Goal: Task Accomplishment & Management: Manage account settings

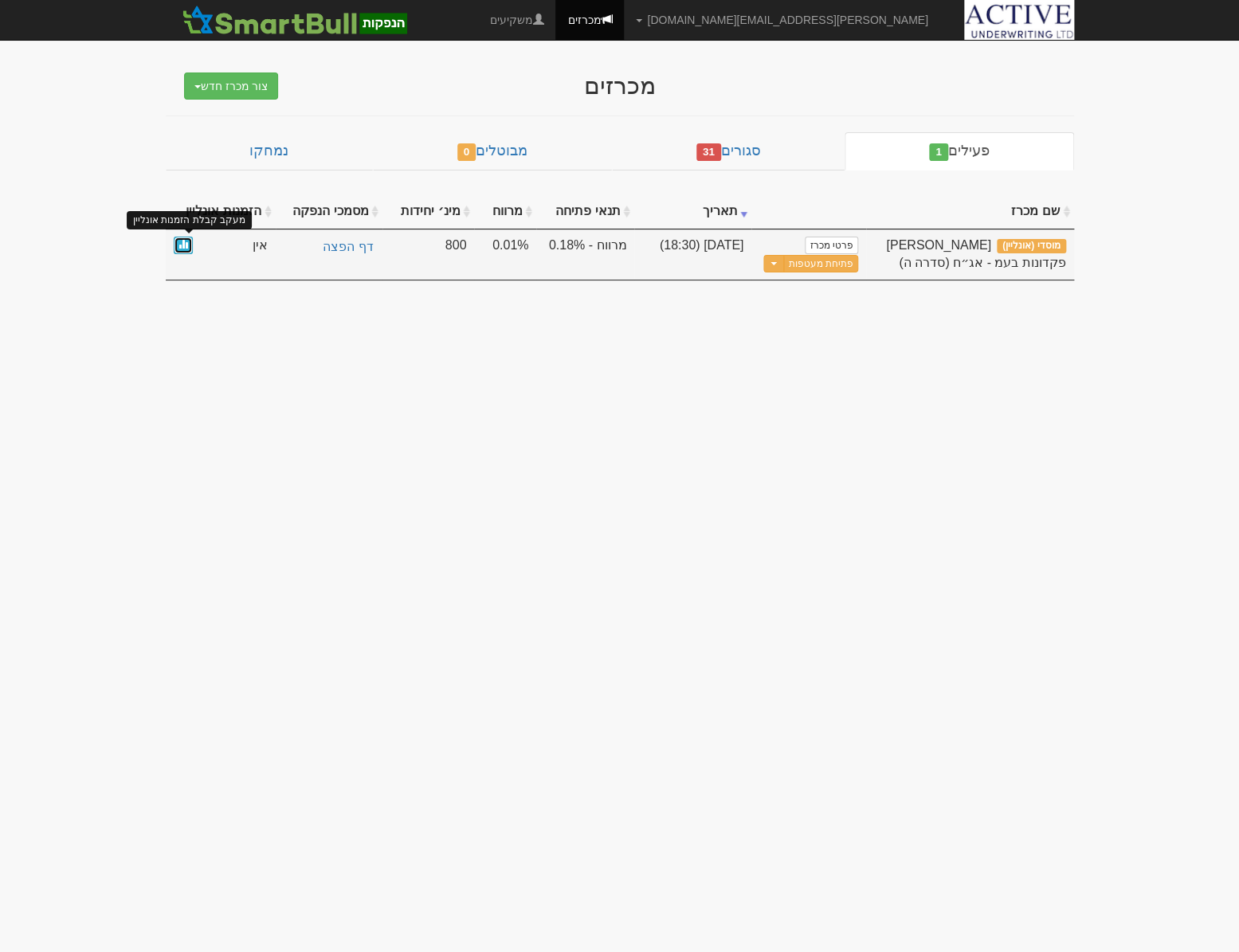
click at [187, 246] on link at bounding box center [183, 246] width 19 height 18
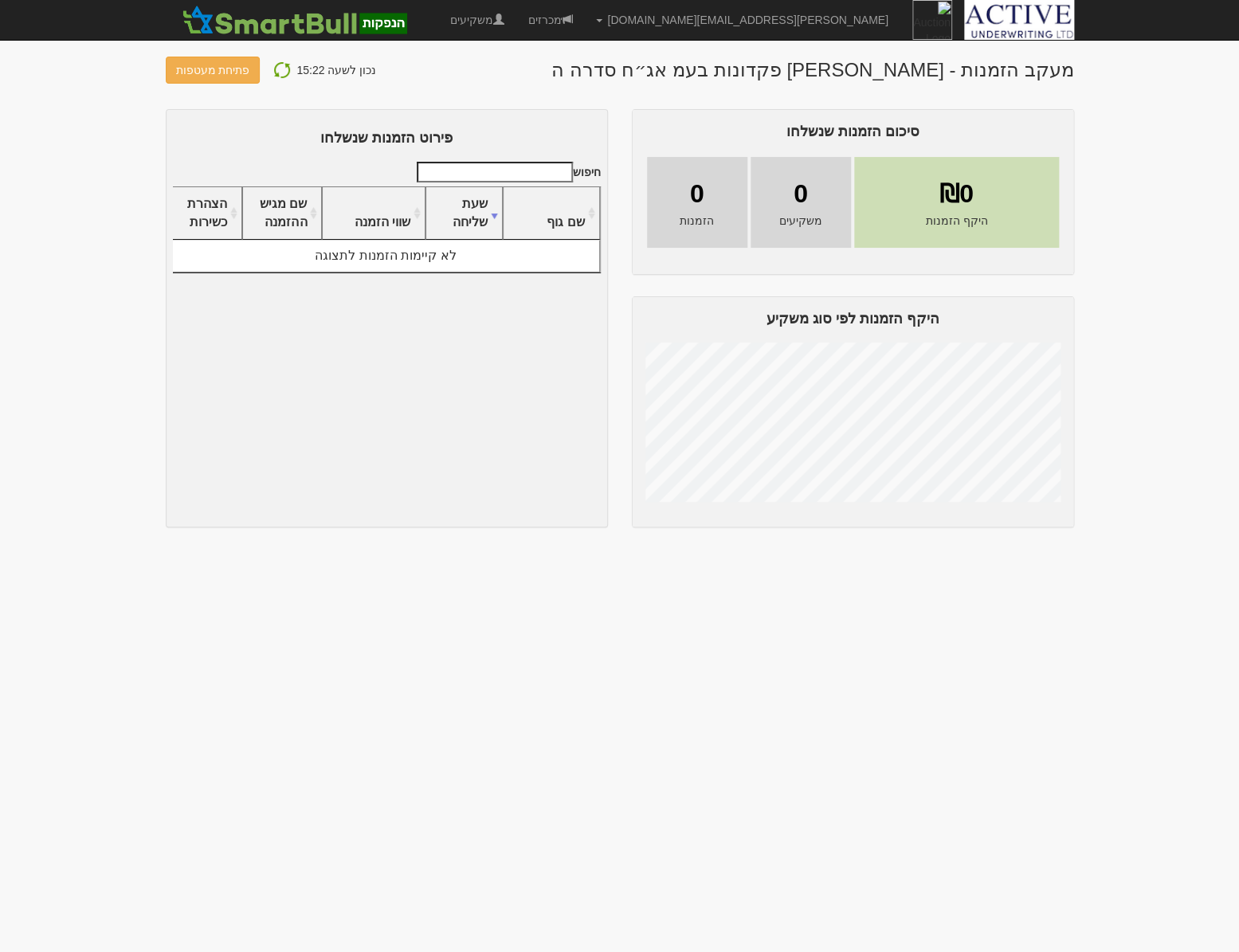
click at [278, 68] on img at bounding box center [282, 70] width 19 height 19
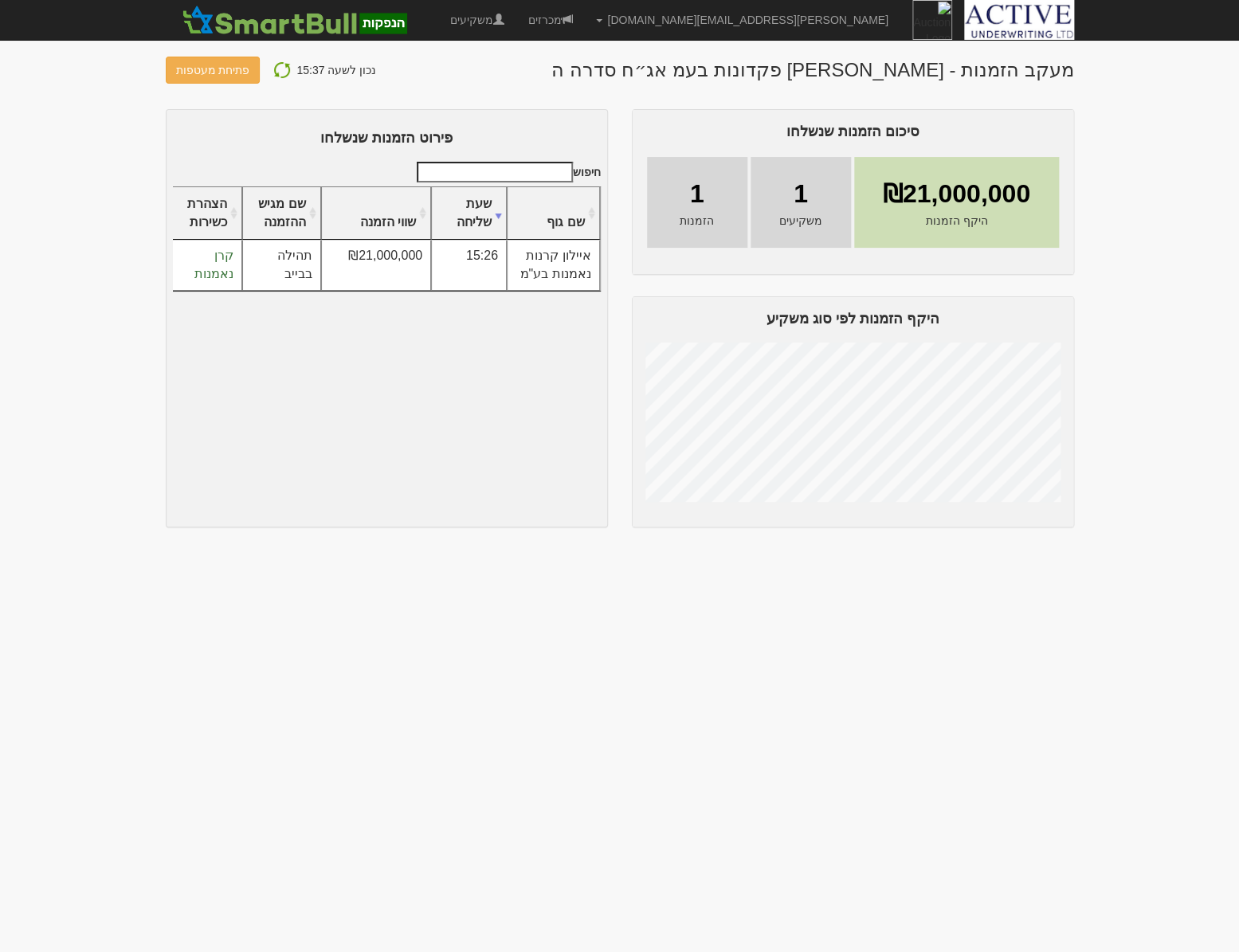
click at [276, 70] on img at bounding box center [282, 70] width 19 height 19
click at [278, 70] on img at bounding box center [282, 70] width 19 height 19
click at [284, 70] on img at bounding box center [282, 70] width 19 height 19
click at [584, 21] on link "מכרזים" at bounding box center [549, 19] width 69 height 39
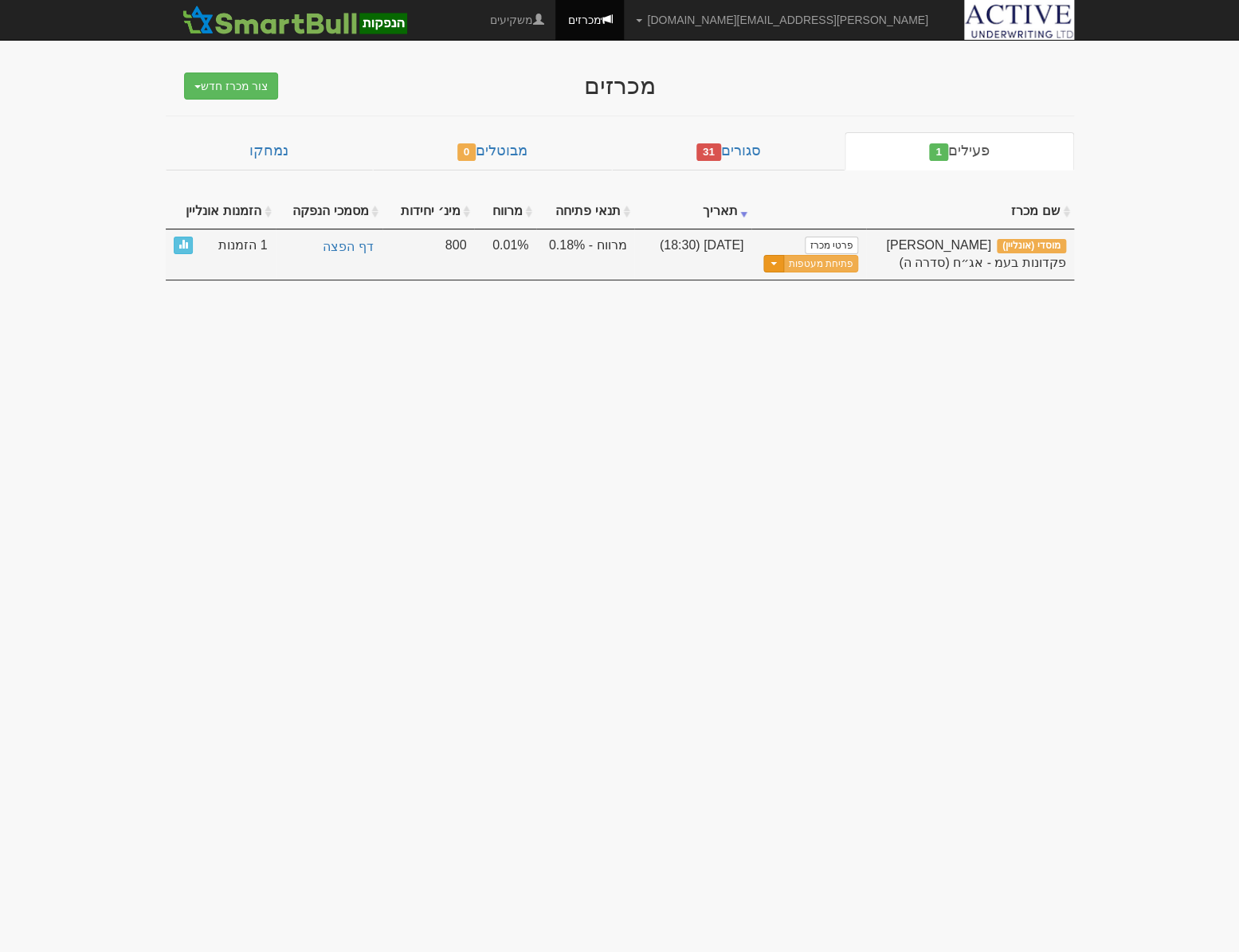
click at [776, 261] on button "Toggle Dropdown" at bounding box center [773, 264] width 21 height 18
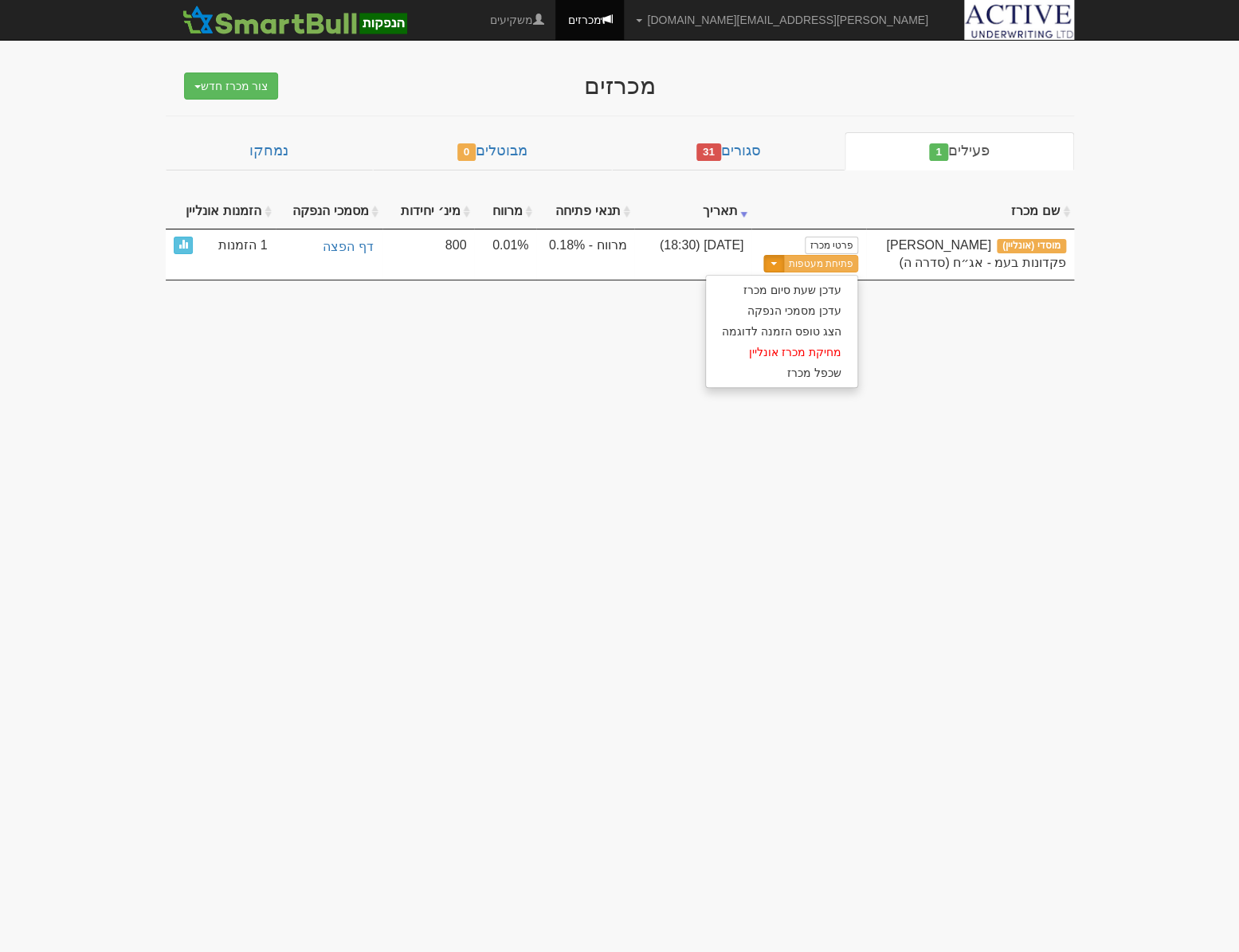
click at [506, 411] on body "[PERSON_NAME][EMAIL_ADDRESS][DOMAIN_NAME] הגדרות חשבונות הנפקה תבניות הודעות קי…" at bounding box center [619, 476] width 1239 height 952
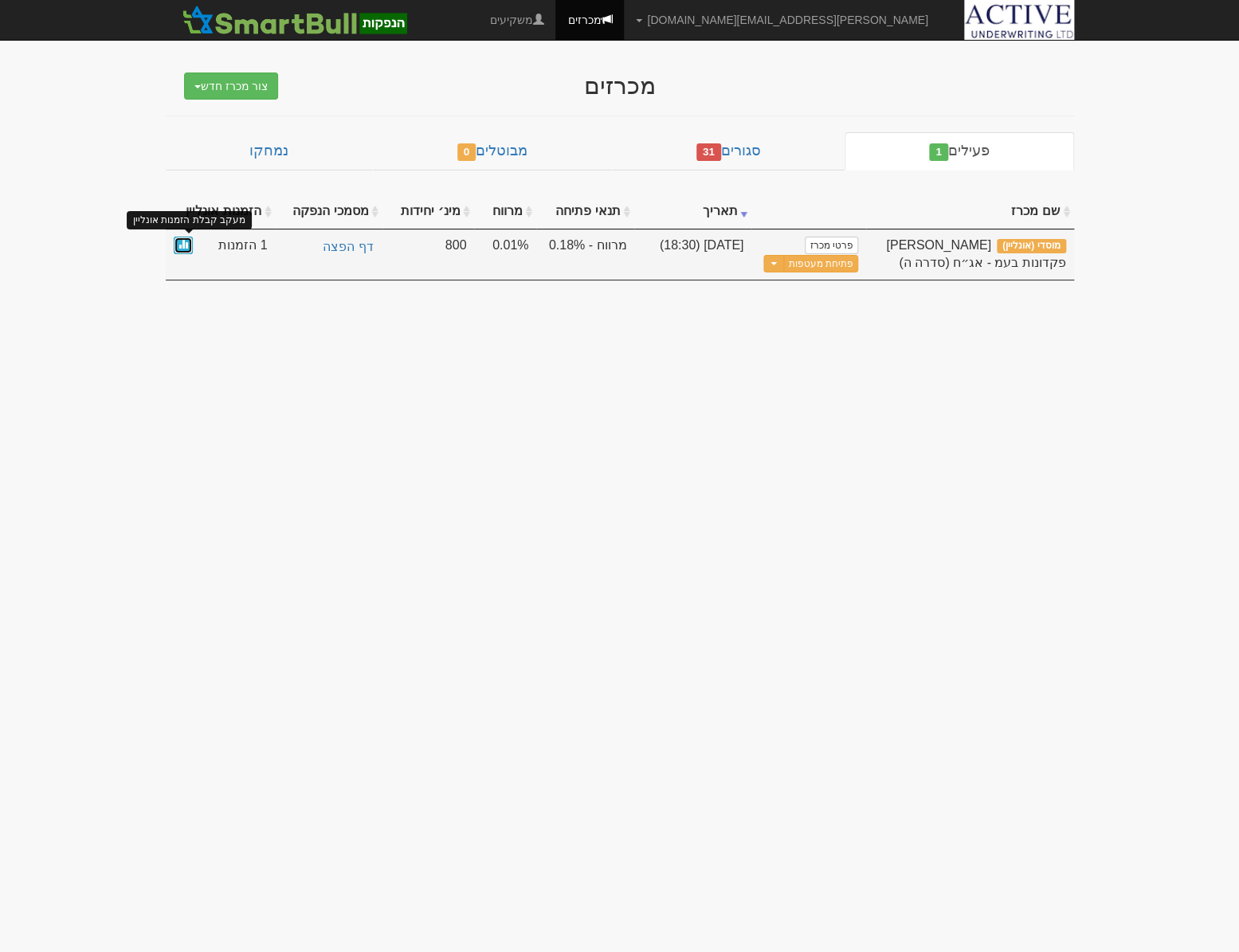
click at [182, 245] on span at bounding box center [183, 244] width 9 height 9
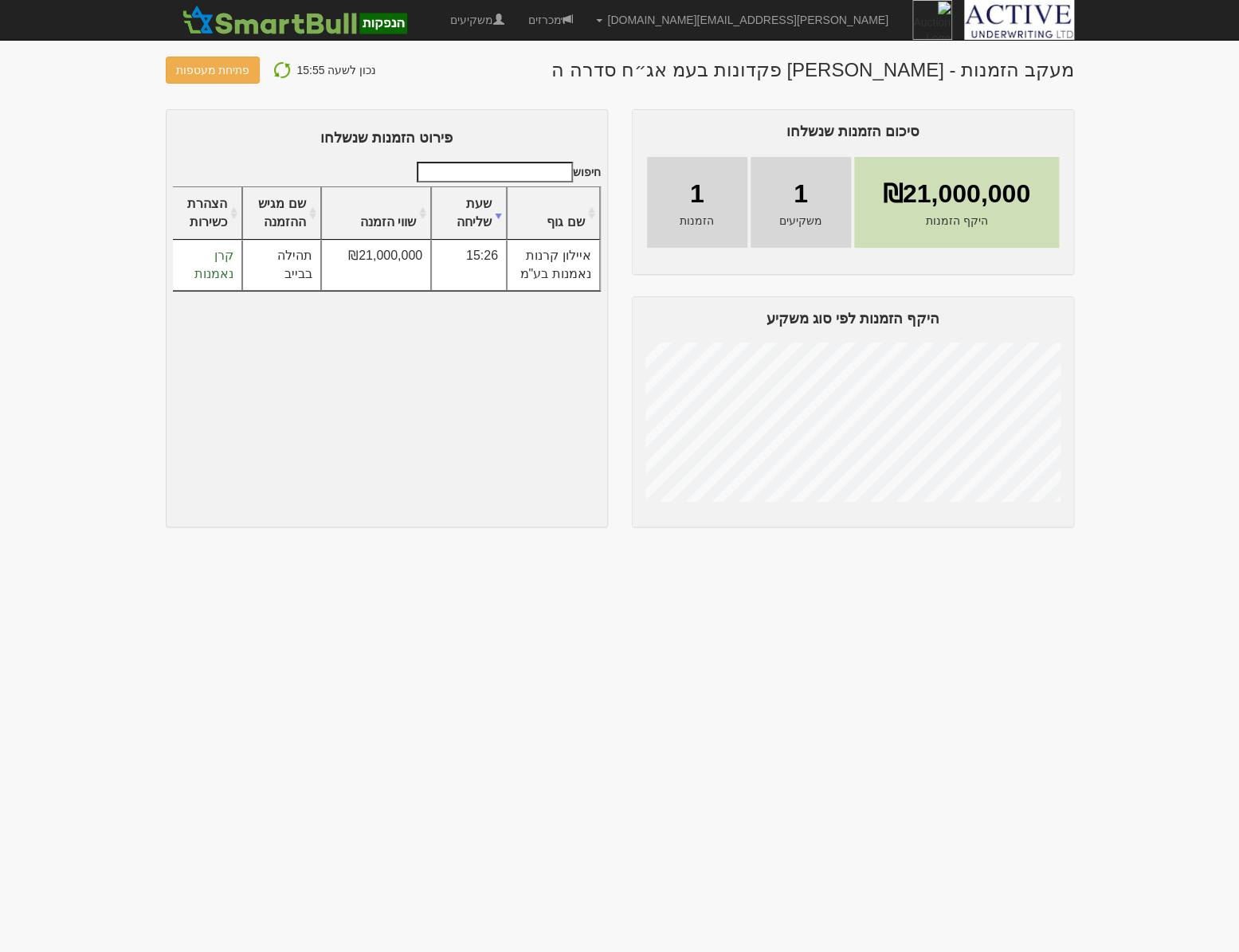
click at [272, 70] on img at bounding box center [282, 70] width 19 height 19
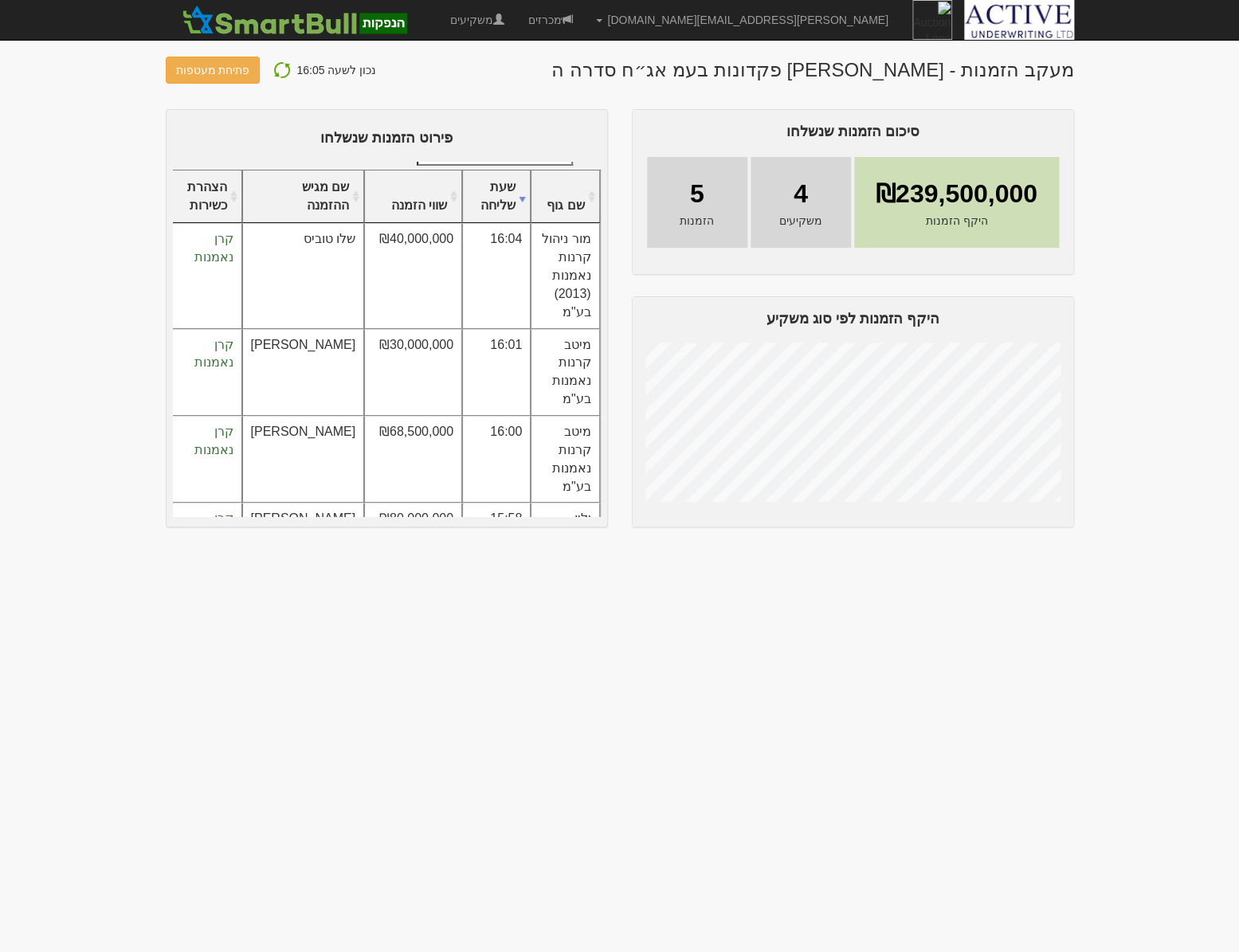
scroll to position [24, 0]
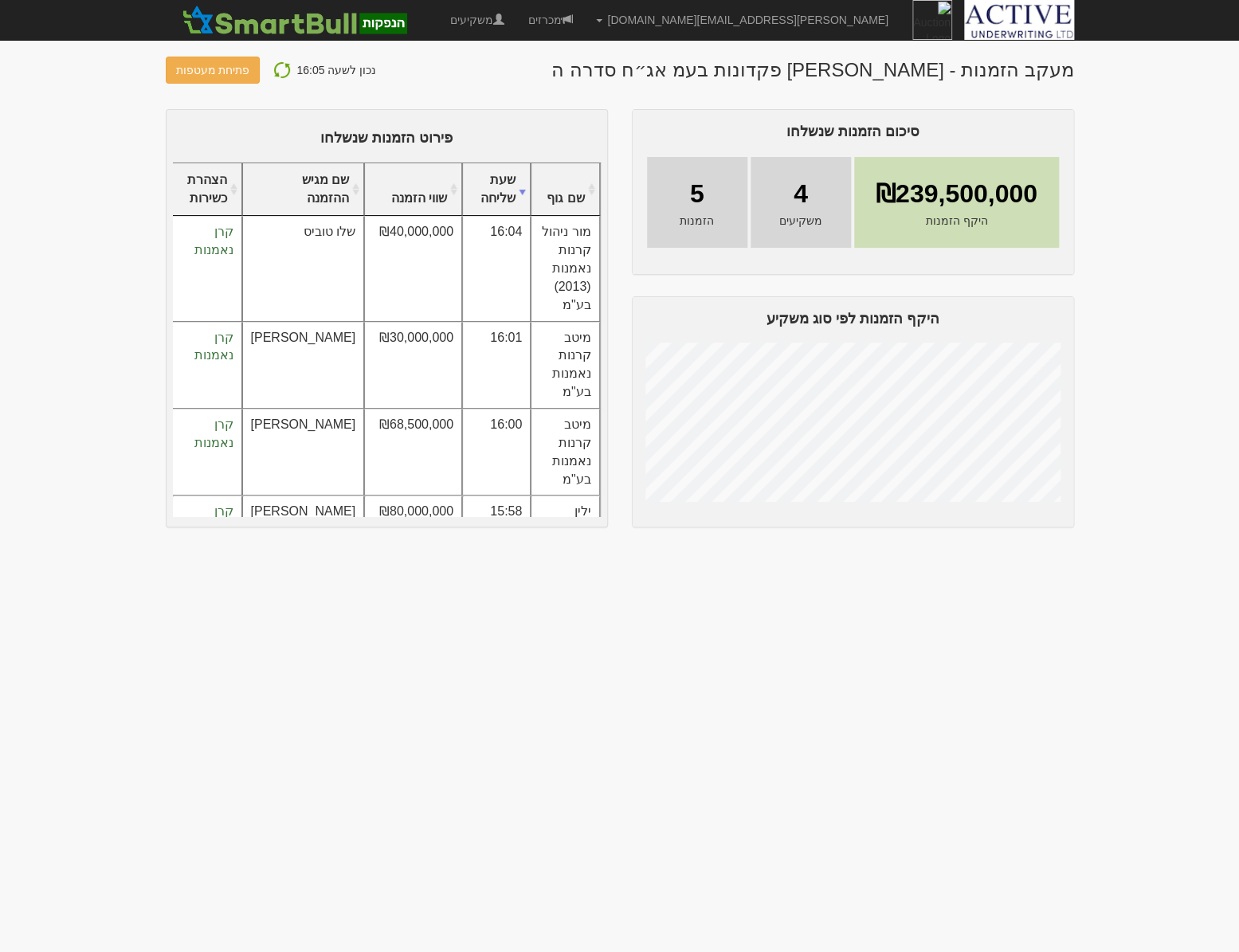
click at [275, 70] on img at bounding box center [282, 70] width 19 height 19
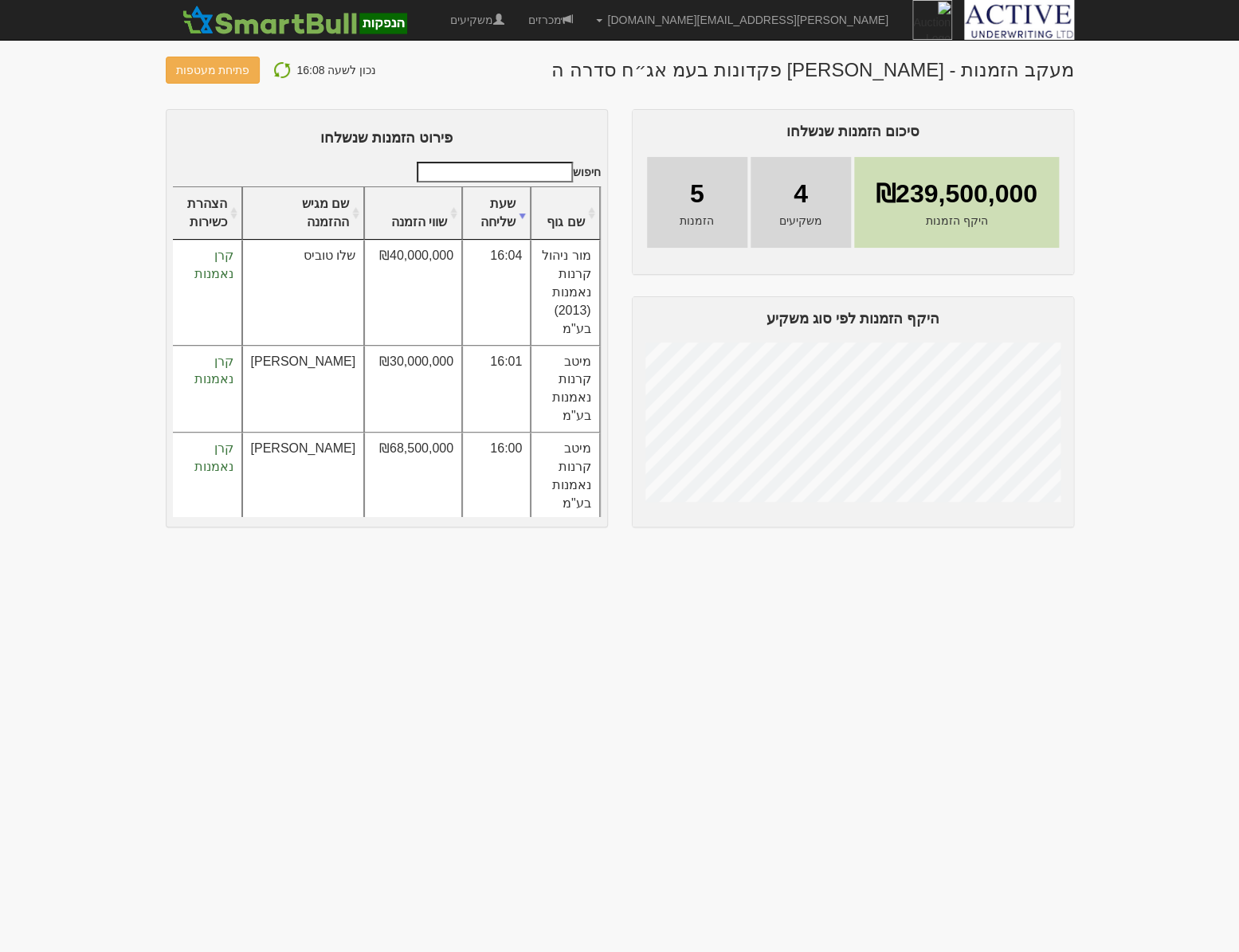
scroll to position [24, 0]
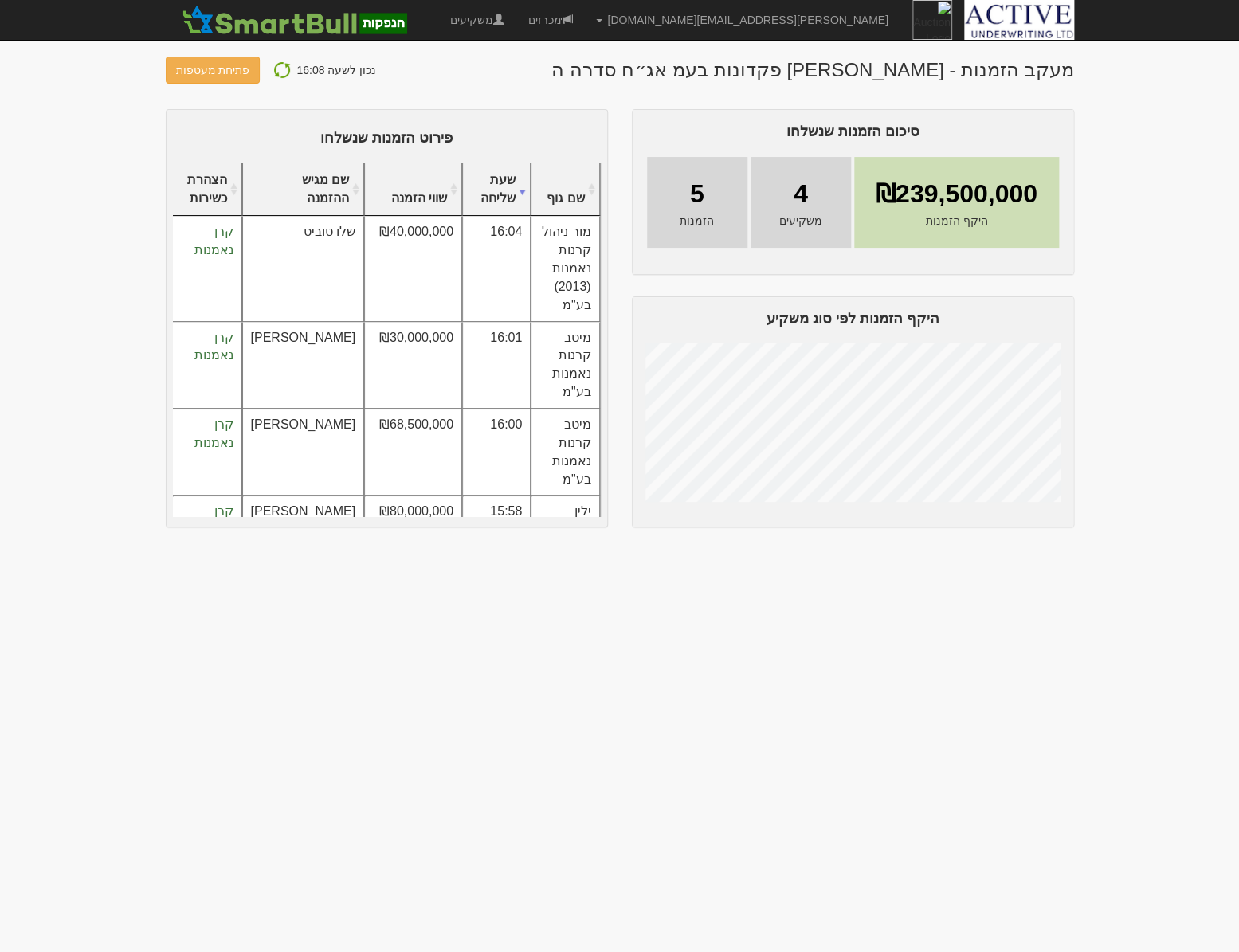
click at [275, 74] on img at bounding box center [282, 70] width 19 height 19
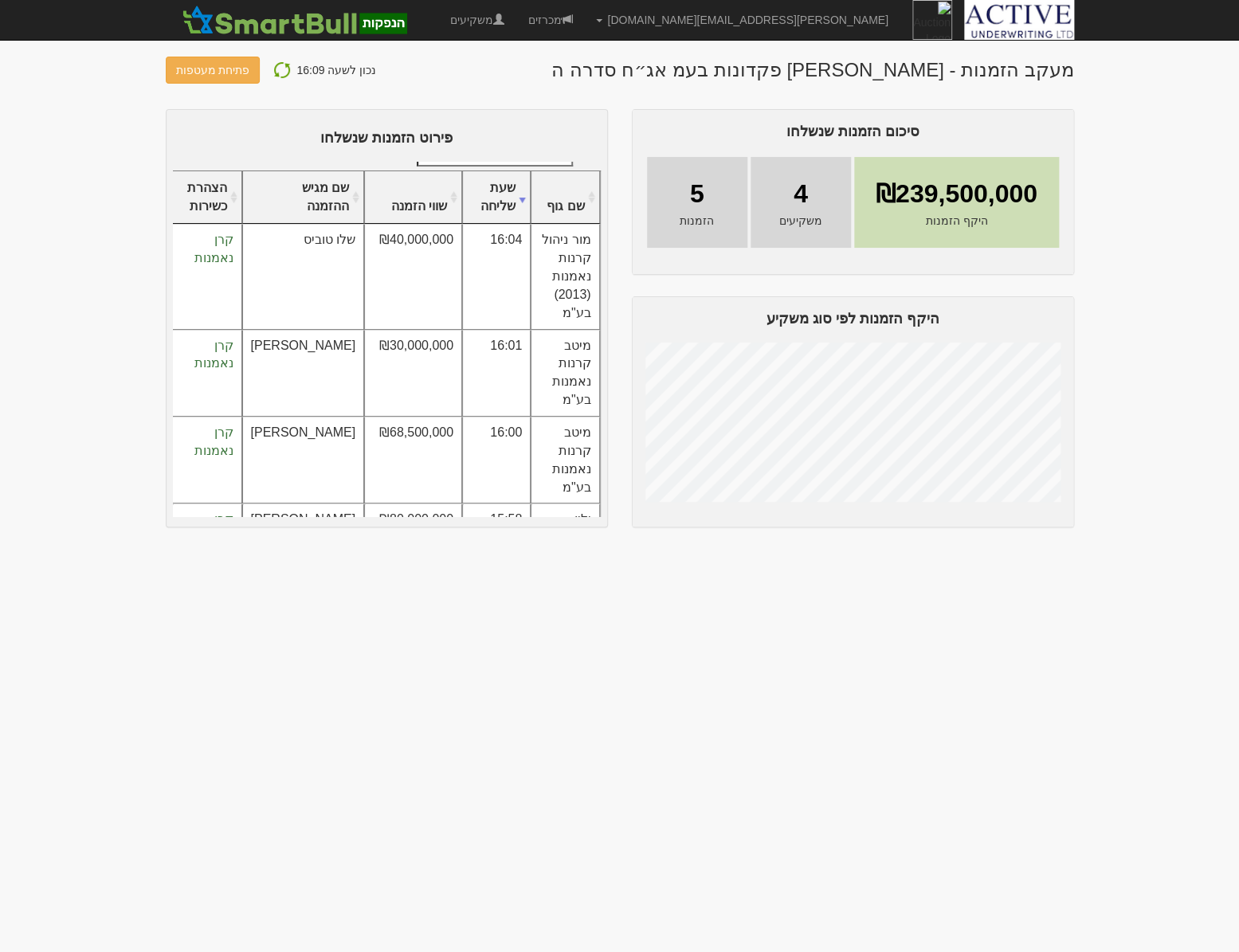
scroll to position [24, 0]
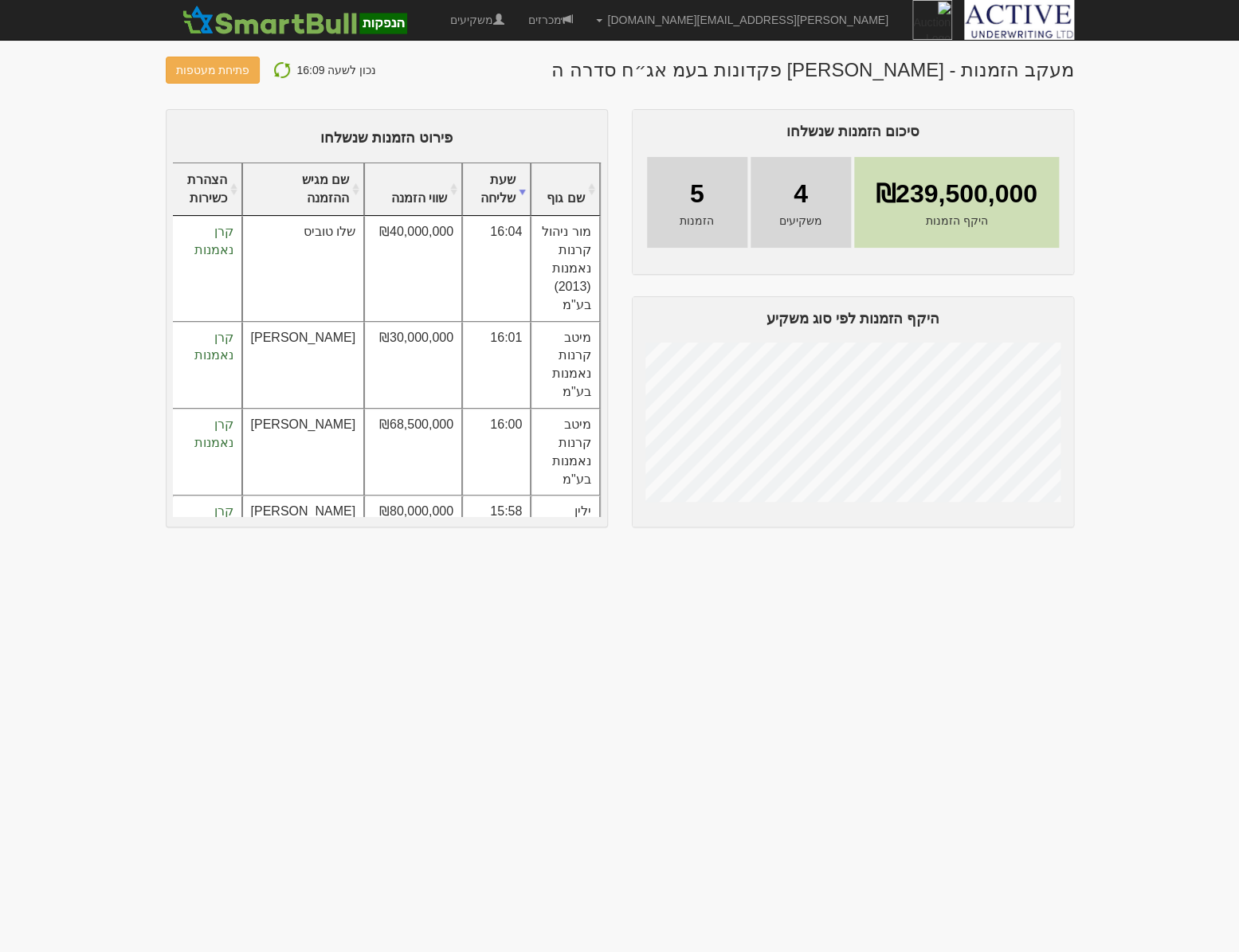
click at [277, 70] on img at bounding box center [282, 70] width 19 height 19
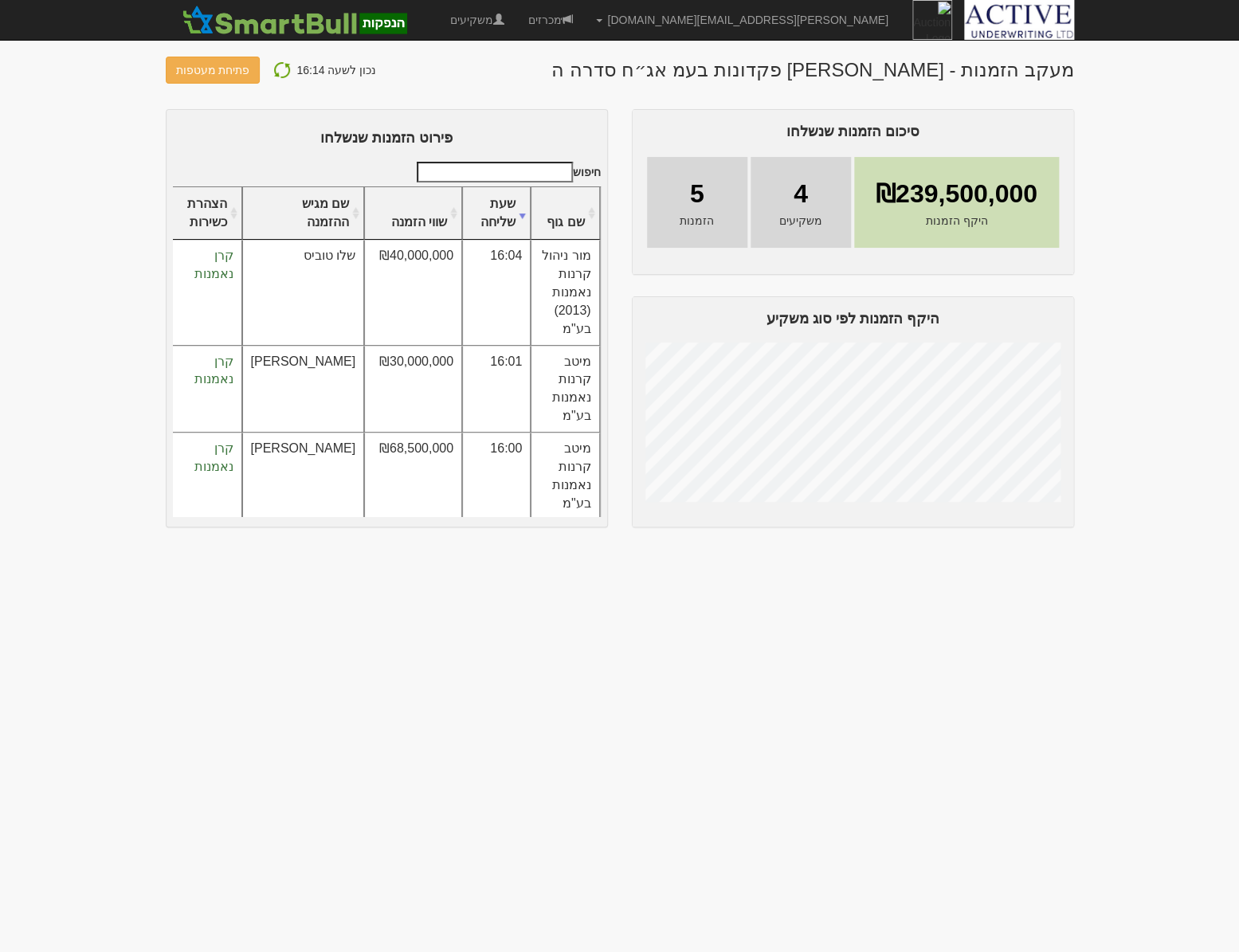
click at [272, 70] on img at bounding box center [282, 70] width 19 height 19
click at [275, 64] on img at bounding box center [282, 70] width 19 height 19
click at [272, 80] on button at bounding box center [282, 70] width 28 height 21
click at [272, 71] on img at bounding box center [282, 70] width 19 height 19
click at [272, 76] on img at bounding box center [282, 70] width 19 height 19
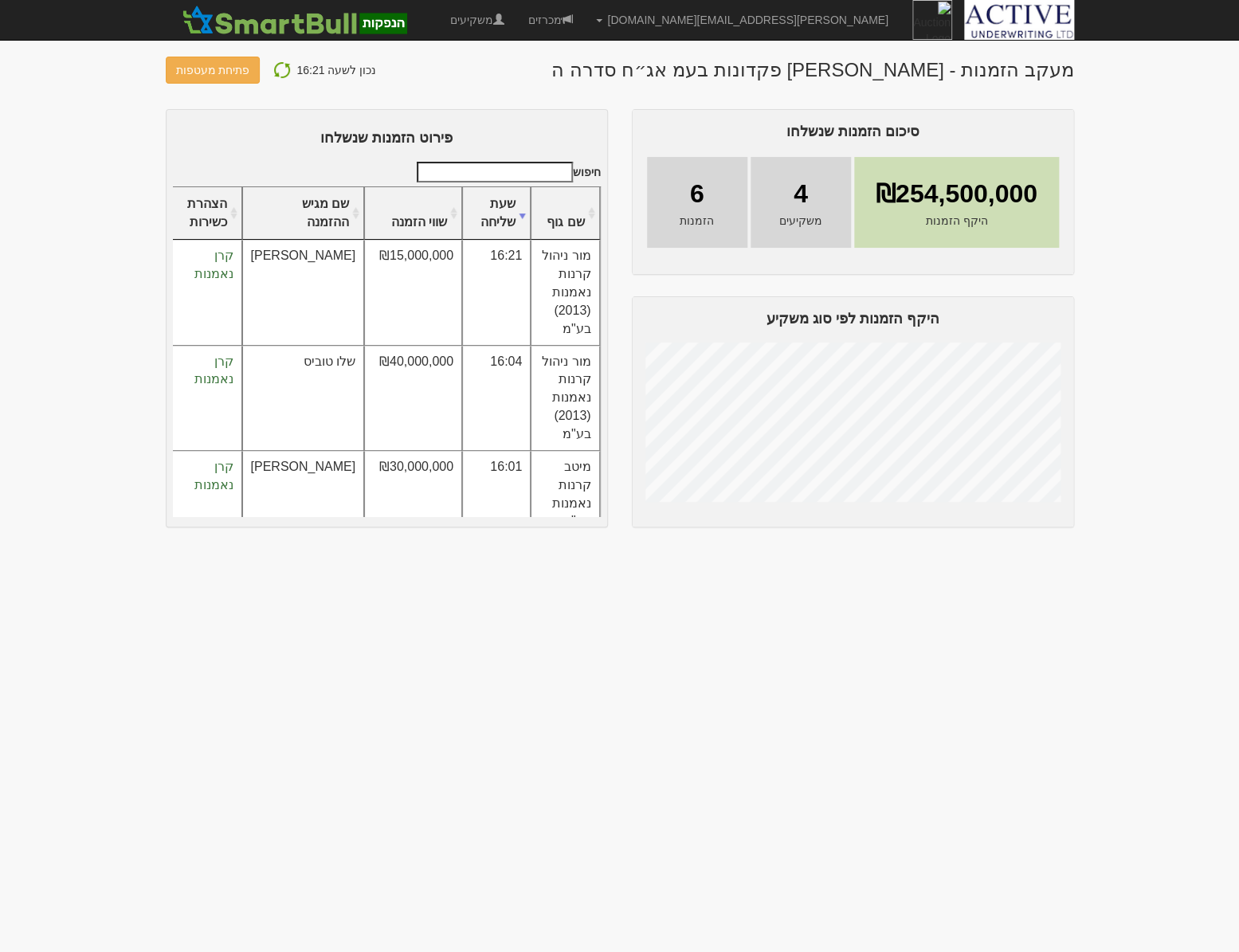
click at [272, 65] on img at bounding box center [282, 70] width 19 height 19
click at [282, 72] on img at bounding box center [282, 70] width 19 height 19
click at [273, 74] on img at bounding box center [282, 70] width 19 height 19
click at [272, 69] on img at bounding box center [282, 70] width 19 height 19
drag, startPoint x: 551, startPoint y: 263, endPoint x: 556, endPoint y: 361, distance: 98.1
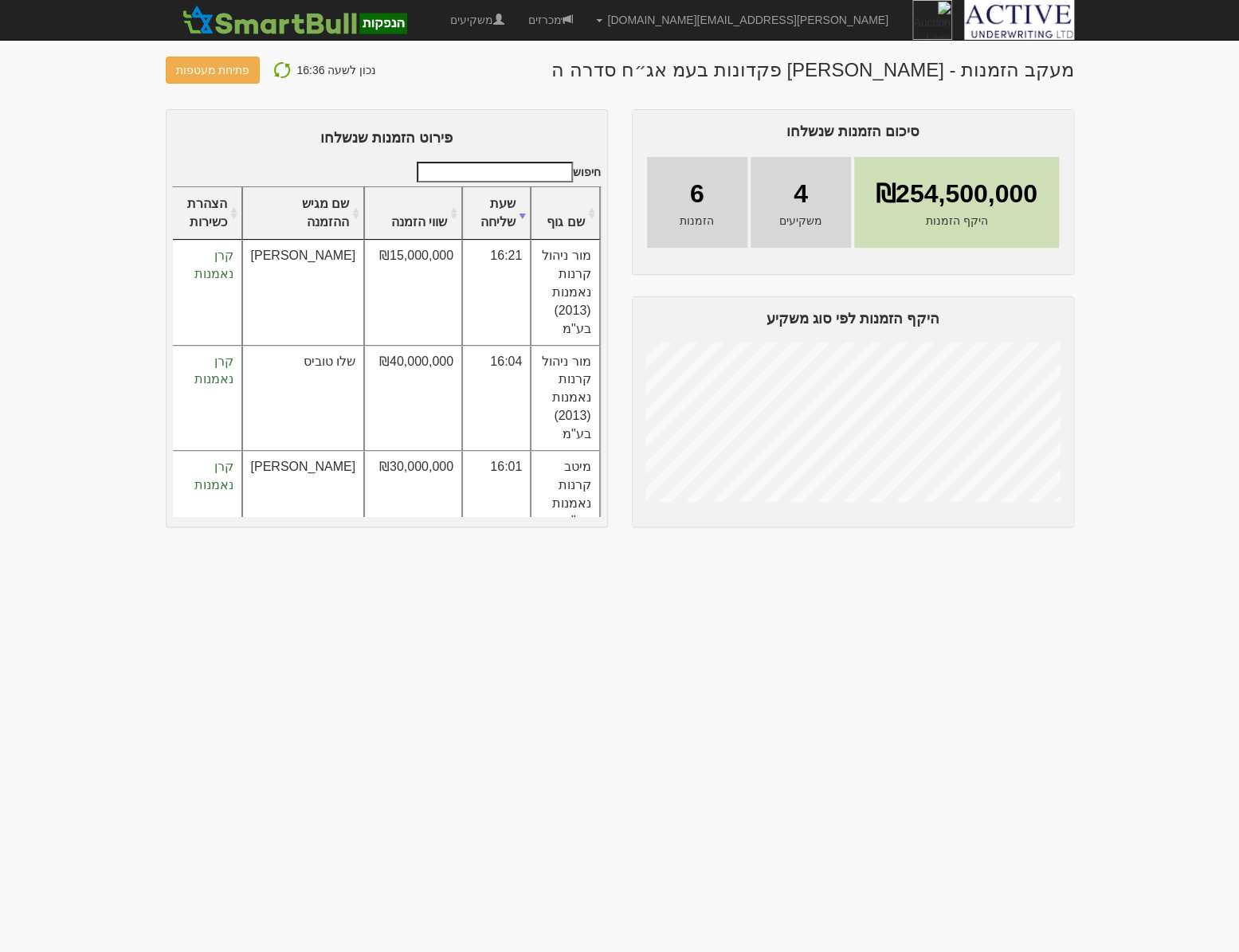
click at [551, 263] on td "מור ניהול קרנות נאמנות (2013) בע"מ" at bounding box center [565, 293] width 69 height 105
click at [556, 363] on td "מור ניהול קרנות נאמנות (2013) בע"מ" at bounding box center [565, 398] width 69 height 105
click at [211, 74] on button "פתיחת מעטפות" at bounding box center [213, 71] width 94 height 28
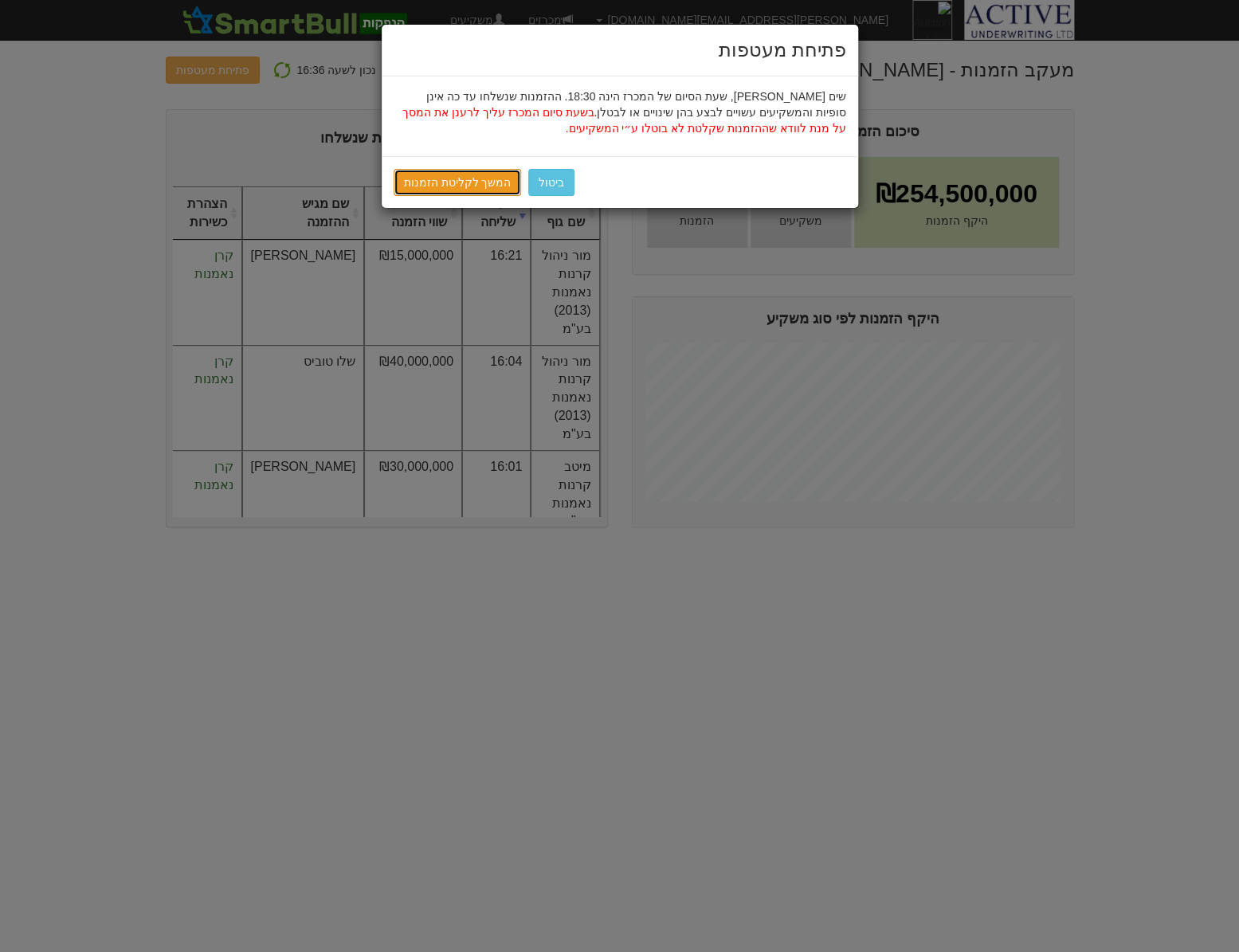
click at [462, 180] on link "המשך לקליטת הזמנות" at bounding box center [458, 183] width 128 height 28
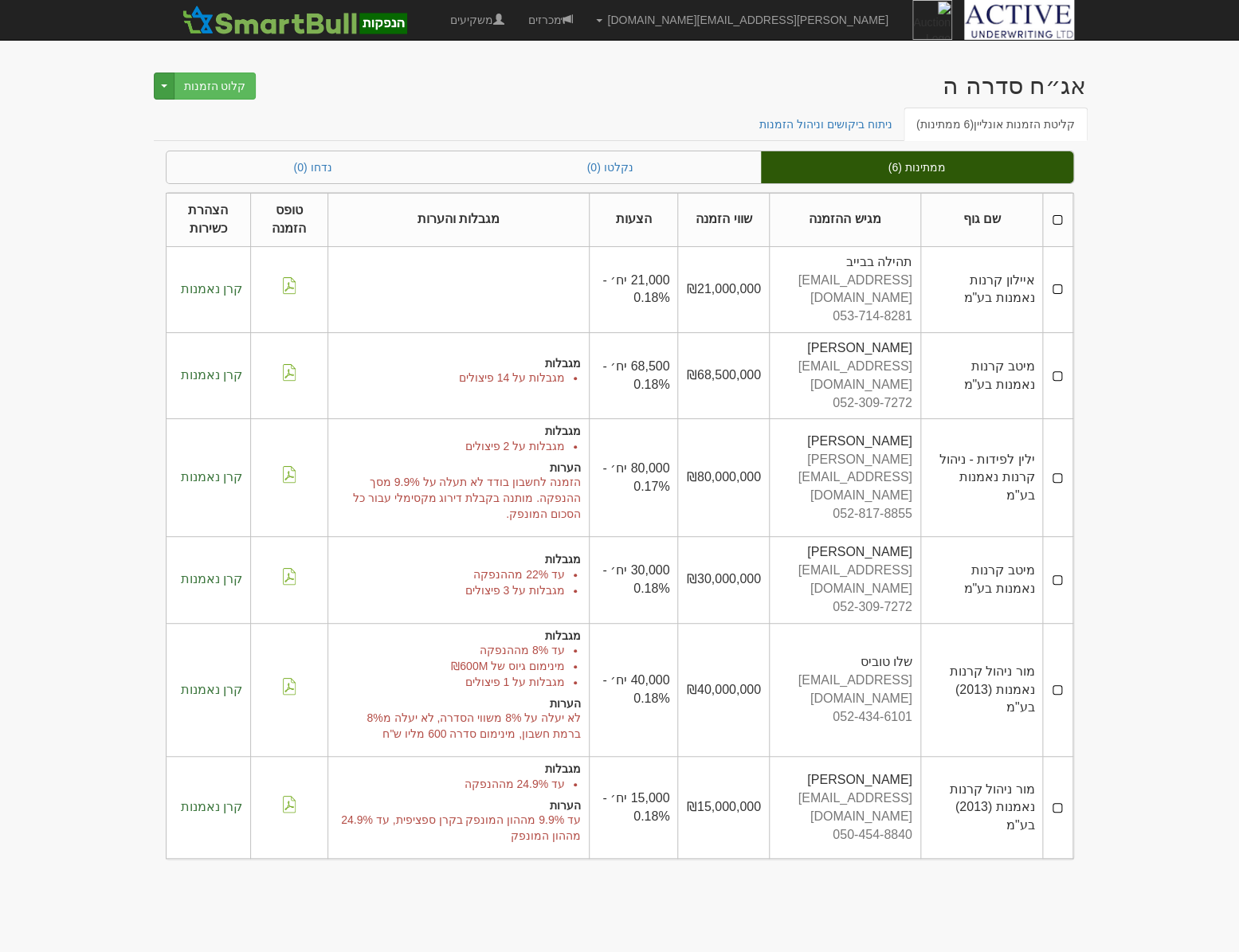
click at [161, 93] on button "Toggle Dropdown" at bounding box center [164, 86] width 21 height 28
click at [161, 92] on button "Toggle Dropdown" at bounding box center [164, 86] width 21 height 28
click at [1054, 216] on th at bounding box center [1057, 220] width 29 height 53
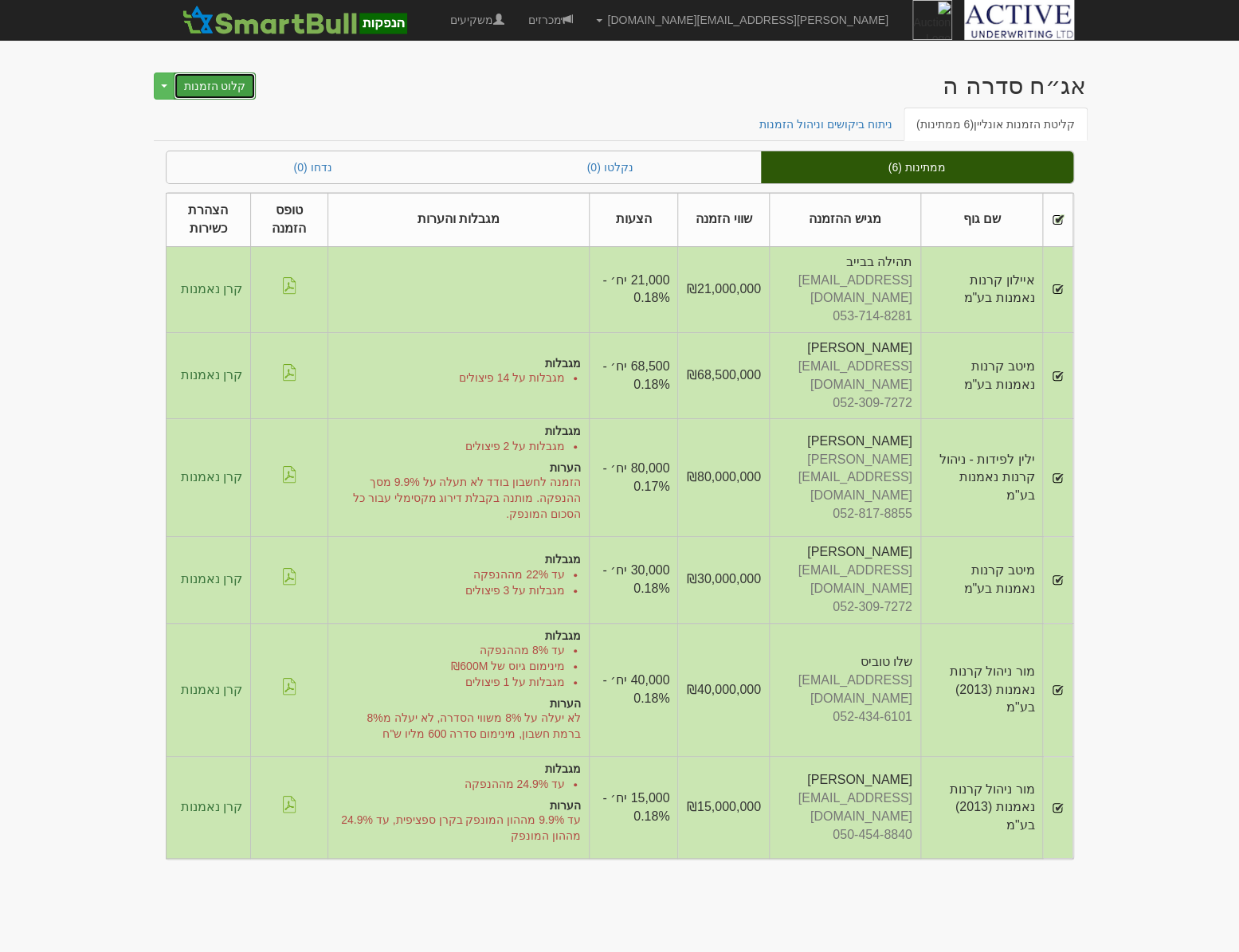
click at [210, 82] on button "קלוט הזמנות" at bounding box center [215, 86] width 83 height 28
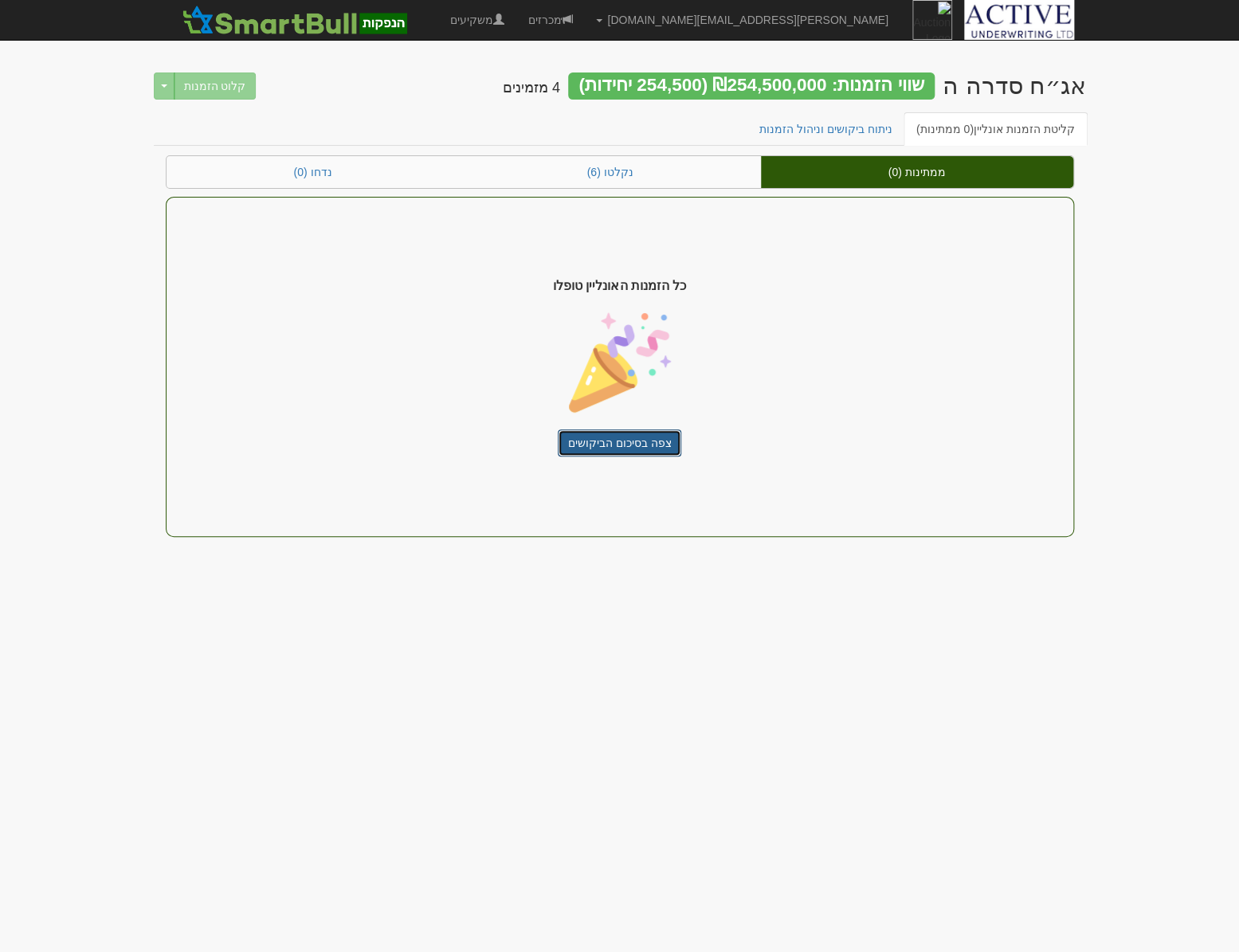
click at [638, 438] on link "צפה בסיכום הביקושים" at bounding box center [620, 443] width 125 height 28
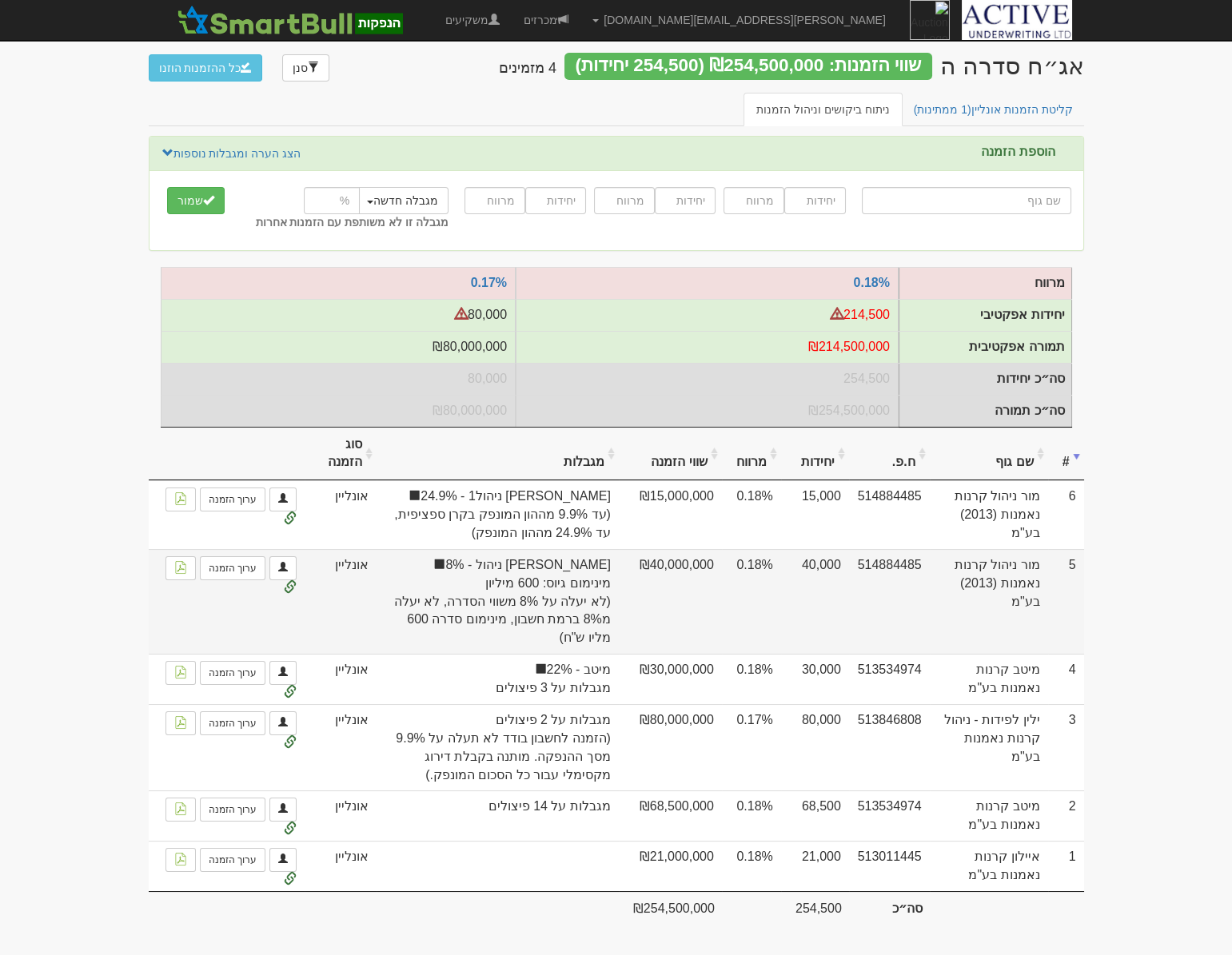
scroll to position [29, 0]
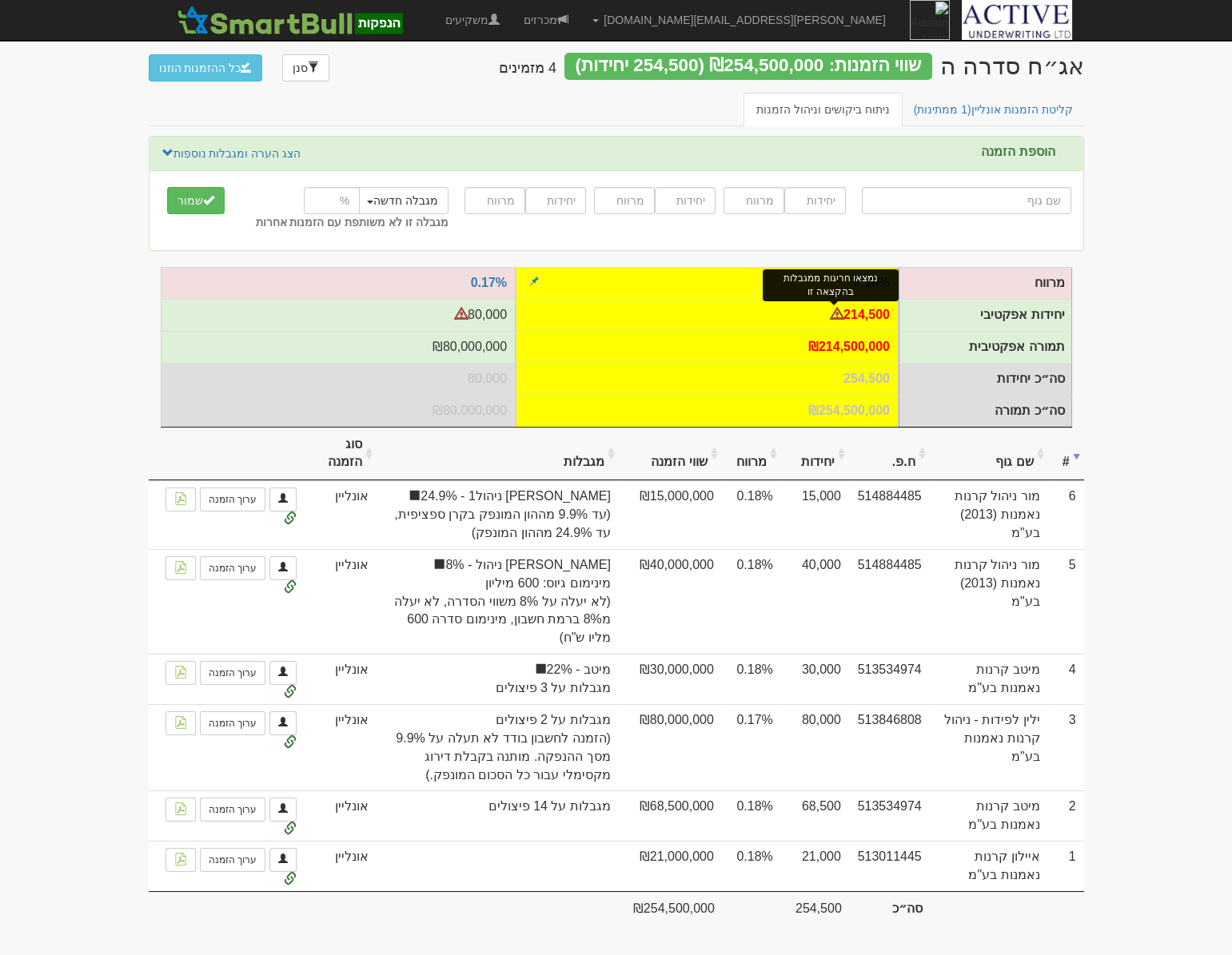
click at [835, 307] on span at bounding box center [837, 314] width 13 height 13
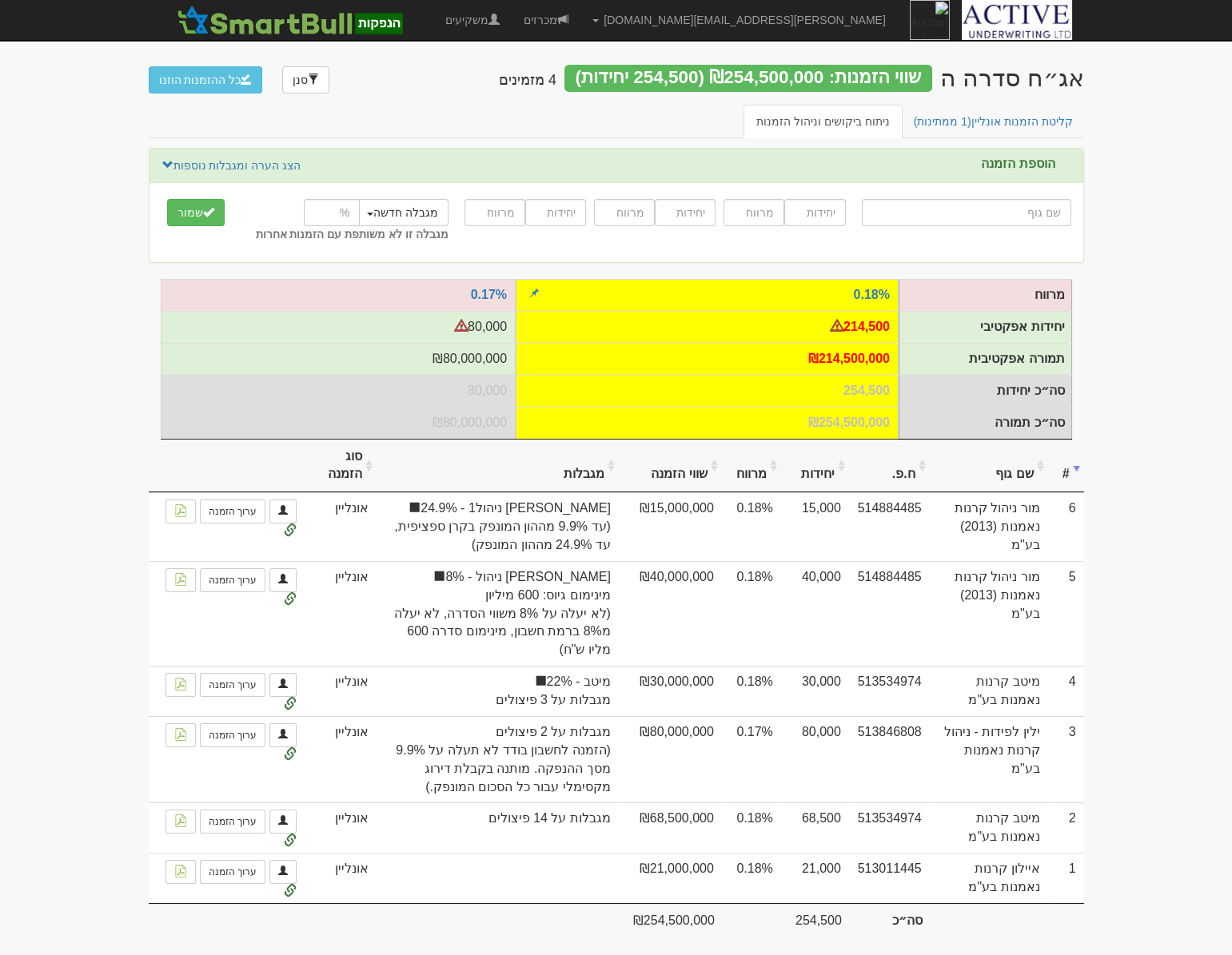
scroll to position [0, 0]
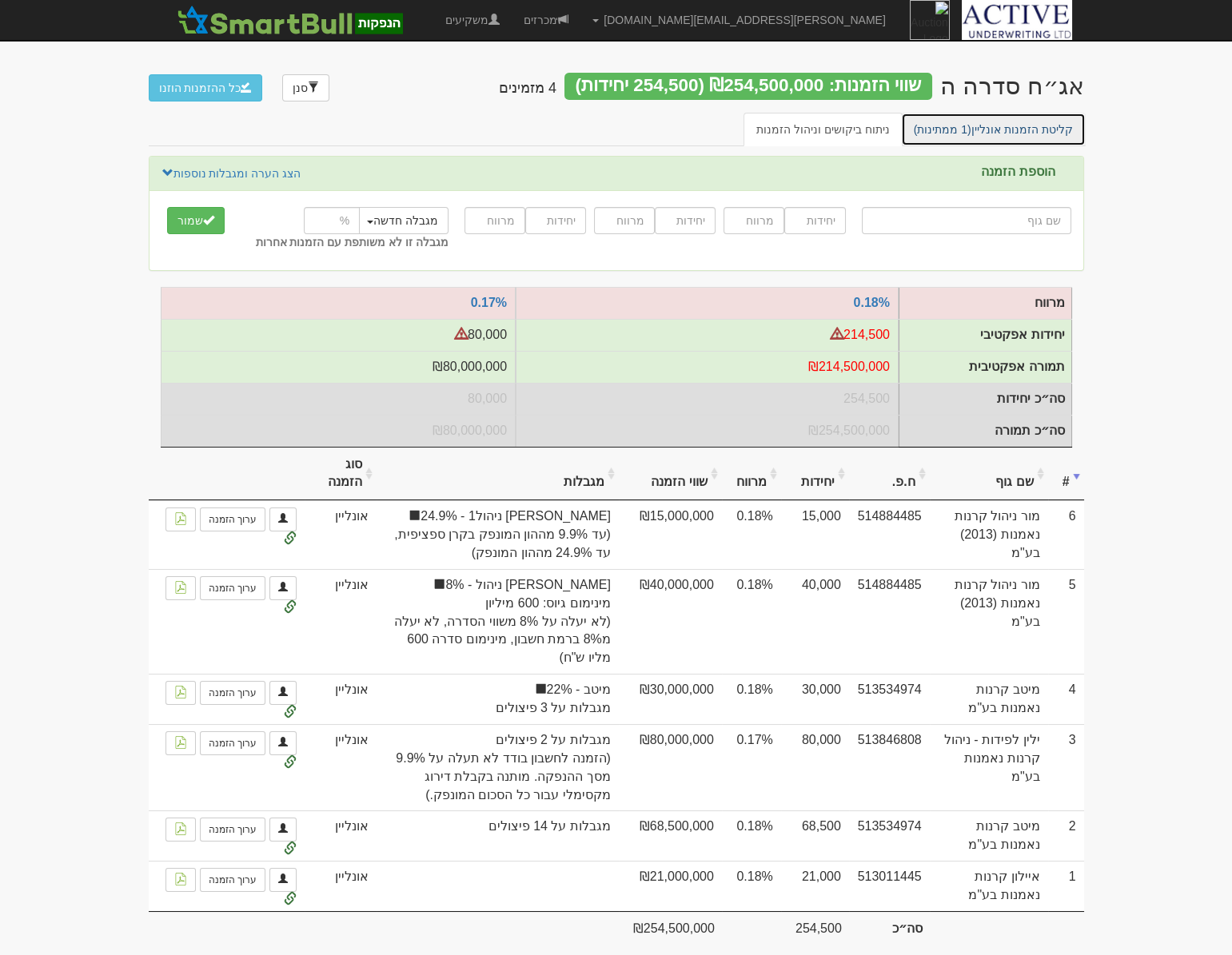
click at [952, 132] on span "(1 ממתינות)" at bounding box center [942, 130] width 58 height 13
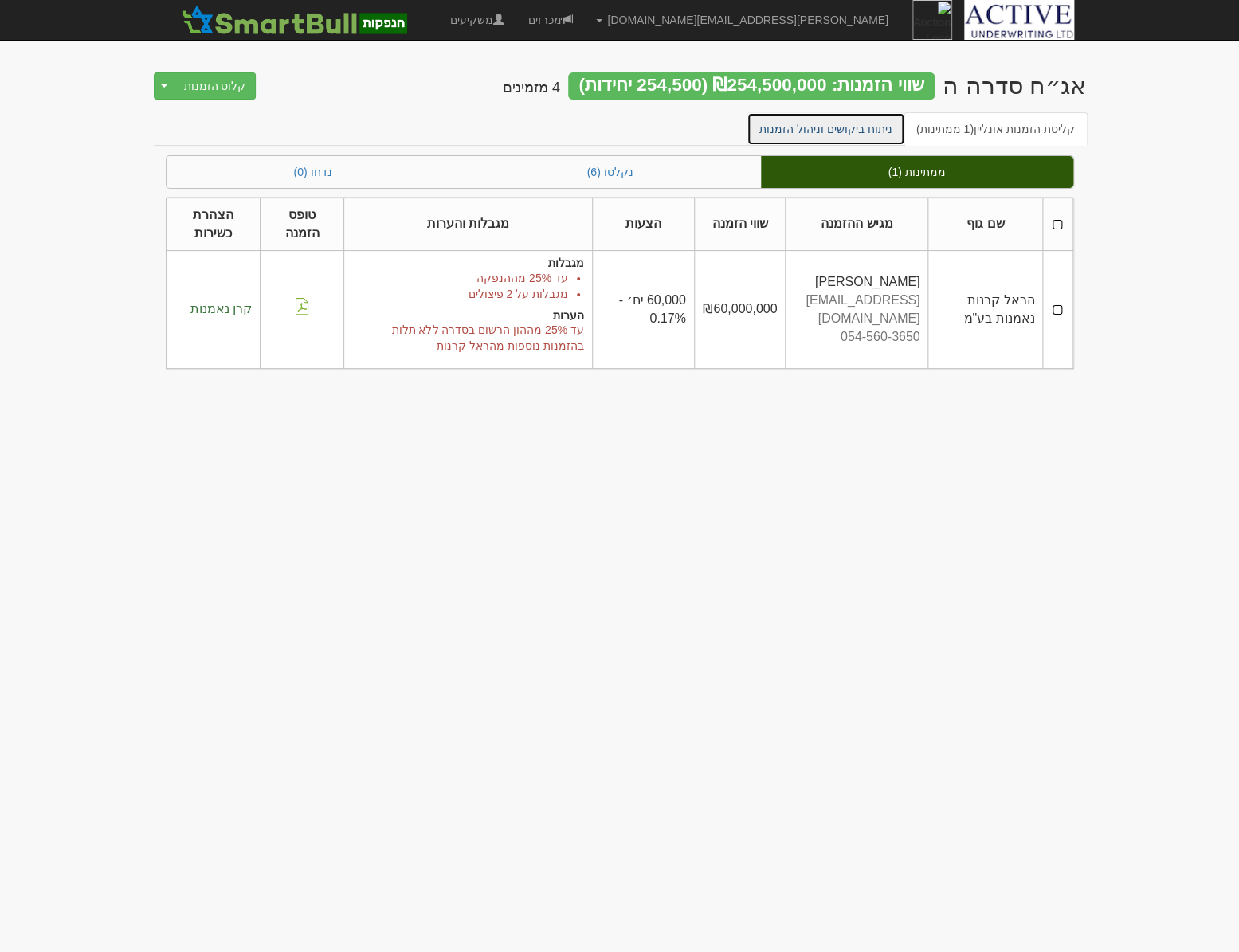
click at [880, 131] on link "ניתוח ביקושים וניהול הזמנות" at bounding box center [825, 129] width 159 height 33
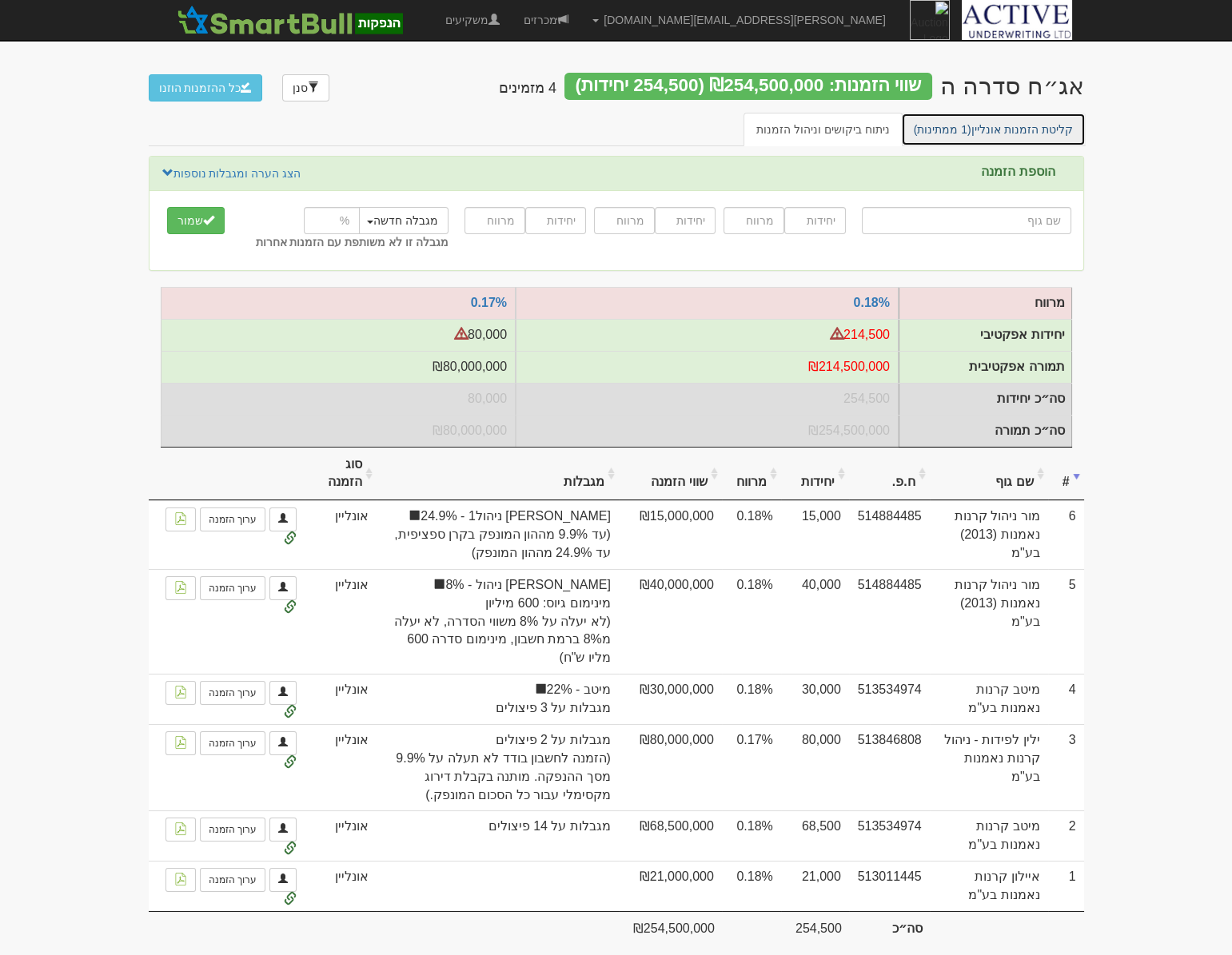
click at [999, 129] on link "קליטת הזמנות אונליין (1 ממתינות)" at bounding box center [993, 130] width 185 height 33
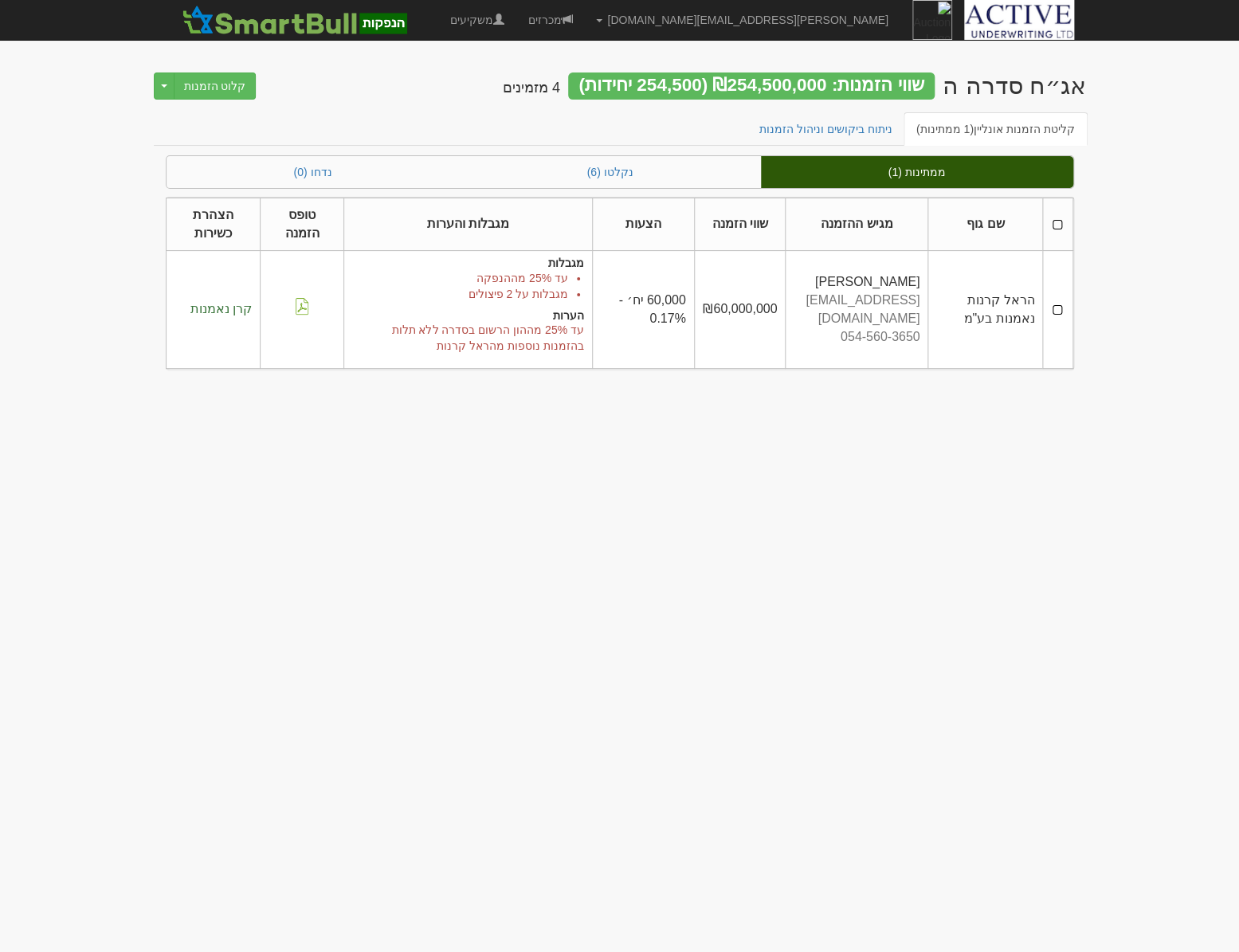
click at [1054, 306] on td at bounding box center [1057, 310] width 29 height 118
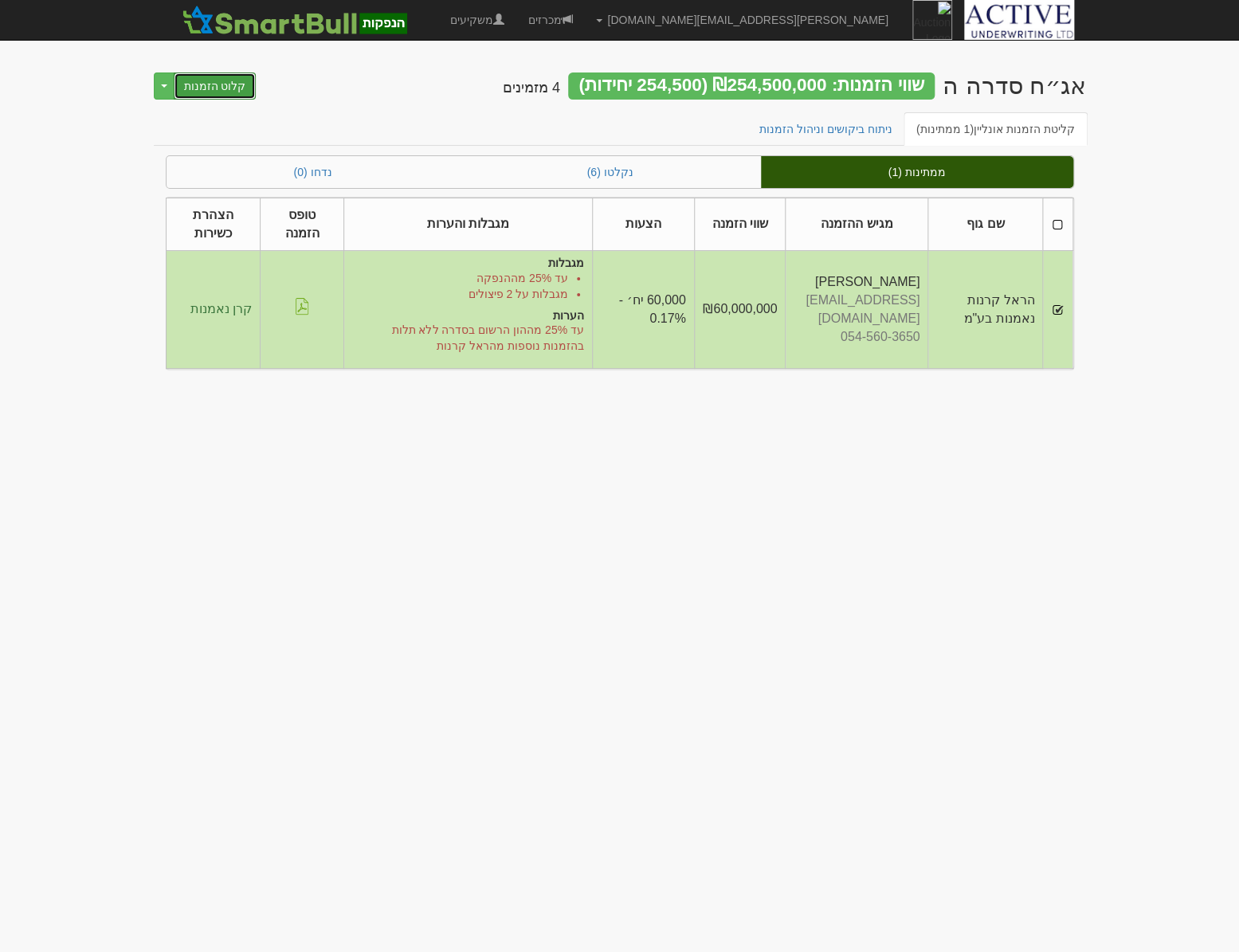
click at [198, 74] on button "קלוט הזמנות" at bounding box center [215, 86] width 83 height 28
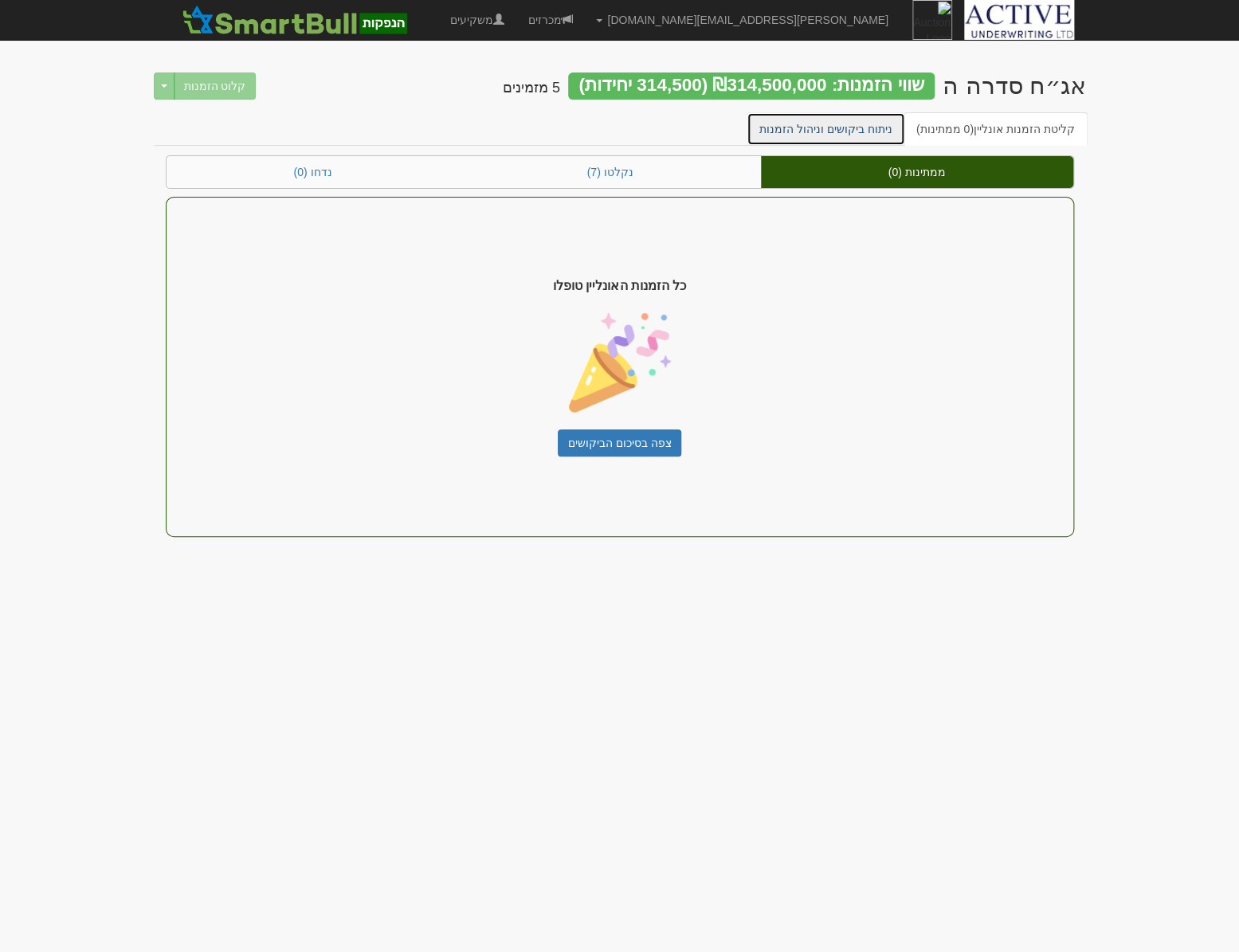
click at [819, 128] on link "ניתוח ביקושים וניהול הזמנות" at bounding box center [825, 129] width 159 height 33
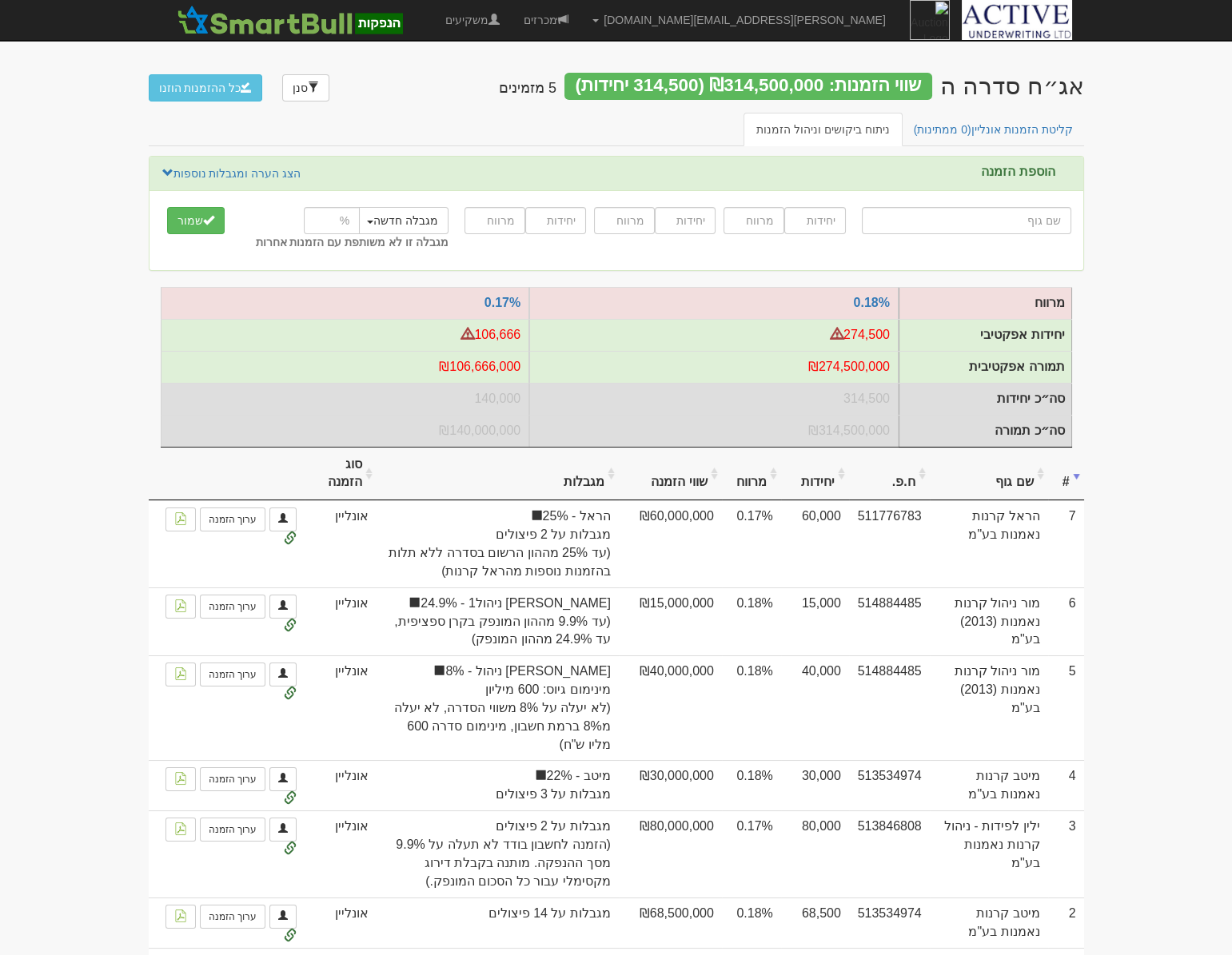
click at [1009, 223] on input "text" at bounding box center [967, 221] width 210 height 28
click at [966, 113] on link "קליטת הזמנות אונליין (0 ממתינות)" at bounding box center [993, 130] width 185 height 33
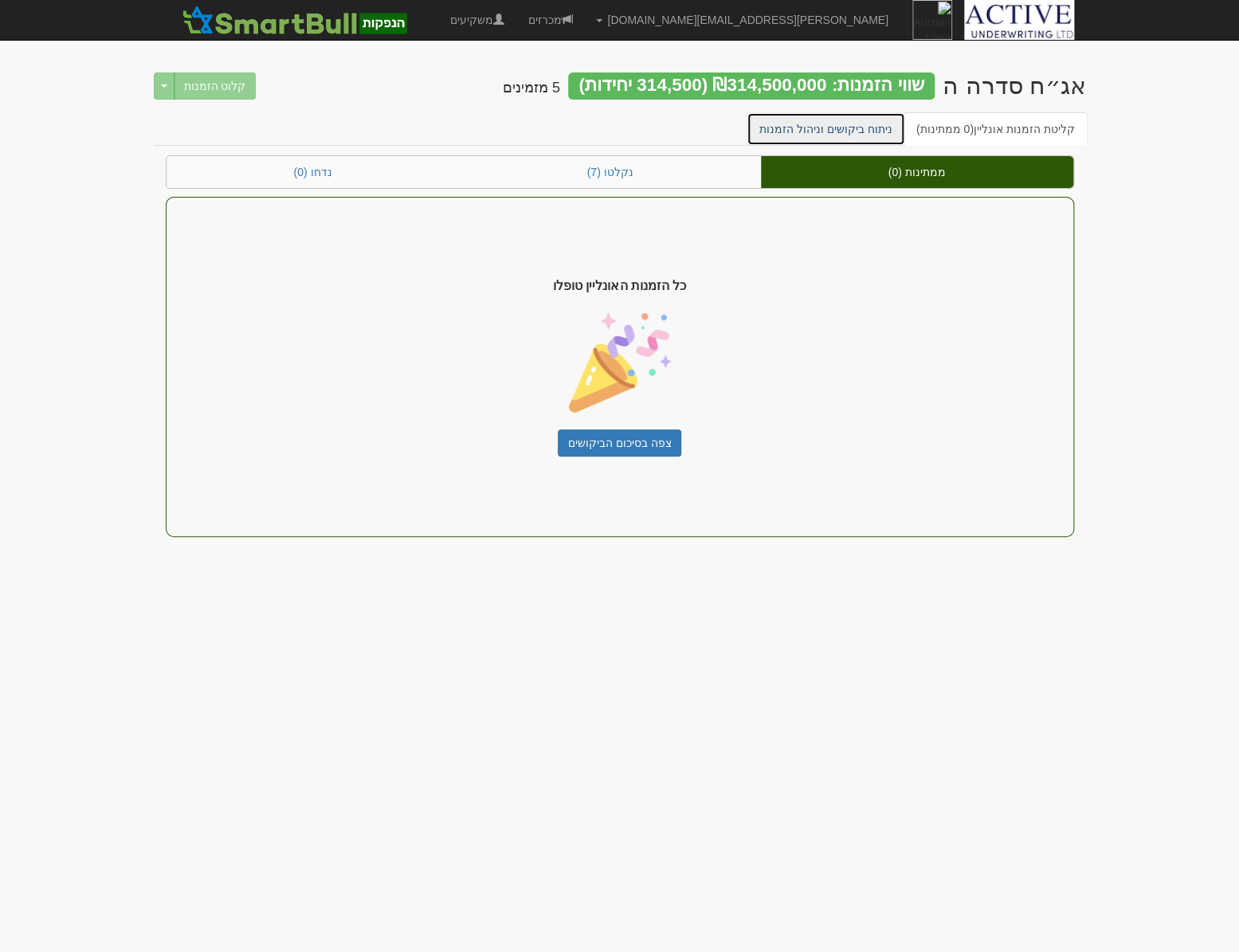
click at [781, 130] on link "ניתוח ביקושים וניהול הזמנות" at bounding box center [825, 129] width 159 height 33
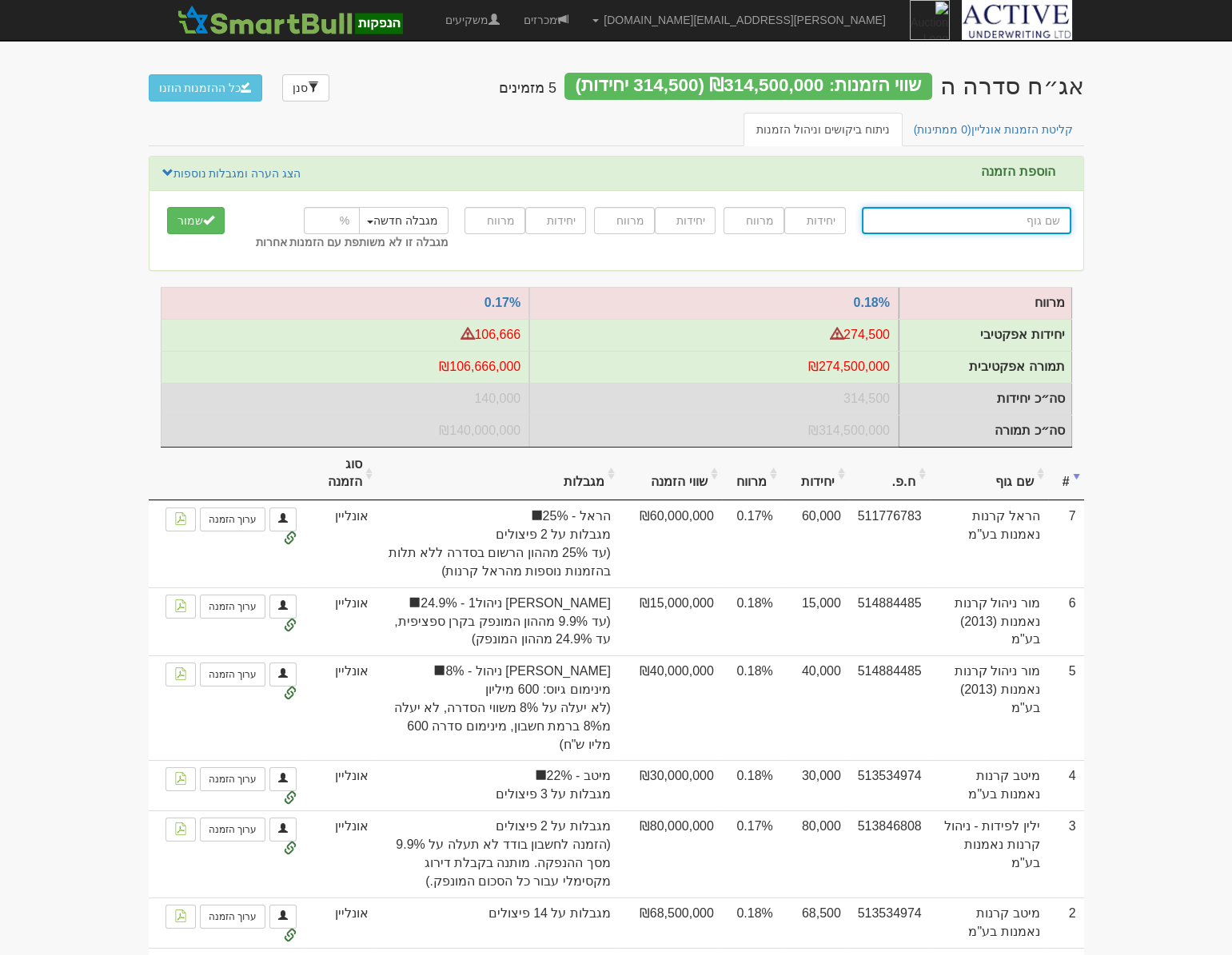
click at [1021, 222] on input "text" at bounding box center [967, 221] width 210 height 28
type input "כ"
type input "כלל ביטוח הון כללי"
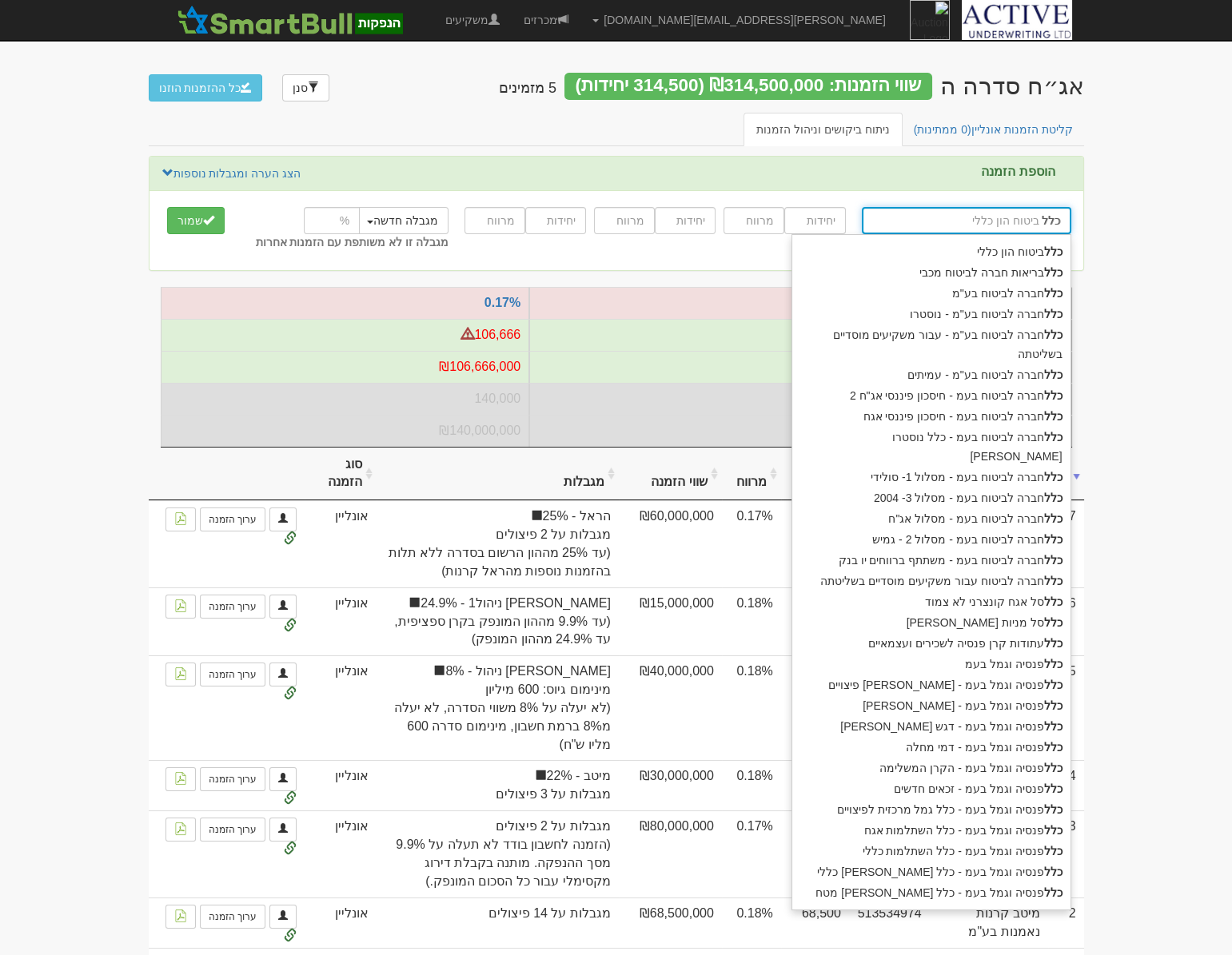
type input "כלל"
type input "כלל ח"
type input "כלל חברה לביטוח בע"מ"
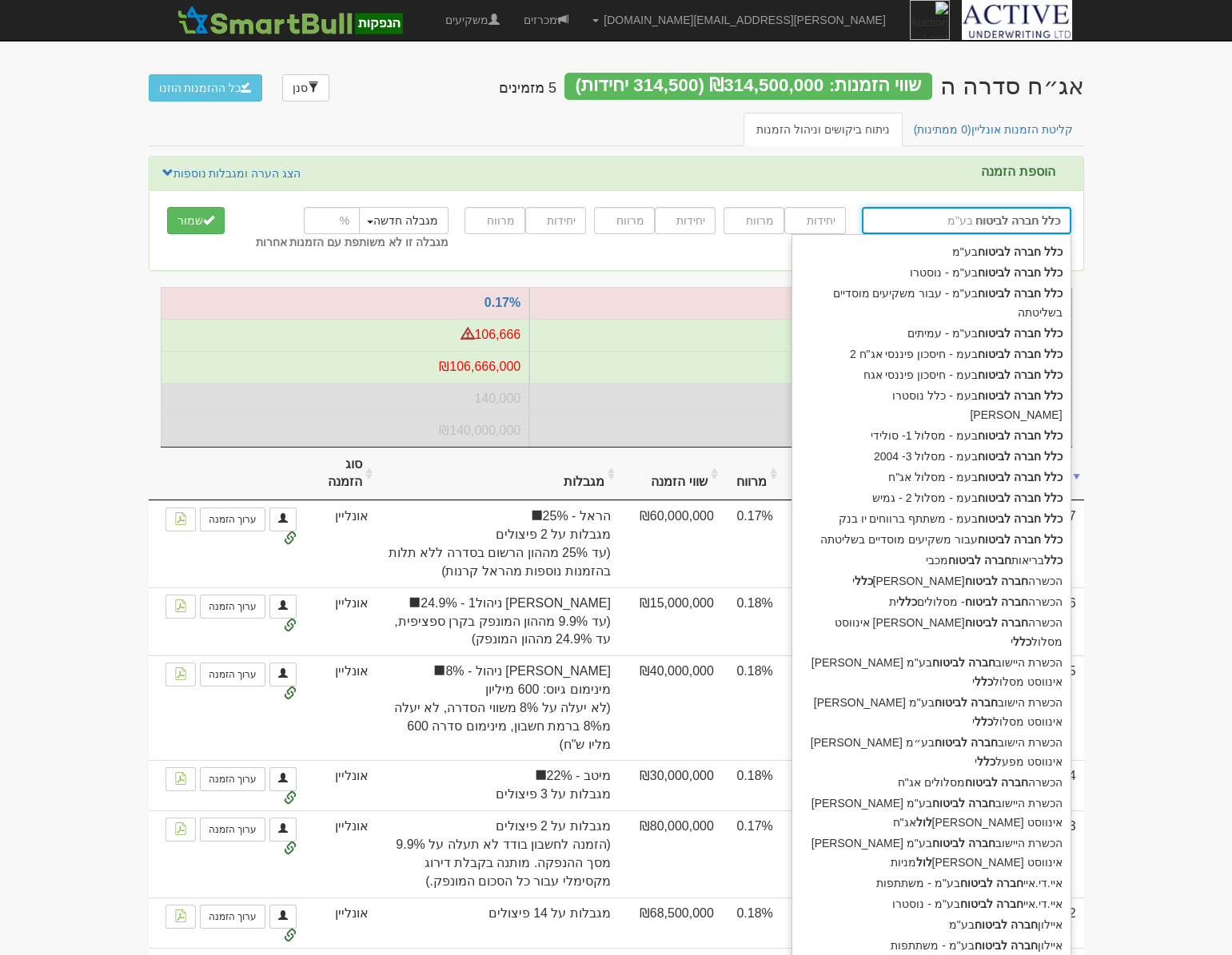
type input "כלל חברה לביטוח ב"
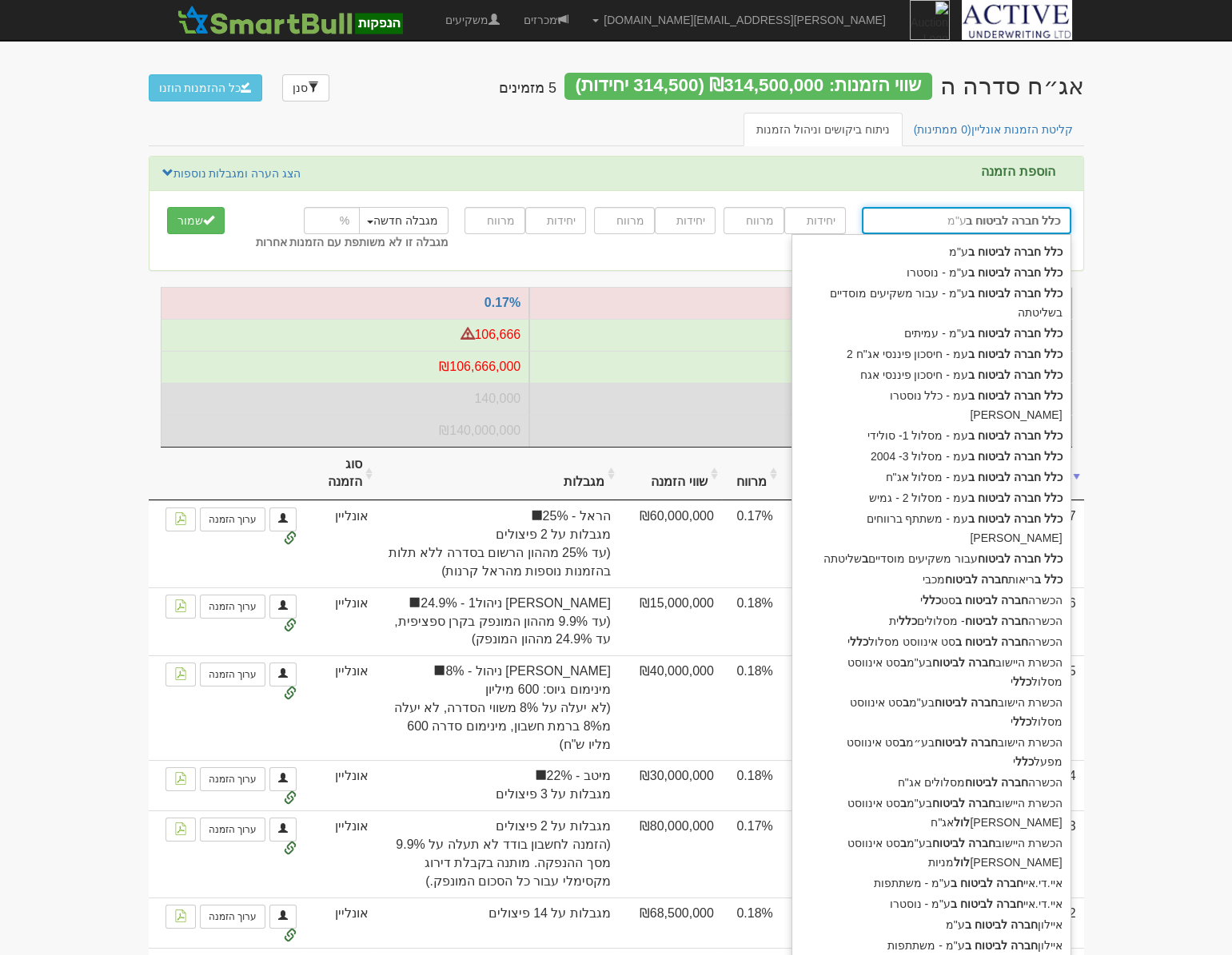
type input "כלל חברה לביטוח בעמ - חיסכון פיננסי אג"ח 2"
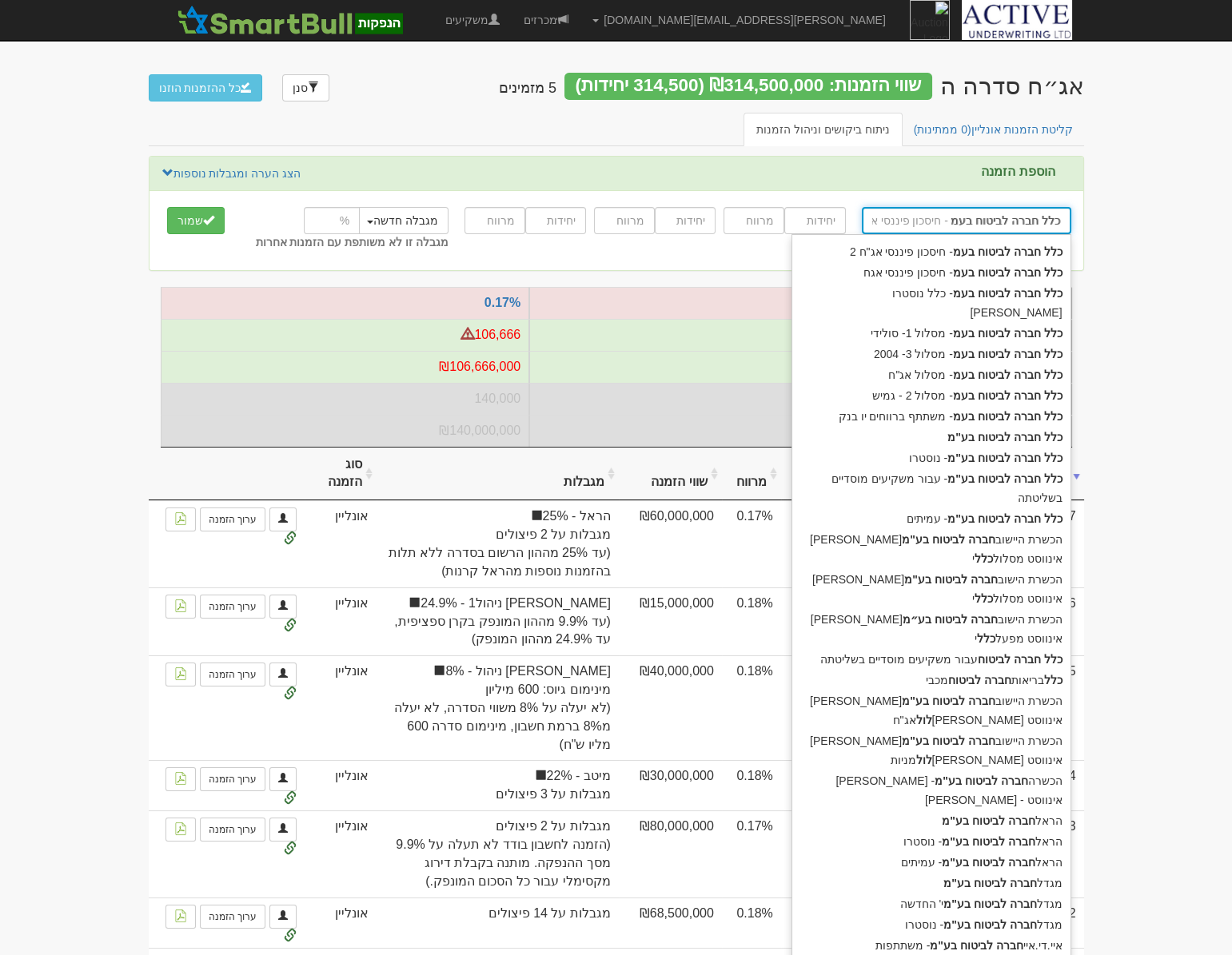
type input "כלל חברה לביטוח בעמ"
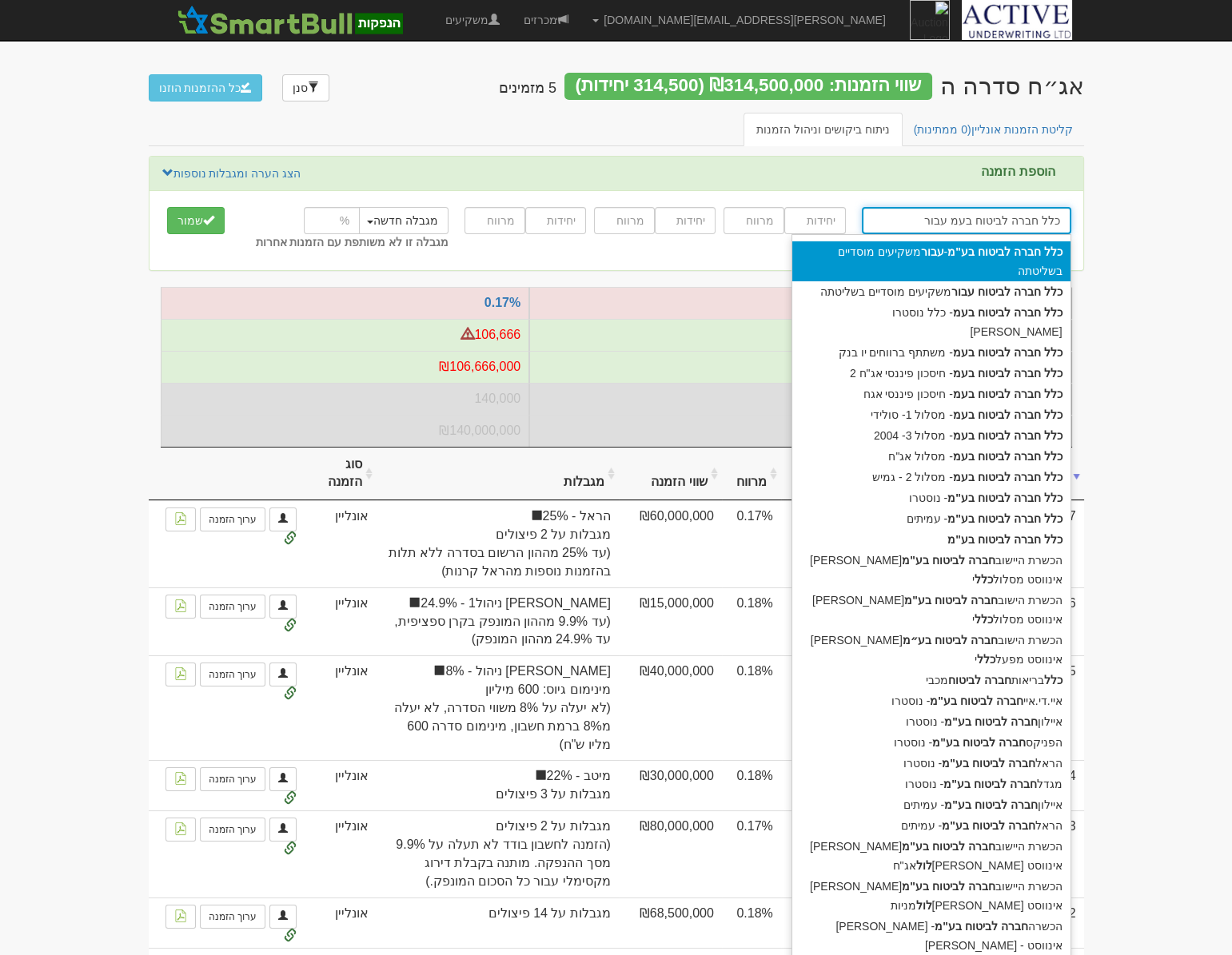
click at [1025, 267] on div "כלל חברה לביטוח בע"מ - עבור משקיעים מוסדיים בשליטתה" at bounding box center [931, 260] width 278 height 40
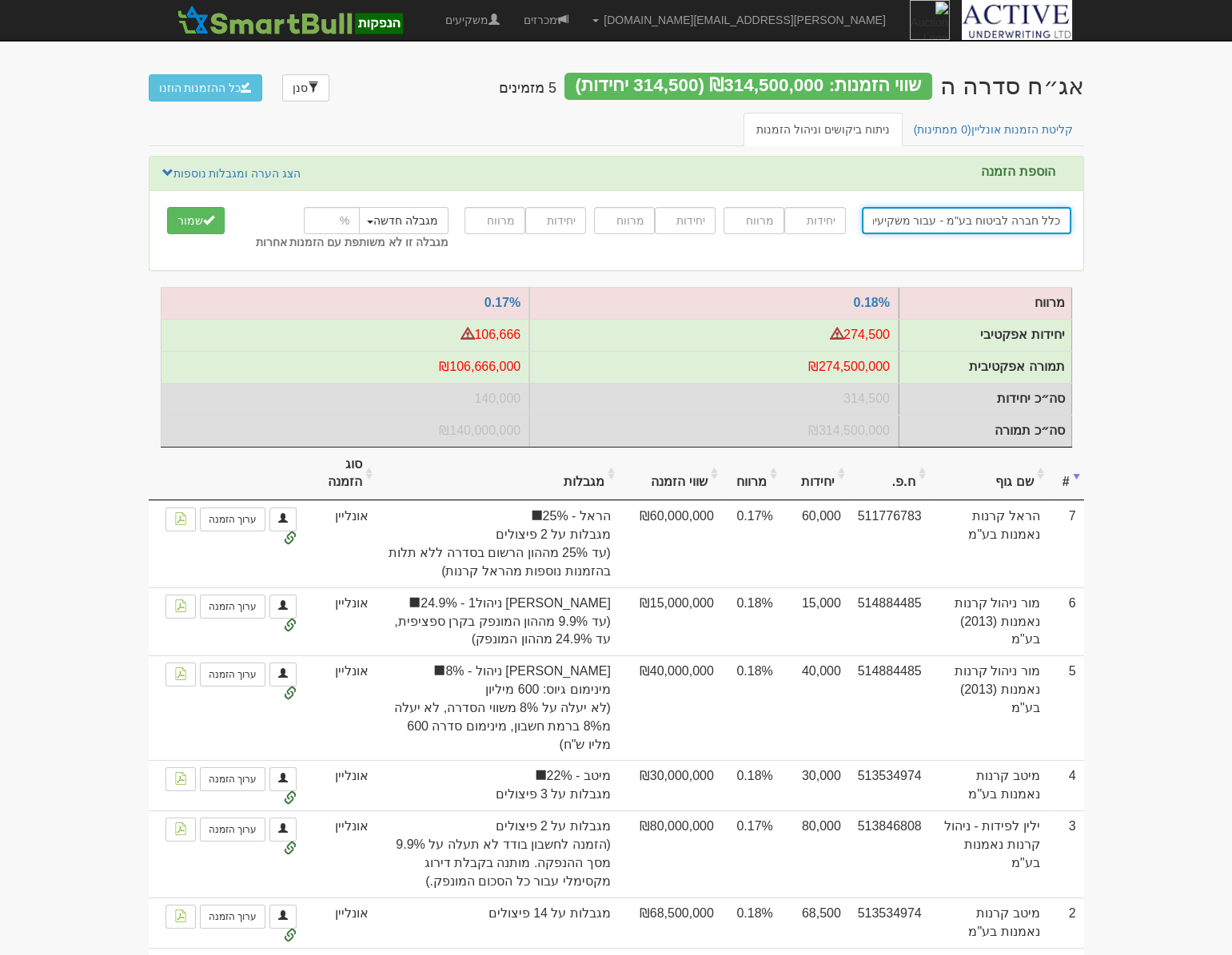
type input "כלל חברה לביטוח בע"מ - עבור משקיעים מוסדיים בשליטתה"
click at [822, 223] on input "number" at bounding box center [814, 221] width 61 height 28
type input "75000"
type input "0.18"
click at [328, 223] on input "number" at bounding box center [331, 221] width 56 height 28
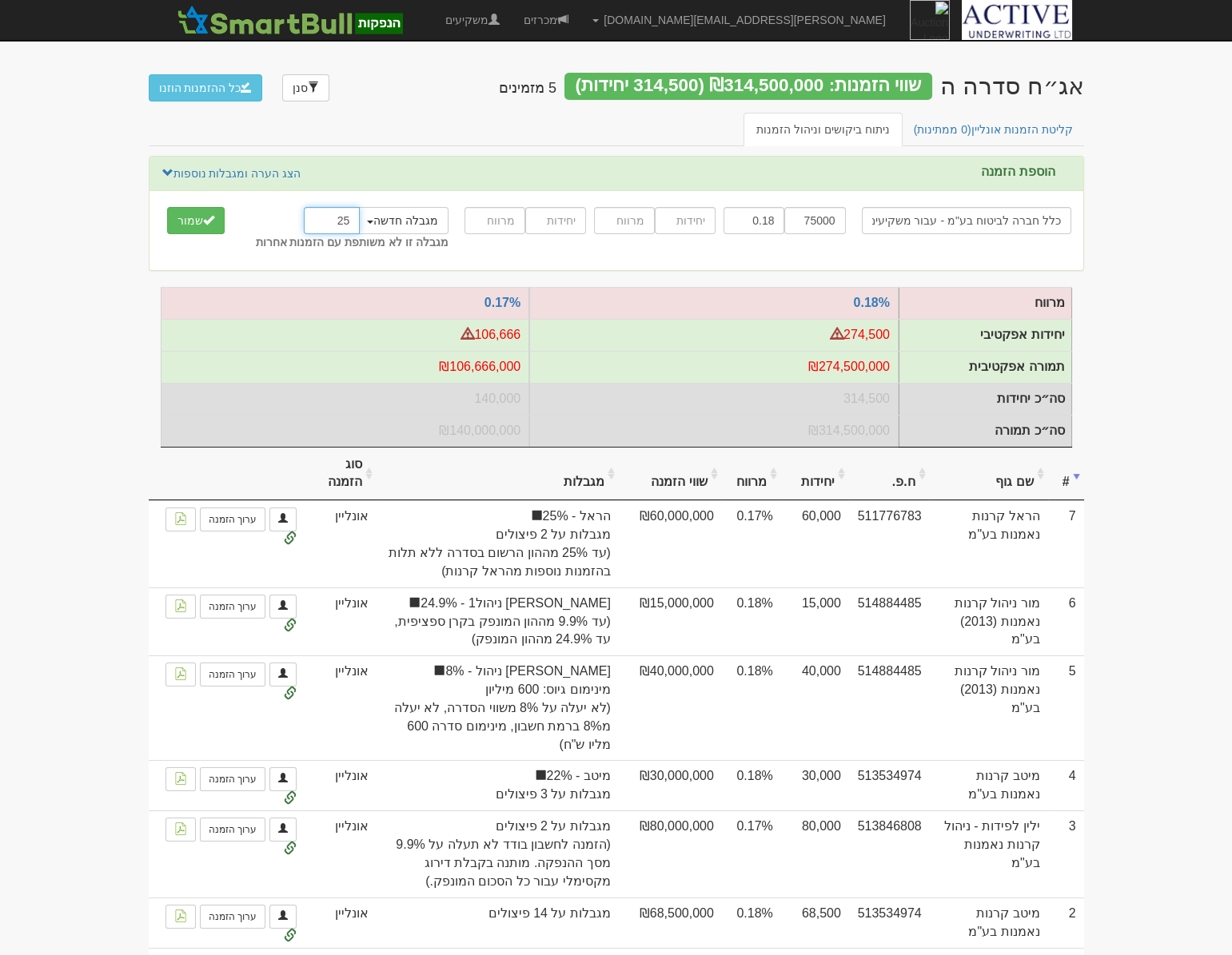
type input "25"
click at [343, 253] on div "מגבלה חדשה מגבלה חדשה הראל - 25% מיטב - 22% מור ניהול - 8% מור ניהול1 - 24.9% 25" at bounding box center [344, 230] width 210 height 47
click at [203, 221] on span "submit" at bounding box center [209, 220] width 11 height 11
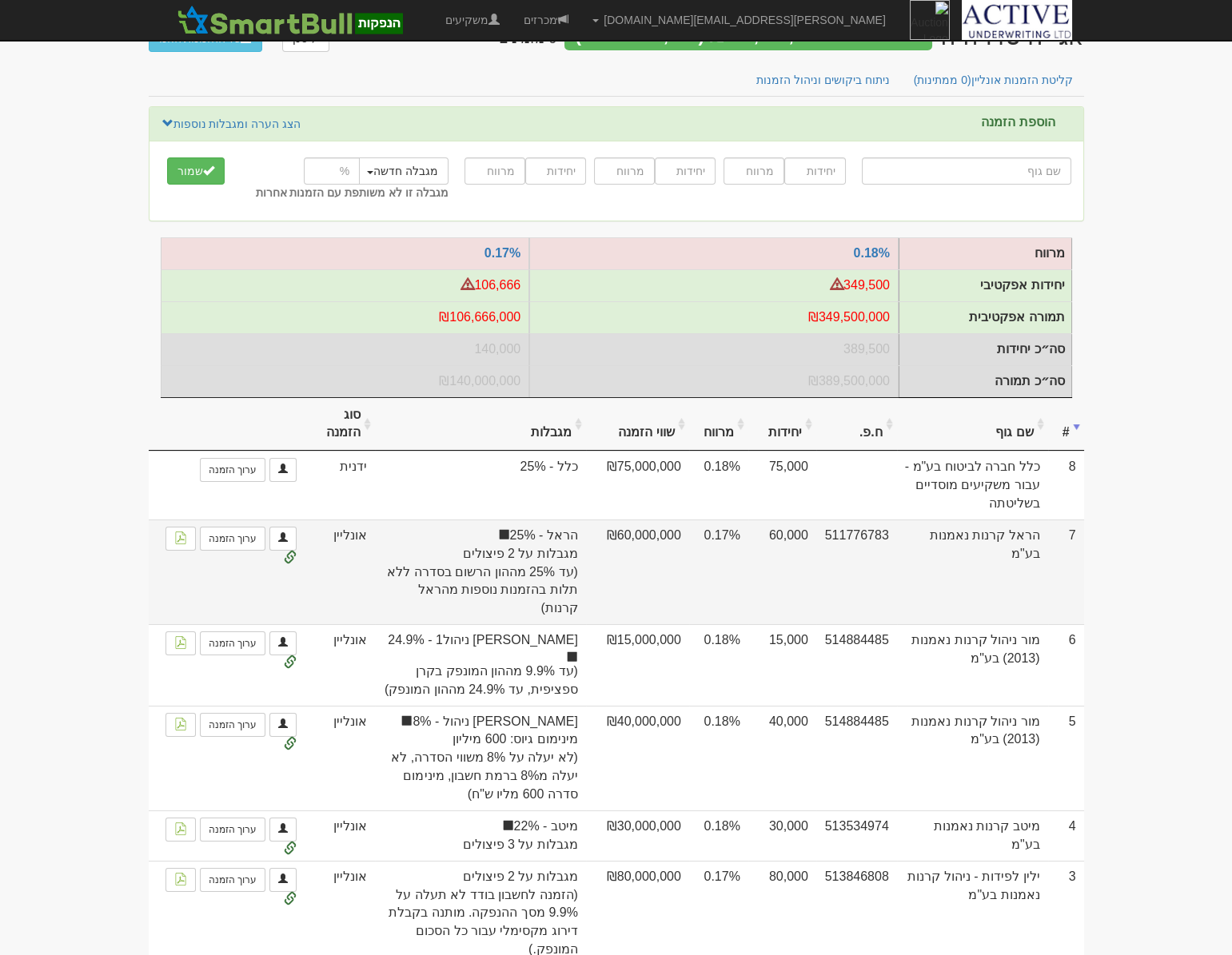
scroll to position [72, 0]
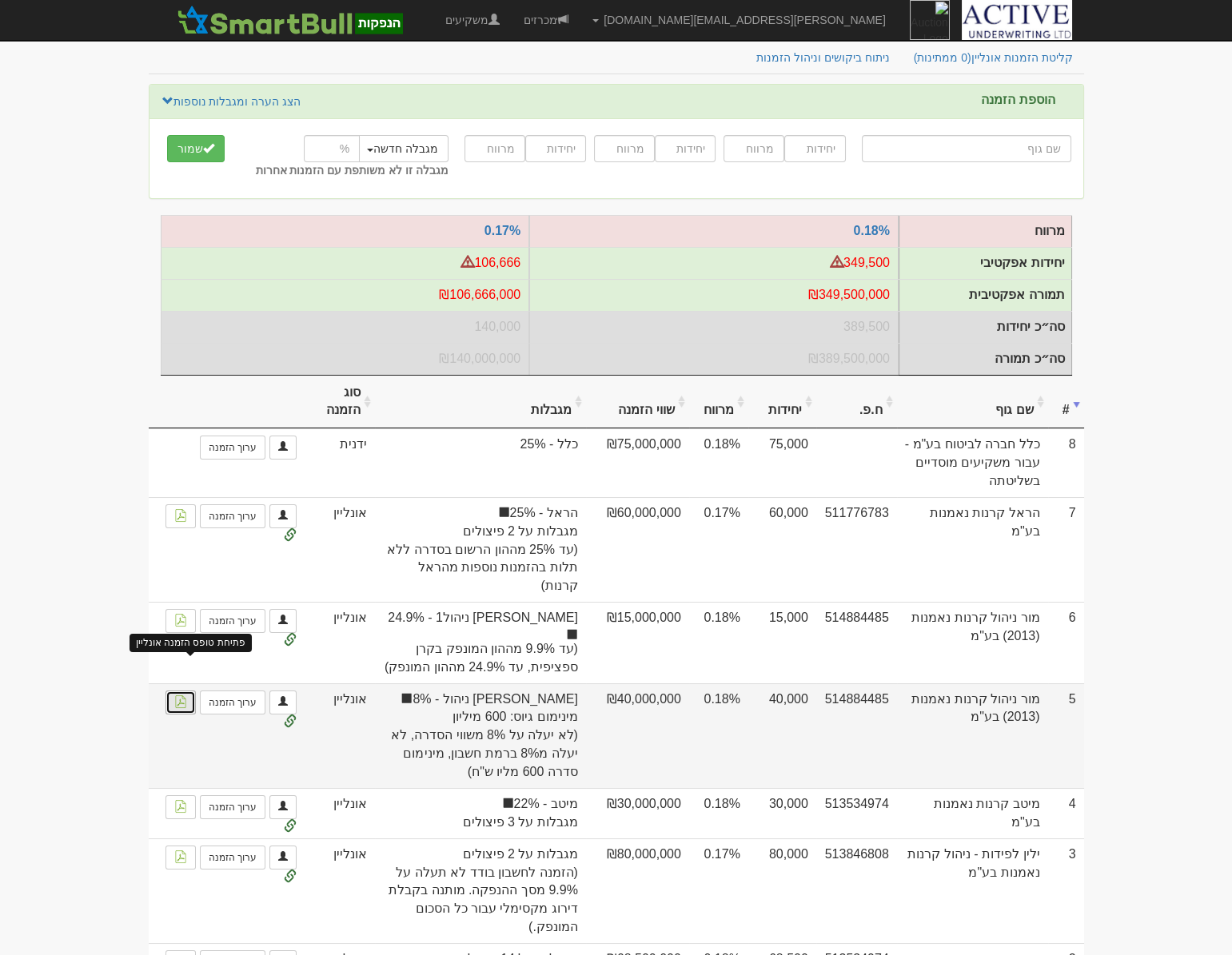
click at [183, 696] on img at bounding box center [180, 702] width 13 height 13
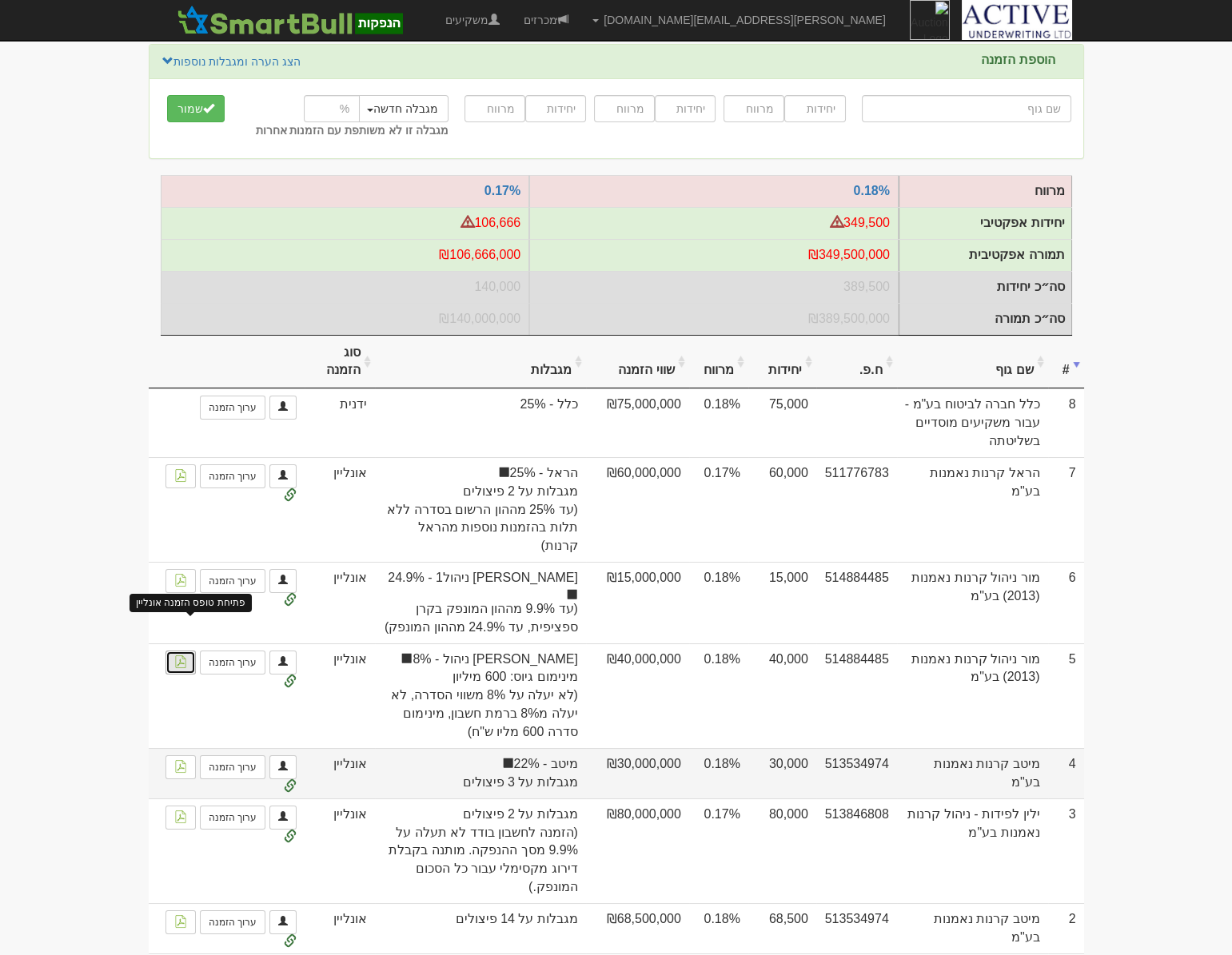
scroll to position [0, 0]
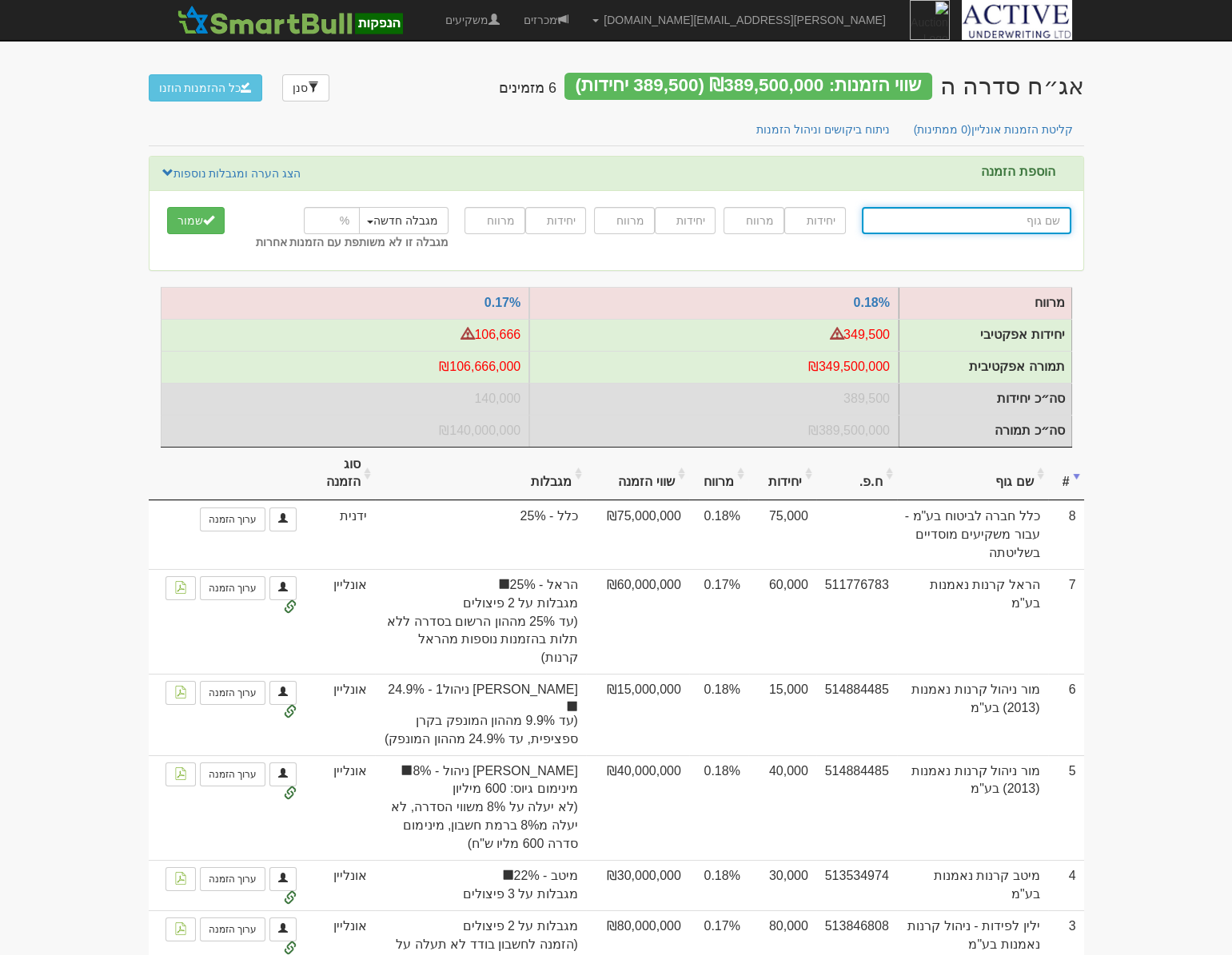
click at [1013, 222] on input "text" at bounding box center [967, 221] width 210 height 28
type input "הר"
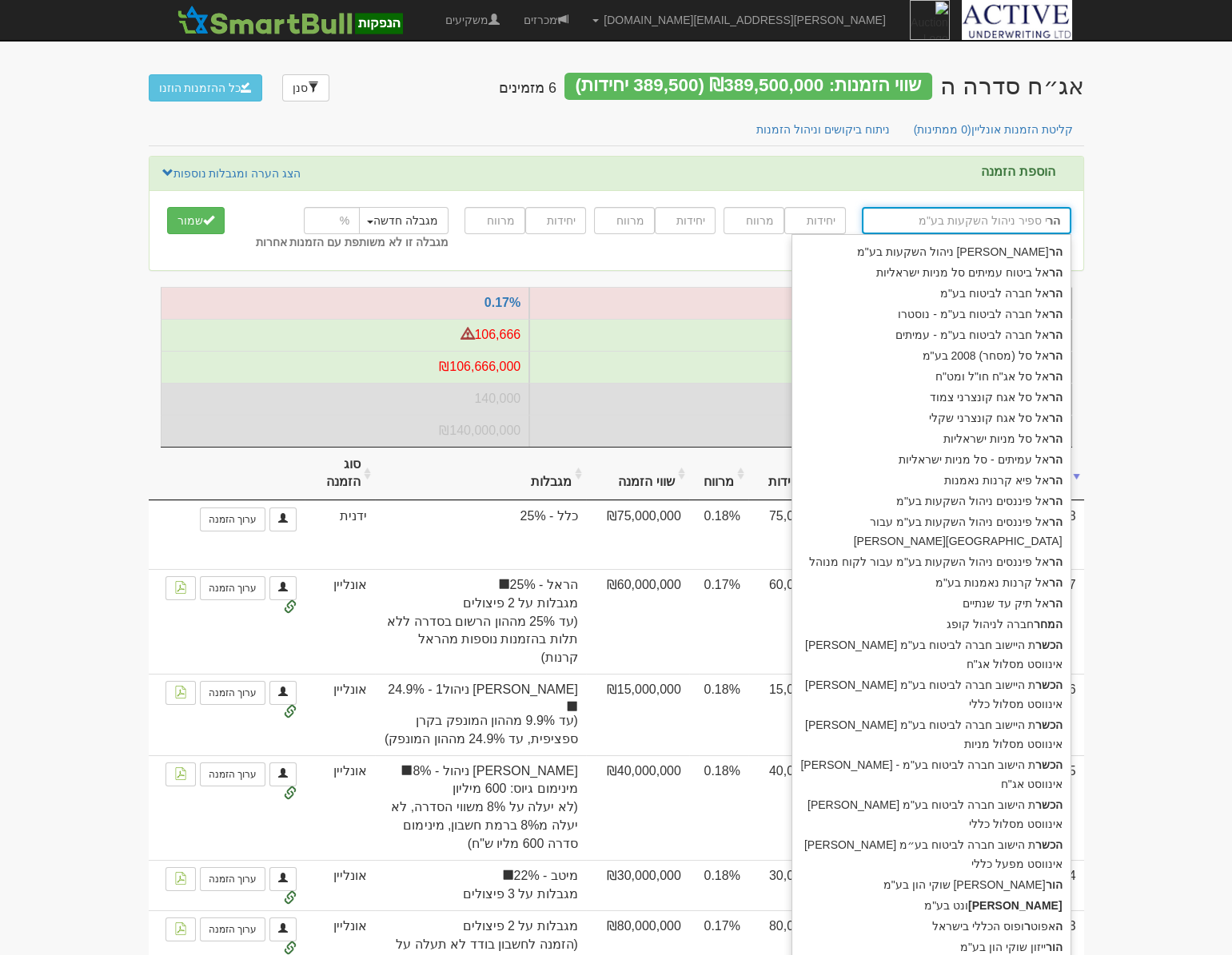
type input "הראל ביטוח עמיתים סל מניות ישראליות"
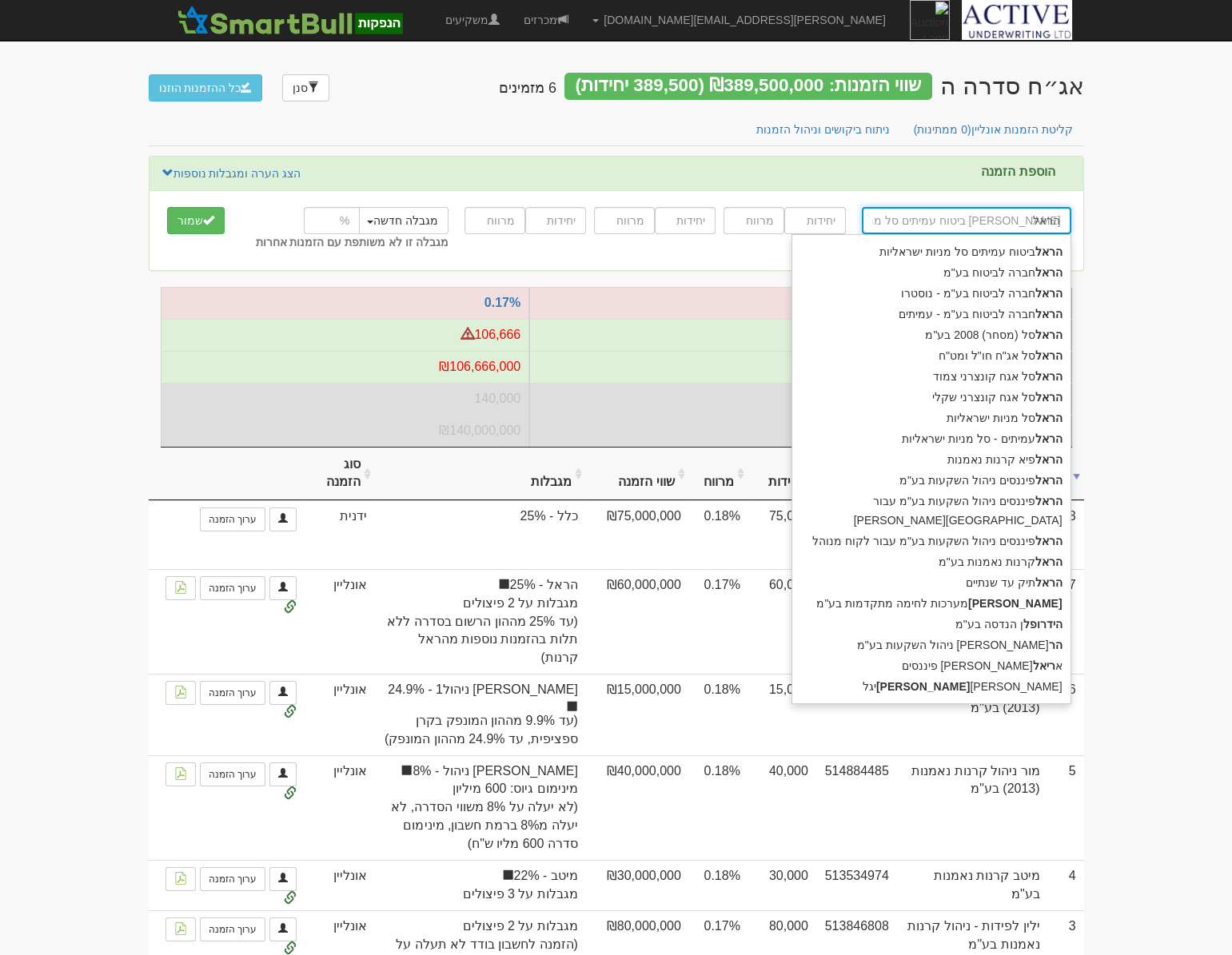
type input "הראל"
type input "הראל פ"
type input "הראל פיא קרנות נאמנות"
type input "הראל פי"
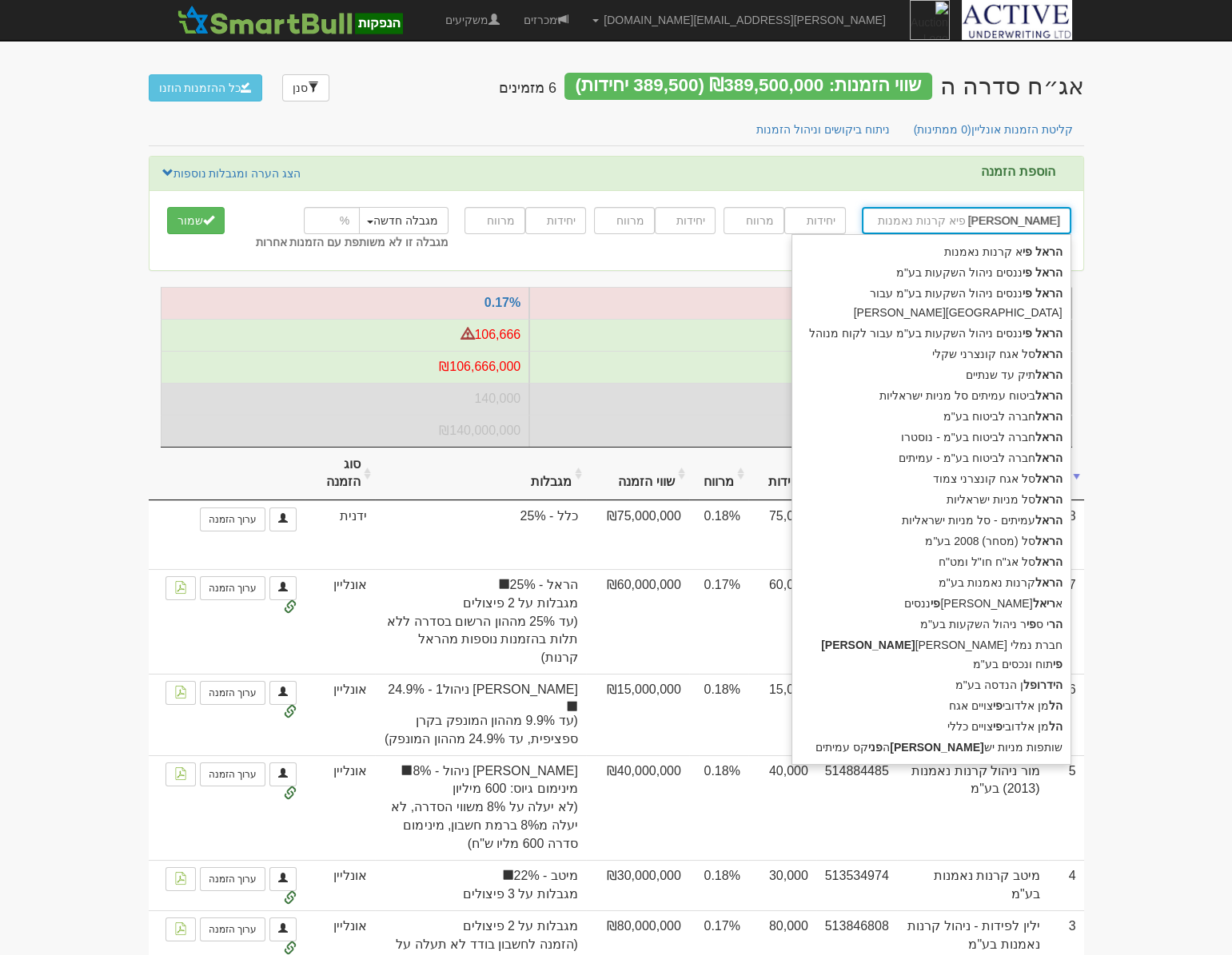
type input "הראל פיננסים ניהול השקעות בע"מ"
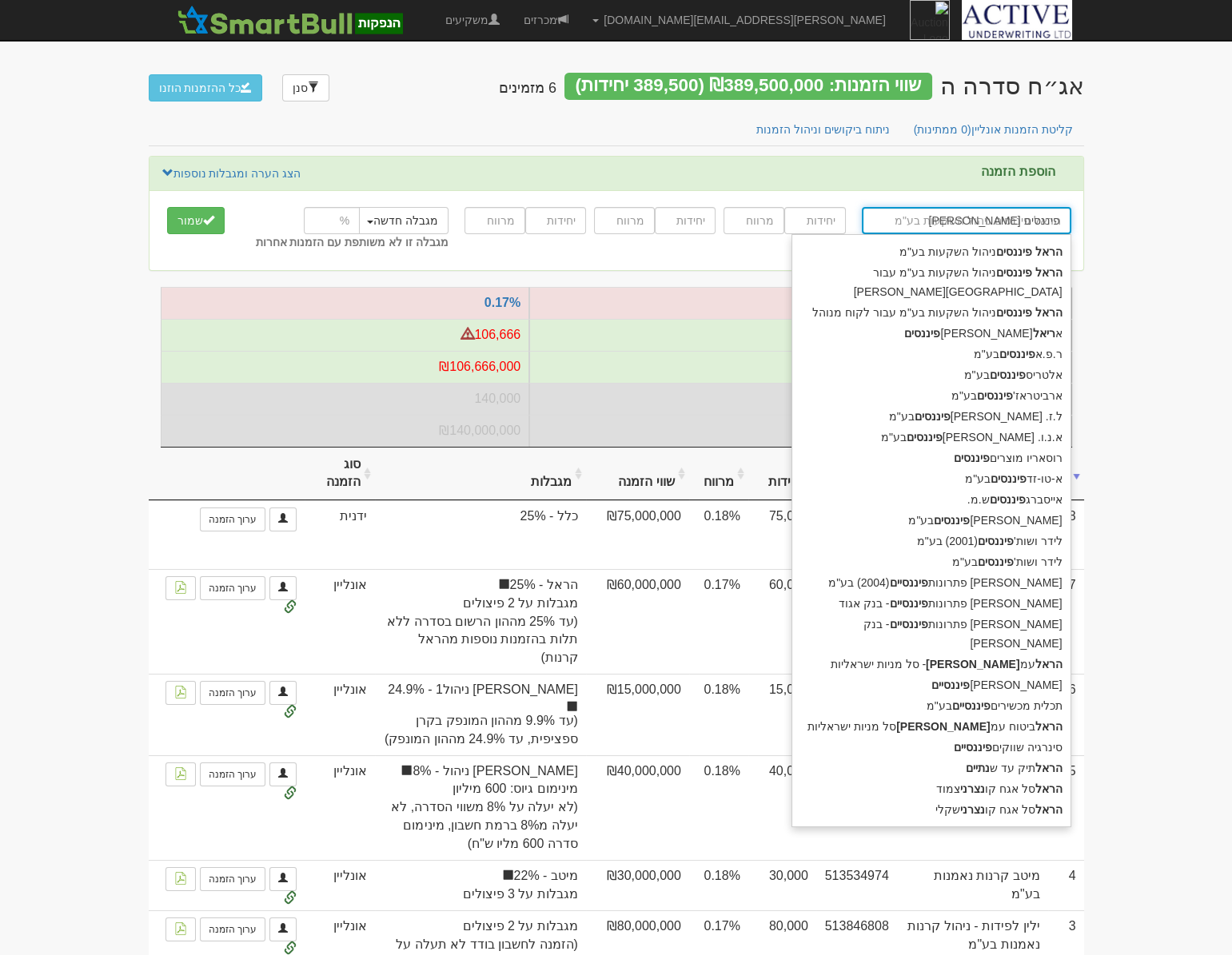
type input "הראל פיננסים"
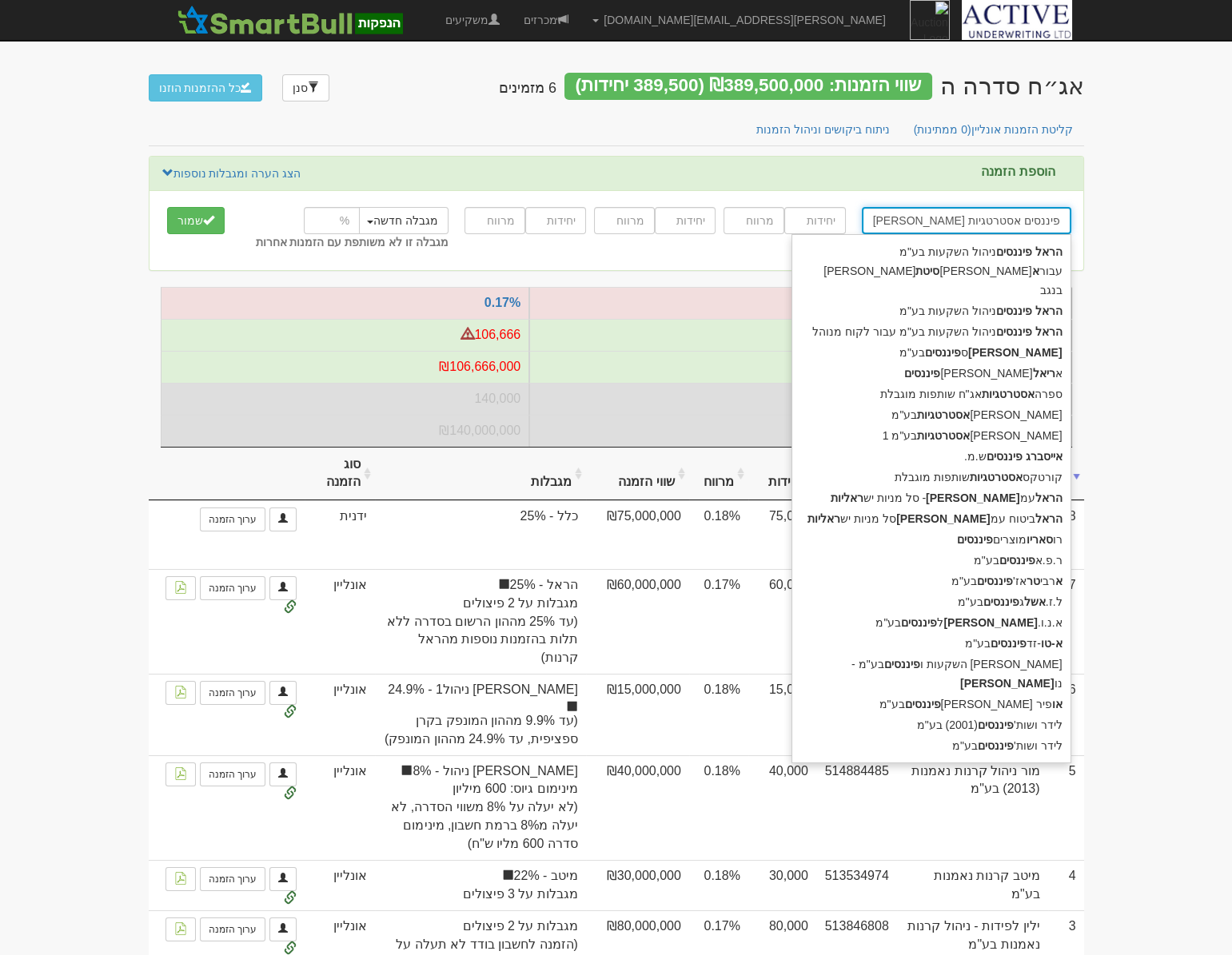
type input "הראל פיננסים אסטרטגיות"
click at [1181, 127] on body "neil@activeu.co.il הגדרות חשבונות הנפקה תבניות הודעות קיבול" at bounding box center [616, 590] width 1232 height 1179
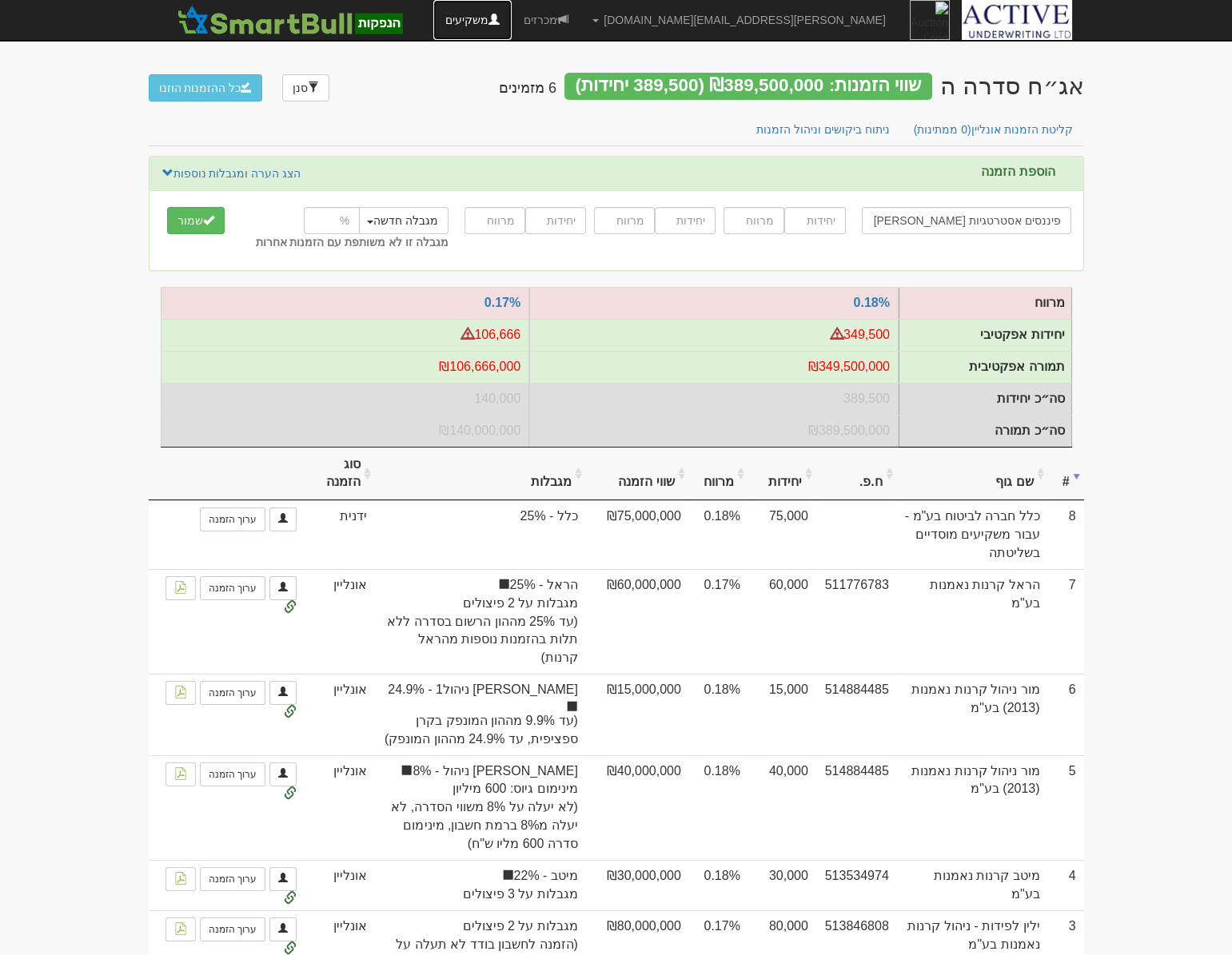
click at [512, 21] on link "משקיעים" at bounding box center [472, 19] width 78 height 40
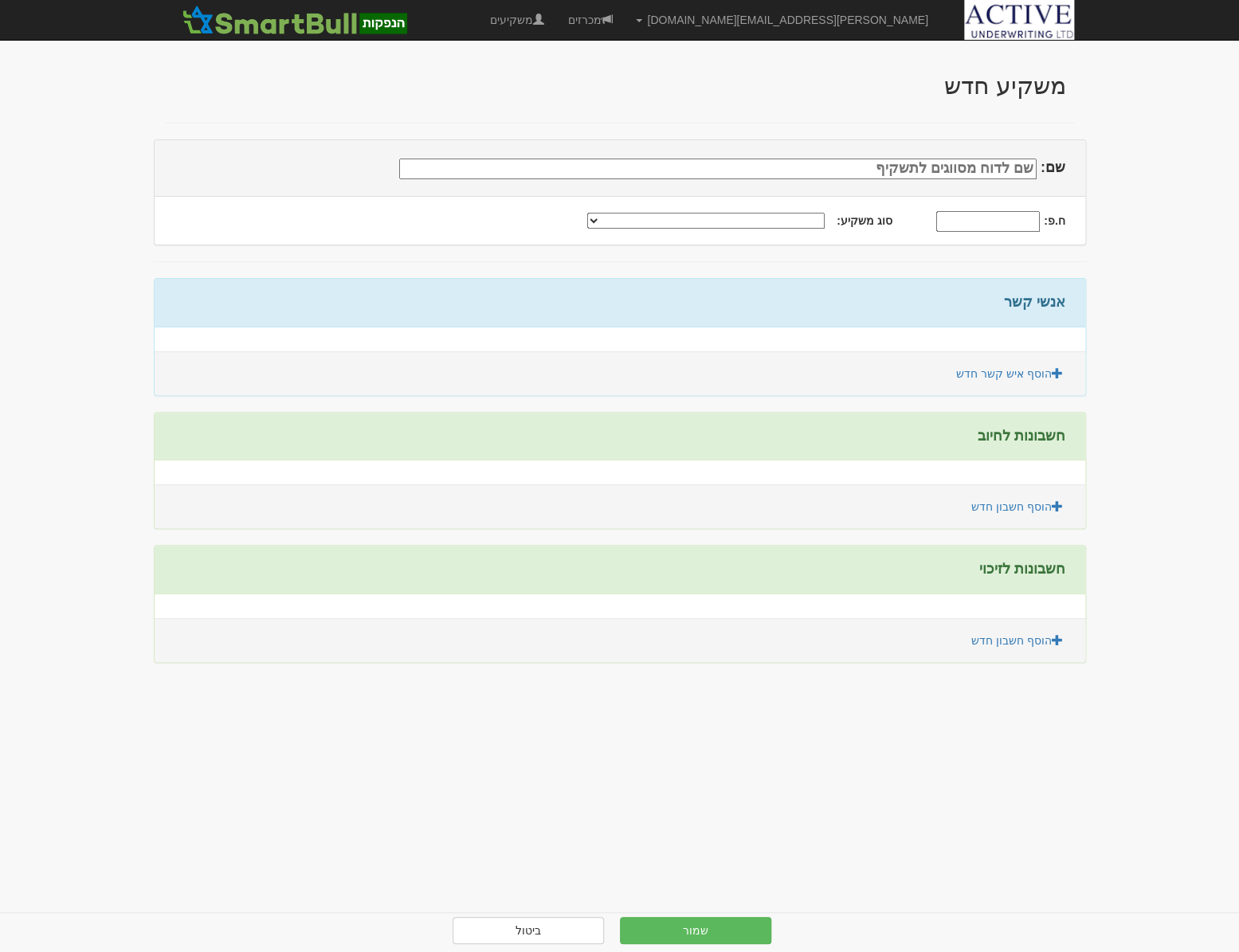
click at [948, 172] on input "שם:" at bounding box center [717, 169] width 637 height 21
type input "הראל פיננסים אסטרטגיות בע''מ"
click at [978, 216] on input "ח.פ:" at bounding box center [988, 221] width 104 height 21
type input "514121847"
click at [714, 216] on select "תאגיד מסווג חתם / מפיץ חברת ביטוח תאגיד בעל הון של 50 מ׳ ש׳׳ח קופת גמל / קרן פנ…" at bounding box center [705, 220] width 238 height 16
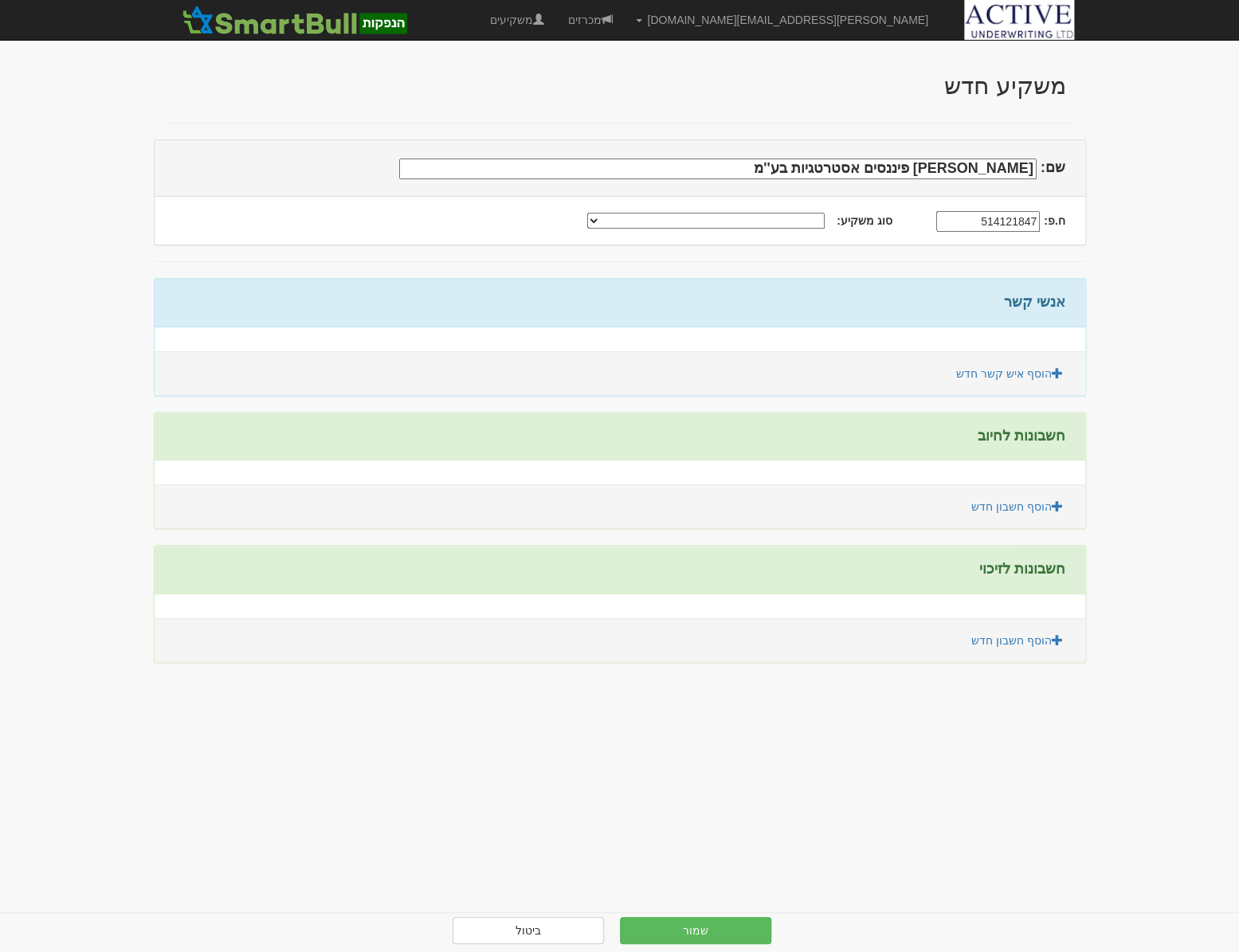
select select "תאגיד הנמצא בבעלות מלאה של משקיע מסווג"
click at [614, 213] on select "תאגיד מסווג חתם / מפיץ חברת ביטוח תאגיד בעל הון של 50 מ׳ ש׳׳ח קופת גמל / קרן פנ…" at bounding box center [705, 220] width 238 height 16
click at [1030, 374] on link "הוסף איש קשר חדש" at bounding box center [1009, 374] width 127 height 28
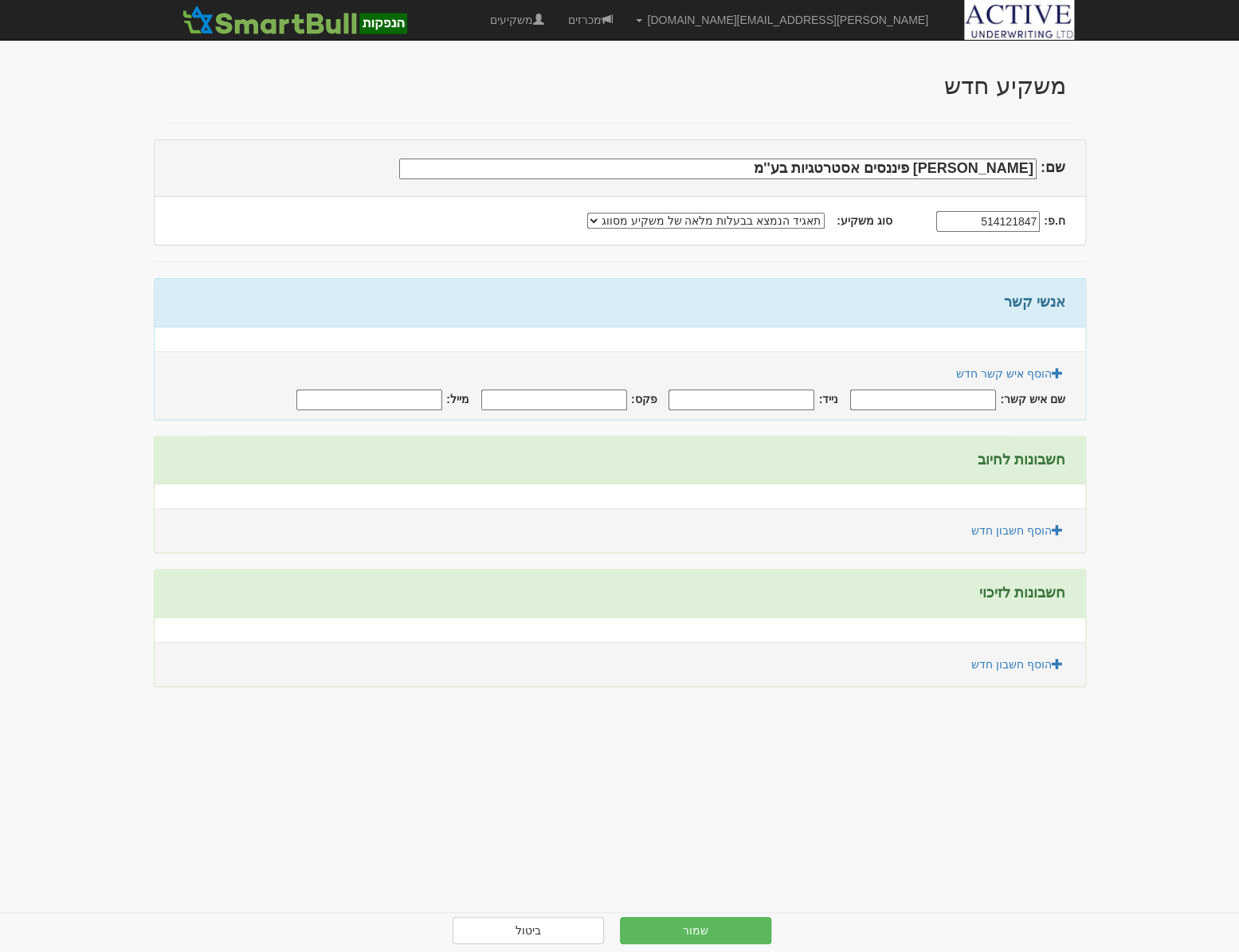
click at [949, 397] on input "שם איש קשר:" at bounding box center [923, 400] width 146 height 21
click at [934, 400] on input "שי" at bounding box center [923, 400] width 146 height 21
type input "שי פרקו"
click at [780, 393] on input "נייד:" at bounding box center [741, 400] width 146 height 21
type input "0507671766"
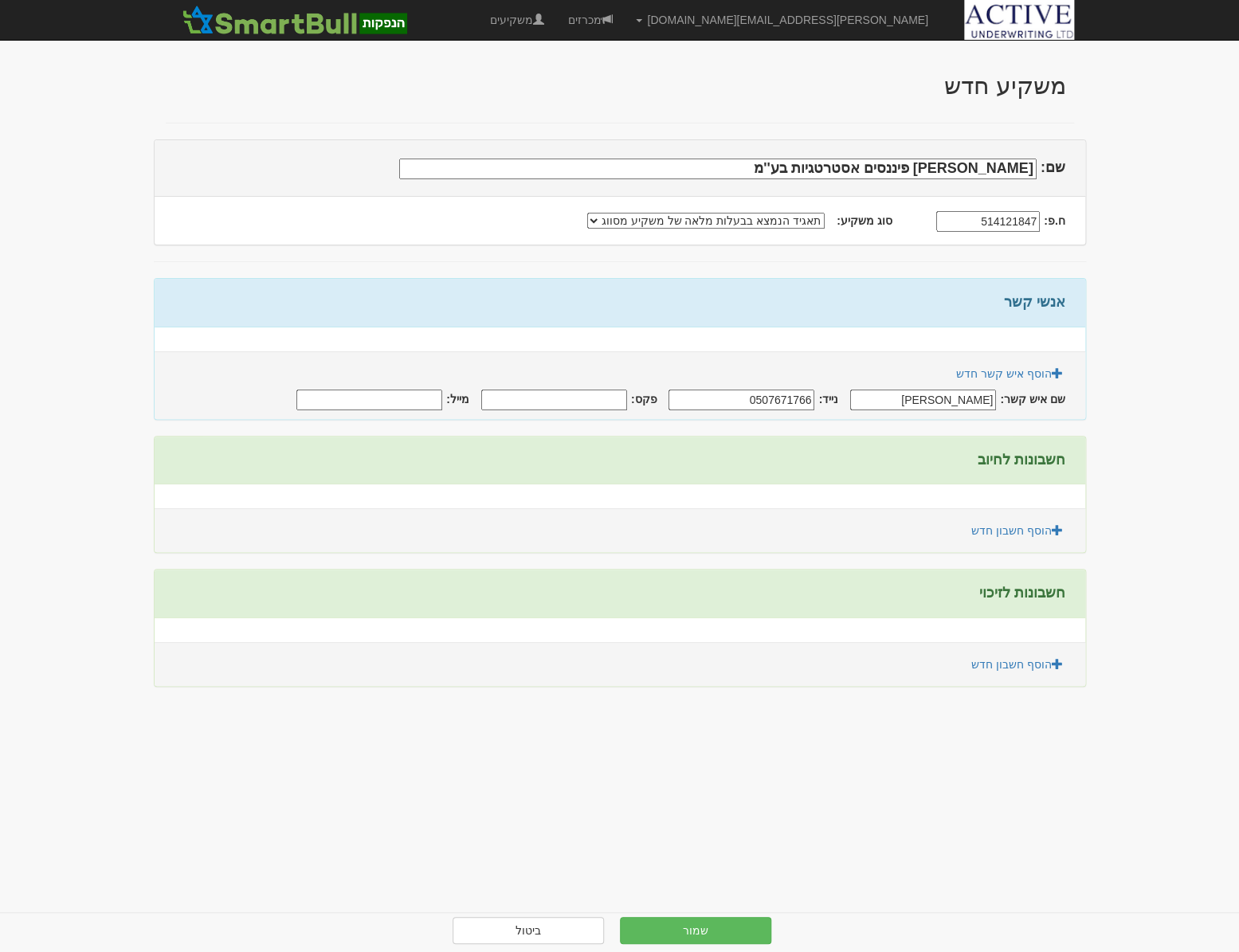
click at [412, 404] on input "מייל:" at bounding box center [369, 400] width 146 height 21
click at [425, 400] on input "מייל:" at bounding box center [369, 400] width 146 height 21
paste input "[EMAIL_ADDRESS][DOMAIN_NAME]"
type input "[EMAIL_ADDRESS][DOMAIN_NAME]"
click at [998, 530] on link "הוסף חשבון חדש" at bounding box center [1017, 531] width 113 height 28
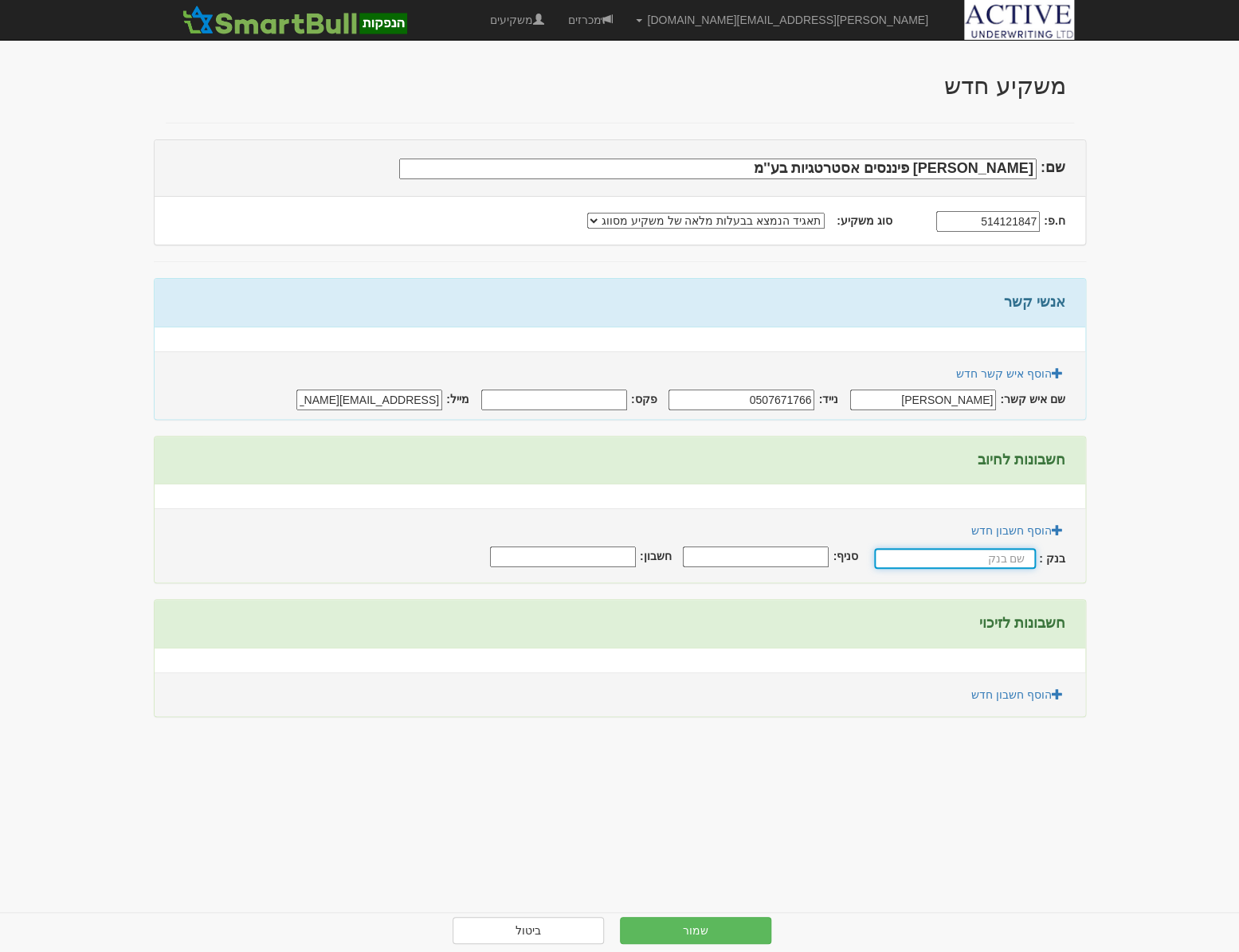
click at [978, 560] on input "text" at bounding box center [955, 559] width 161 height 21
type input "לאומי"
click at [802, 552] on input "סניף:" at bounding box center [757, 557] width 146 height 21
type input "800"
click at [591, 551] on input "חשבון:" at bounding box center [564, 557] width 146 height 21
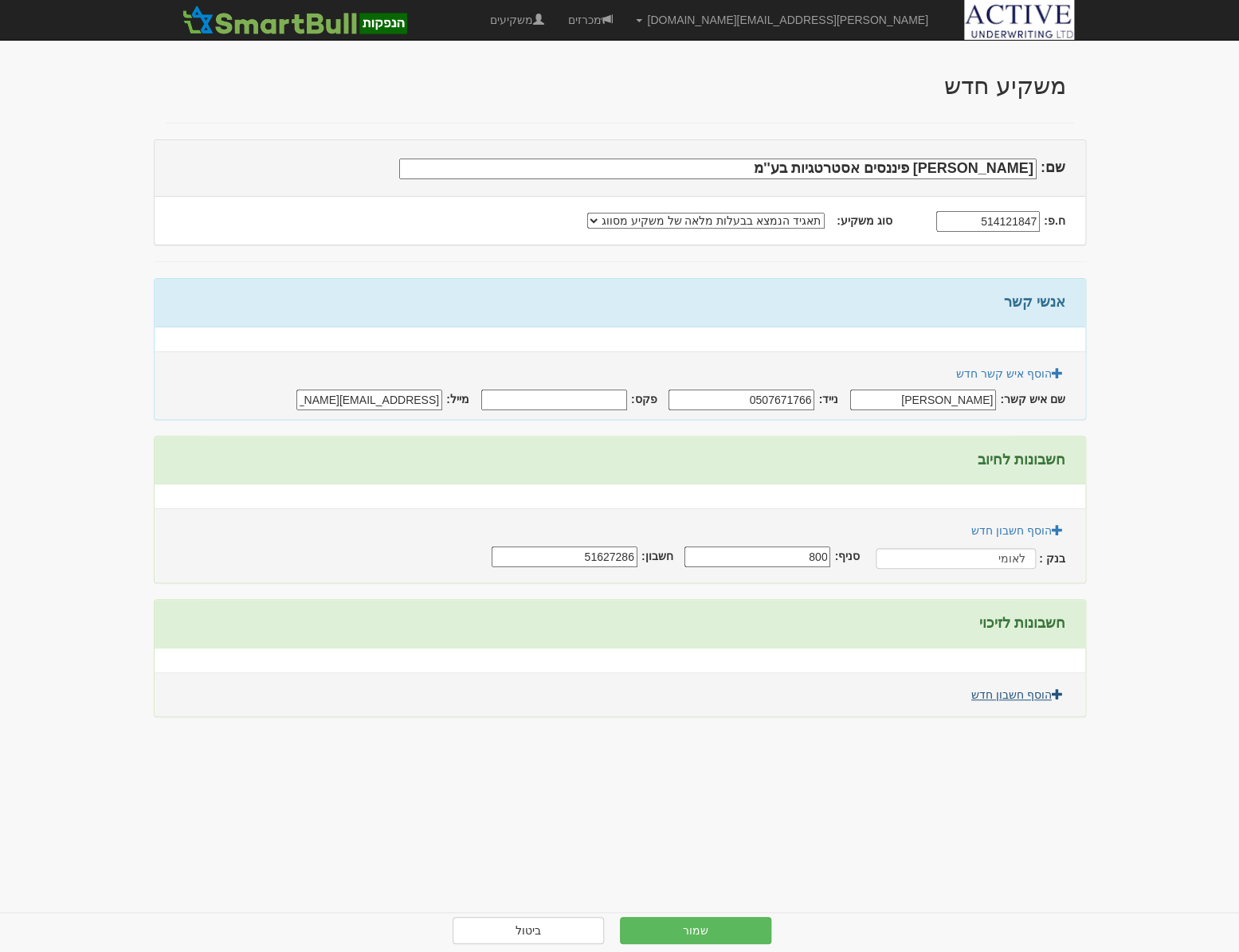
type input "51627286"
click at [1023, 691] on link "הוסף חשבון חדש" at bounding box center [1017, 695] width 113 height 28
click at [990, 714] on input "text" at bounding box center [955, 723] width 161 height 21
type input "לאומי"
click at [764, 716] on input "סניף:" at bounding box center [757, 721] width 146 height 21
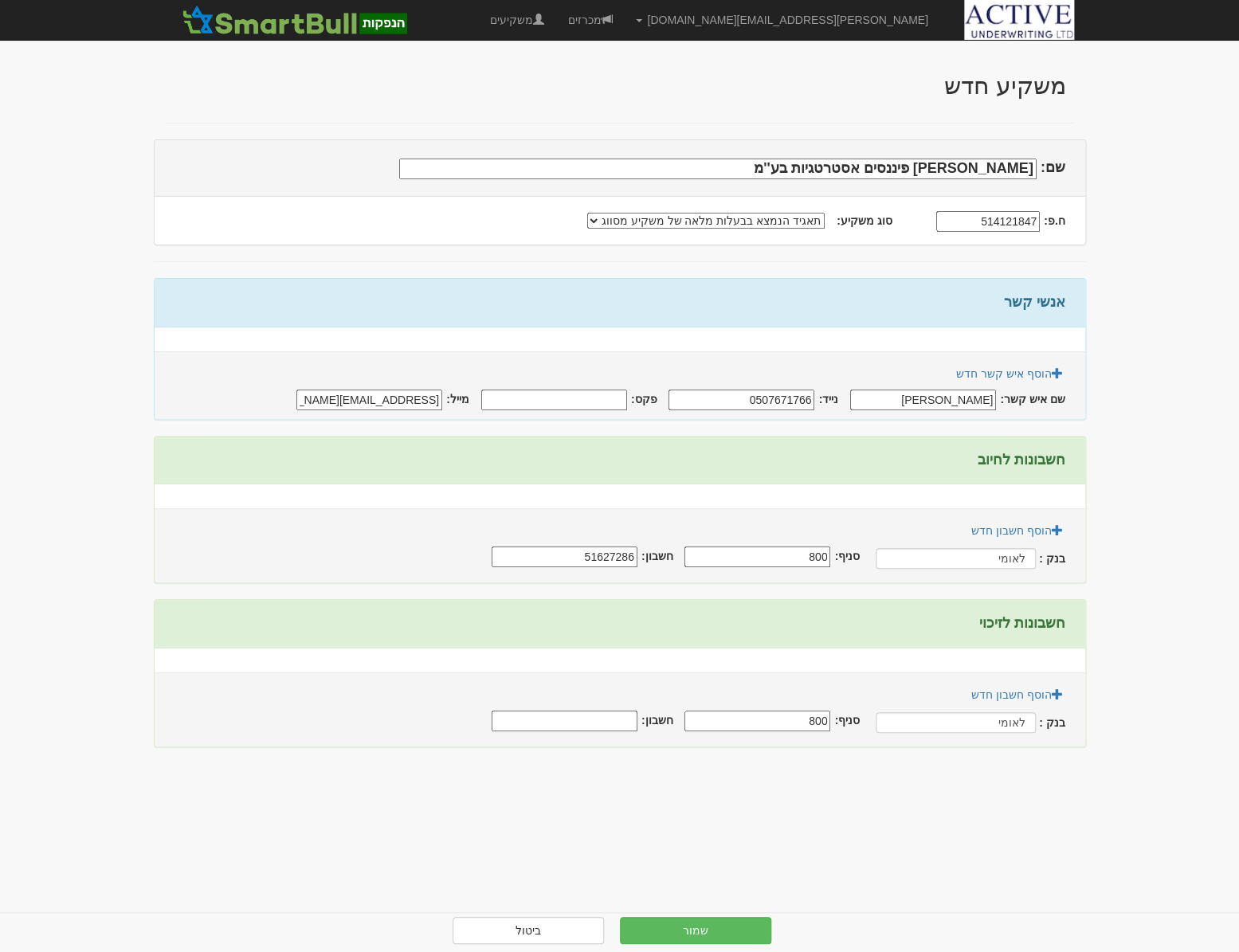
type input "800"
type input "51627216"
click at [699, 924] on button "שמור" at bounding box center [695, 931] width 151 height 28
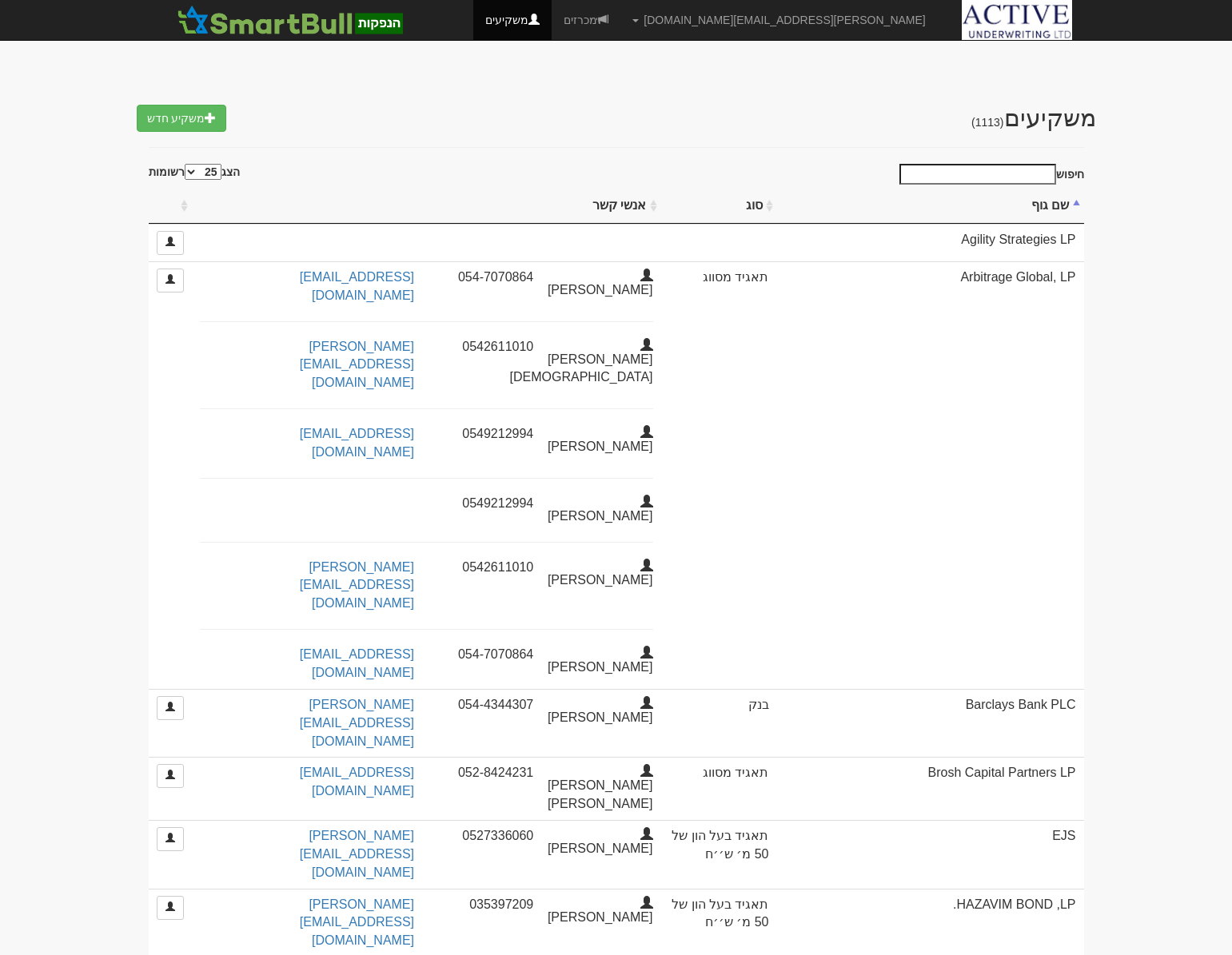
select select "25"
drag, startPoint x: 0, startPoint y: 0, endPoint x: 772, endPoint y: 25, distance: 772.4
click at [620, 25] on link "מכרזים" at bounding box center [585, 19] width 69 height 40
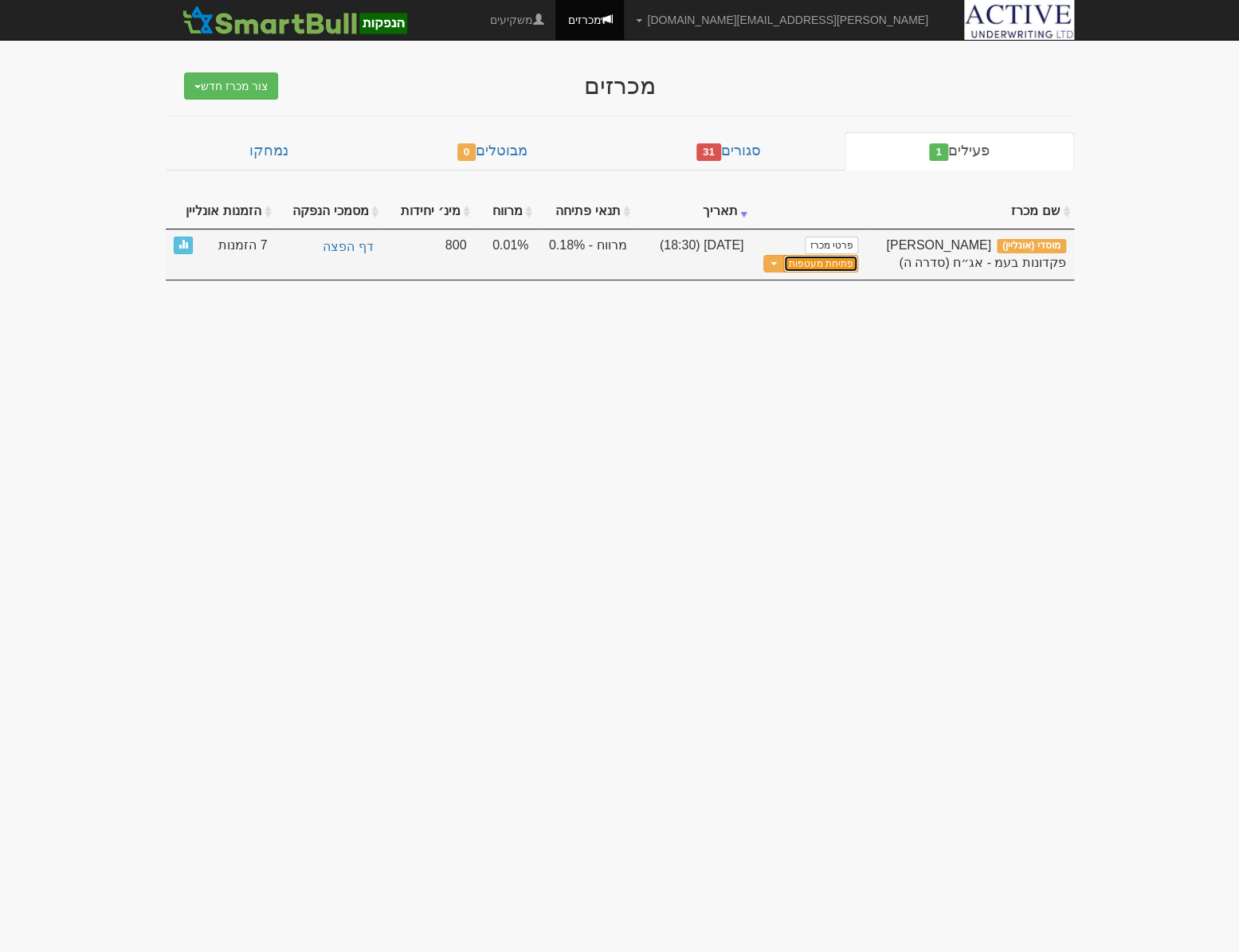
click at [832, 266] on button "פתיחת מעטפות" at bounding box center [820, 264] width 74 height 18
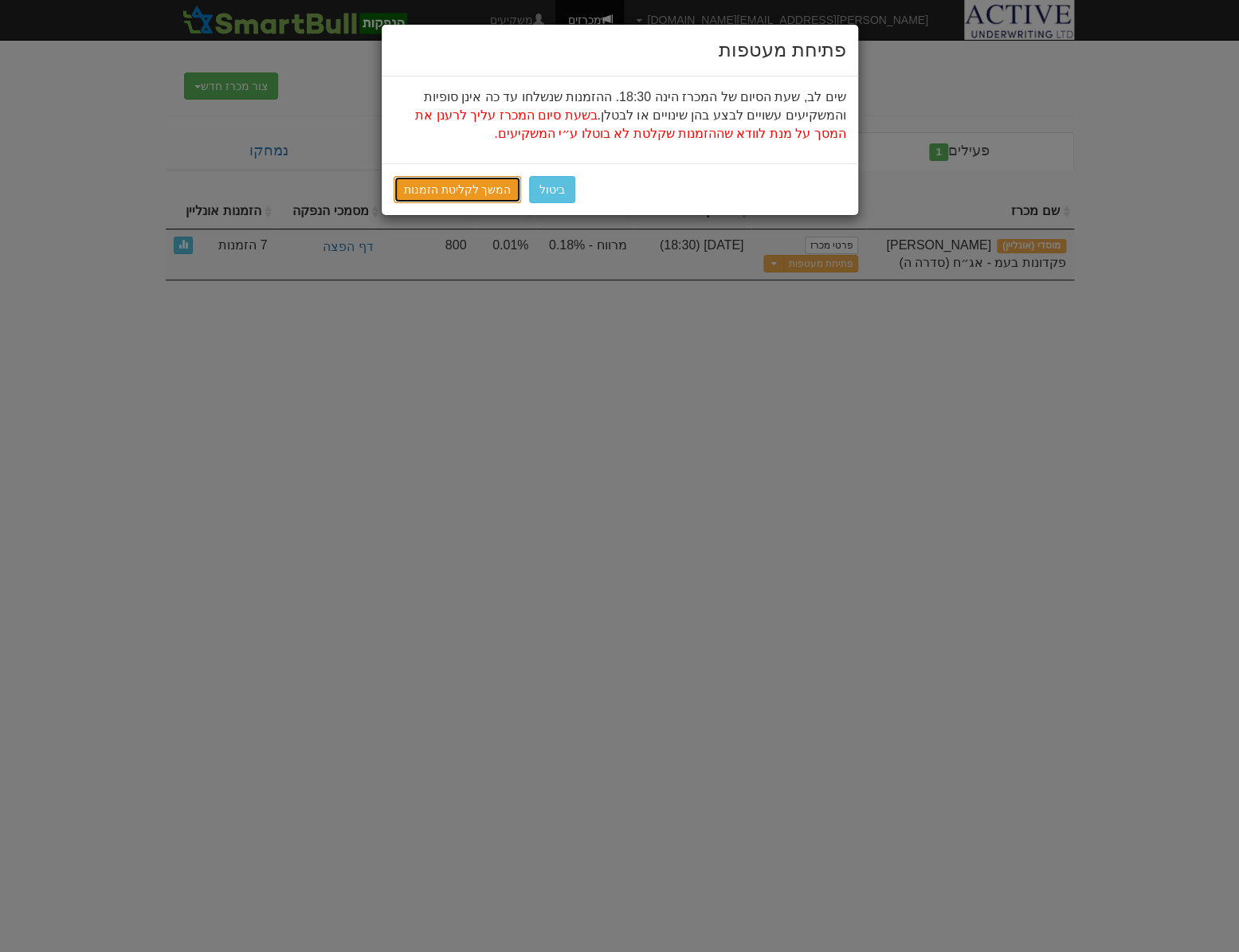
click at [490, 179] on link "המשך לקליטת הזמנות" at bounding box center [458, 190] width 128 height 28
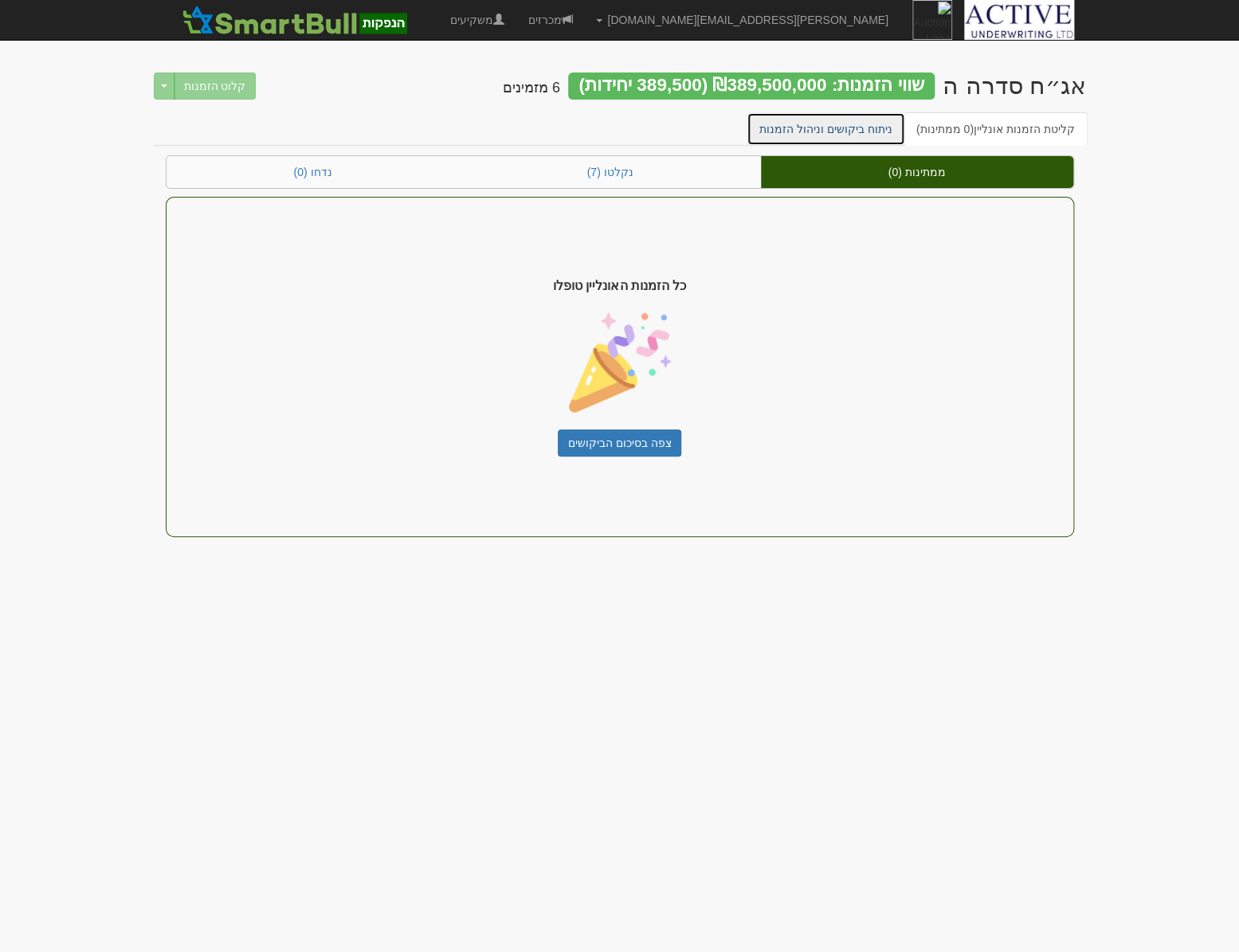
click at [808, 125] on link "ניתוח ביקושים וניהול הזמנות" at bounding box center [825, 129] width 159 height 33
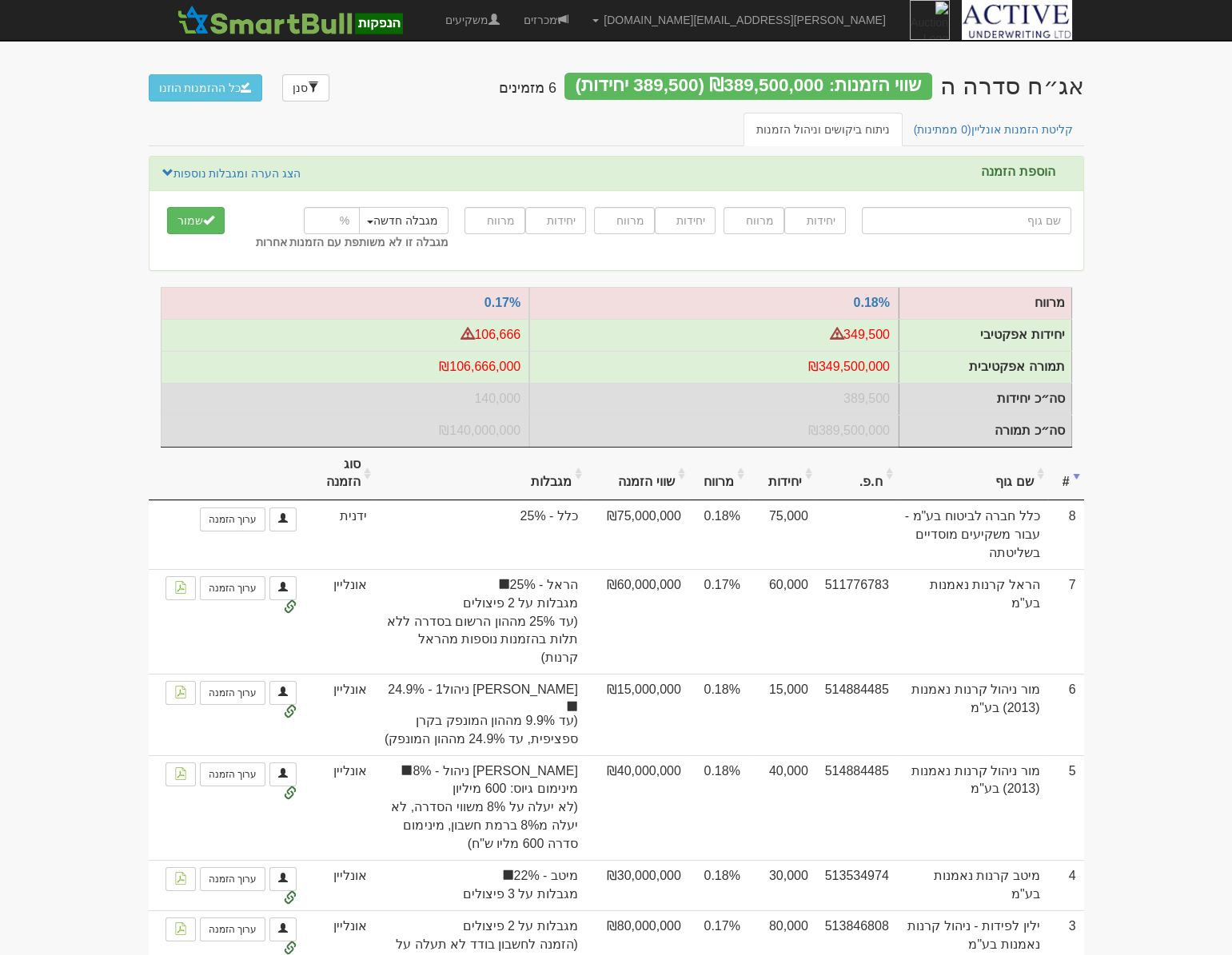
click at [996, 230] on input "text" at bounding box center [967, 221] width 210 height 28
type input "ה"
type input "הרי ספיר ניהול השקעות בע"מ"
type input "הר"
type input "[PERSON_NAME] ביטוח עמיתים סל מניות ישראליות"
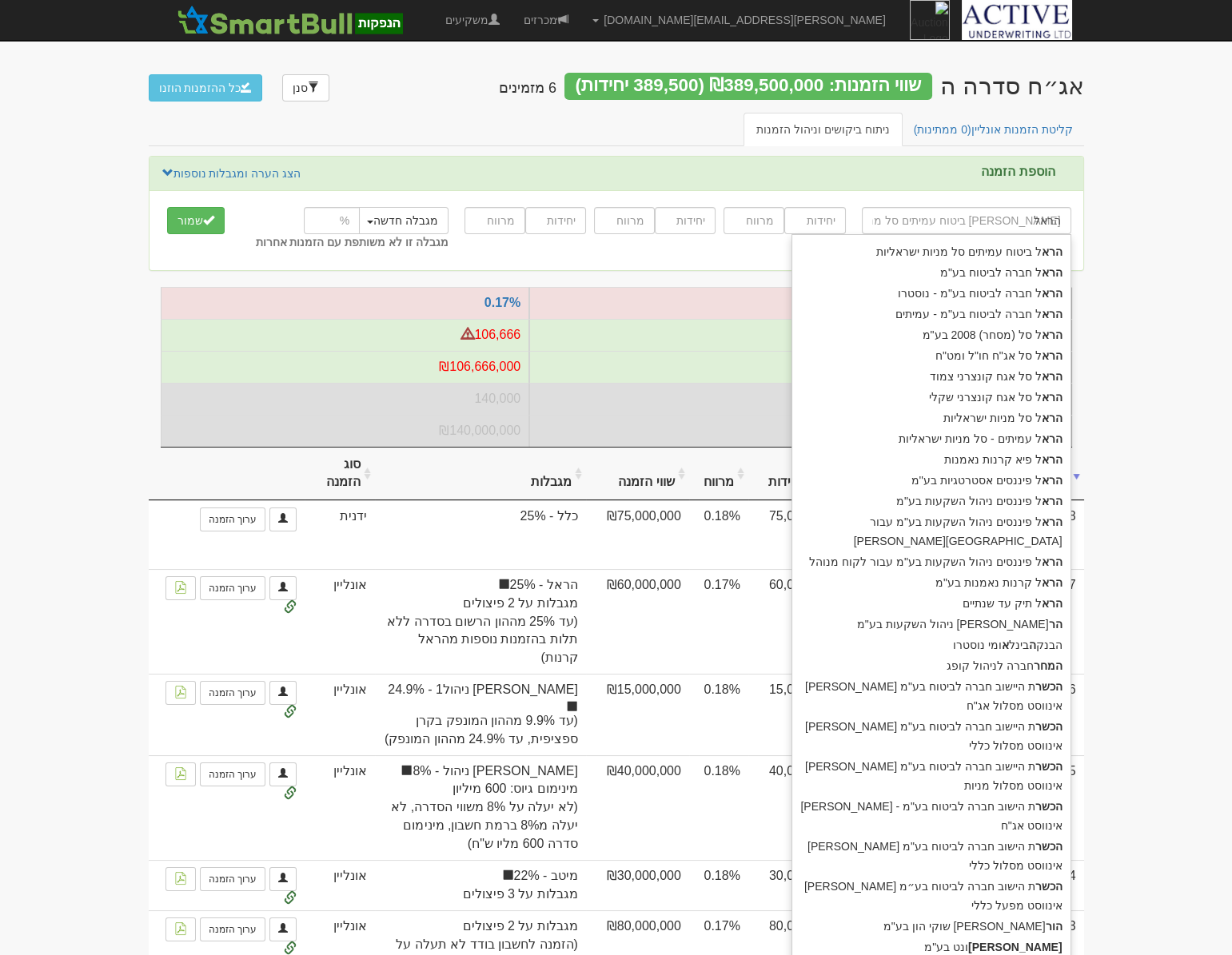
type input "הראל"
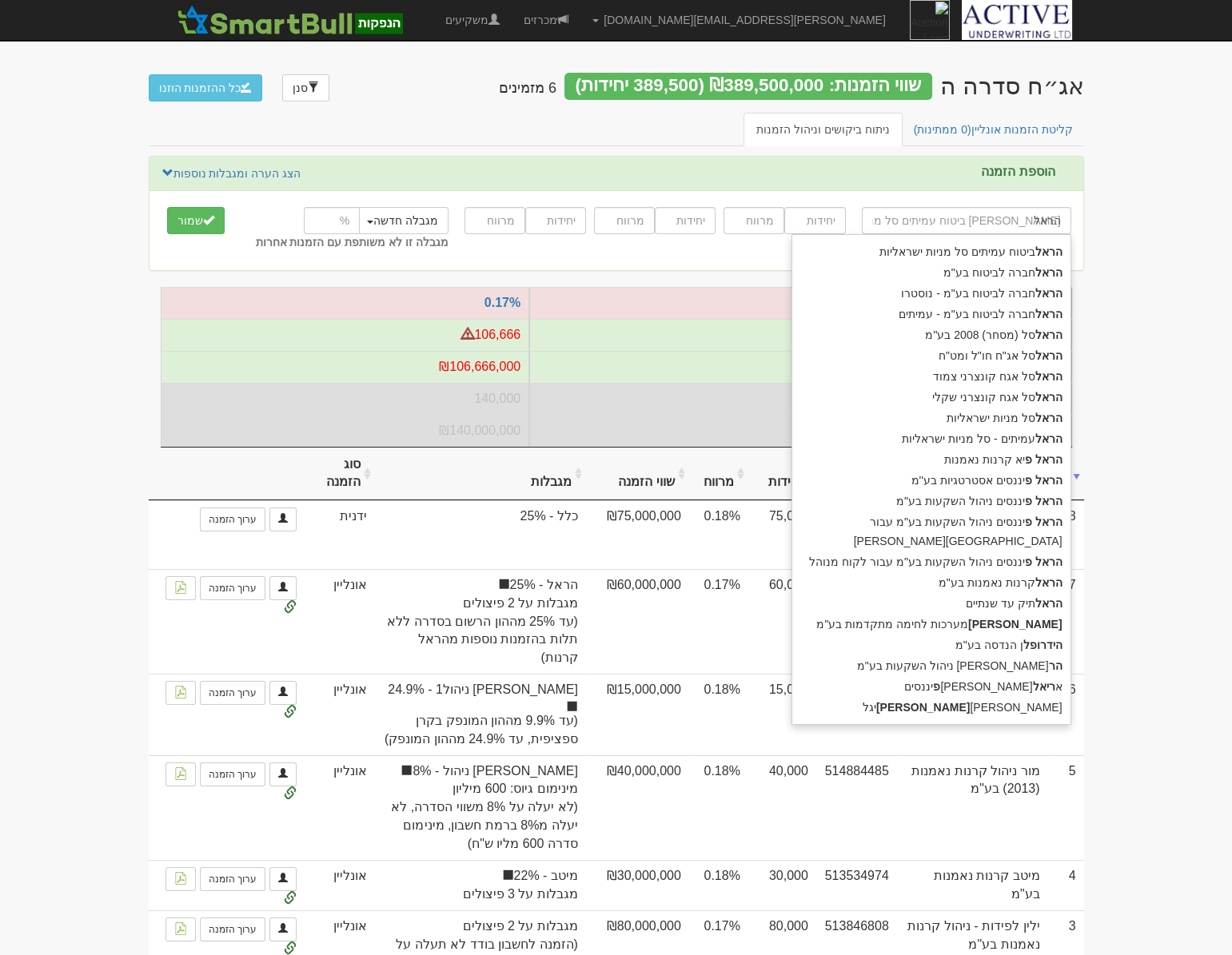
type input "הראל פ"
type input "הראל פיא קרנות נאמנות"
type input "הראל פי"
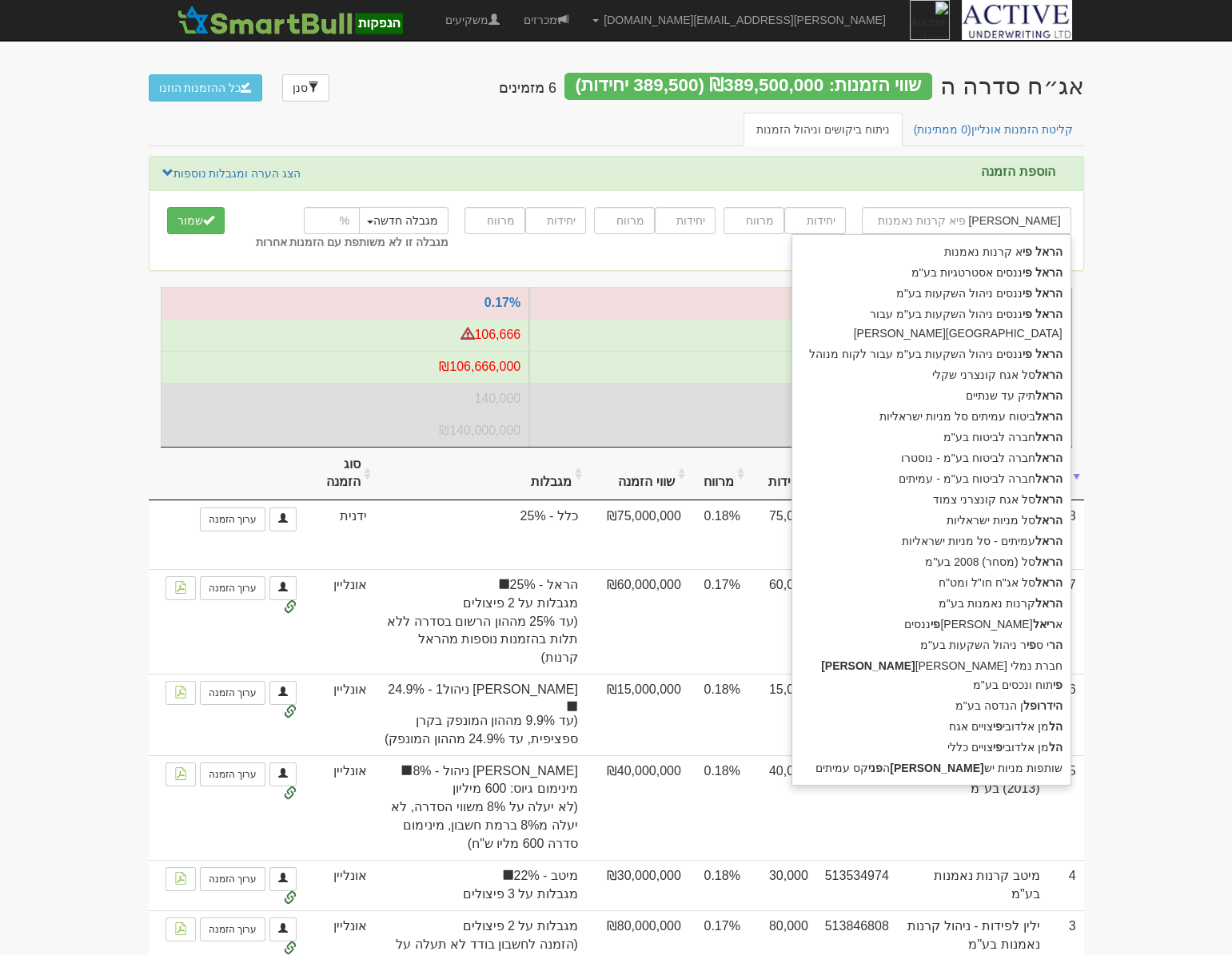
type input "[PERSON_NAME] פיננסים אסטרטגיות בע''מ"
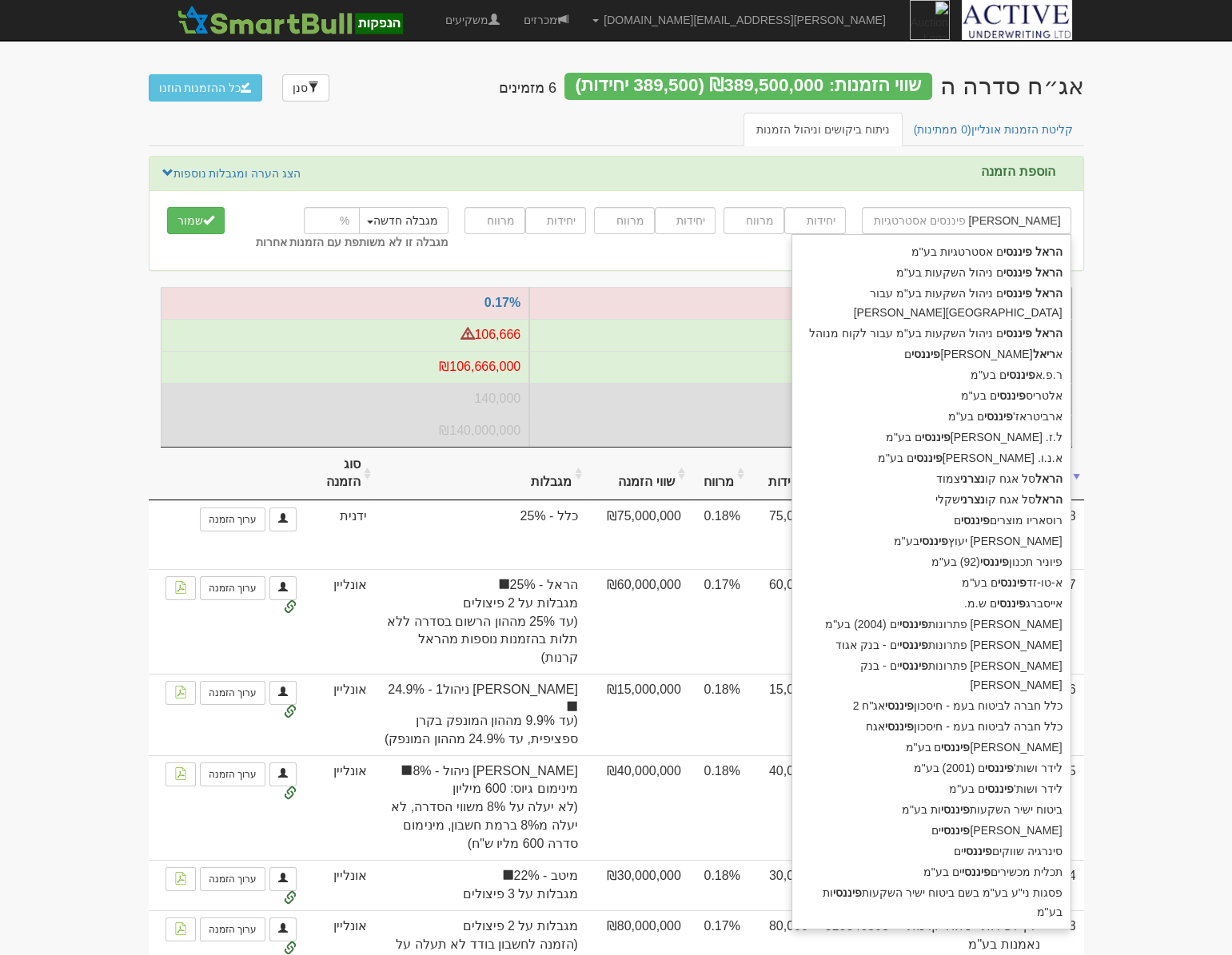
type input "הראל פיננסים"
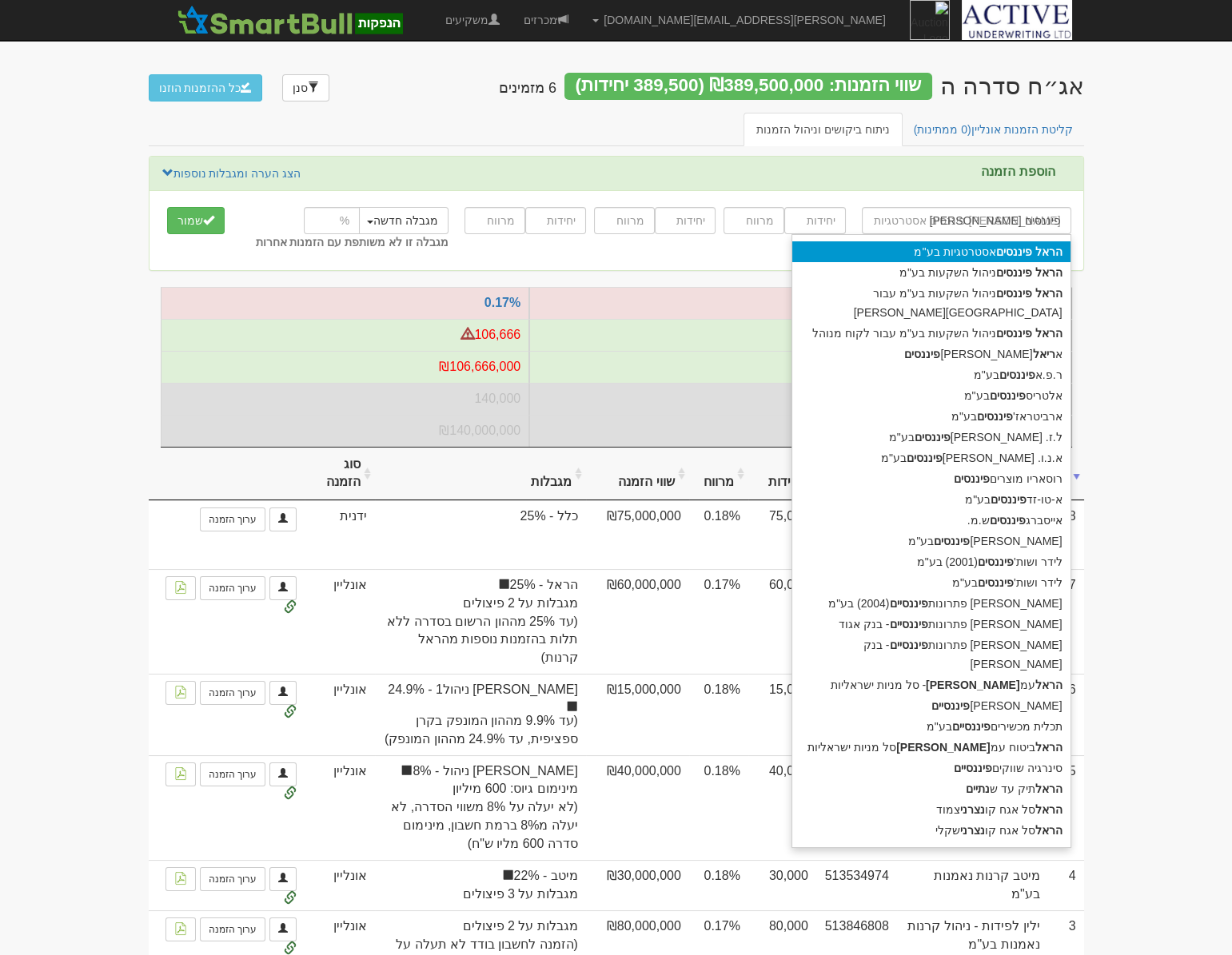
click at [976, 247] on div "הראל פיננסים אסטרטגיות בע''מ" at bounding box center [931, 251] width 278 height 21
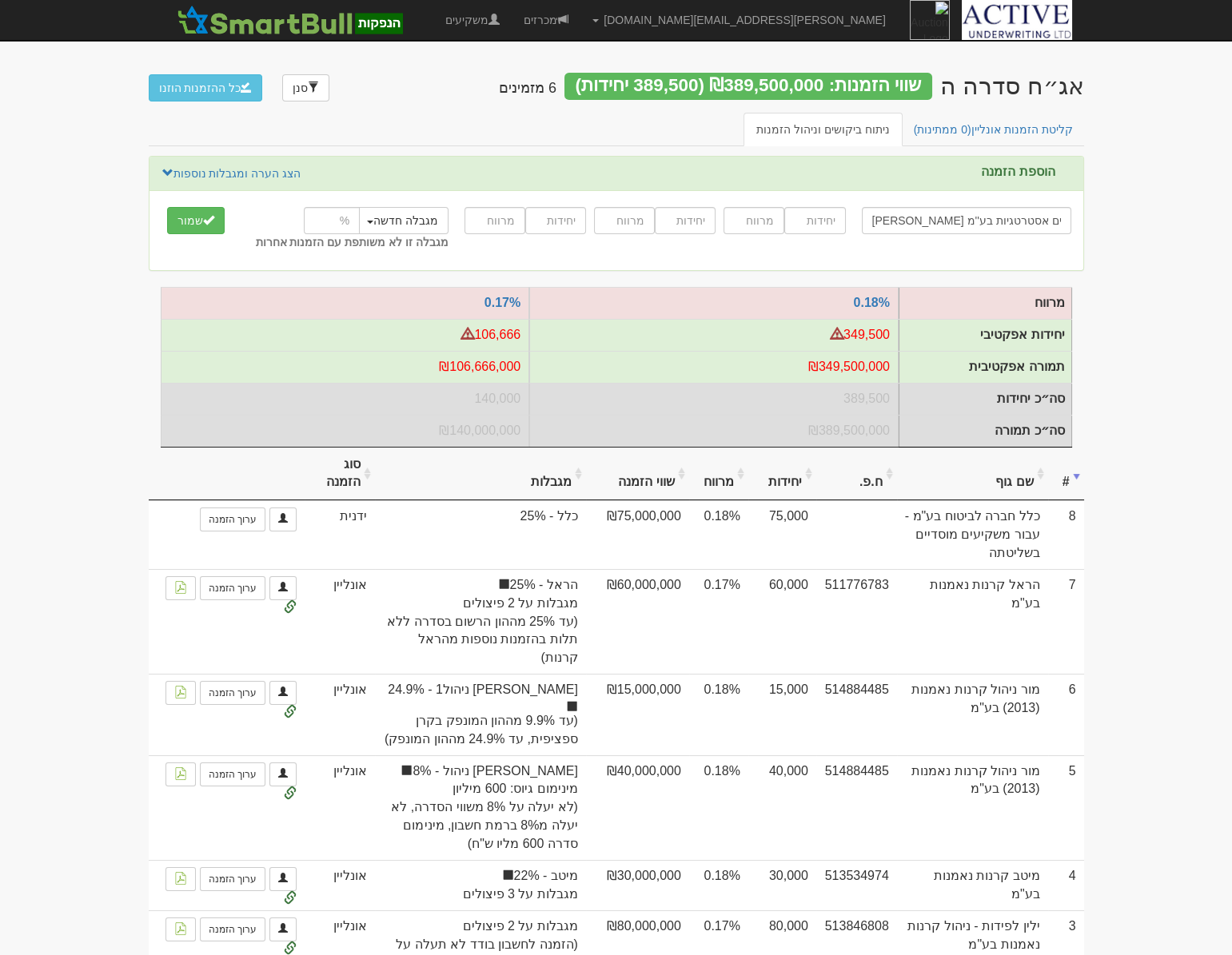
type input "[PERSON_NAME] פיננסים אסטרטגיות בע''מ"
click at [818, 222] on input "number" at bounding box center [814, 221] width 61 height 28
type input "10000"
click at [753, 224] on input "number" at bounding box center [754, 221] width 61 height 28
type input "0.18"
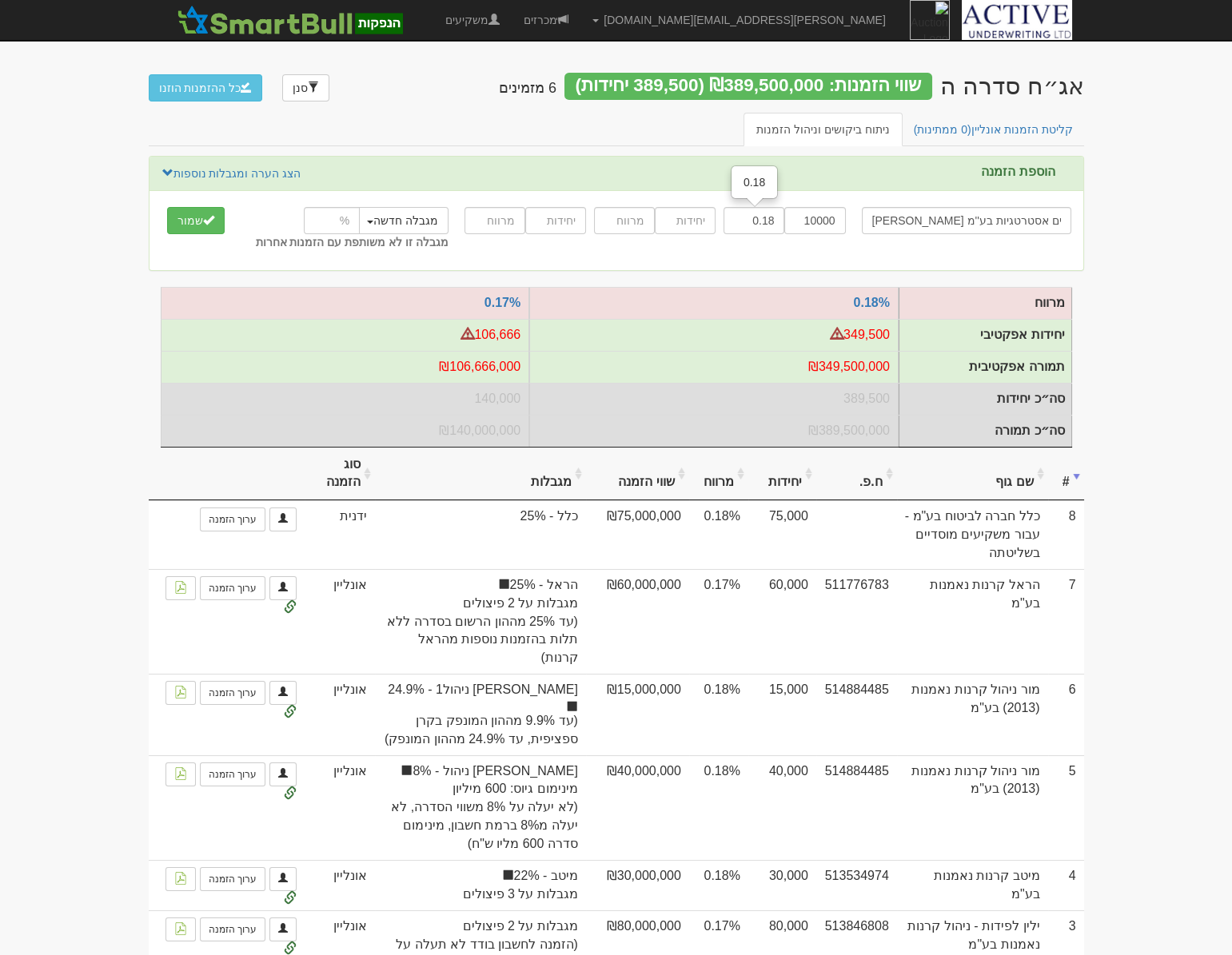
click at [674, 240] on div "הראל פיננסים אסטרטגיות בע''מ הראל פיננסים הראל פיננסים אסטרטגיות בע''מ הראל פינ…" at bounding box center [616, 231] width 934 height 55
click at [192, 210] on button "שמור" at bounding box center [196, 221] width 58 height 28
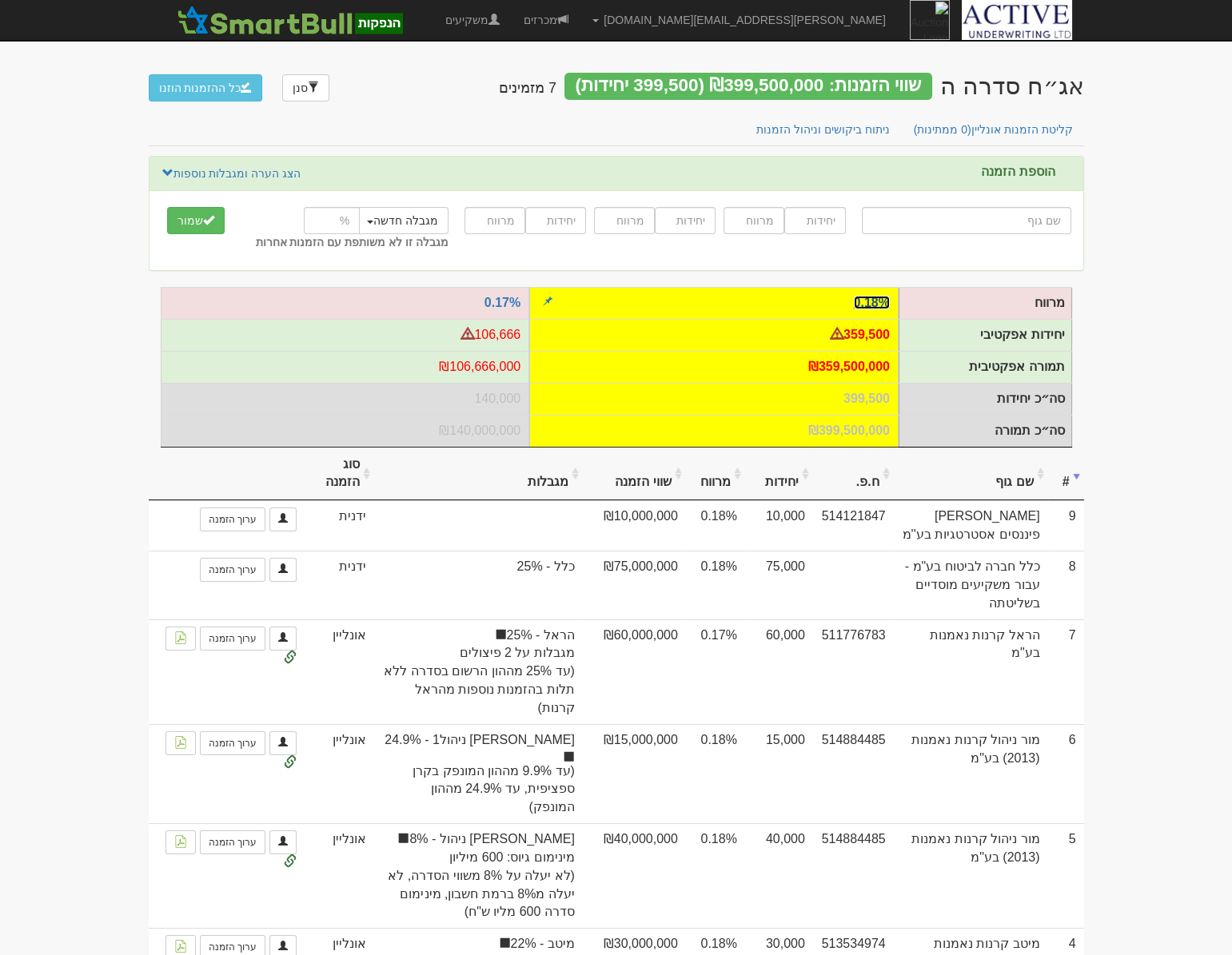
click at [871, 301] on link "0.18%" at bounding box center [871, 302] width 36 height 14
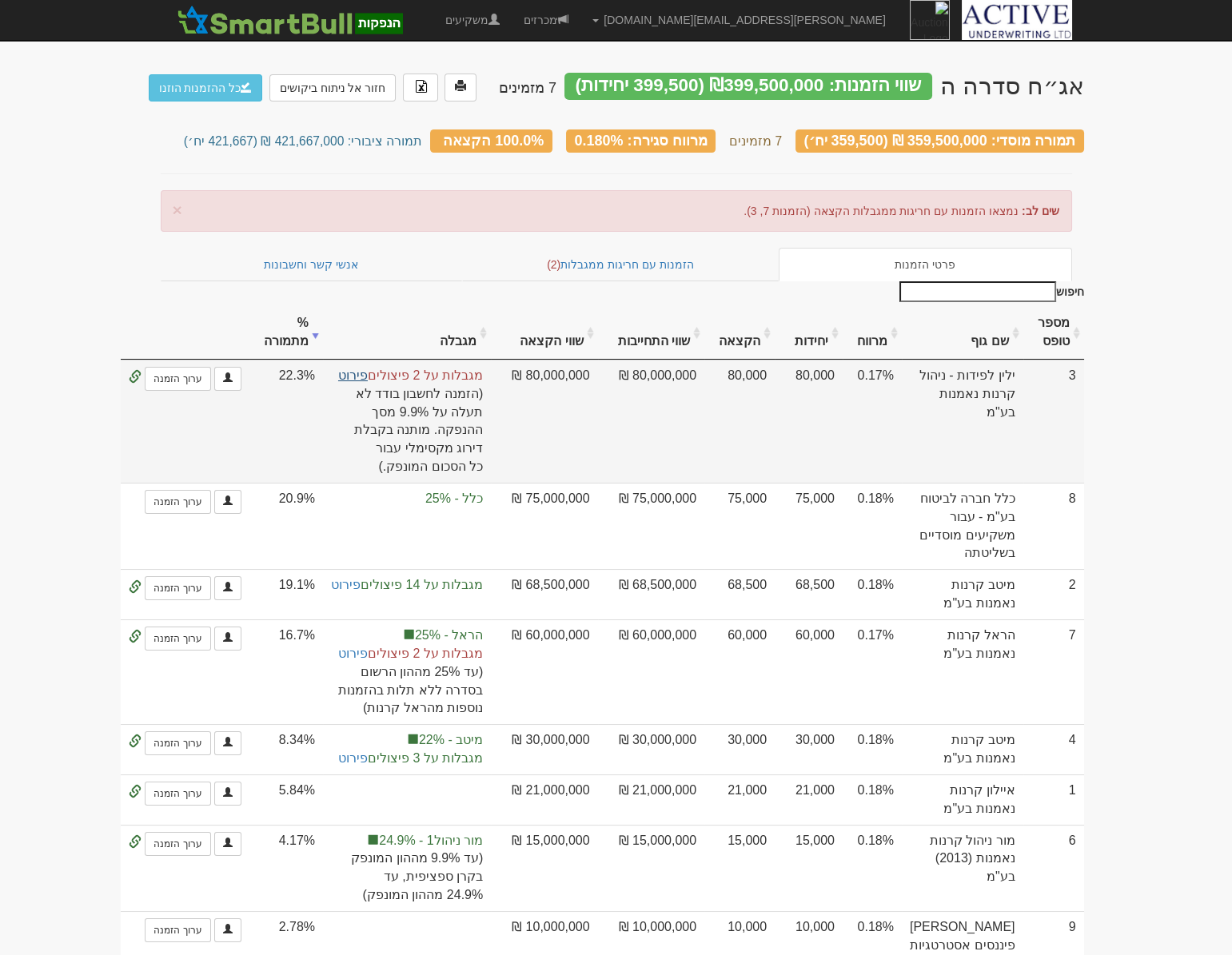
click at [368, 369] on link "פירוט" at bounding box center [353, 375] width 29 height 14
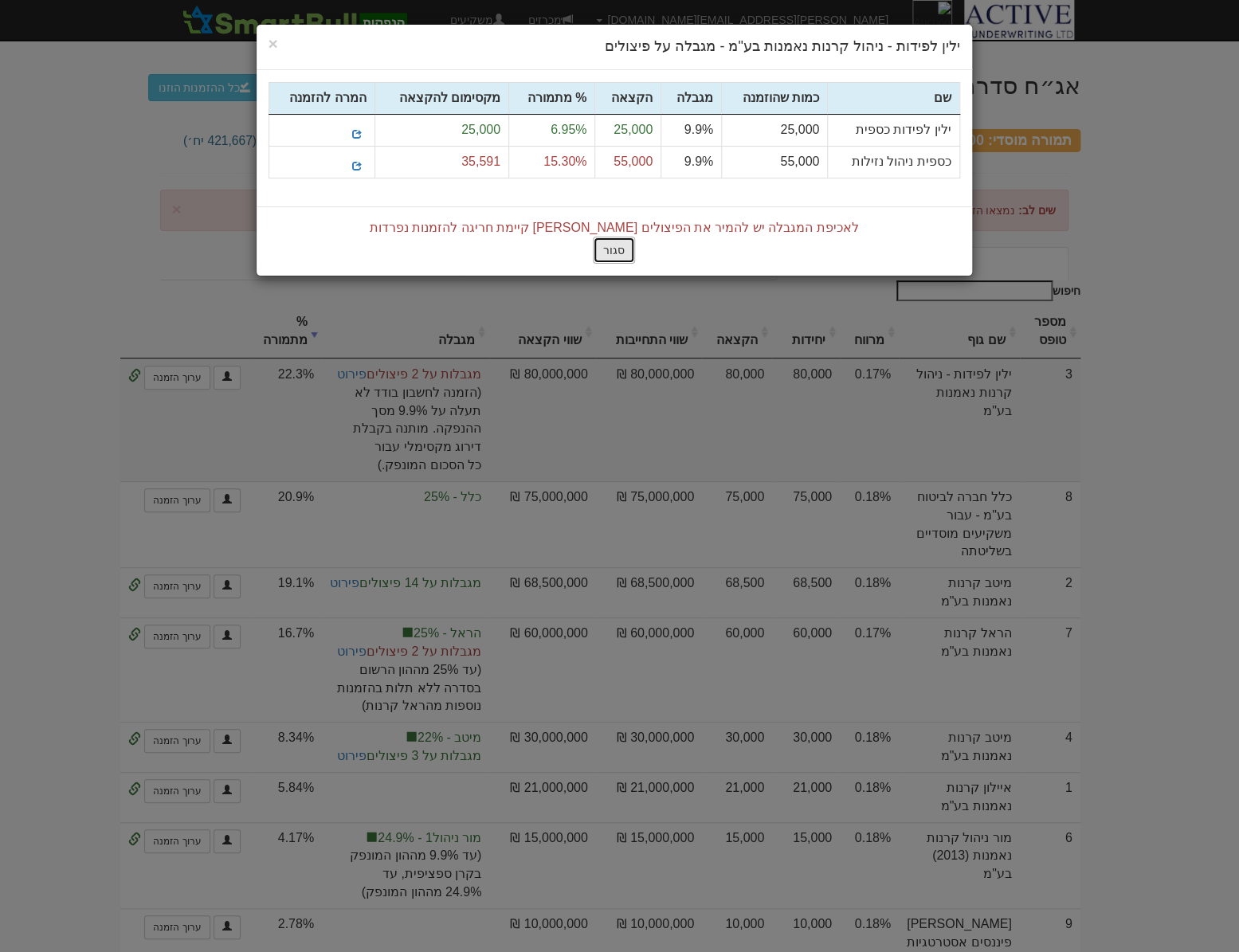
click at [614, 247] on button "סגור" at bounding box center [614, 250] width 42 height 28
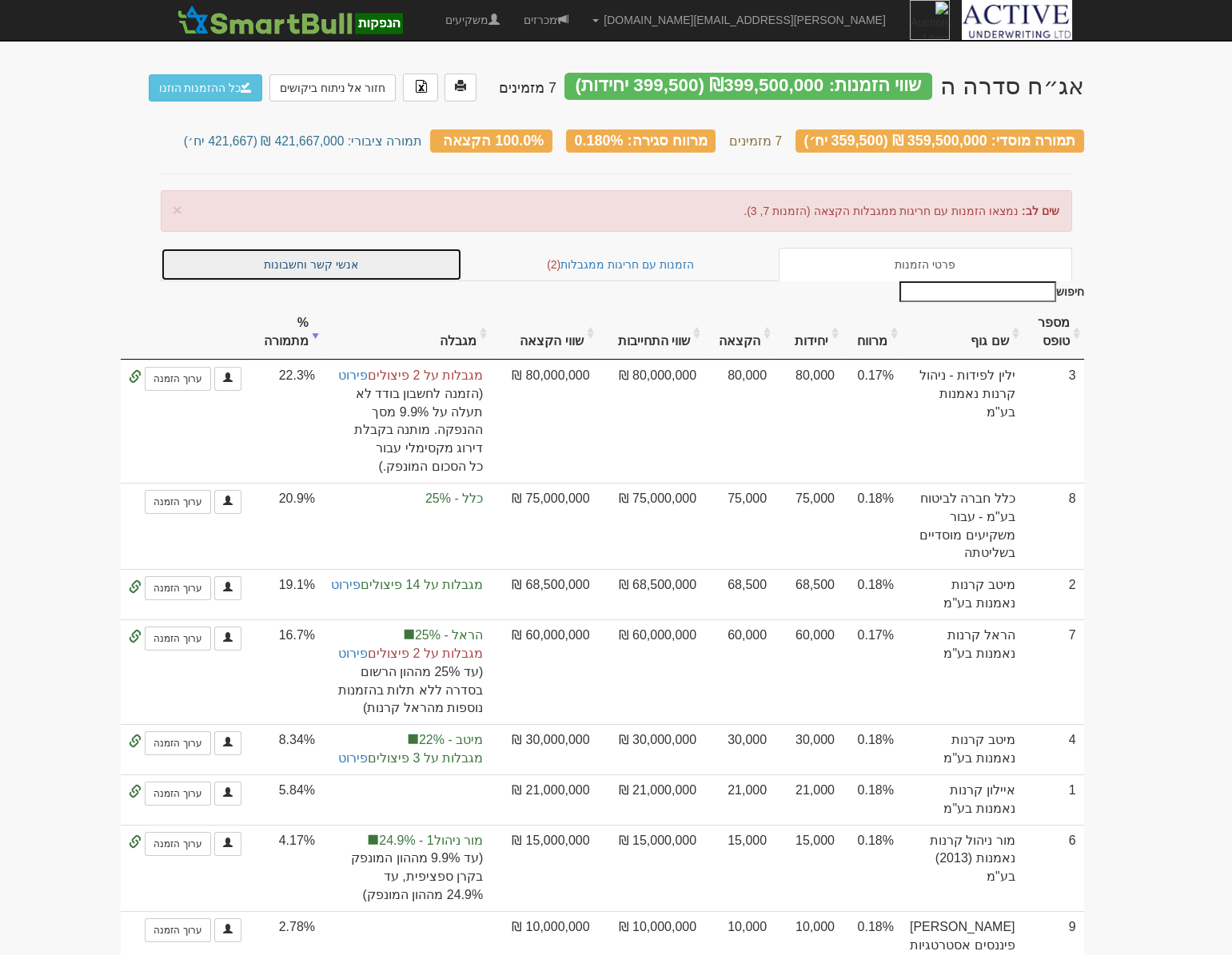
click at [351, 261] on link "אנשי קשר וחשבונות" at bounding box center [312, 264] width 302 height 33
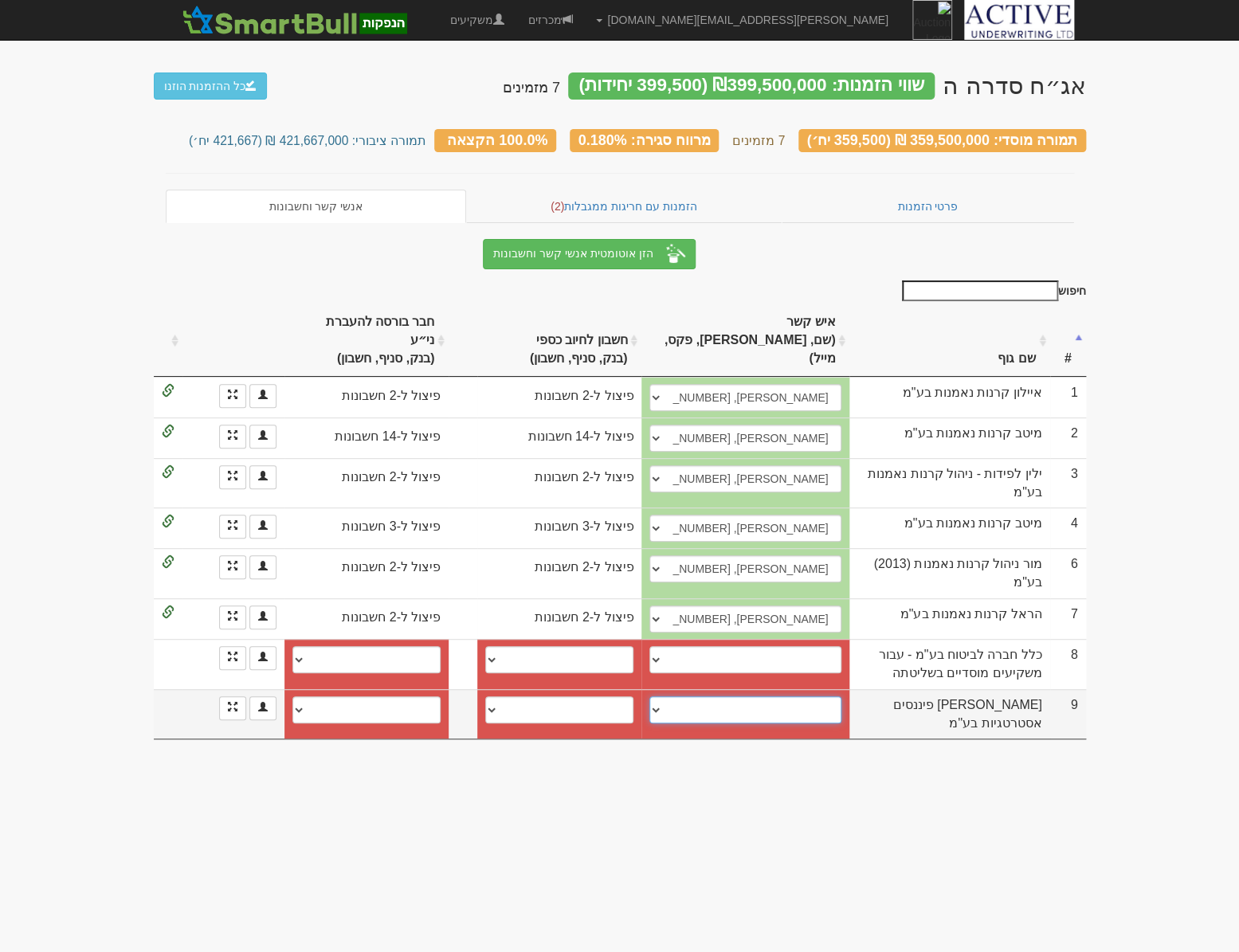
click at [671, 696] on select "[PERSON_NAME], 0507671766, [EMAIL_ADDRESS][DOMAIN_NAME] ────────── איש קשר חדש" at bounding box center [745, 710] width 192 height 28
select select "68c96bcf098b77243b58b78e"
click at [649, 696] on select "שי פרקו, 0507671766, shaip@harel-finance.co.il ────────── איש קשר חדש" at bounding box center [745, 710] width 192 height 28
click at [532, 696] on select "לאומי, 800, 51627286 חשבון חדש" at bounding box center [559, 710] width 149 height 28
select select "68c96bcf098b77243b58b790"
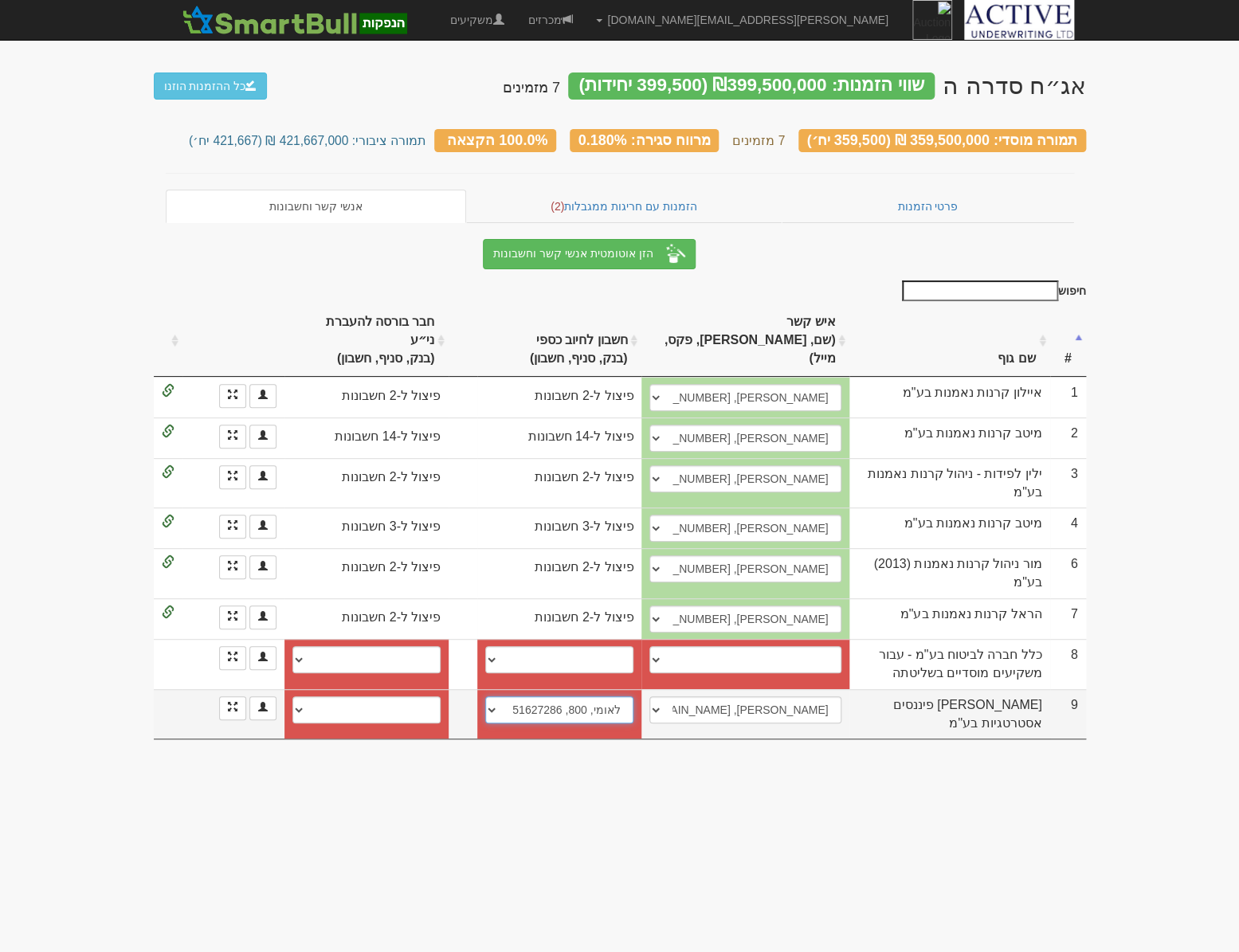
click at [485, 696] on select "לאומי, 800, 51627286 חשבון חדש" at bounding box center [559, 710] width 149 height 28
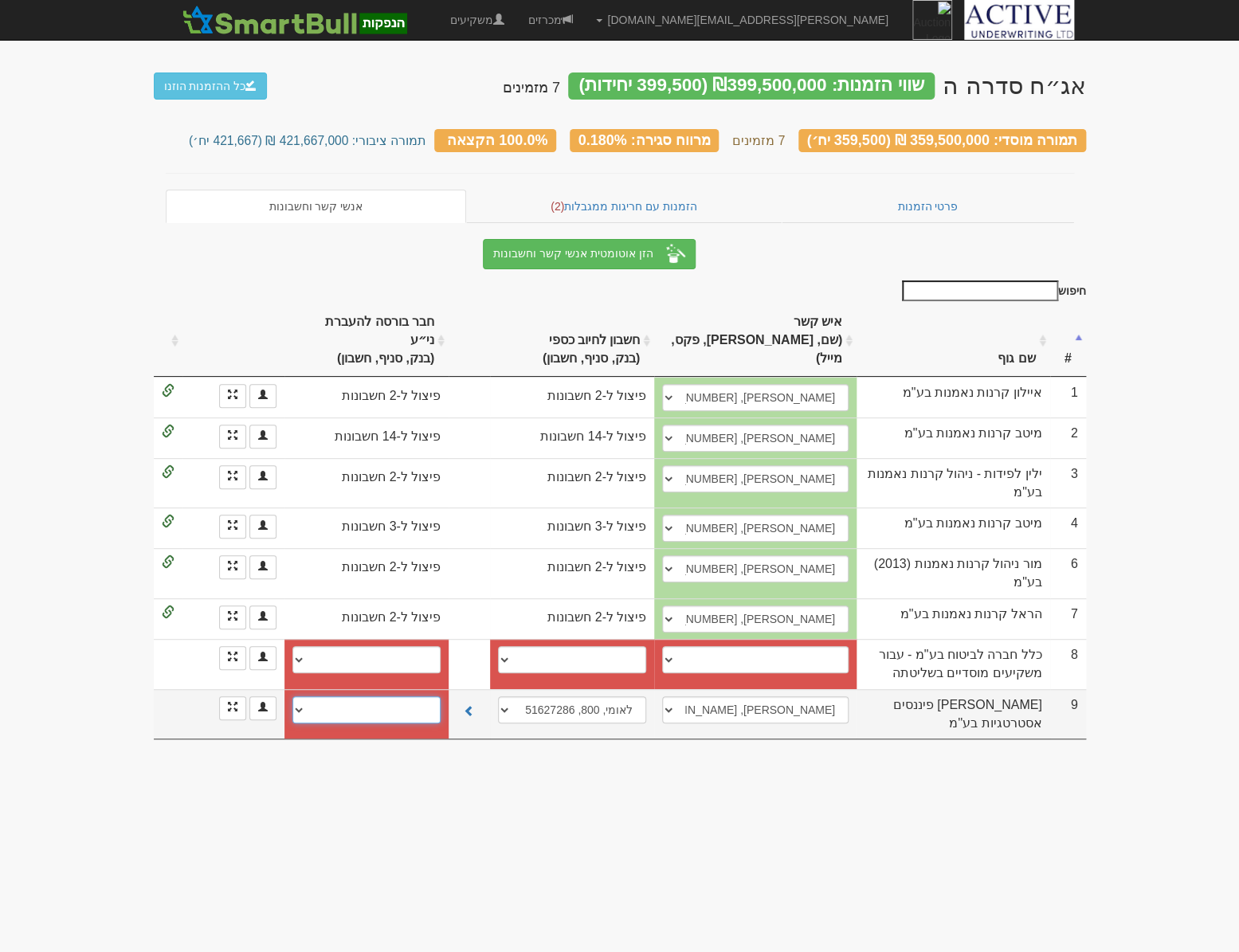
click at [428, 696] on select "לאומי, 800, 51627216 חשבון חדש" at bounding box center [367, 710] width 149 height 28
select select "68c96bcf098b77243b58b792"
click at [293, 696] on select "לאומי, 800, 51627216 חשבון חדש" at bounding box center [367, 710] width 149 height 28
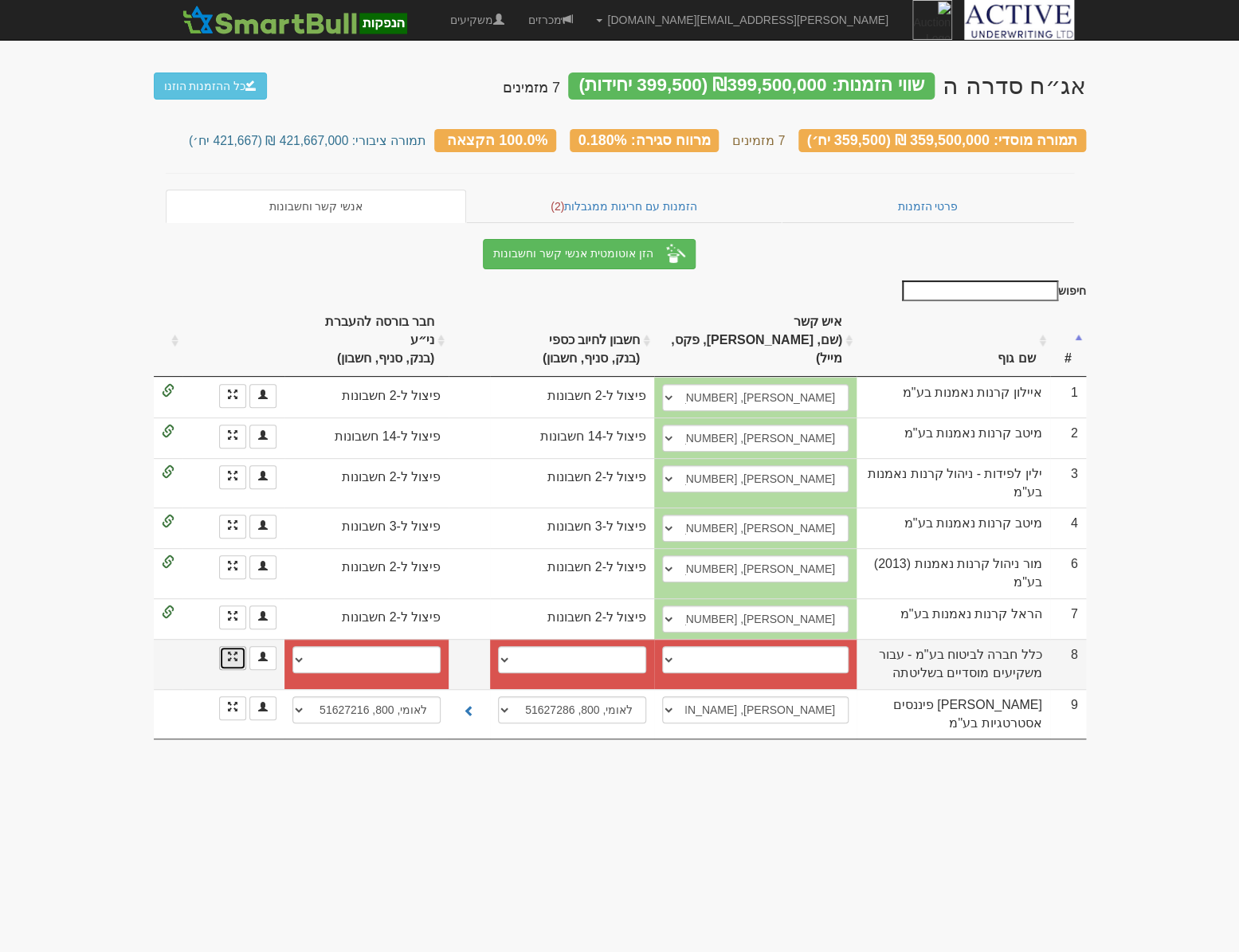
click at [229, 647] on link at bounding box center [233, 659] width 28 height 24
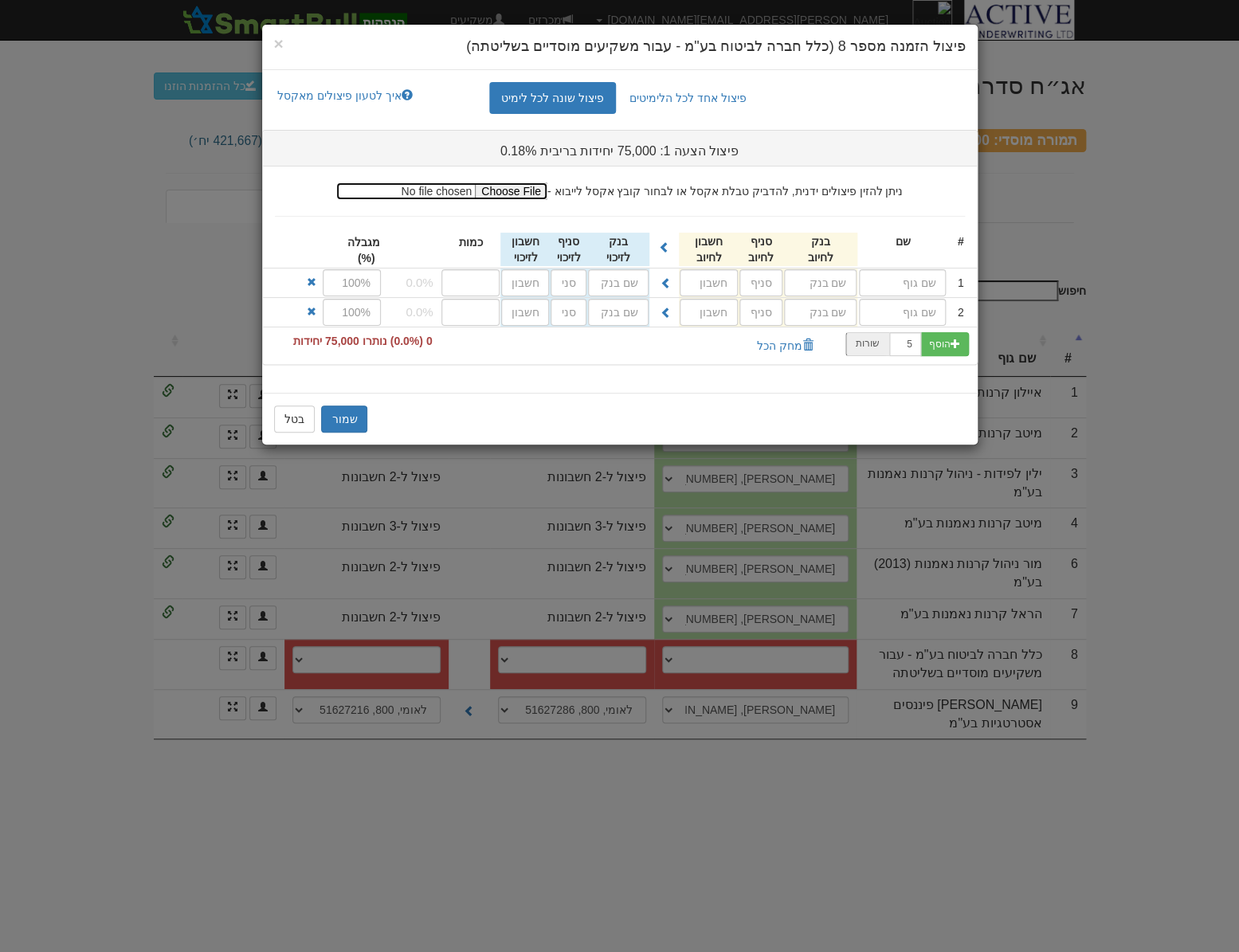
click at [518, 194] on input "file" at bounding box center [442, 191] width 211 height 17
type input "C:\fakepath\קובץ פיצול בהנפקה ספיר סדרה ה.xlsx"
click at [511, 196] on input "file" at bounding box center [442, 191] width 211 height 17
type input "C:\fakepath\קובץ פיצול בהנפקה ספיר סדרה ה.xlsx"
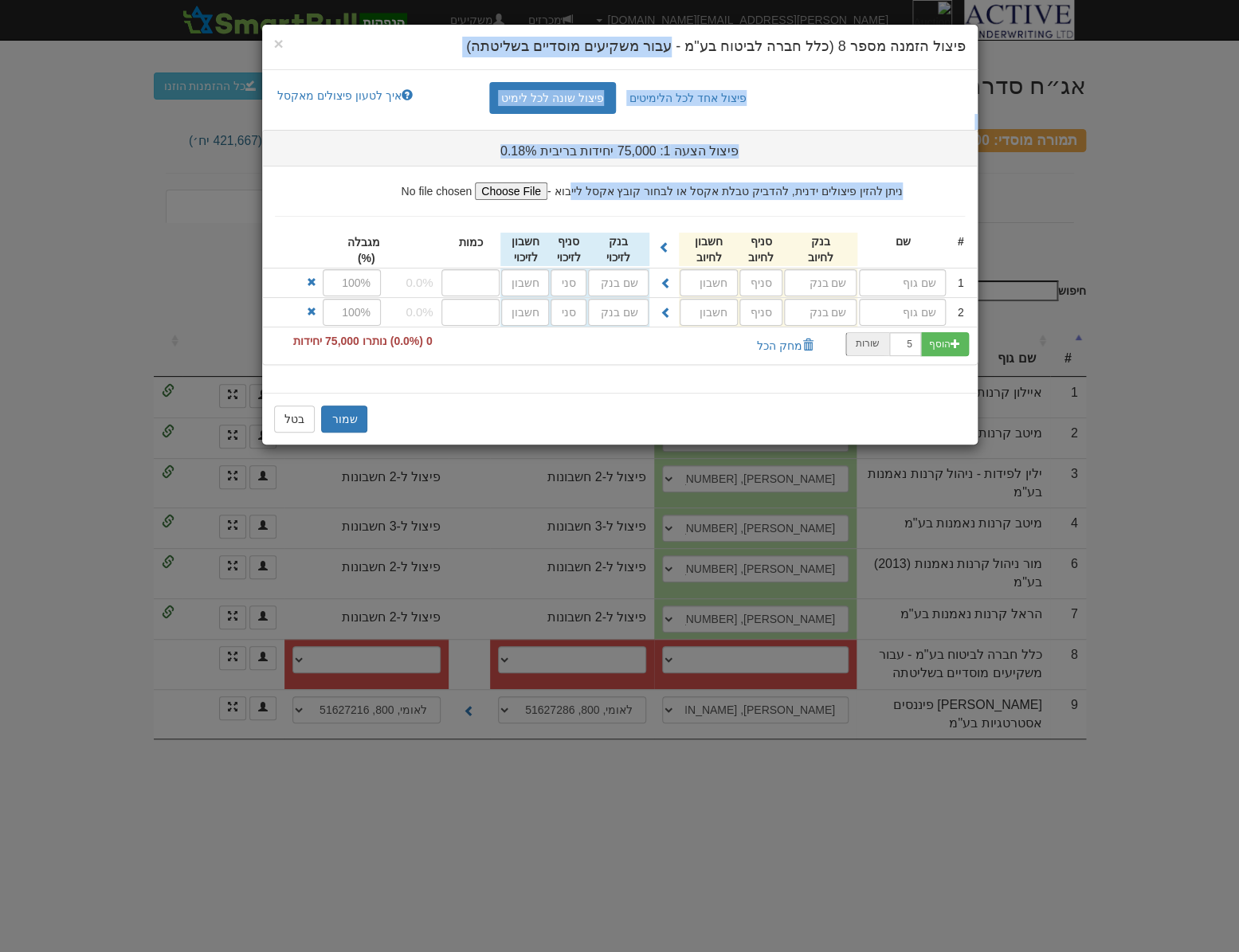
drag, startPoint x: 691, startPoint y: 32, endPoint x: 854, endPoint y: 174, distance: 216.2
click at [854, 174] on div "× פיצול הזמנה מספר 8 (כלל חברה לביטוח בע"מ - עבור משקיעים מוסדיים בשליטתה) פיצו…" at bounding box center [620, 235] width 717 height 422
drag, startPoint x: 854, startPoint y: 174, endPoint x: 829, endPoint y: 155, distance: 31.4
click at [829, 157] on div "פיצול הצעה 1: 75,000 יחידות בריבית 0.18%" at bounding box center [620, 149] width 714 height 20
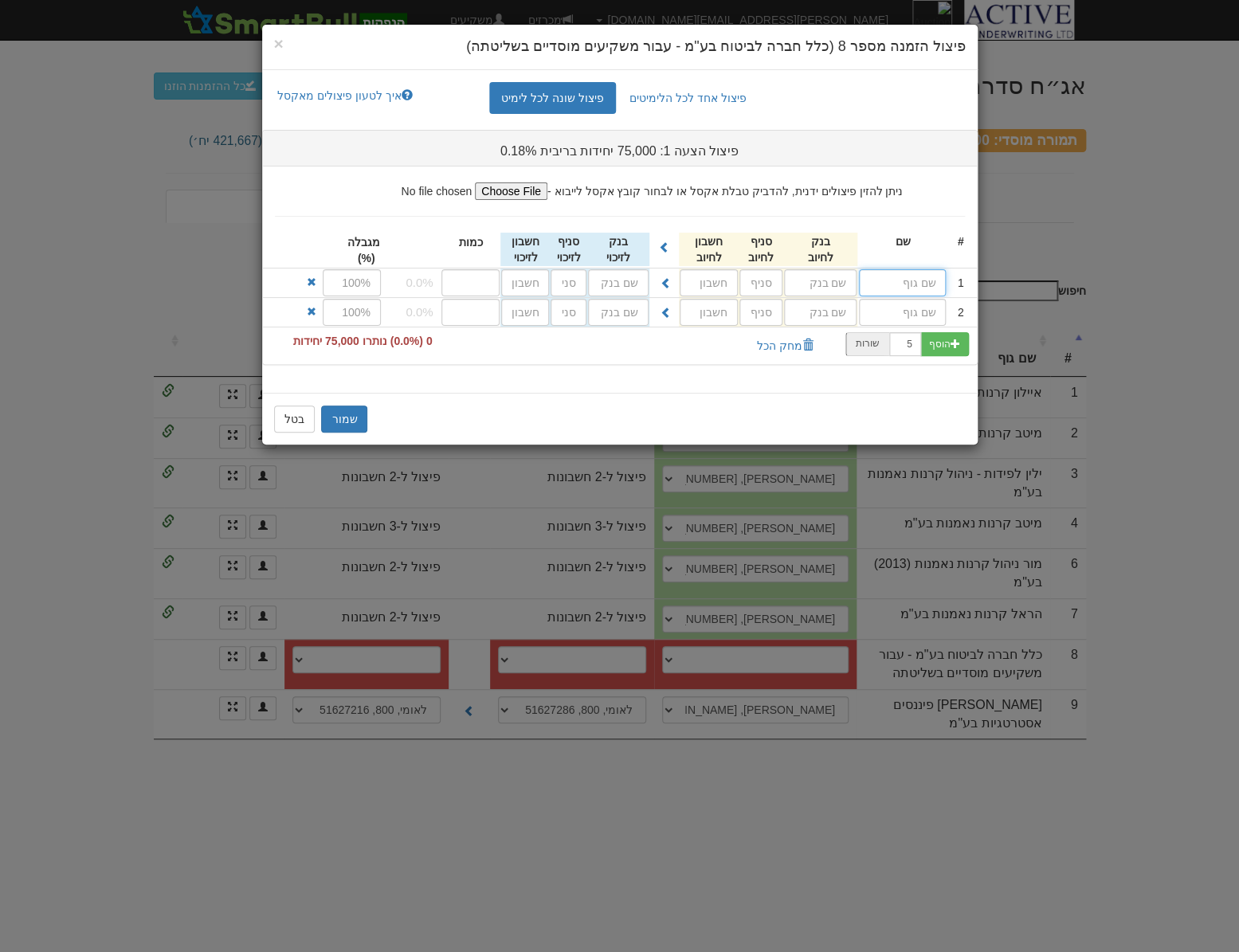
click at [883, 282] on input "text" at bounding box center [902, 283] width 87 height 28
type input "מסלול מניות"
click at [845, 276] on input "text" at bounding box center [820, 283] width 72 height 28
type input "פועלים (12)"
type input "600"
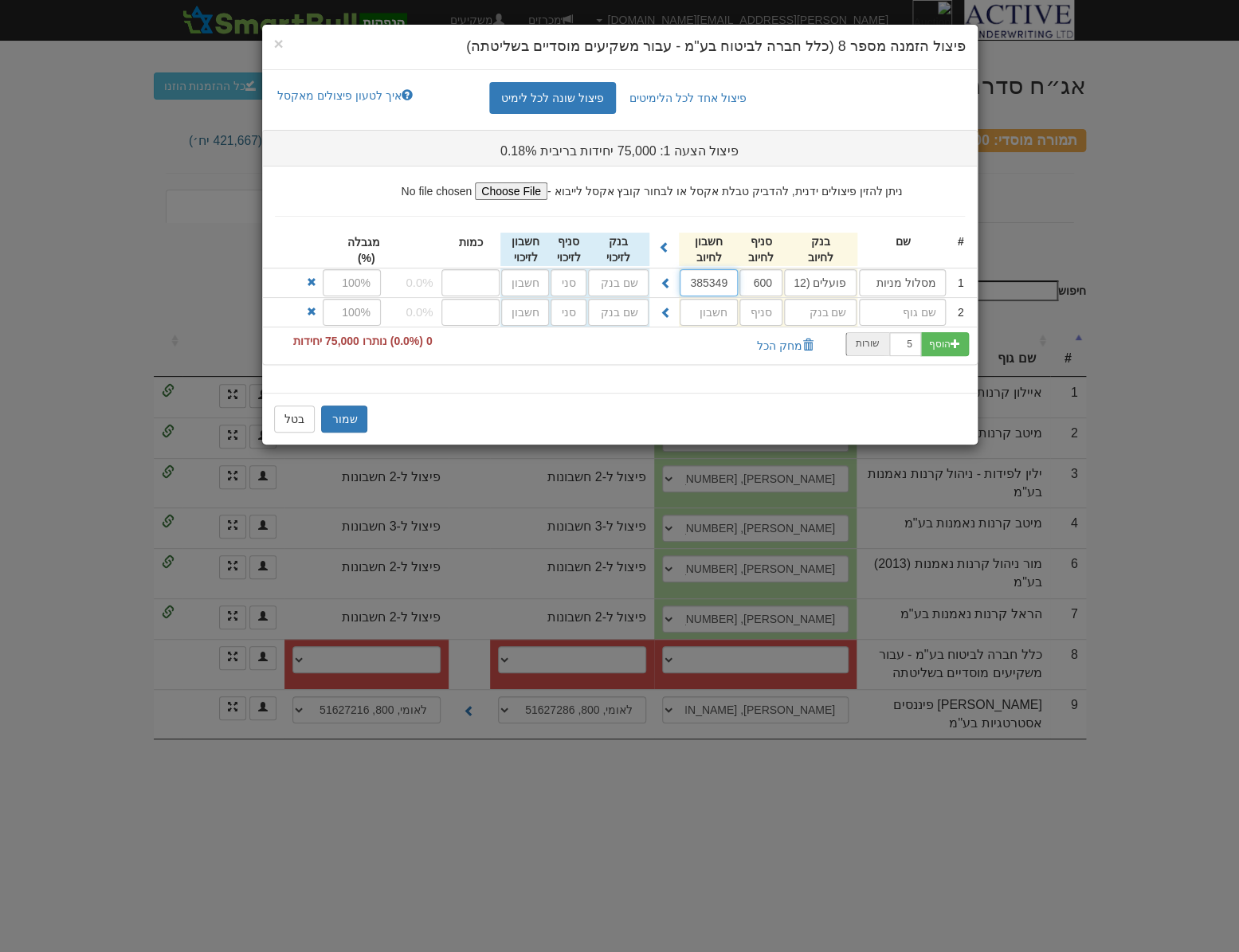
type input "385349"
click at [666, 283] on span at bounding box center [666, 282] width 11 height 11
type input "פועלים (12)"
type input "600"
type input "385349"
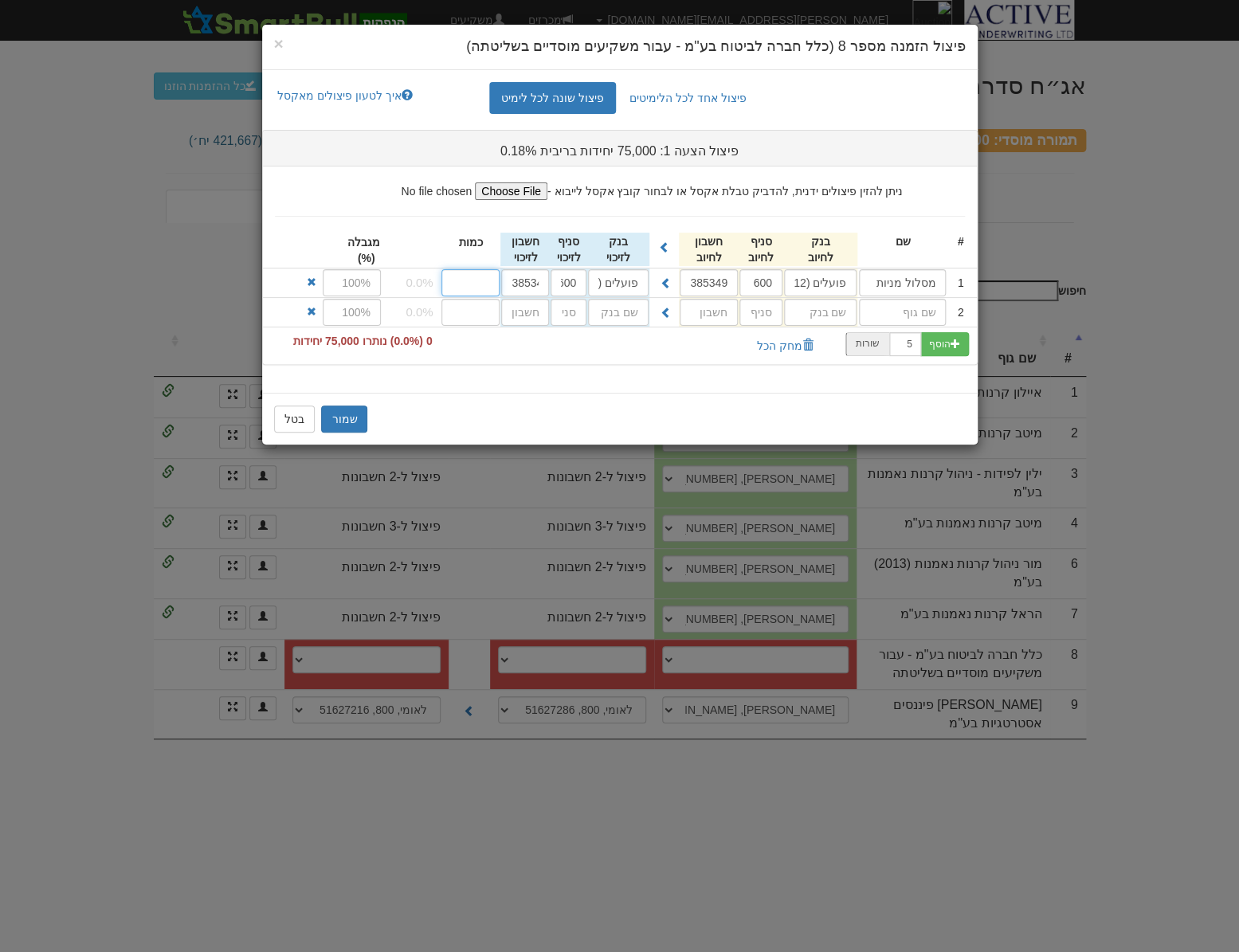
click at [489, 285] on input "number" at bounding box center [470, 283] width 59 height 28
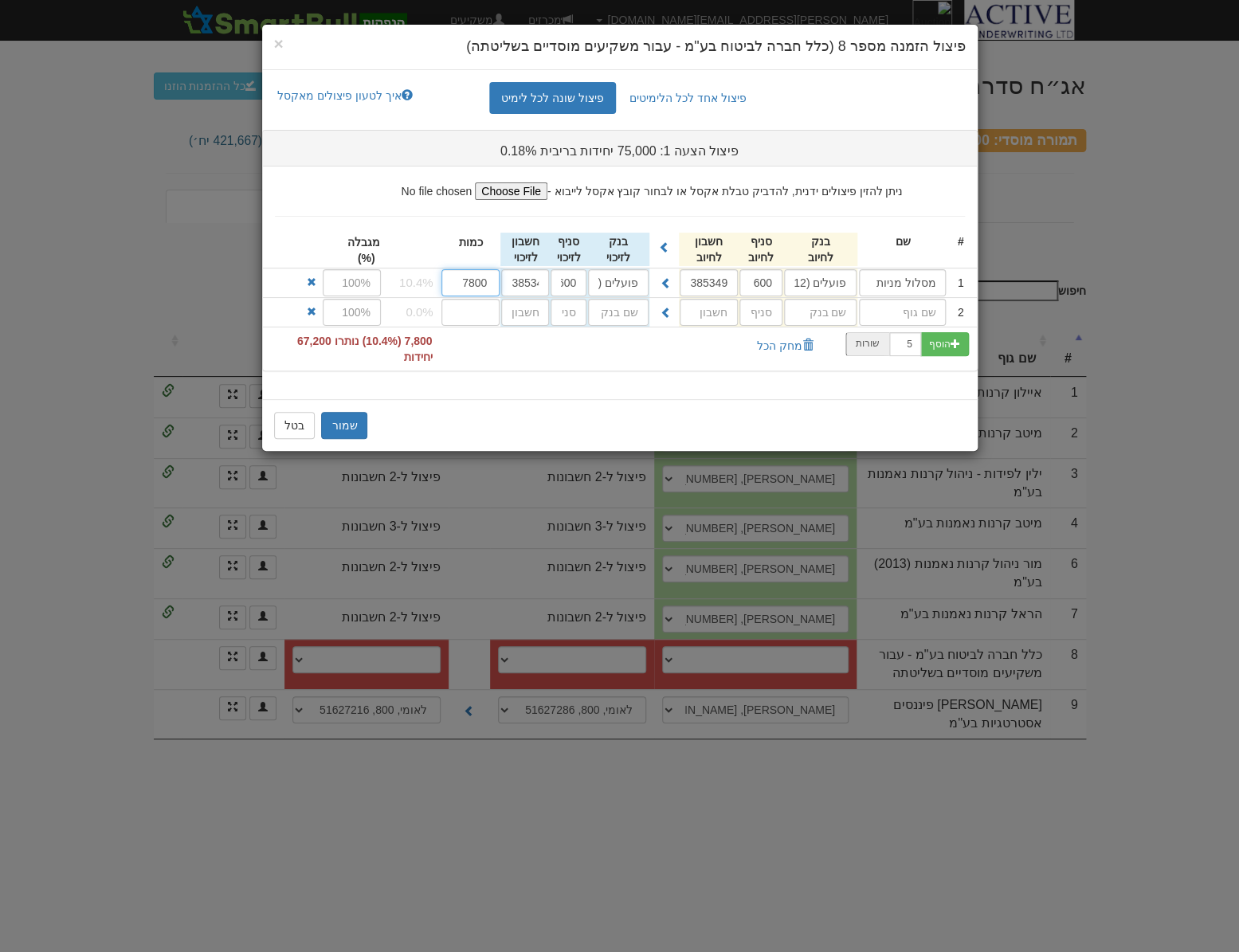
type input "7800"
click at [892, 314] on input "text" at bounding box center [902, 313] width 87 height 28
click at [953, 341] on span "button" at bounding box center [955, 343] width 9 height 9
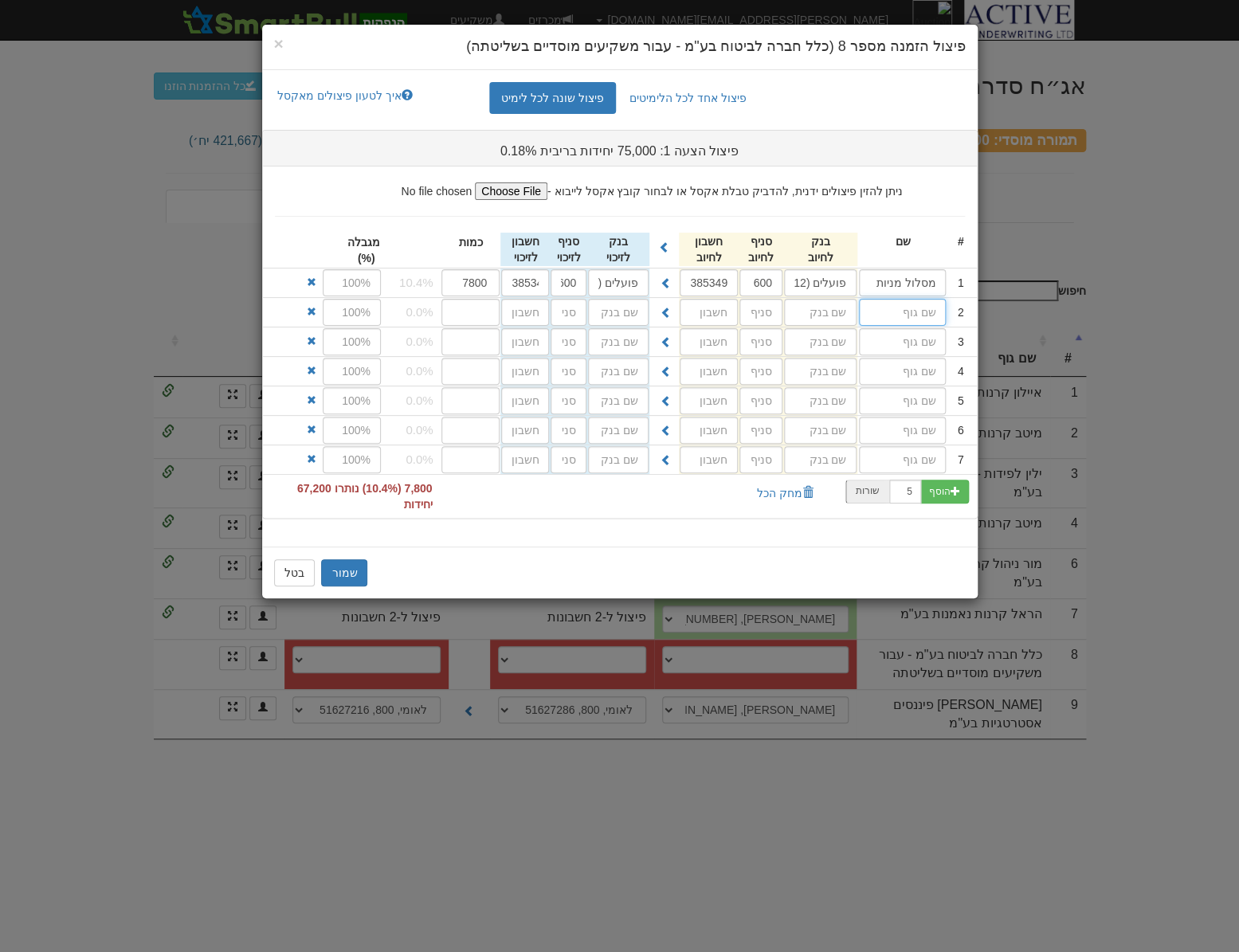
click at [919, 308] on input "text" at bounding box center [902, 313] width 87 height 28
click at [891, 313] on input "text" at bounding box center [902, 313] width 87 height 28
type input "כלל השתלמות מניות"
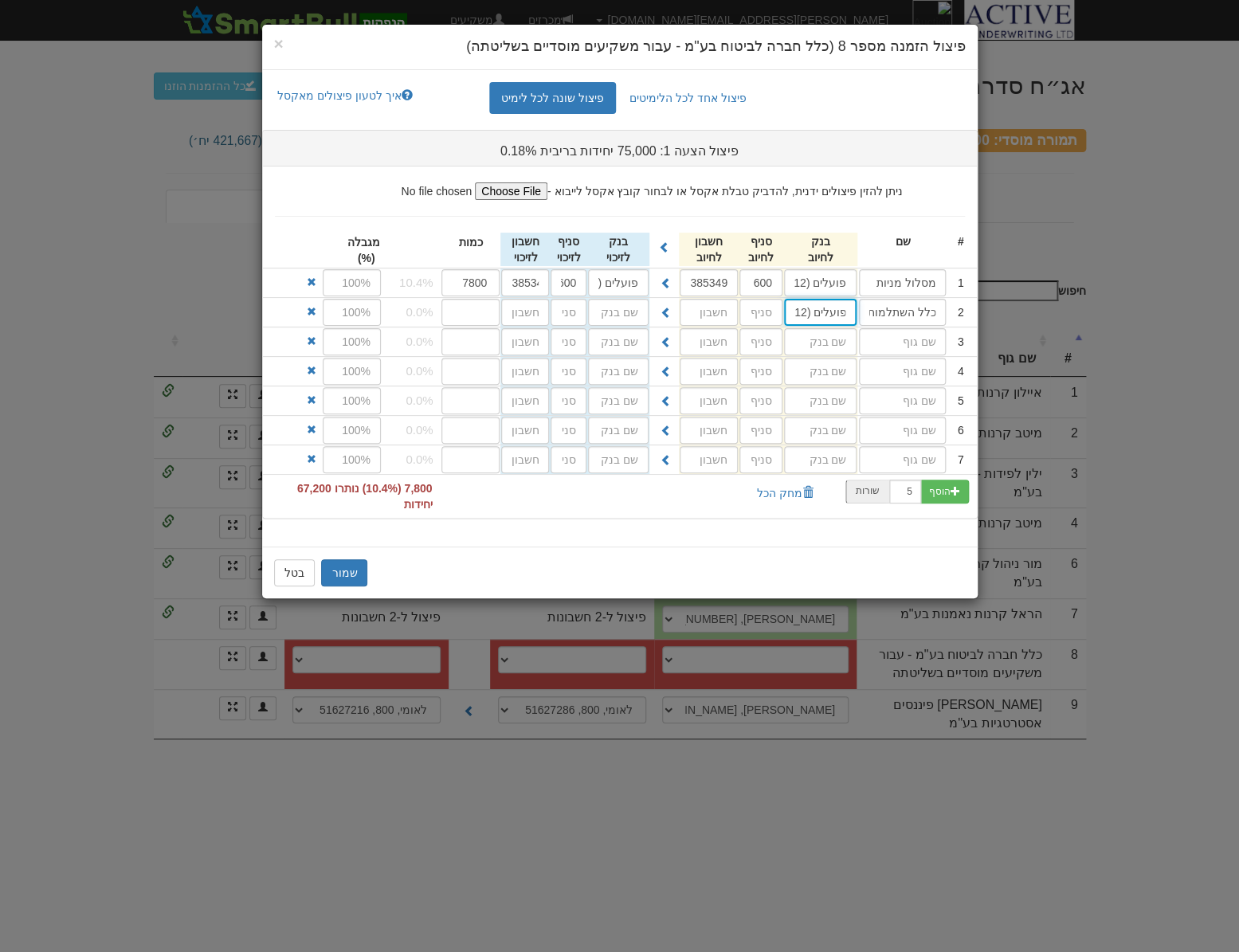
type input "פועלים (12)"
type input "600"
type input "385071"
click at [669, 316] on span at bounding box center [666, 312] width 11 height 11
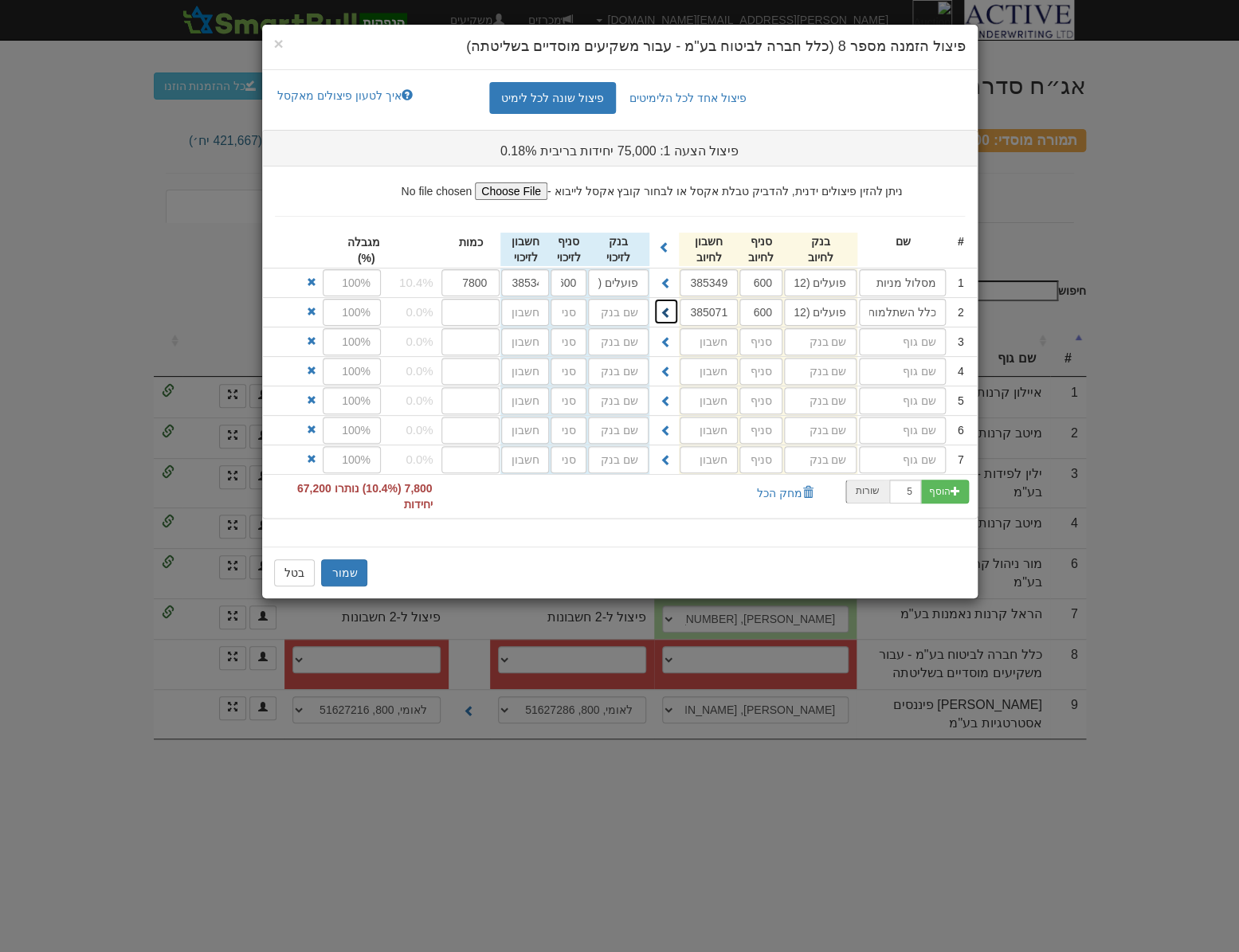
type input "פועלים (12)"
type input "600"
type input "385071"
click at [472, 314] on input "number" at bounding box center [470, 313] width 59 height 28
type input "4800"
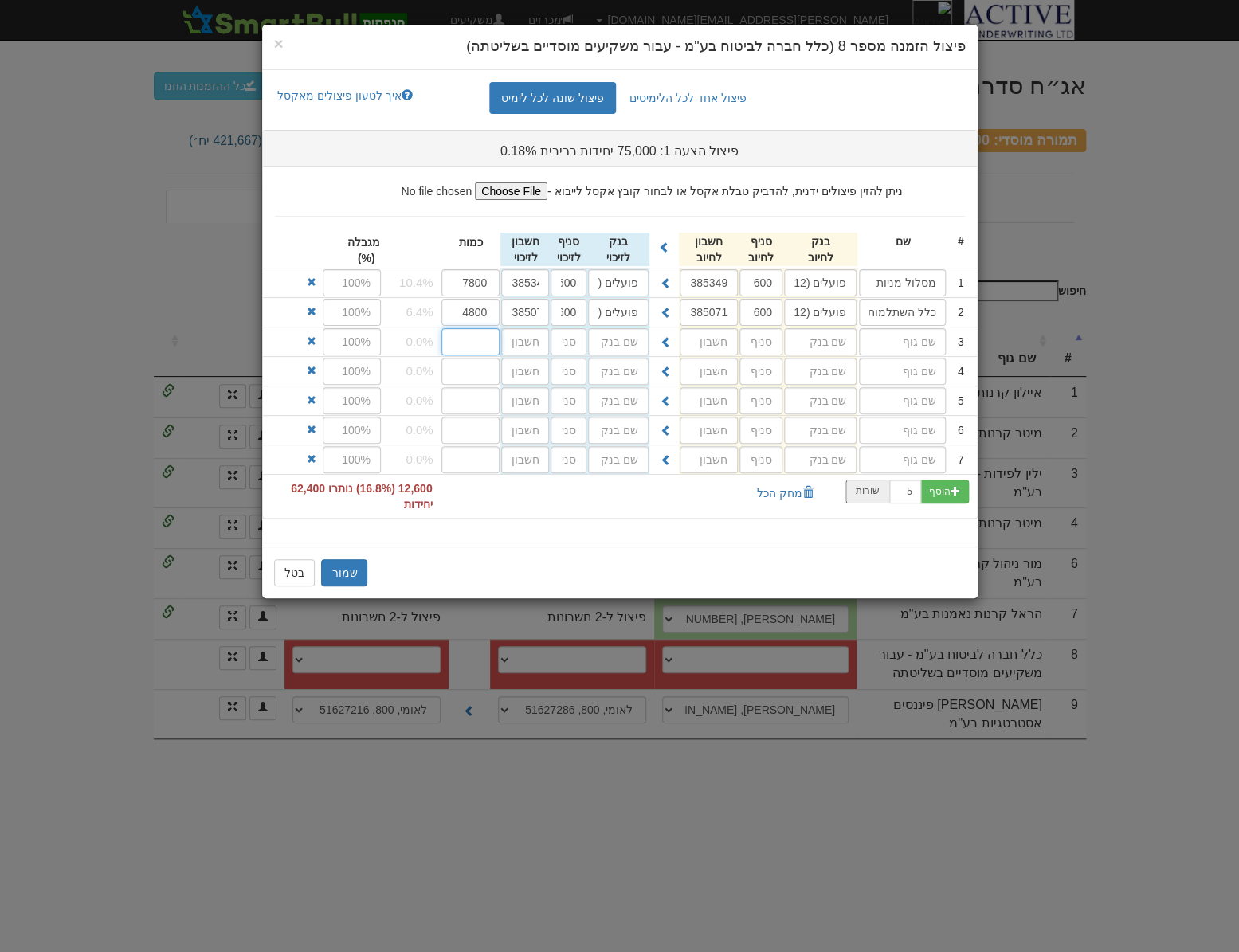
click at [486, 338] on input "number" at bounding box center [470, 342] width 59 height 28
click at [885, 342] on input "text" at bounding box center [902, 342] width 87 height 28
click at [892, 349] on input "text" at bounding box center [902, 342] width 87 height 28
type input "כלל תמר מניות"
type input "פועלים (12)"
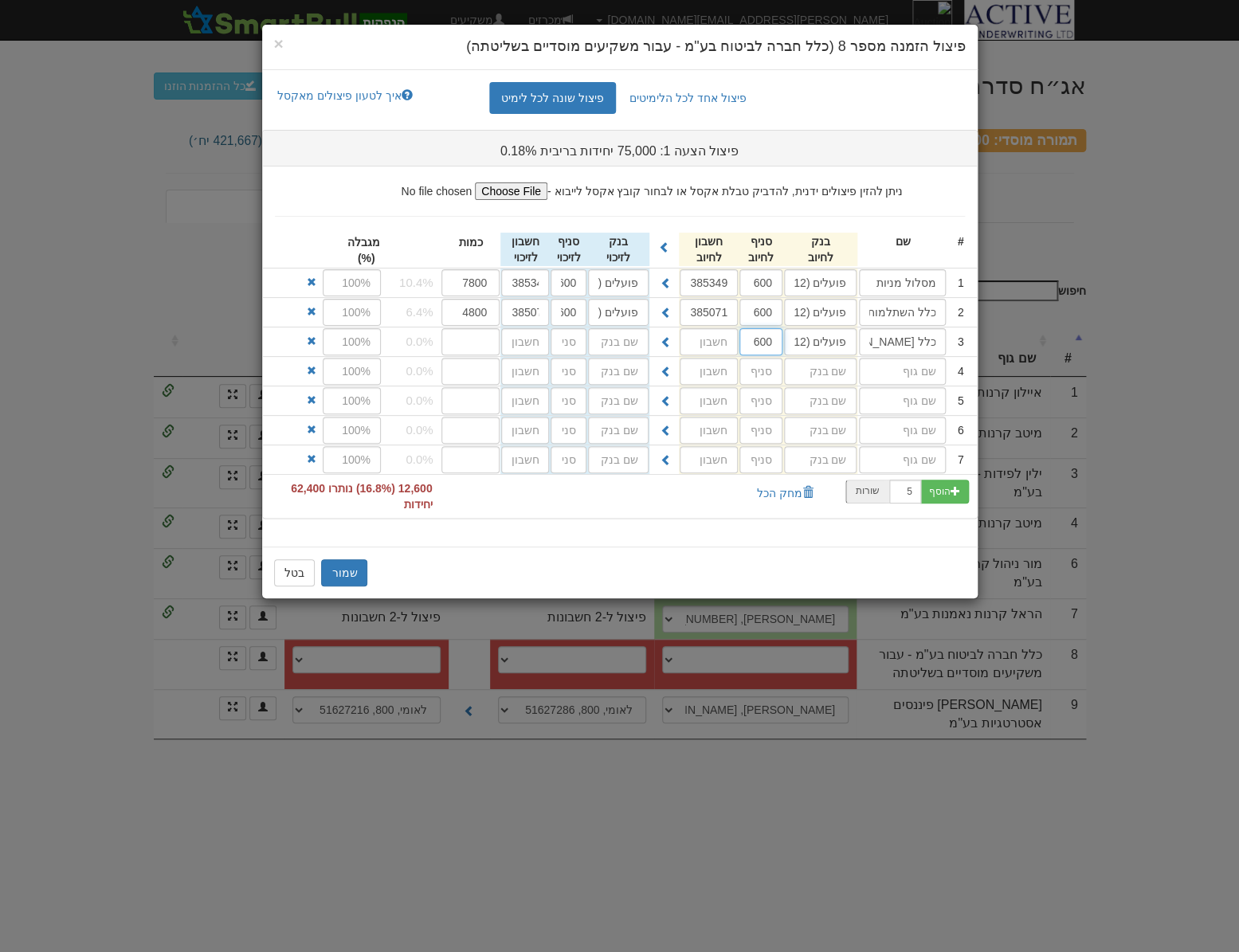
type input "600"
type input "656571"
click at [663, 340] on span at bounding box center [666, 342] width 11 height 11
type input "פועלים (12)"
type input "600"
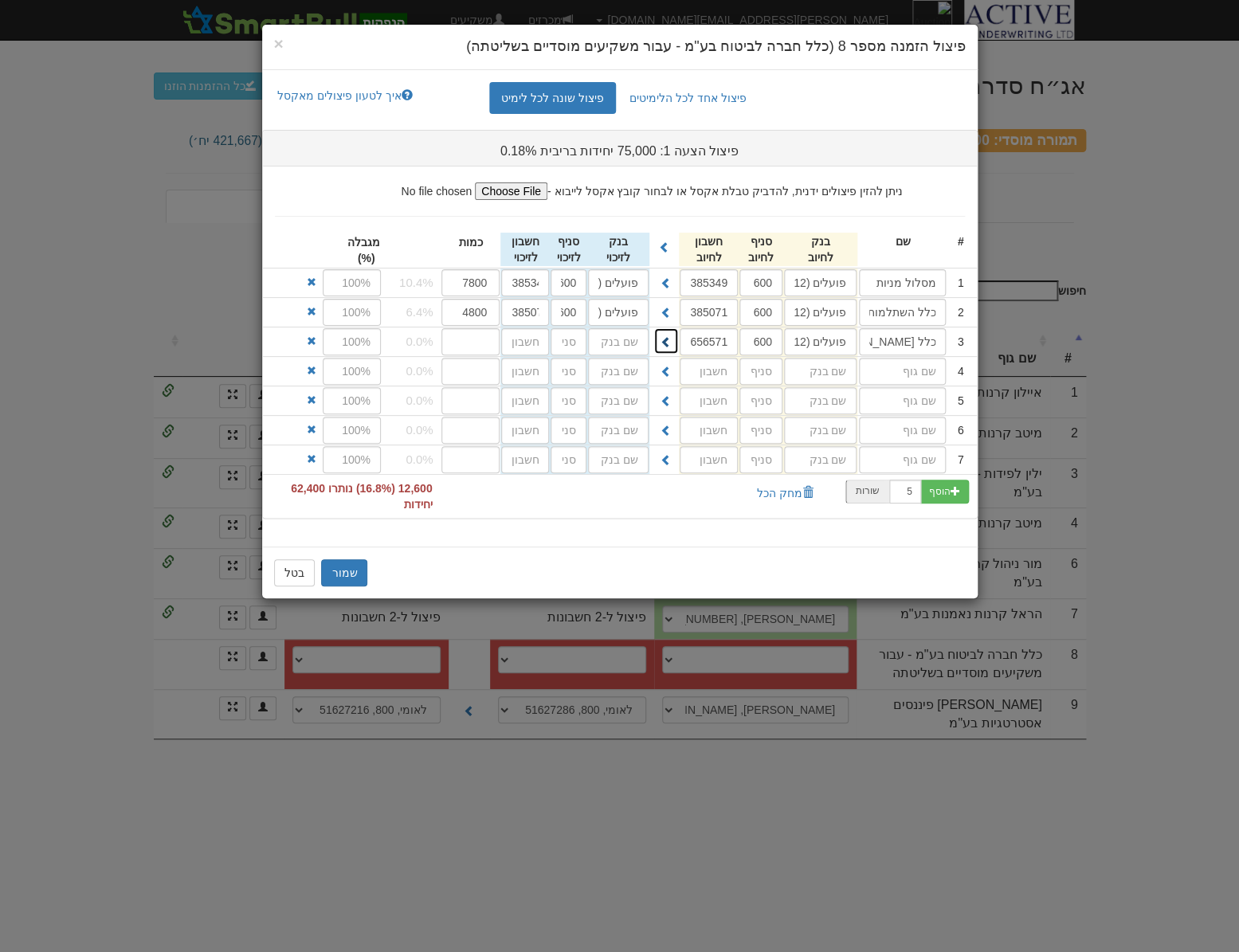
type input "656571"
click at [464, 343] on input "number" at bounding box center [470, 342] width 59 height 28
type input "2600"
click at [924, 375] on input "text" at bounding box center [902, 371] width 87 height 28
click at [912, 368] on input "text" at bounding box center [902, 371] width 87 height 28
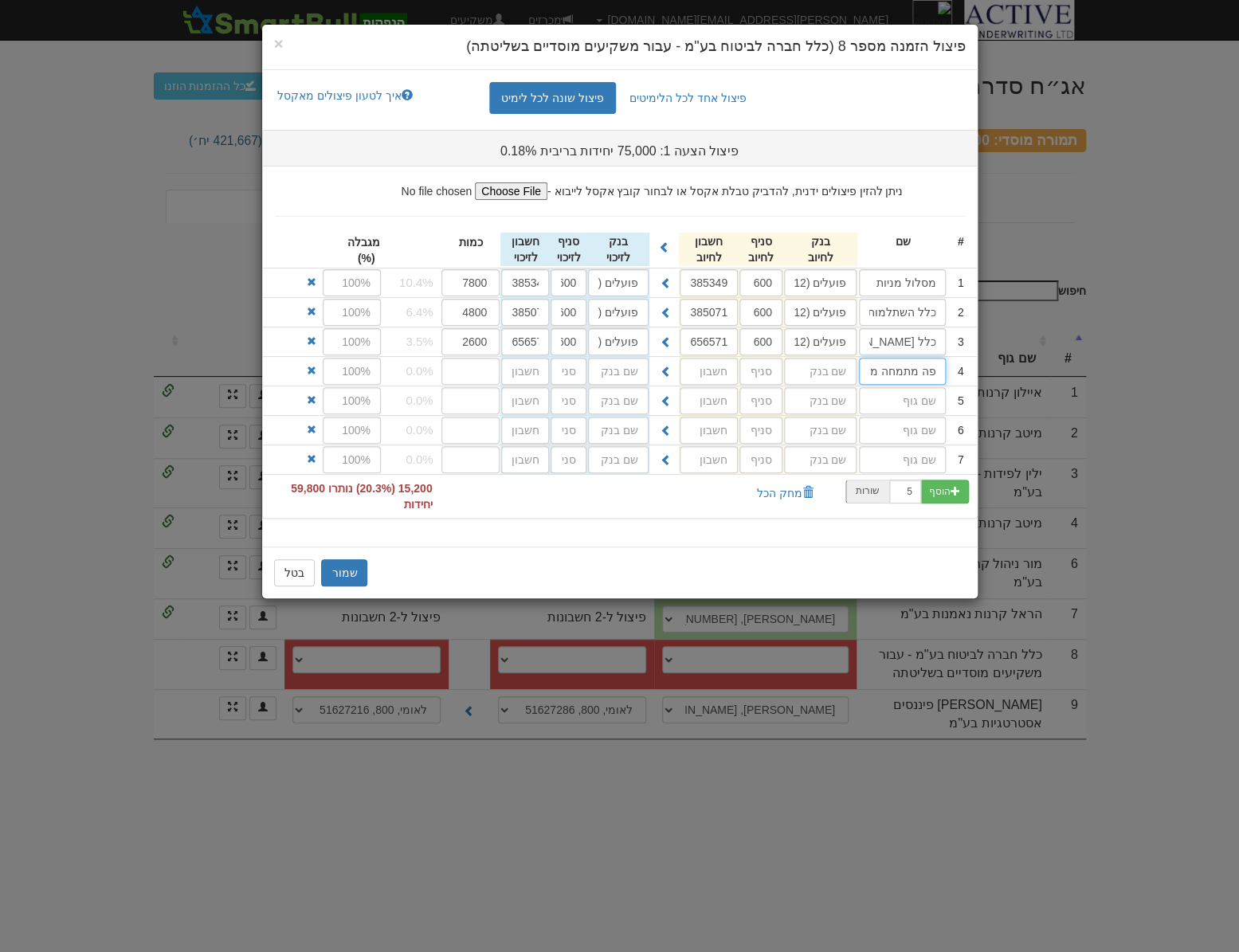
scroll to position [0, -25]
type input "מקיפה מתמחה מניות"
click at [829, 388] on input "text" at bounding box center [820, 401] width 72 height 28
click at [830, 373] on input "text" at bounding box center [820, 371] width 72 height 28
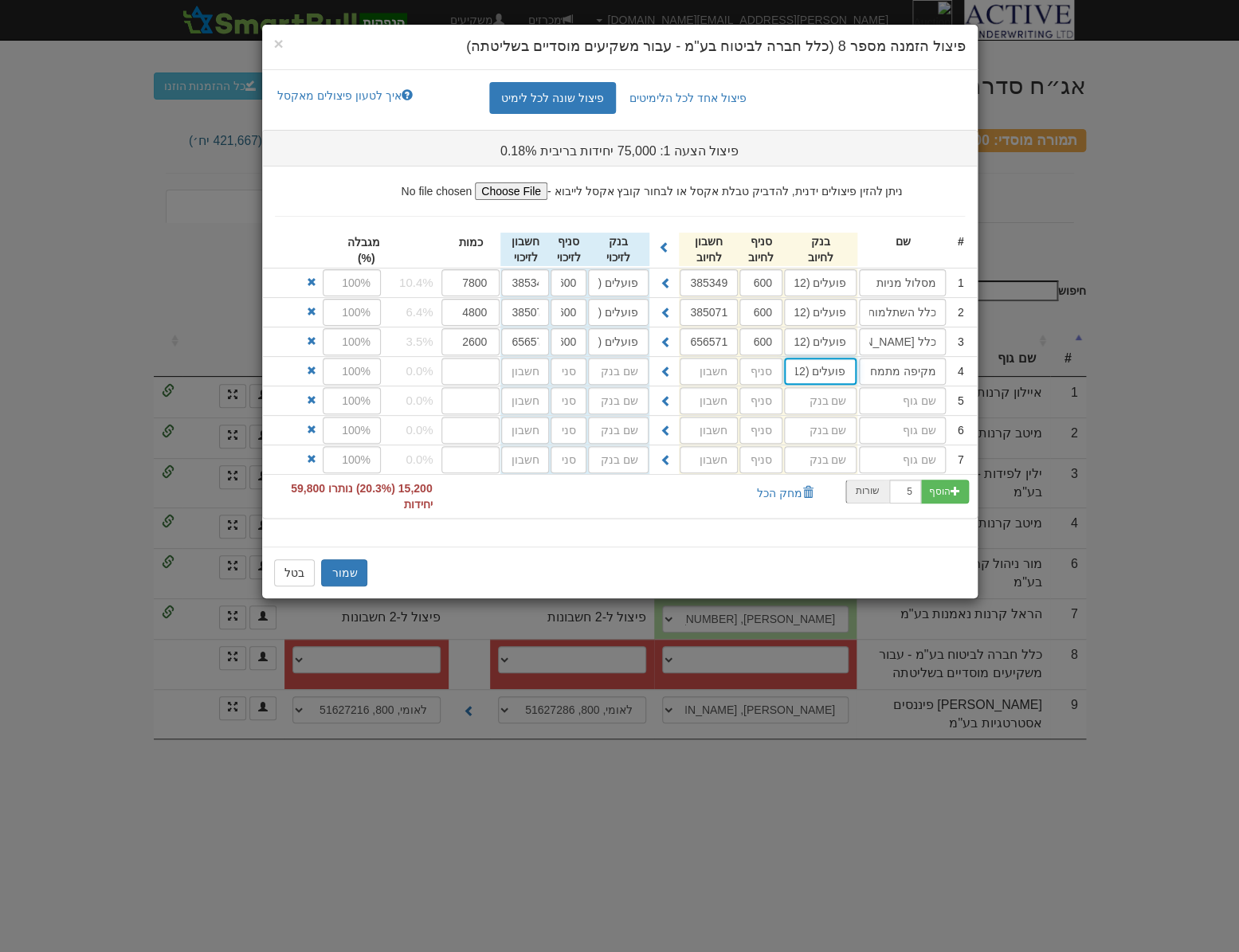
type input "פועלים (12)"
type input "600"
type input "385187"
click at [663, 371] on span at bounding box center [666, 371] width 11 height 11
type input "פועלים (12)"
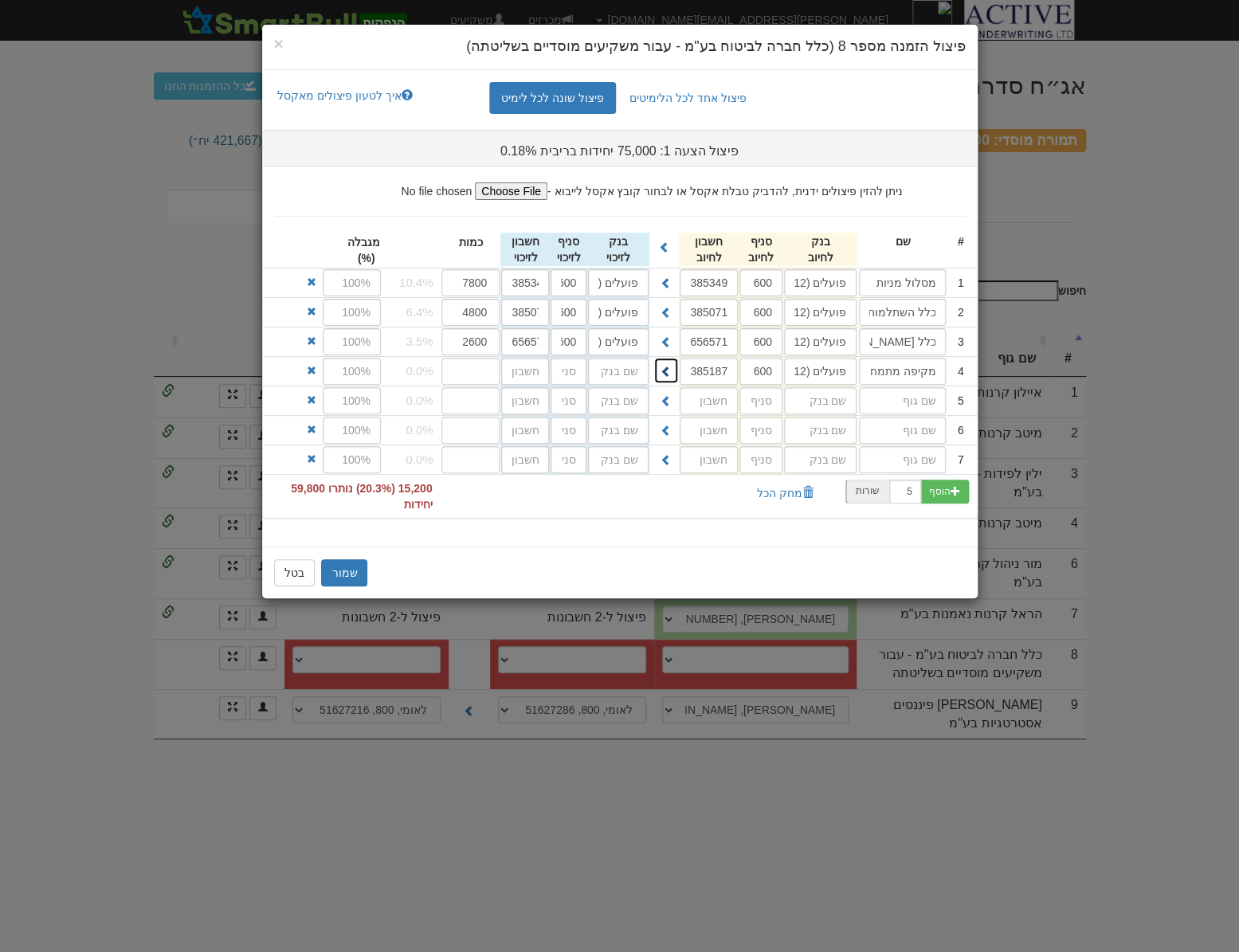
type input "600"
type input "385187"
click at [483, 358] on input "number" at bounding box center [470, 371] width 59 height 28
type input "19700"
click at [884, 404] on input "text" at bounding box center [902, 401] width 87 height 28
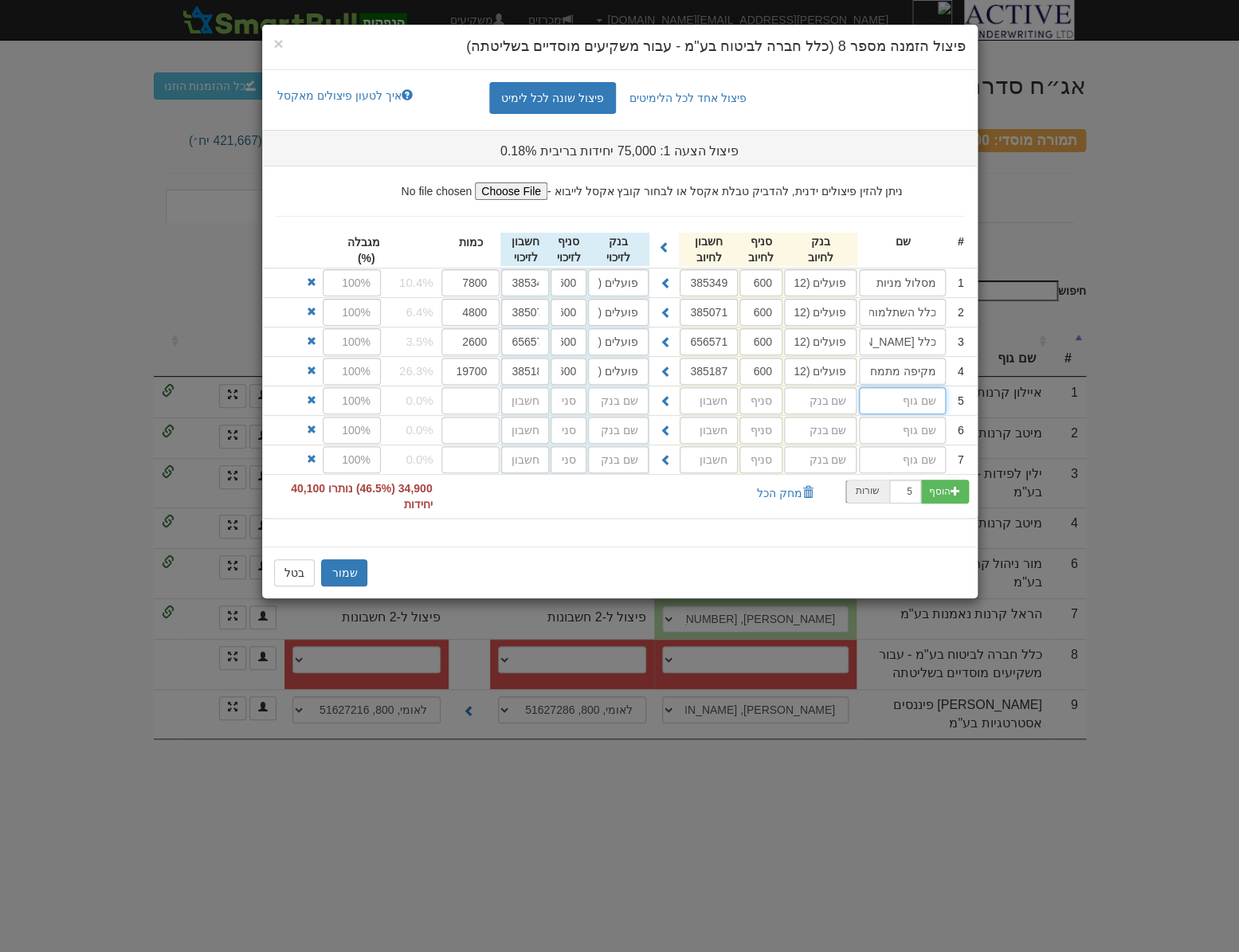
click at [886, 401] on input "text" at bounding box center [902, 401] width 87 height 28
type input "משלימה מניות"
type input "פועלים (12)"
type input "600"
type input "512790"
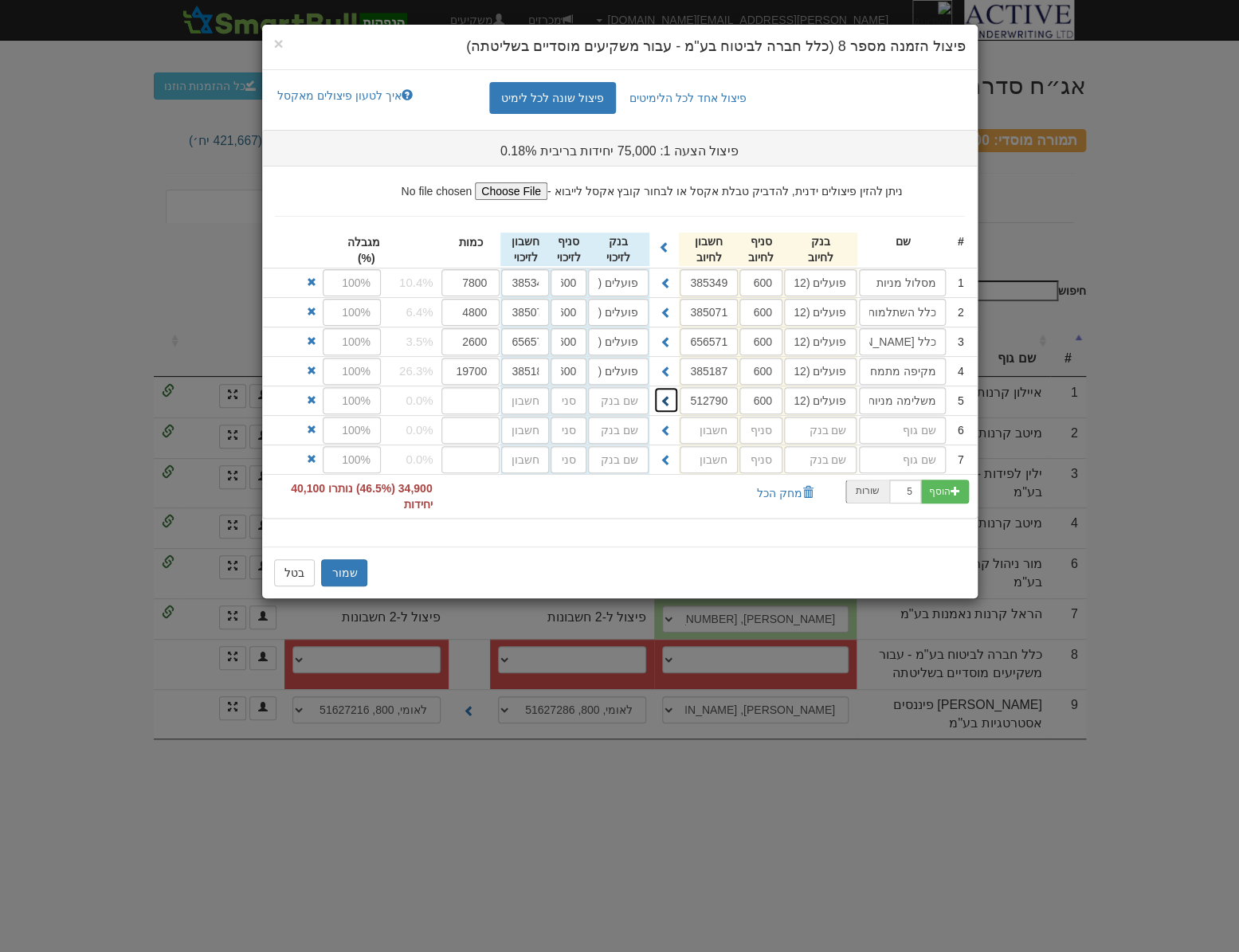
click at [665, 404] on span at bounding box center [666, 401] width 11 height 11
type input "פועלים (12)"
type input "600"
type input "512790"
click at [447, 398] on input "number" at bounding box center [470, 401] width 59 height 28
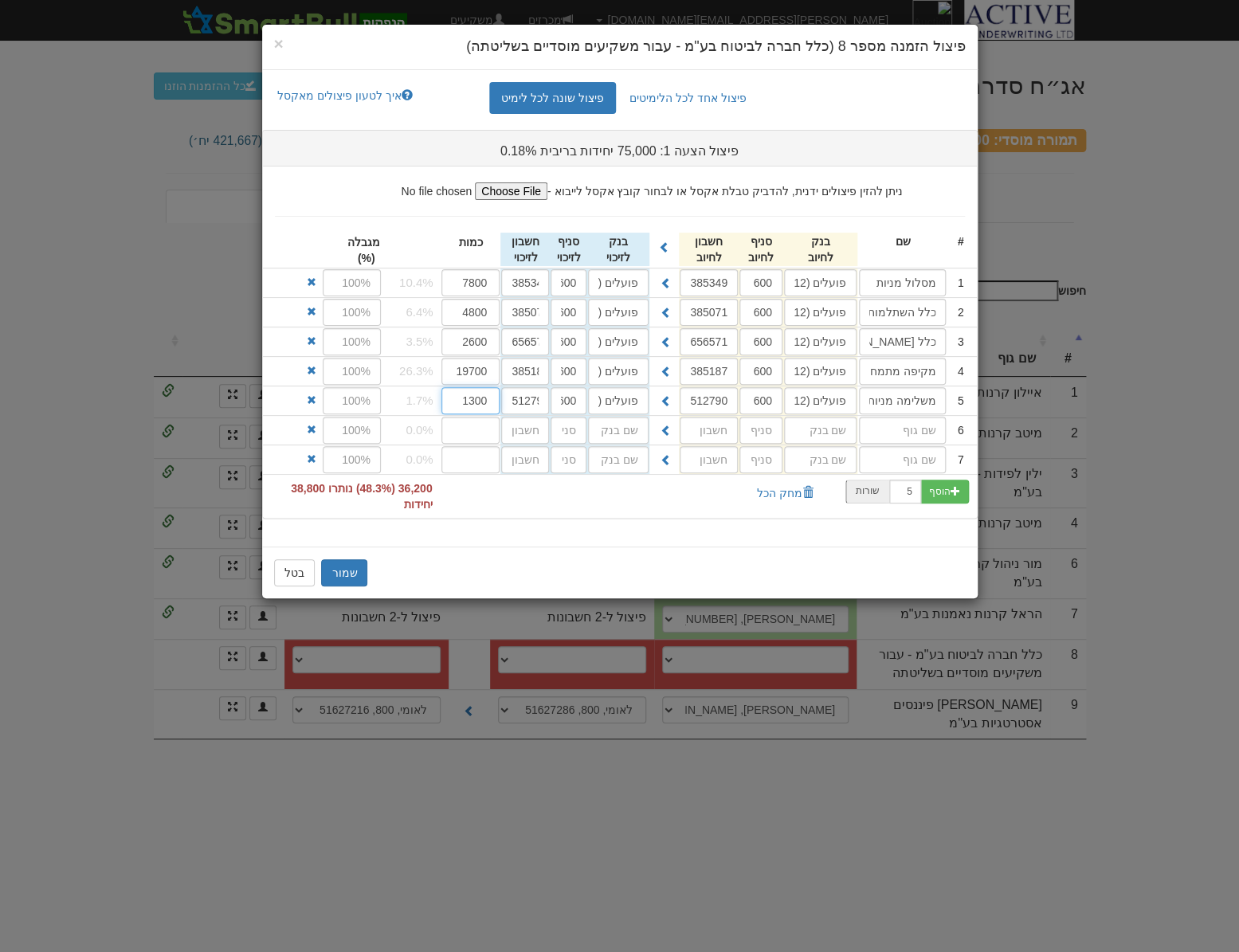
type input "1300"
click at [476, 422] on input "number" at bounding box center [470, 430] width 59 height 28
click at [891, 425] on input "text" at bounding box center [902, 430] width 87 height 28
click at [902, 422] on input "text" at bounding box center [902, 430] width 87 height 28
click at [901, 429] on input "text" at bounding box center [902, 430] width 87 height 28
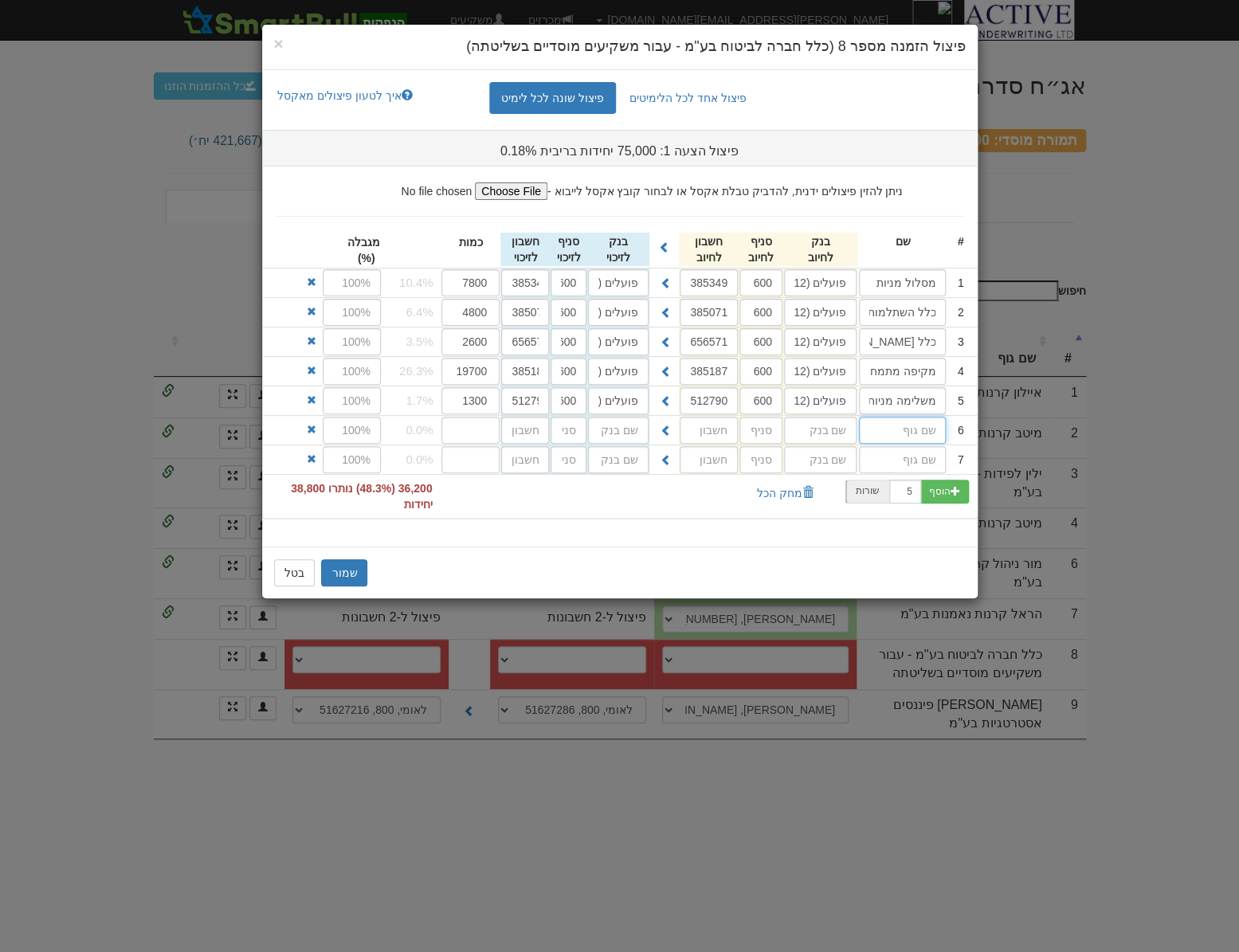
click at [872, 437] on input "text" at bounding box center [902, 430] width 87 height 28
type input "מקיפה מבטיח תשואה"
click at [835, 428] on input "text" at bounding box center [820, 430] width 72 height 28
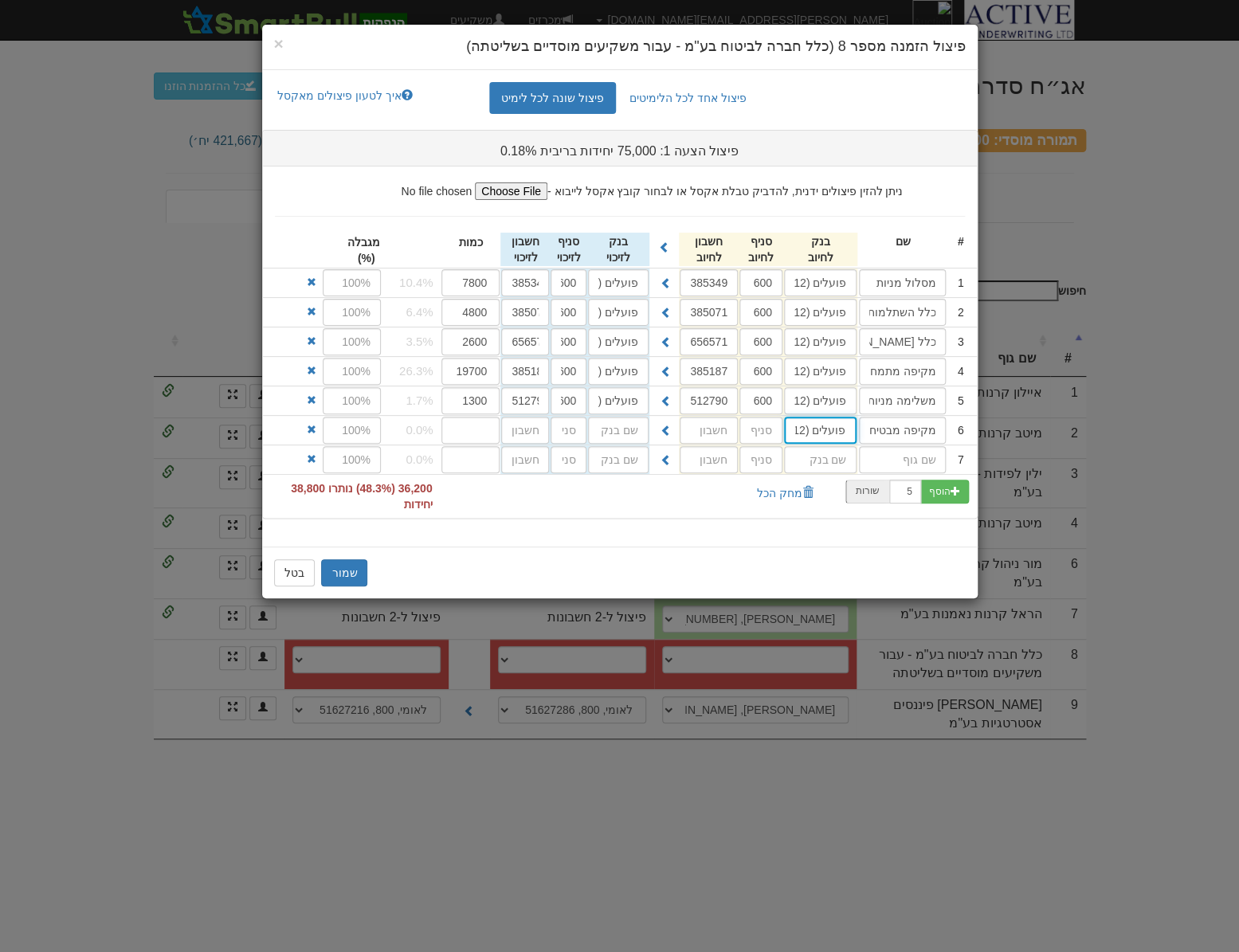
type input "פועלים (12)"
type input "600"
type input "542800"
click at [671, 433] on button at bounding box center [666, 430] width 26 height 28
type input "פועלים (12)"
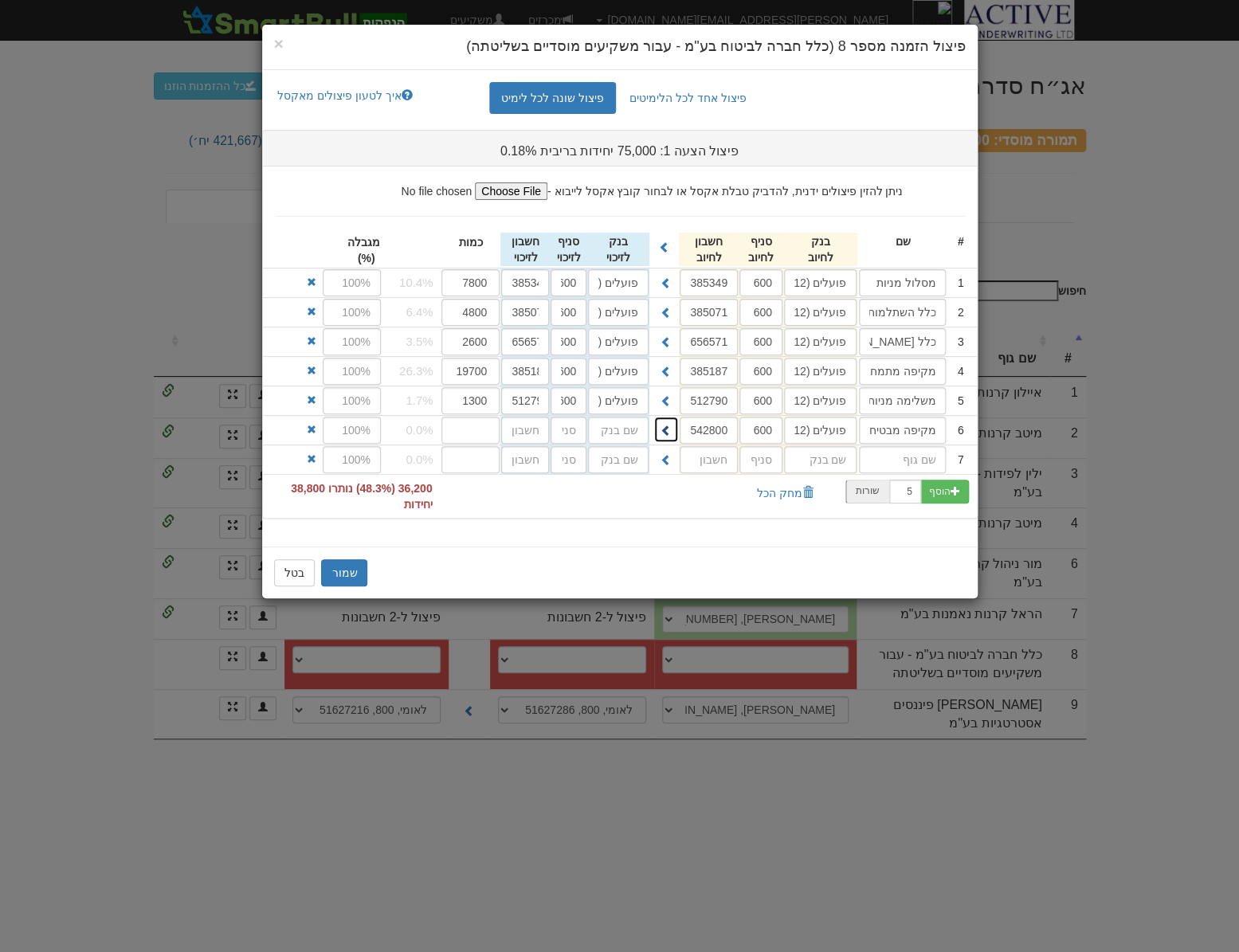
type input "600"
type input "542800"
click at [448, 433] on input "number" at bounding box center [470, 430] width 59 height 28
click at [465, 429] on input "number" at bounding box center [470, 430] width 59 height 28
type input "37500"
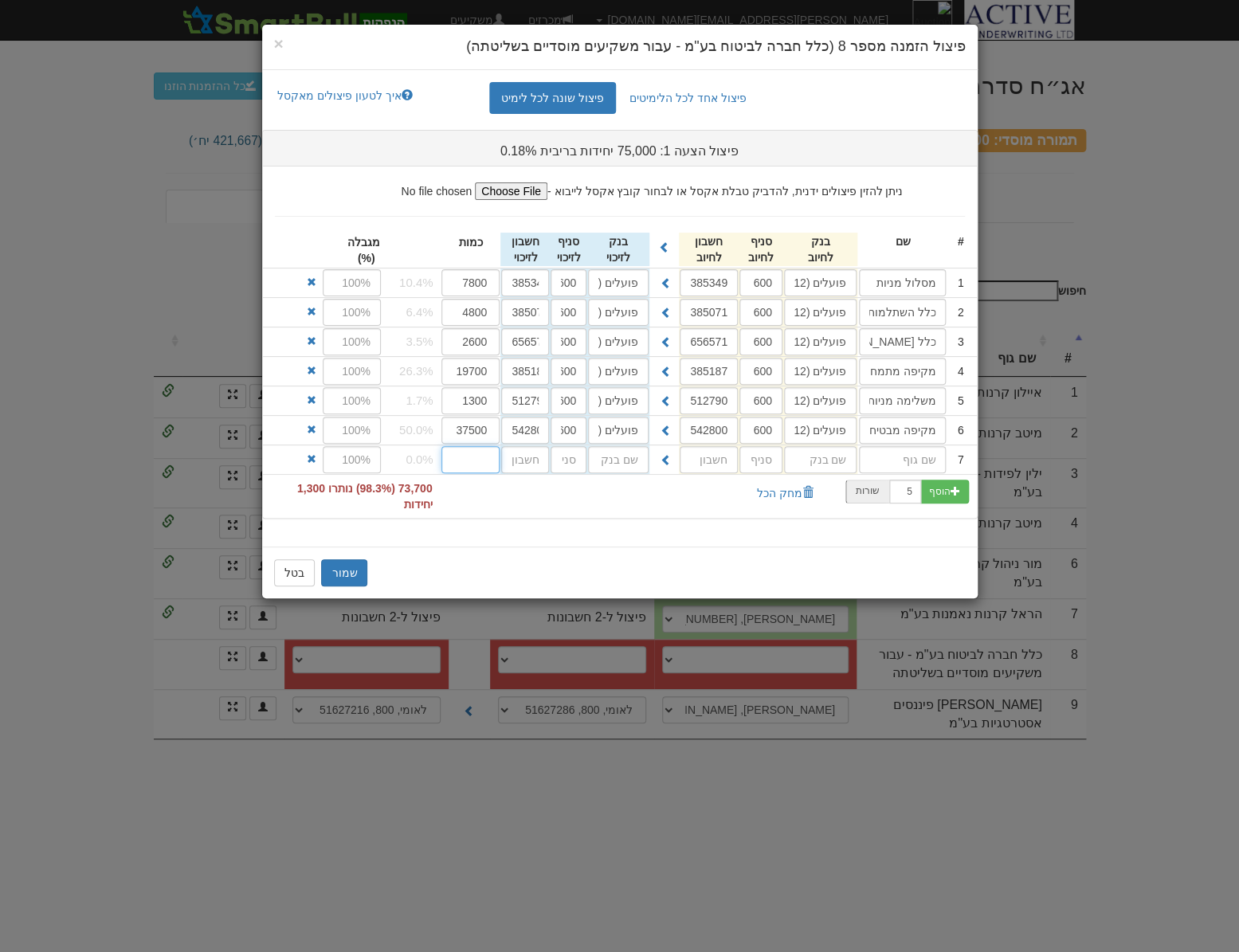
click at [471, 465] on input "number" at bounding box center [470, 460] width 59 height 28
click at [894, 447] on input "text" at bounding box center [902, 460] width 87 height 28
click at [882, 449] on input "text" at bounding box center [902, 460] width 87 height 28
type input "כלל גמל לעתיד מניות"
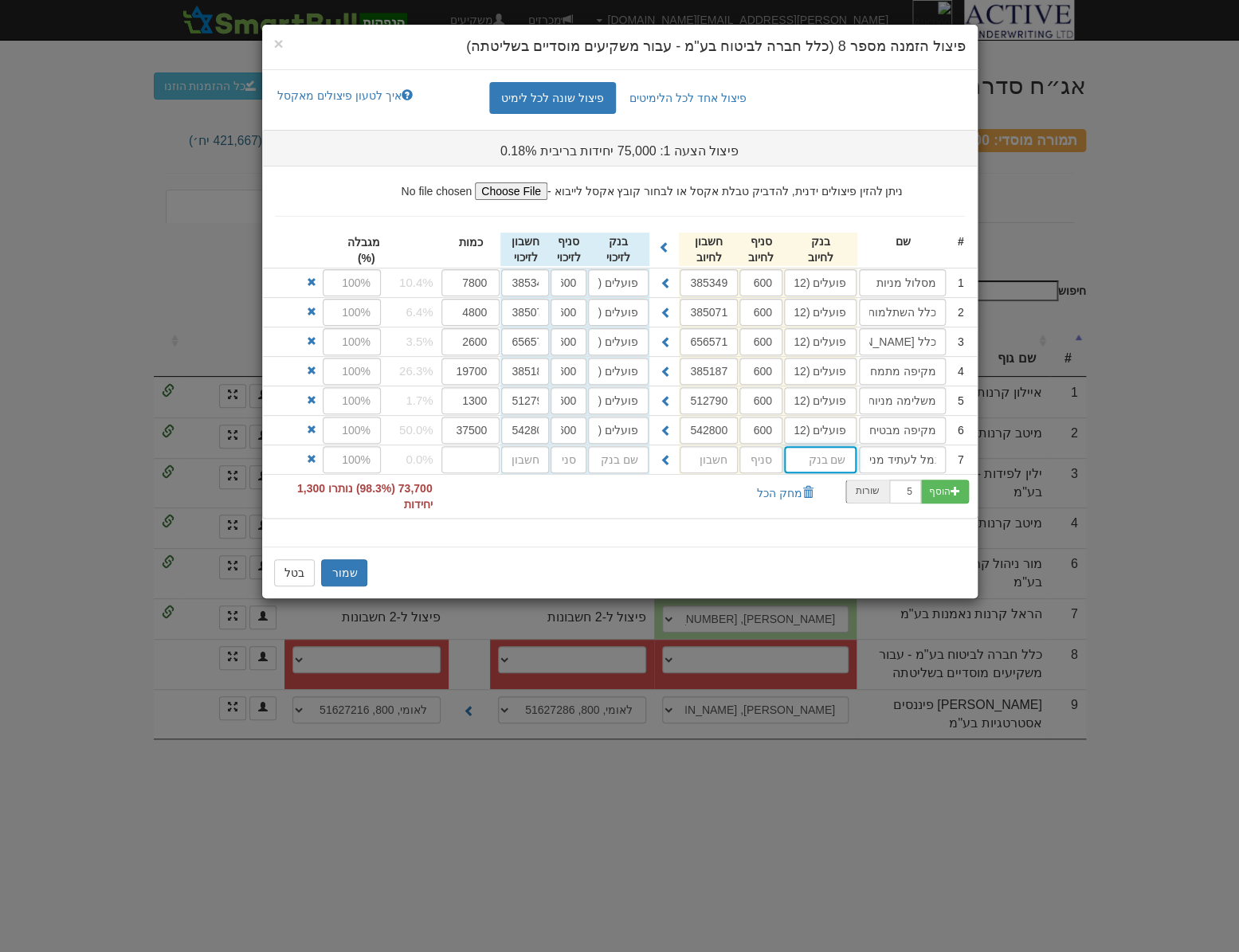
click at [812, 454] on input "text" at bounding box center [820, 460] width 72 height 28
type input "פועלים (12)"
type input "600"
type input "384997"
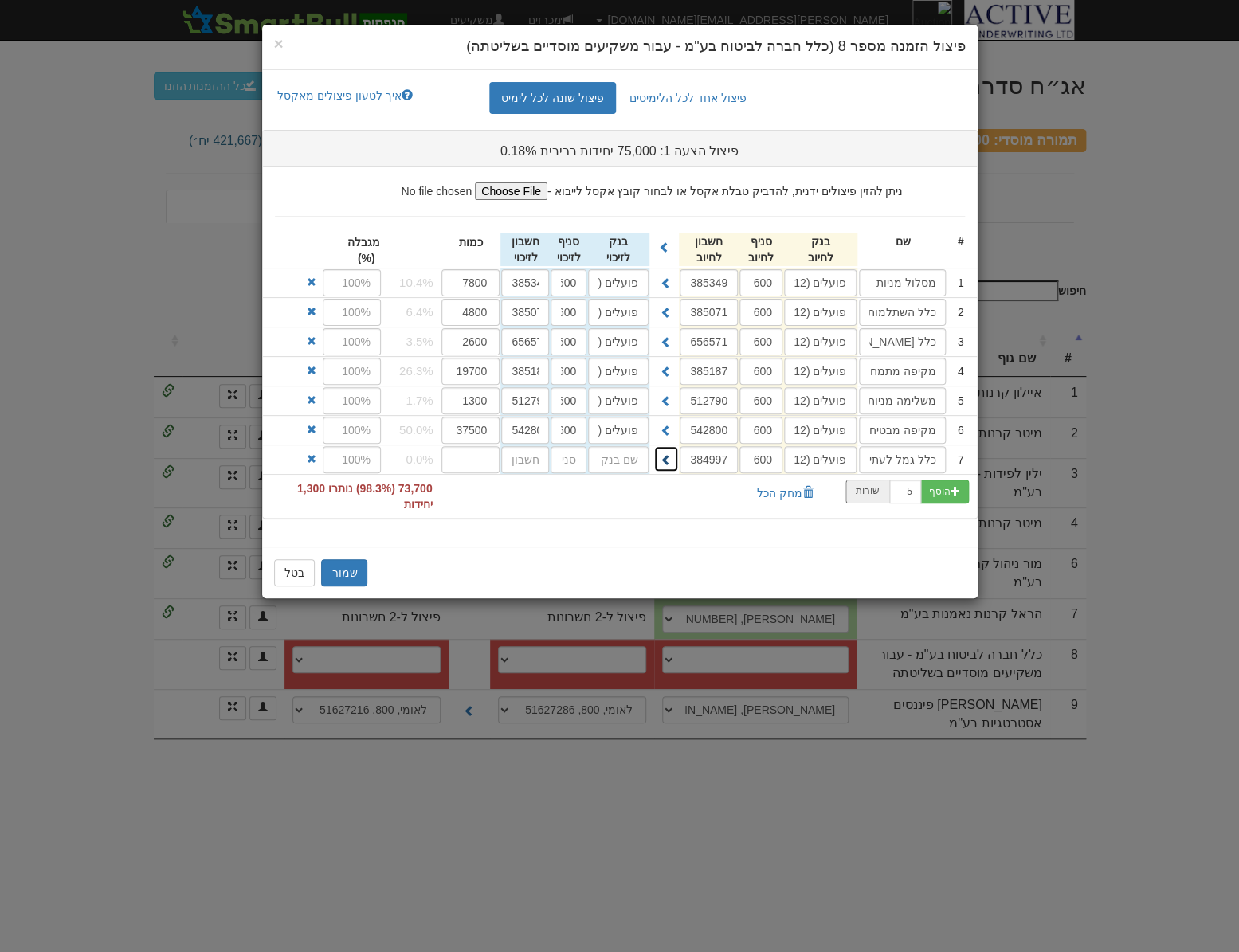
click at [664, 450] on button at bounding box center [666, 459] width 26 height 28
type input "פועלים (12)"
type input "600"
type input "384997"
click at [476, 464] on input "number" at bounding box center [470, 460] width 59 height 28
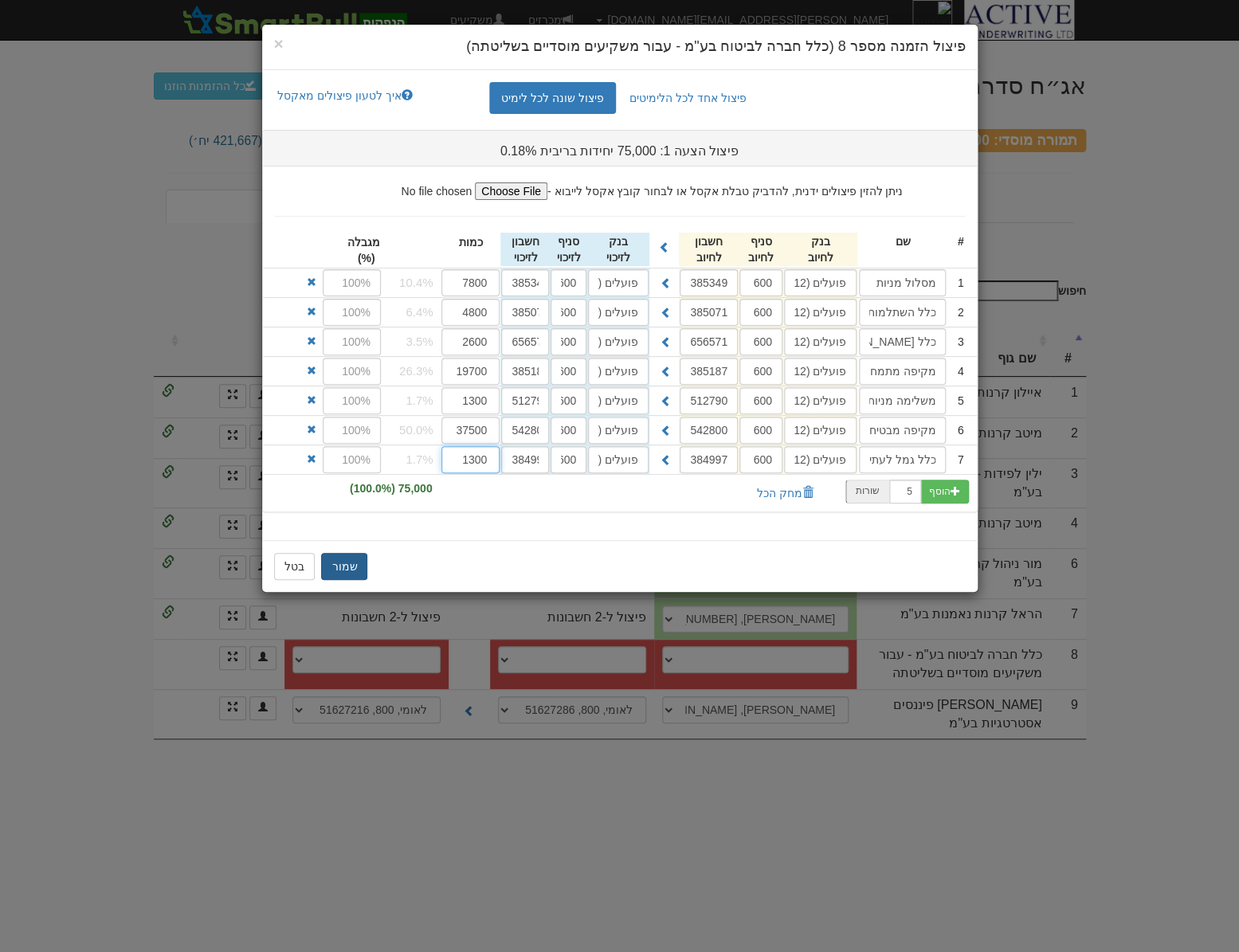
type input "1300"
click at [357, 568] on button "שמור" at bounding box center [344, 567] width 46 height 28
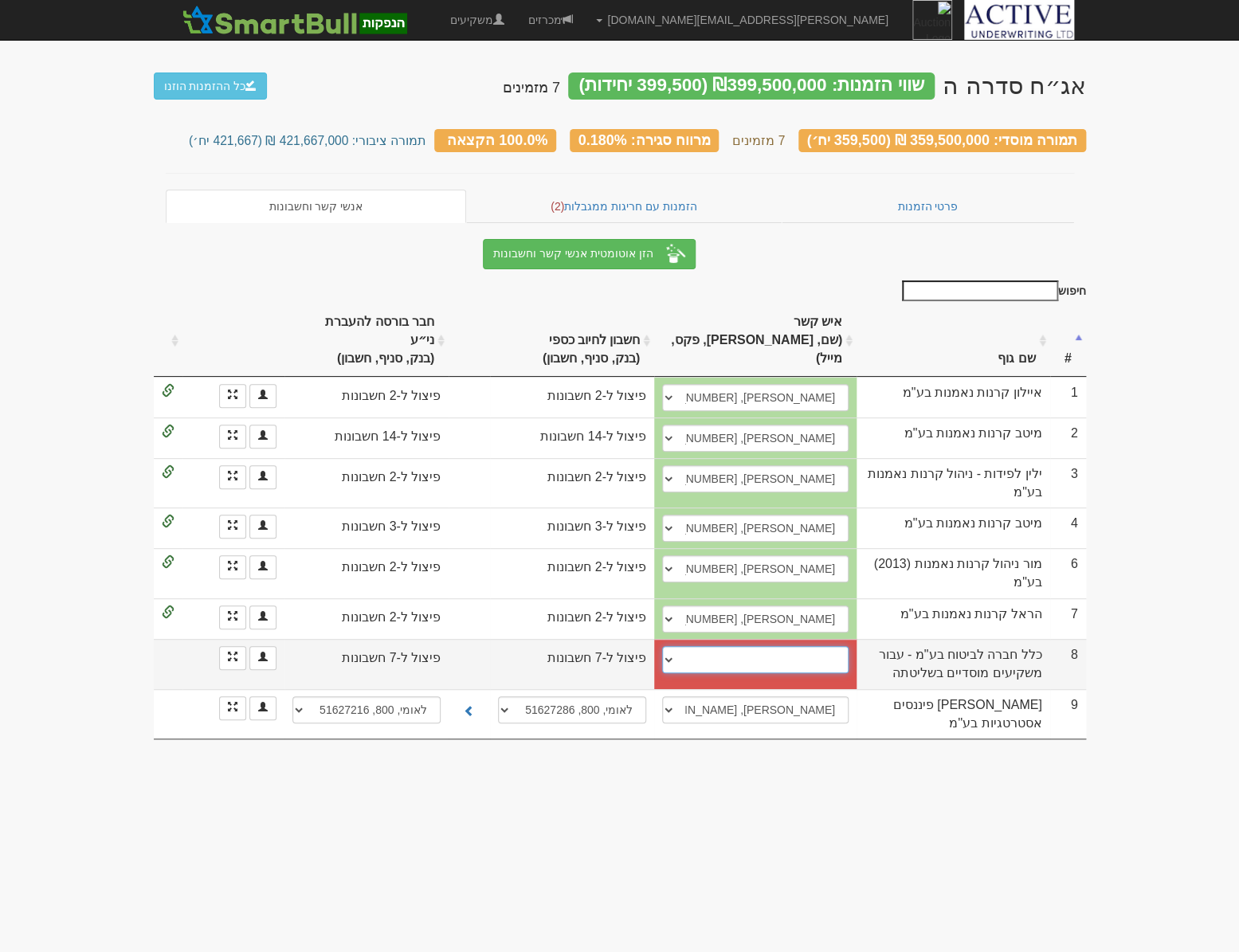
click at [669, 647] on select "עידן מלקסמן, 052-4479232, idanma@clal-ins.co.il קטי ברכה, 0546557155, kettyb@cl…" at bounding box center [755, 660] width 186 height 28
click at [748, 647] on select "עידן מלקסמן, 052-4479232, idanma@clal-ins.co.il קטי ברכה, 0546557155, kettyb@cl…" at bounding box center [755, 660] width 186 height 28
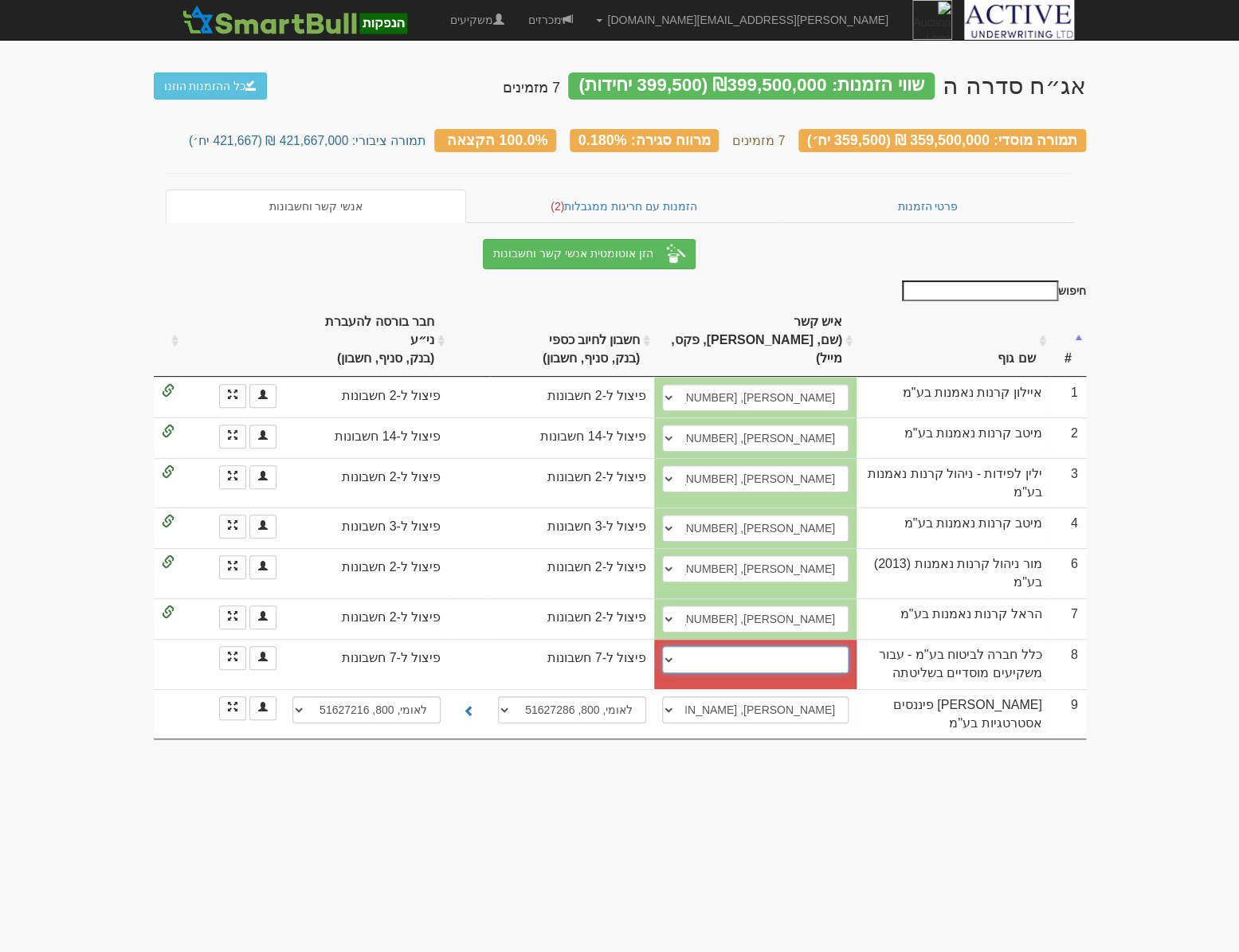
select select "new_contact"
click at [662, 647] on select "עידן מלקסמן, 052-4479232, idanma@clal-ins.co.il קטי ברכה, 0546557155, kettyb@cl…" at bounding box center [755, 660] width 186 height 28
select select
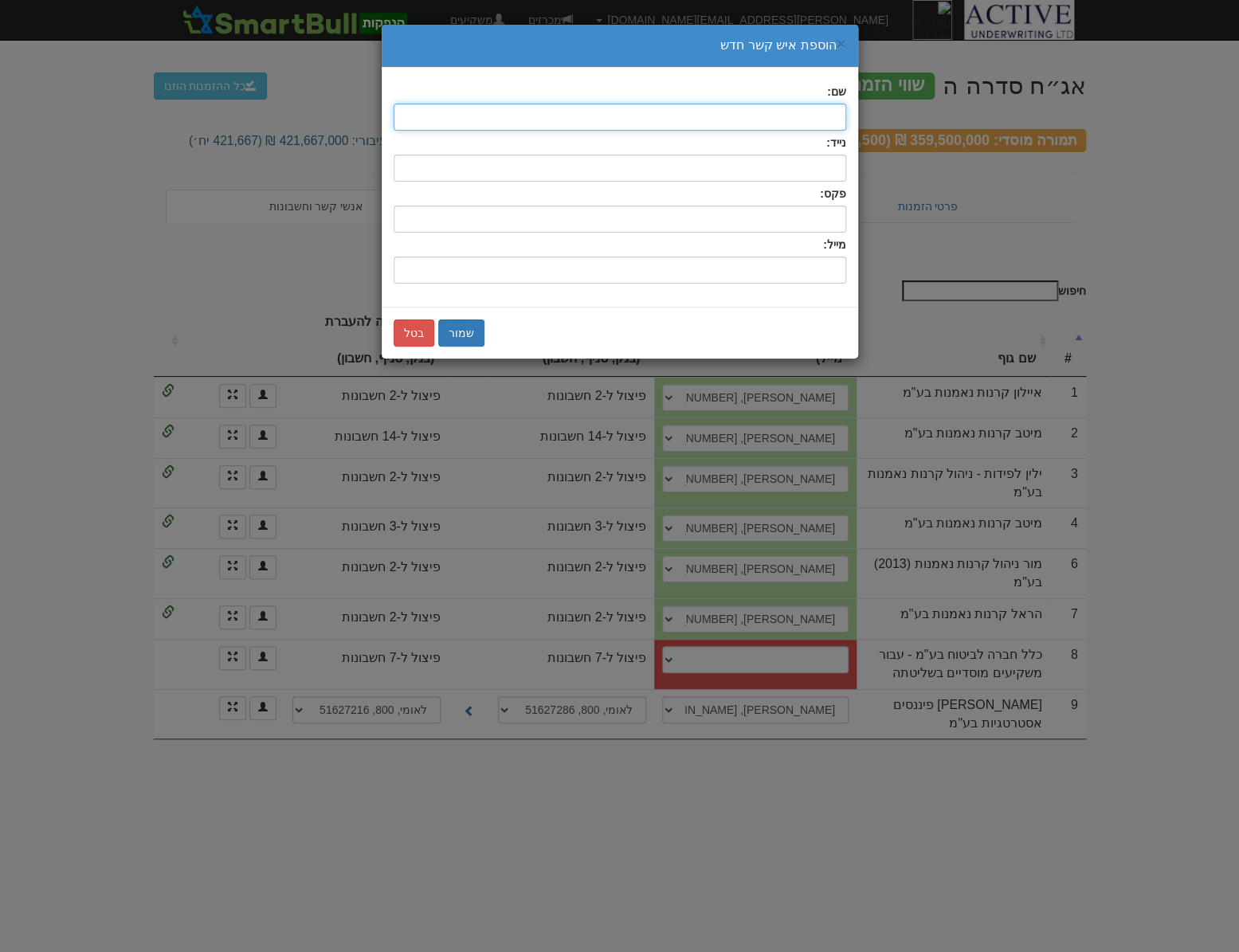
click at [802, 118] on input "text" at bounding box center [619, 117] width 452 height 28
type input "דורון איזקס"
click at [805, 171] on input "text" at bounding box center [619, 169] width 452 height 28
type input "0544661158"
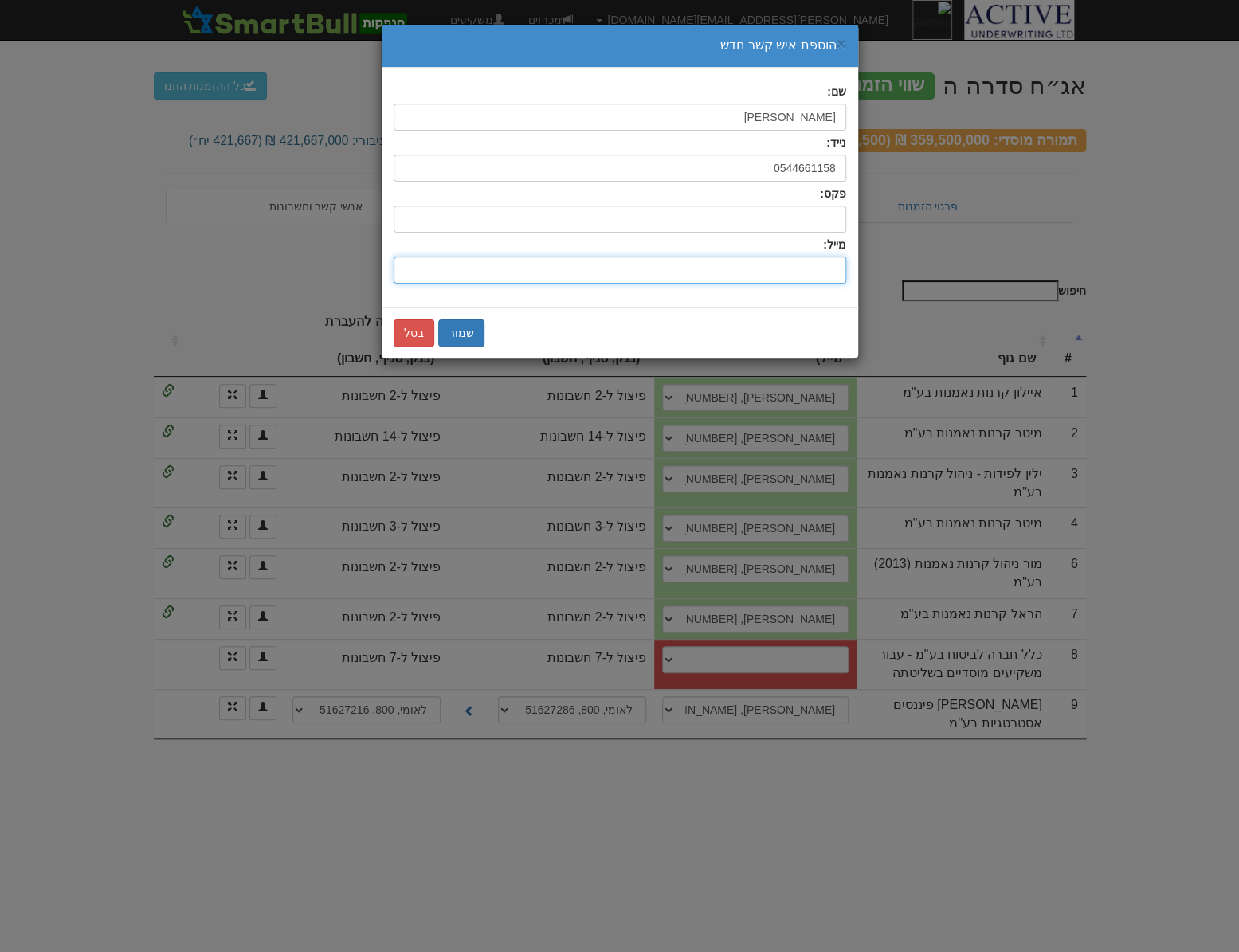
click at [813, 271] on input "שם:" at bounding box center [619, 271] width 452 height 28
type input "doroni@clal-ins.co.il"
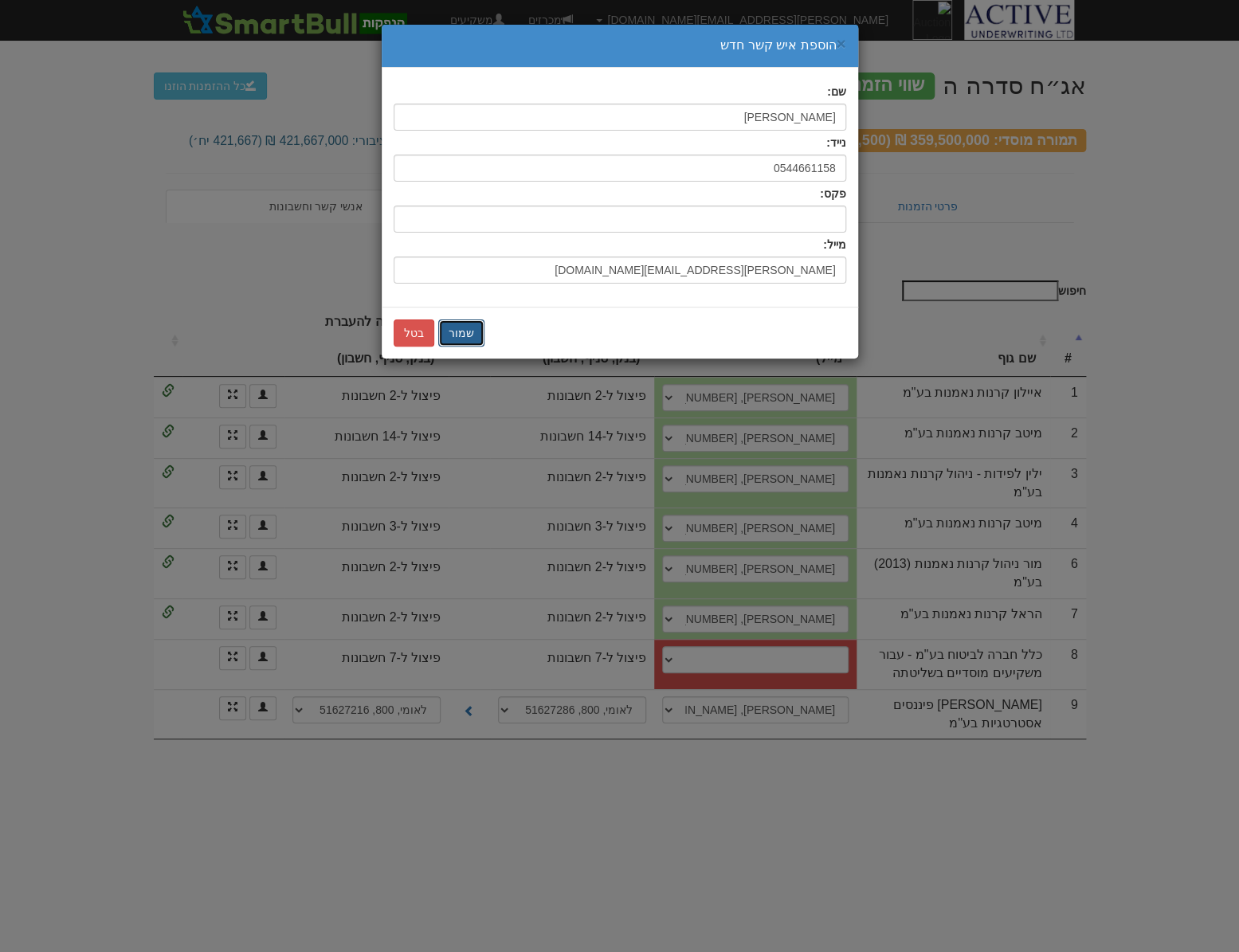
click at [477, 330] on button "שמור" at bounding box center [461, 333] width 46 height 28
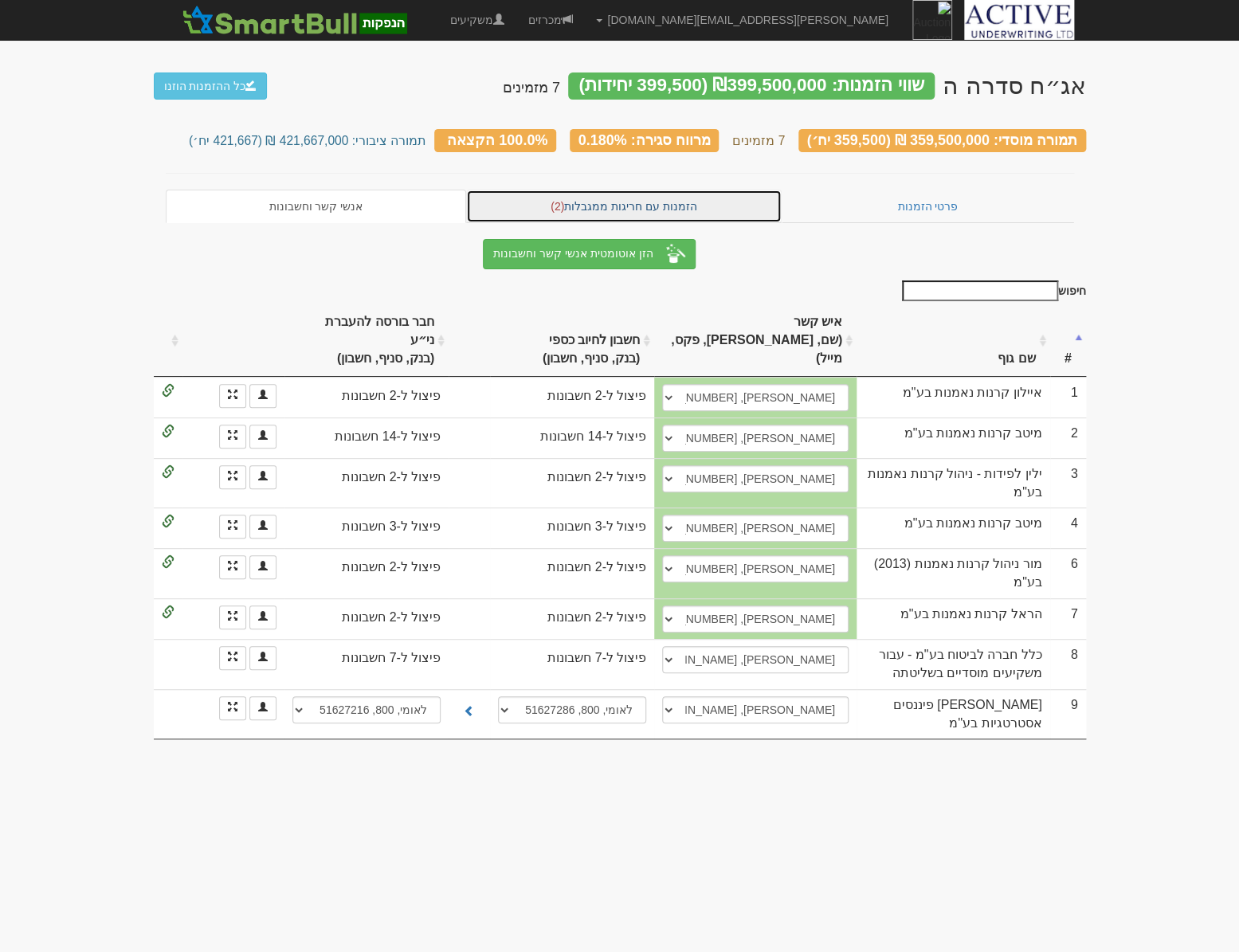
click at [630, 207] on link "הזמנות עם חריגות ממגבלות (2)" at bounding box center [624, 206] width 315 height 33
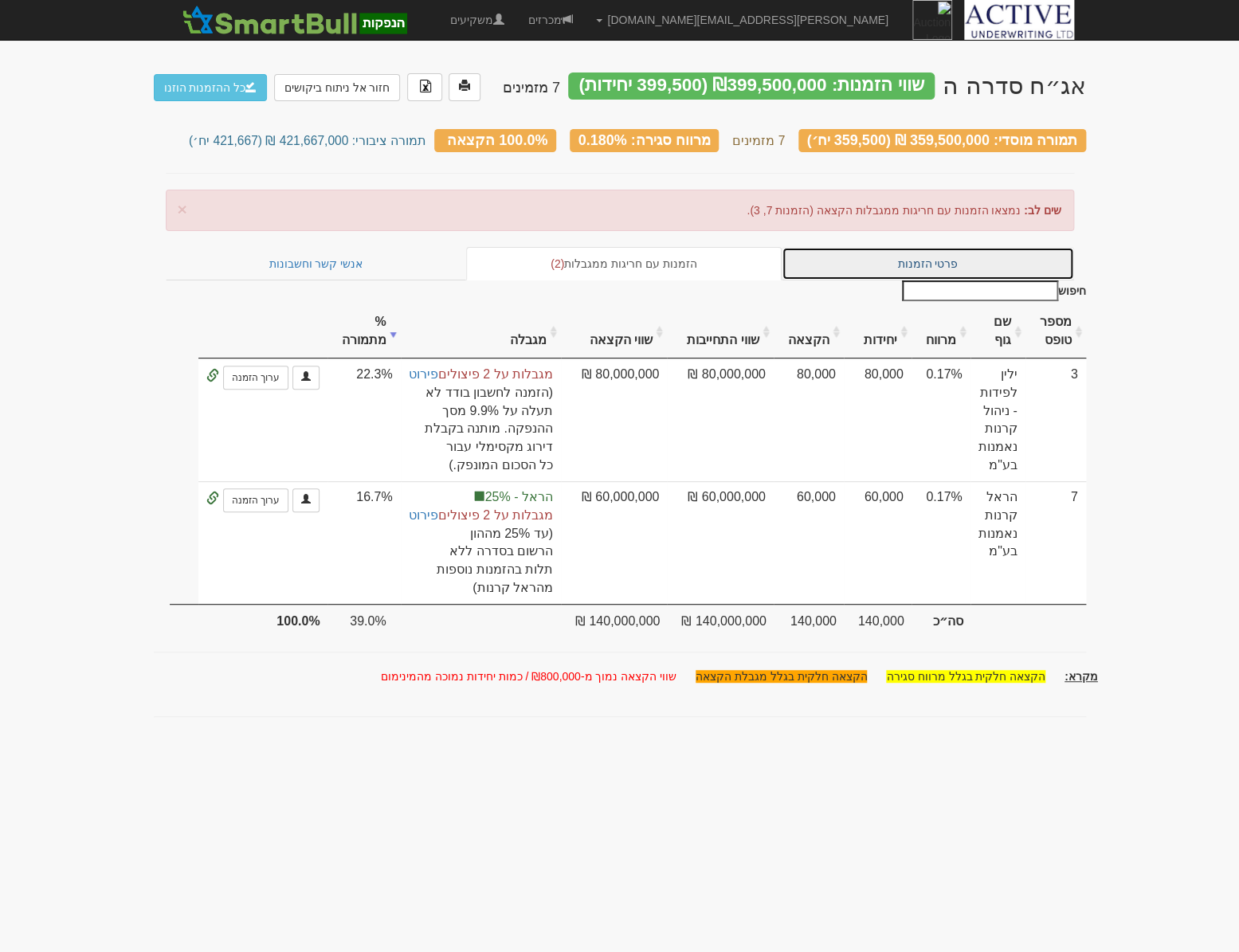
click at [868, 250] on link "פרטי הזמנות" at bounding box center [927, 263] width 293 height 33
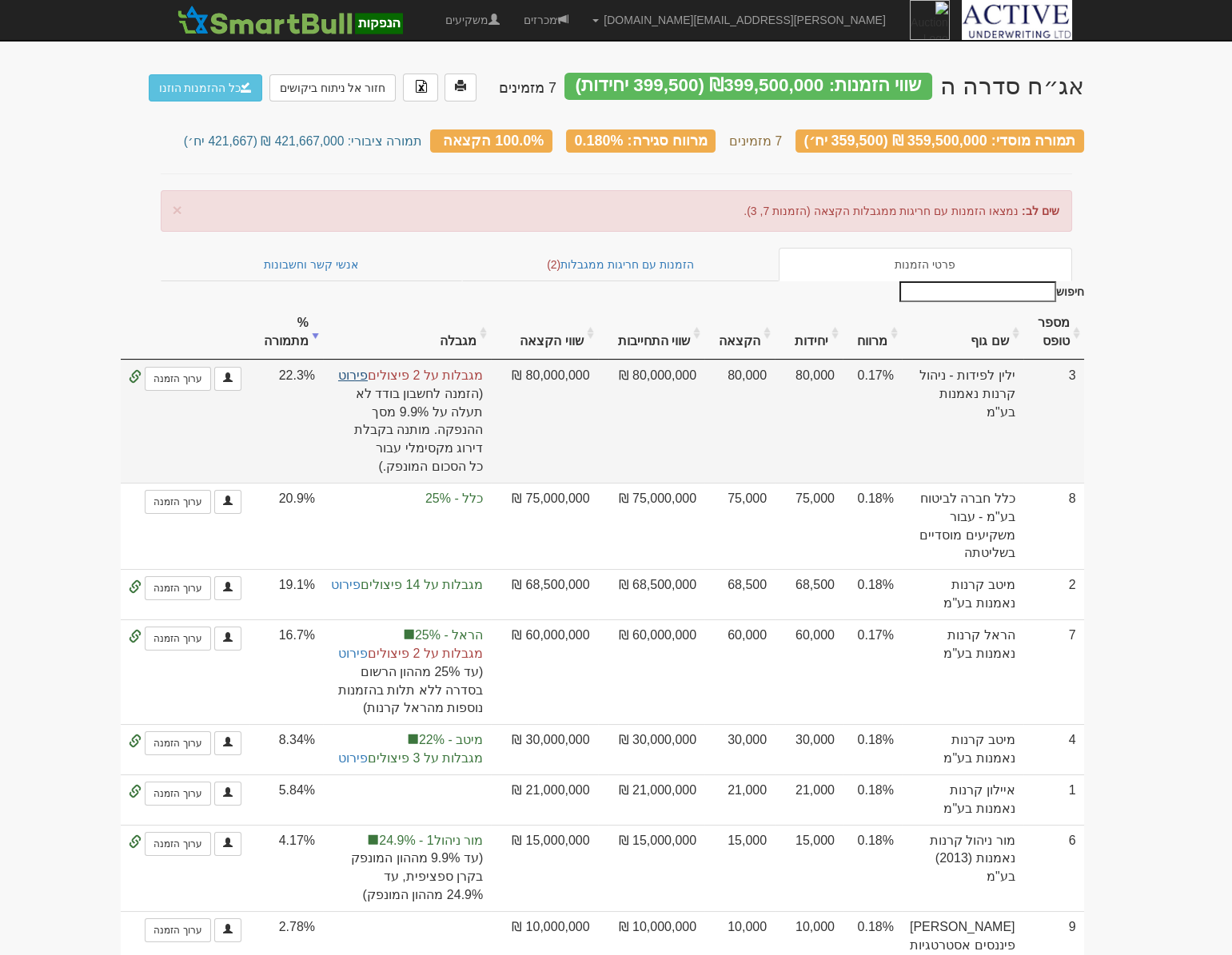
click at [368, 369] on link "פירוט" at bounding box center [353, 375] width 29 height 14
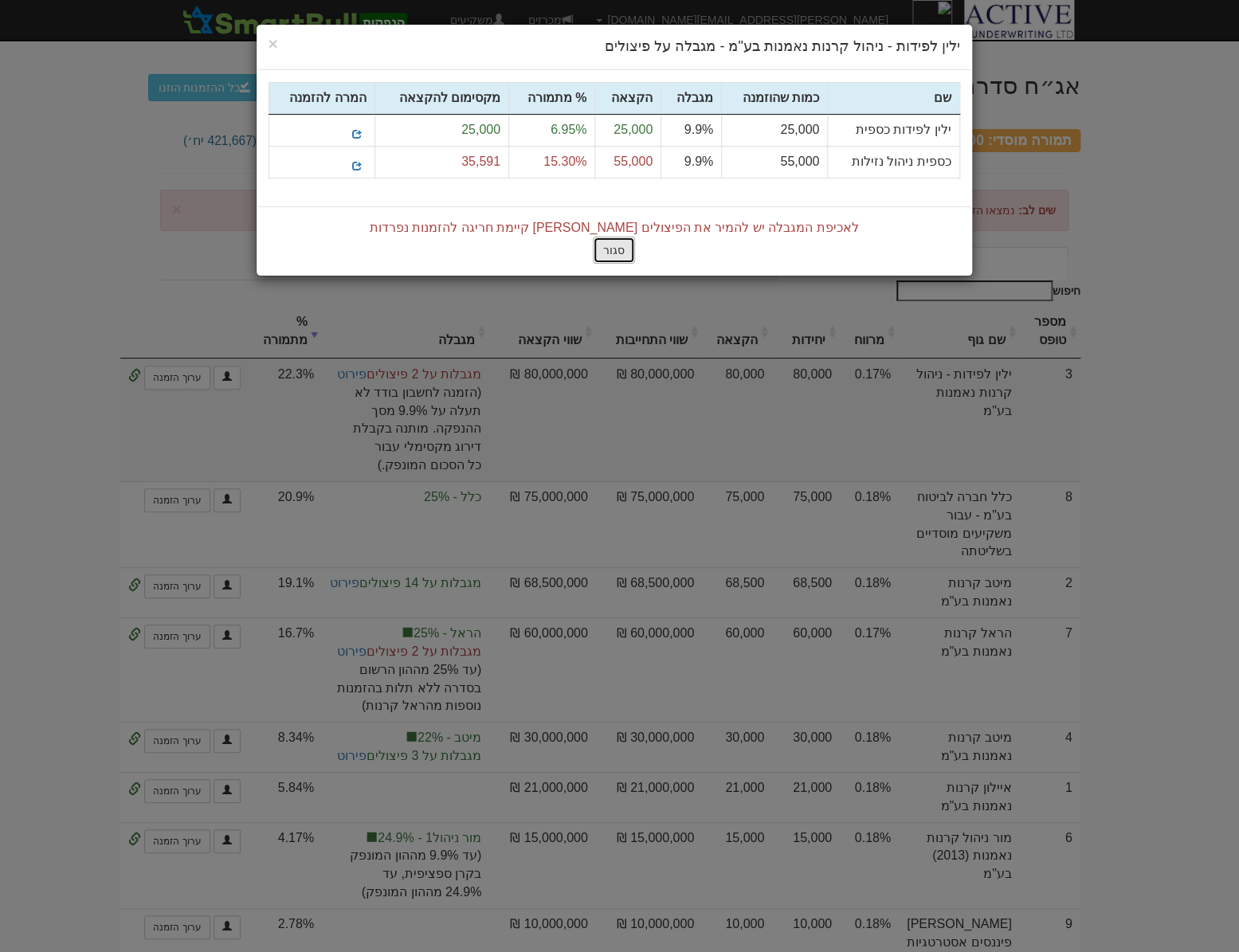
click at [607, 259] on button "סגור" at bounding box center [614, 250] width 42 height 28
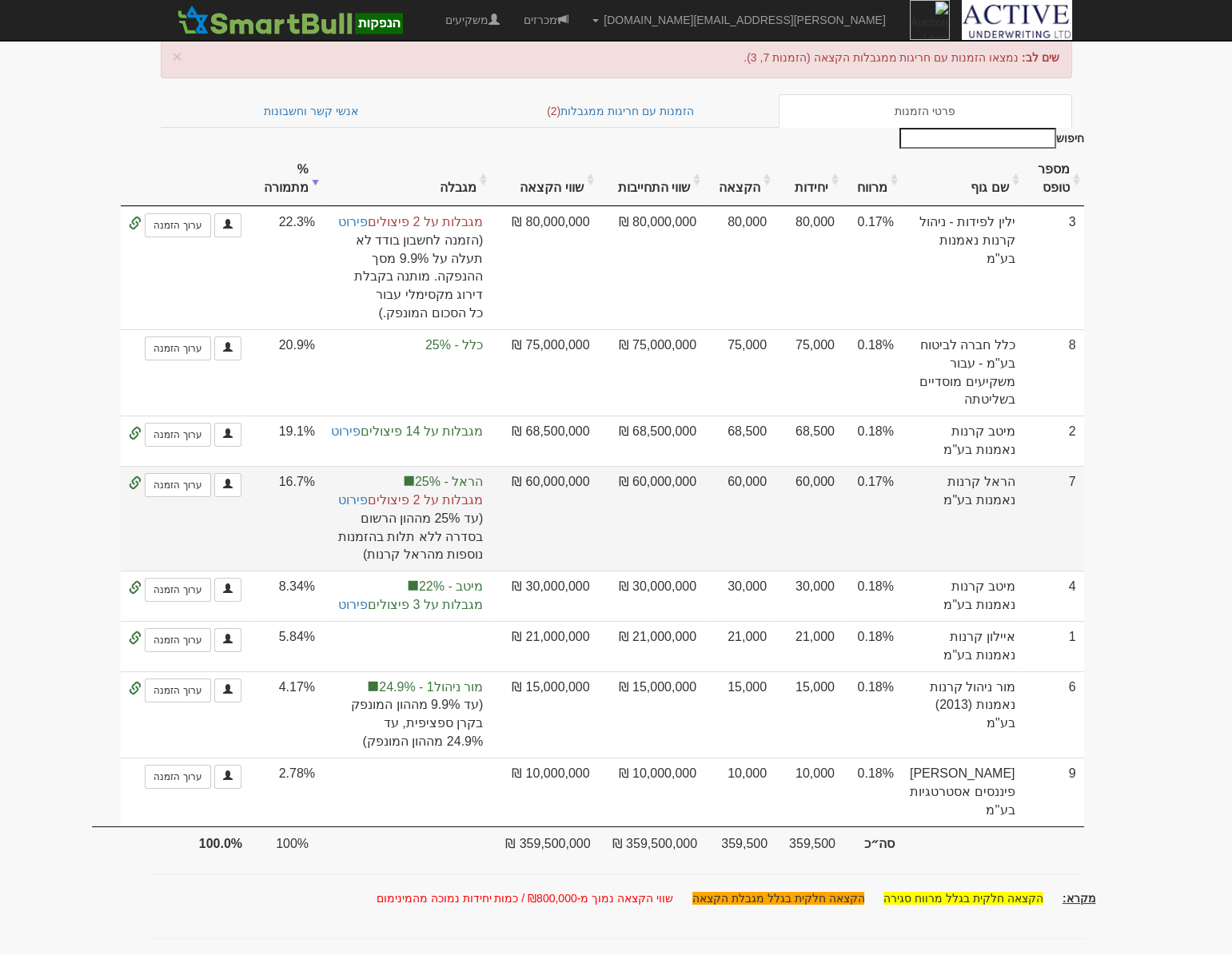
scroll to position [273, 0]
click at [368, 493] on link "פירוט" at bounding box center [353, 500] width 29 height 14
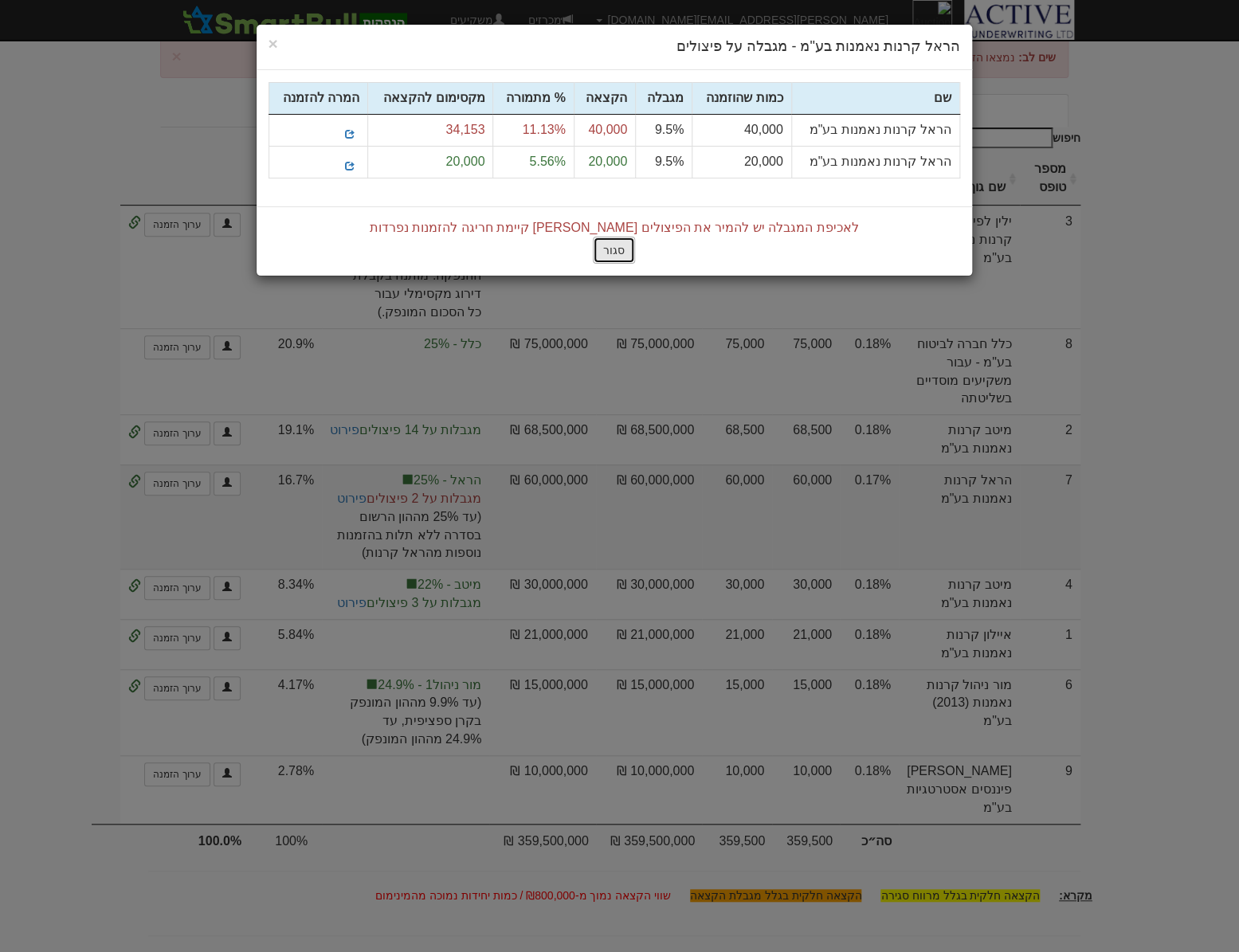
click at [605, 257] on button "סגור" at bounding box center [614, 250] width 42 height 28
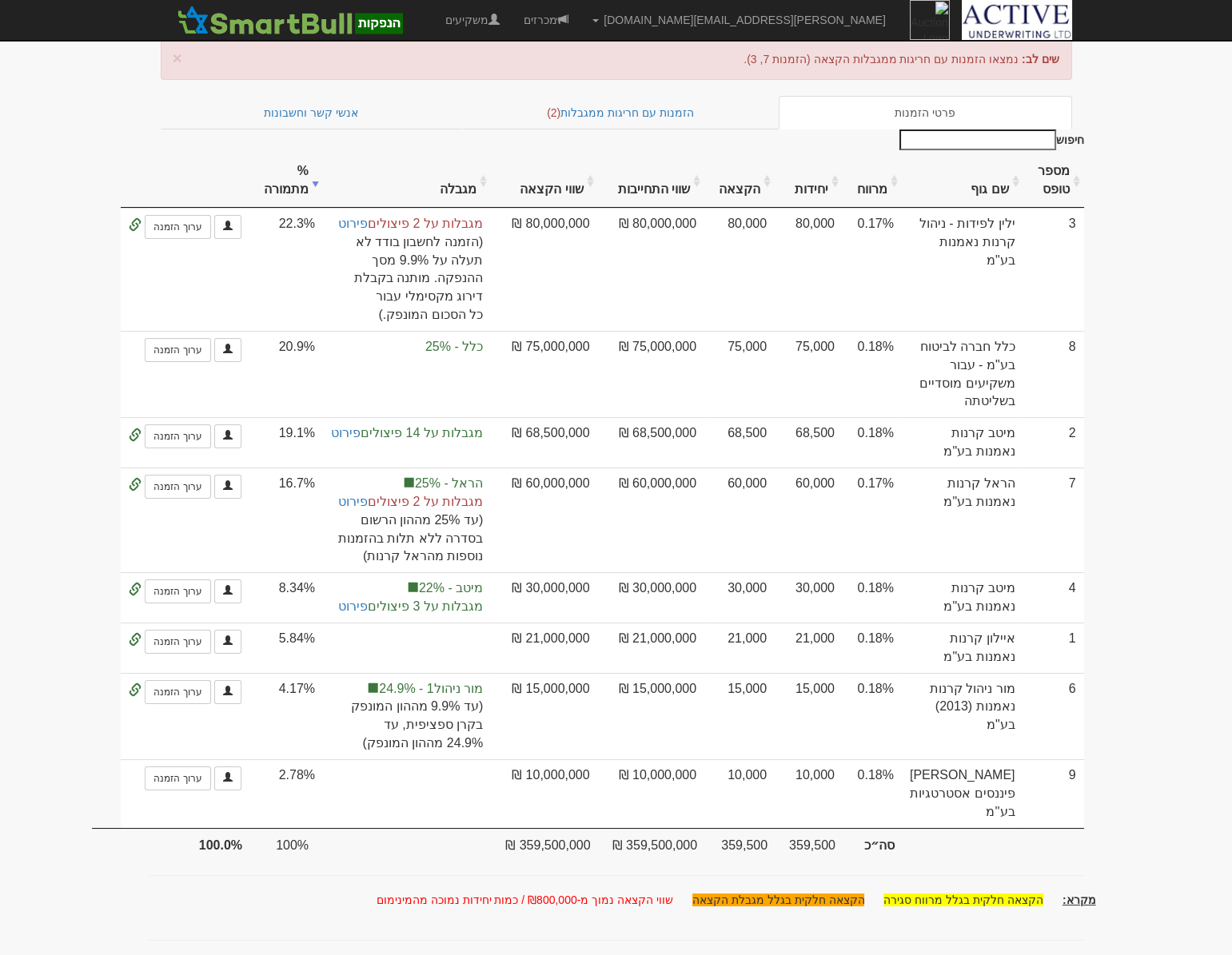
scroll to position [0, 0]
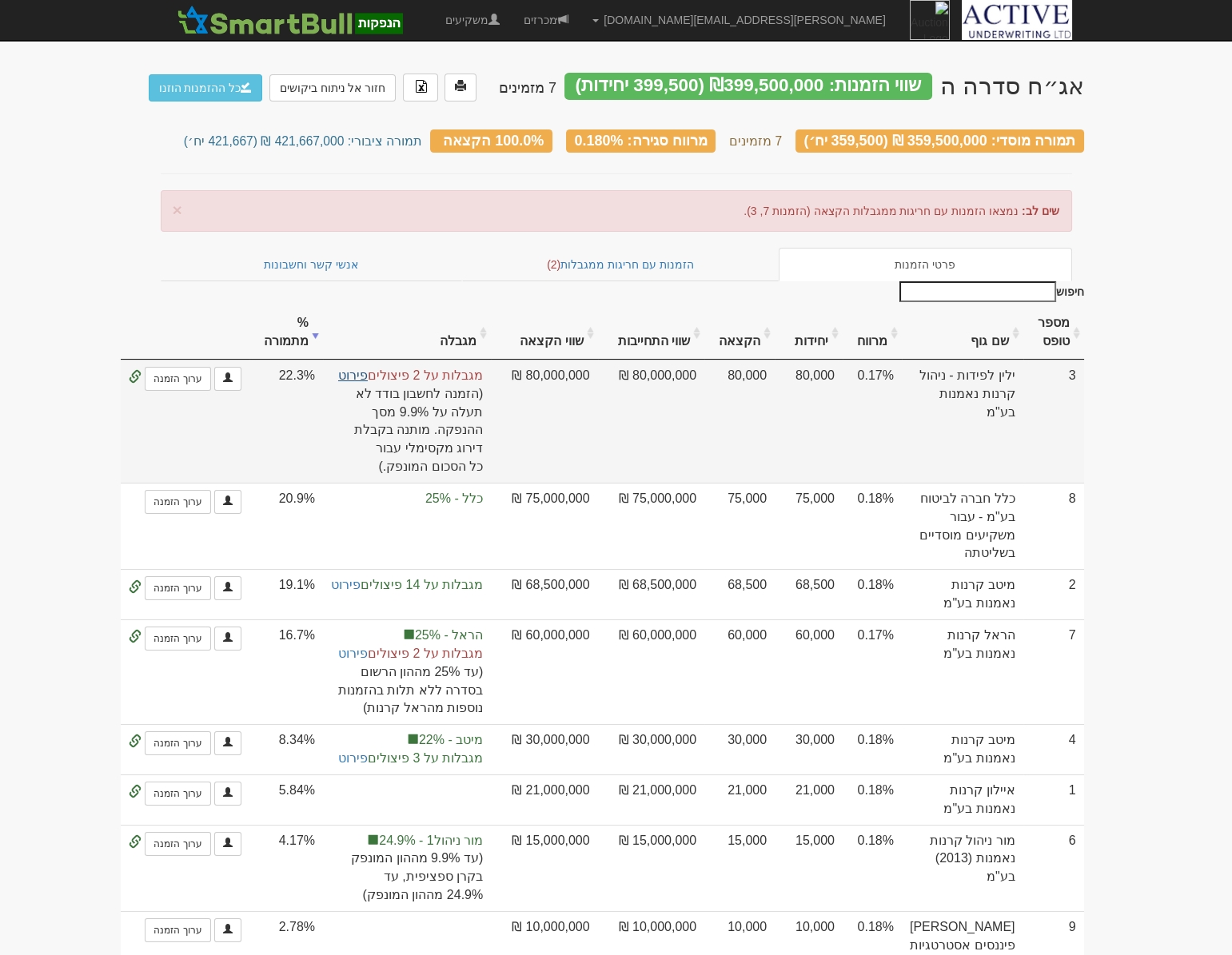
click at [368, 369] on link "פירוט" at bounding box center [353, 375] width 29 height 14
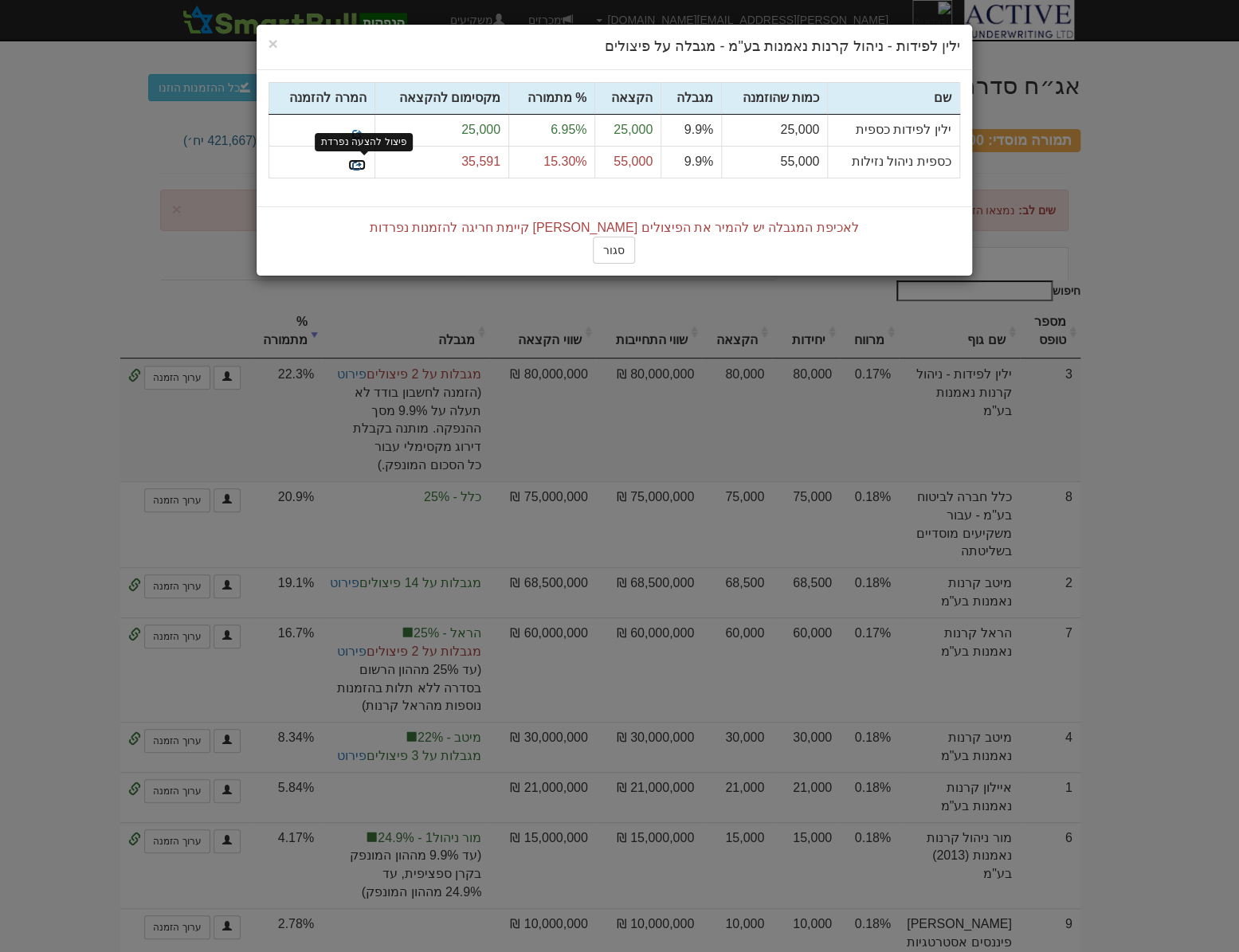
click at [359, 165] on span at bounding box center [357, 166] width 9 height 9
click at [616, 248] on button "סגור" at bounding box center [614, 250] width 42 height 28
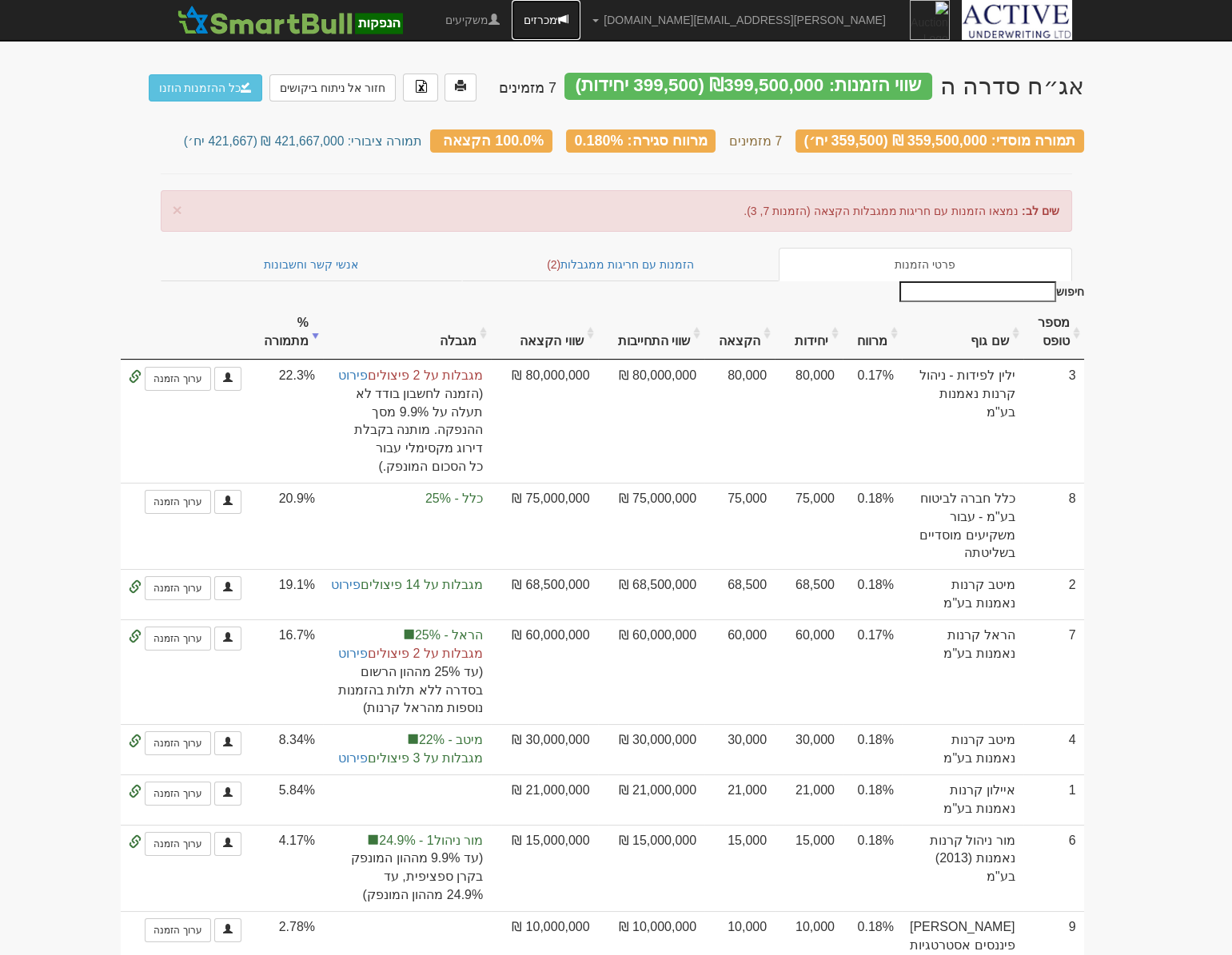
click at [581, 27] on link "מכרזים" at bounding box center [546, 19] width 69 height 40
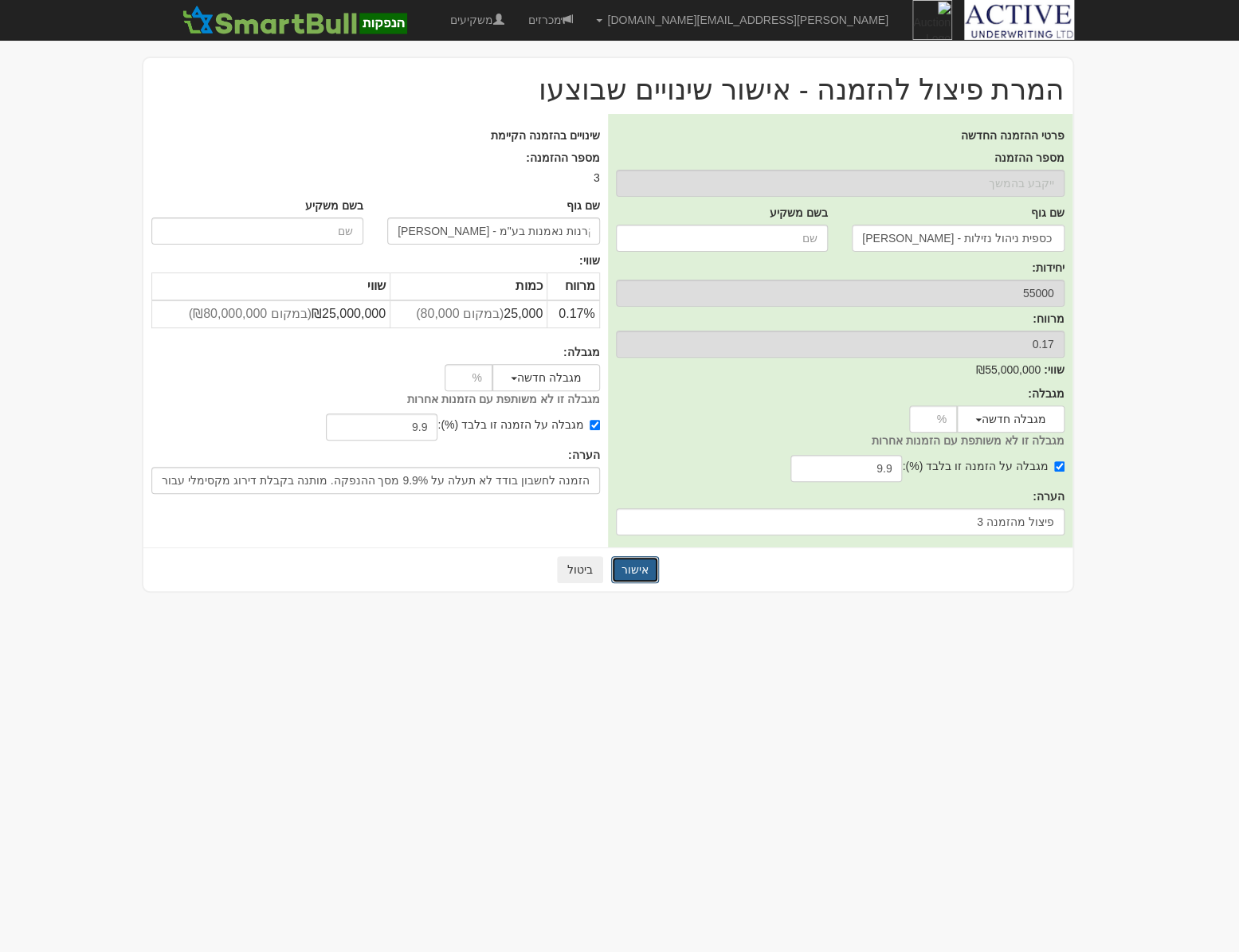
click at [634, 571] on button "אישור" at bounding box center [635, 570] width 48 height 28
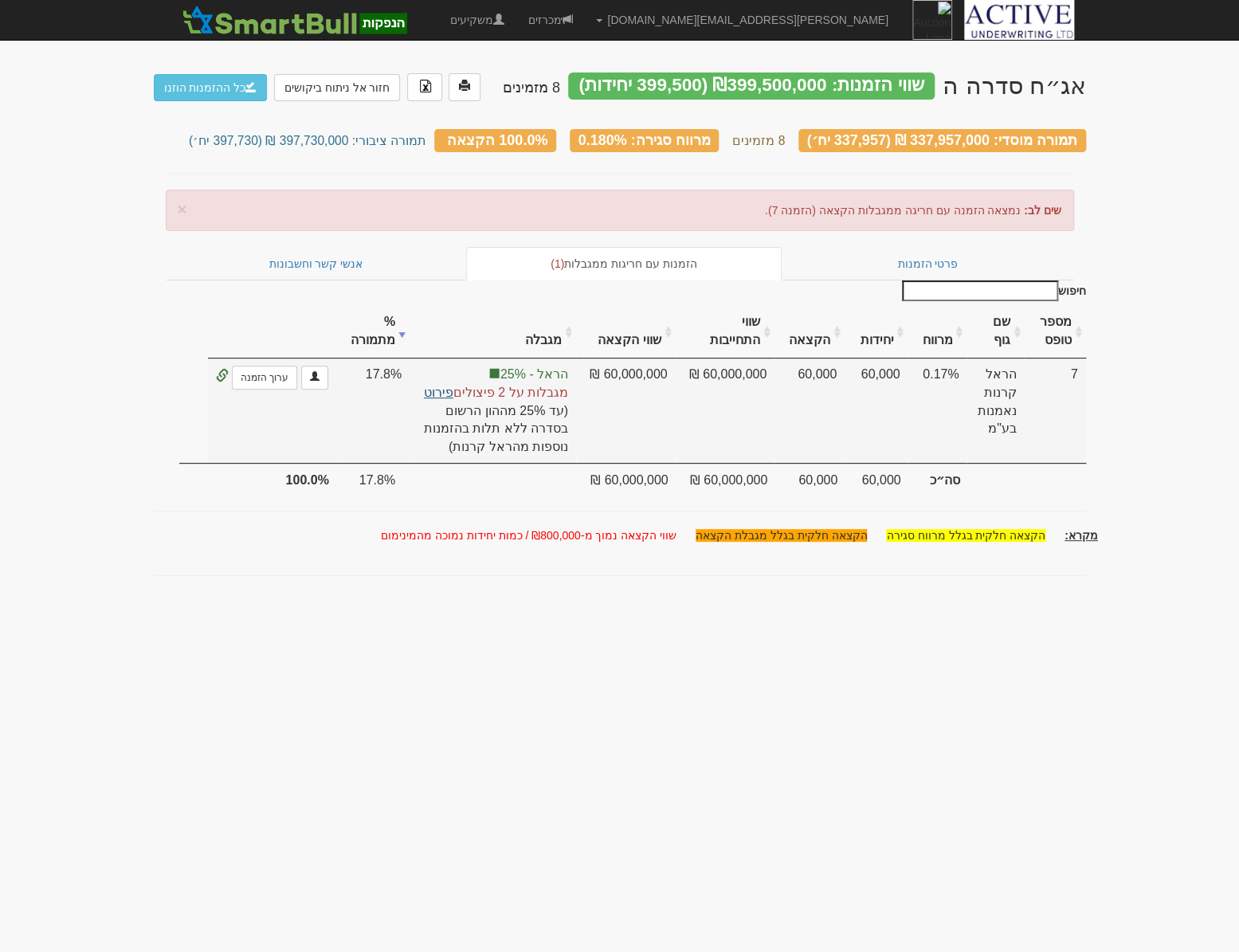
click at [451, 387] on link "פירוט" at bounding box center [438, 393] width 29 height 14
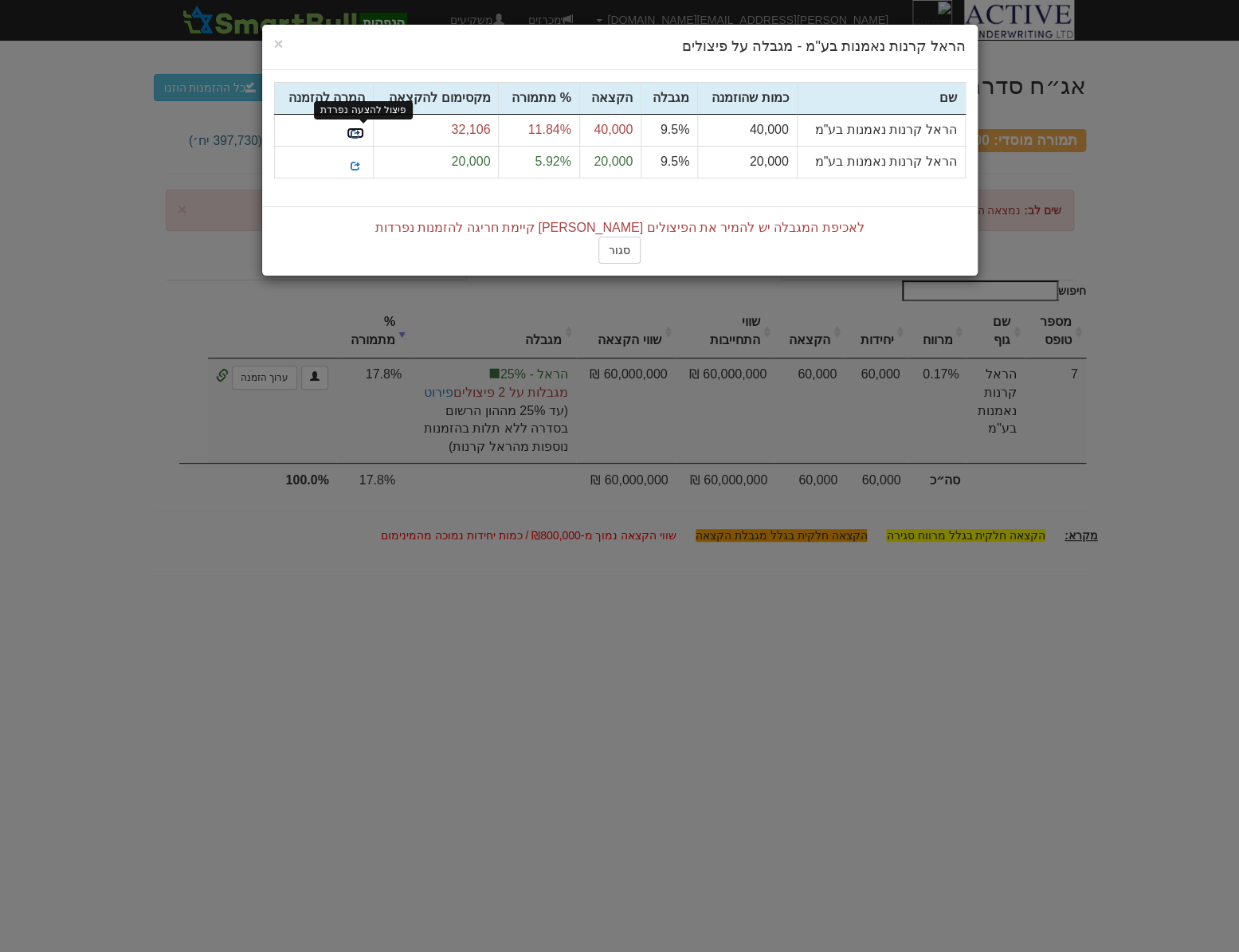
click at [358, 131] on span at bounding box center [355, 134] width 9 height 9
click at [279, 44] on span "×" at bounding box center [279, 43] width 9 height 18
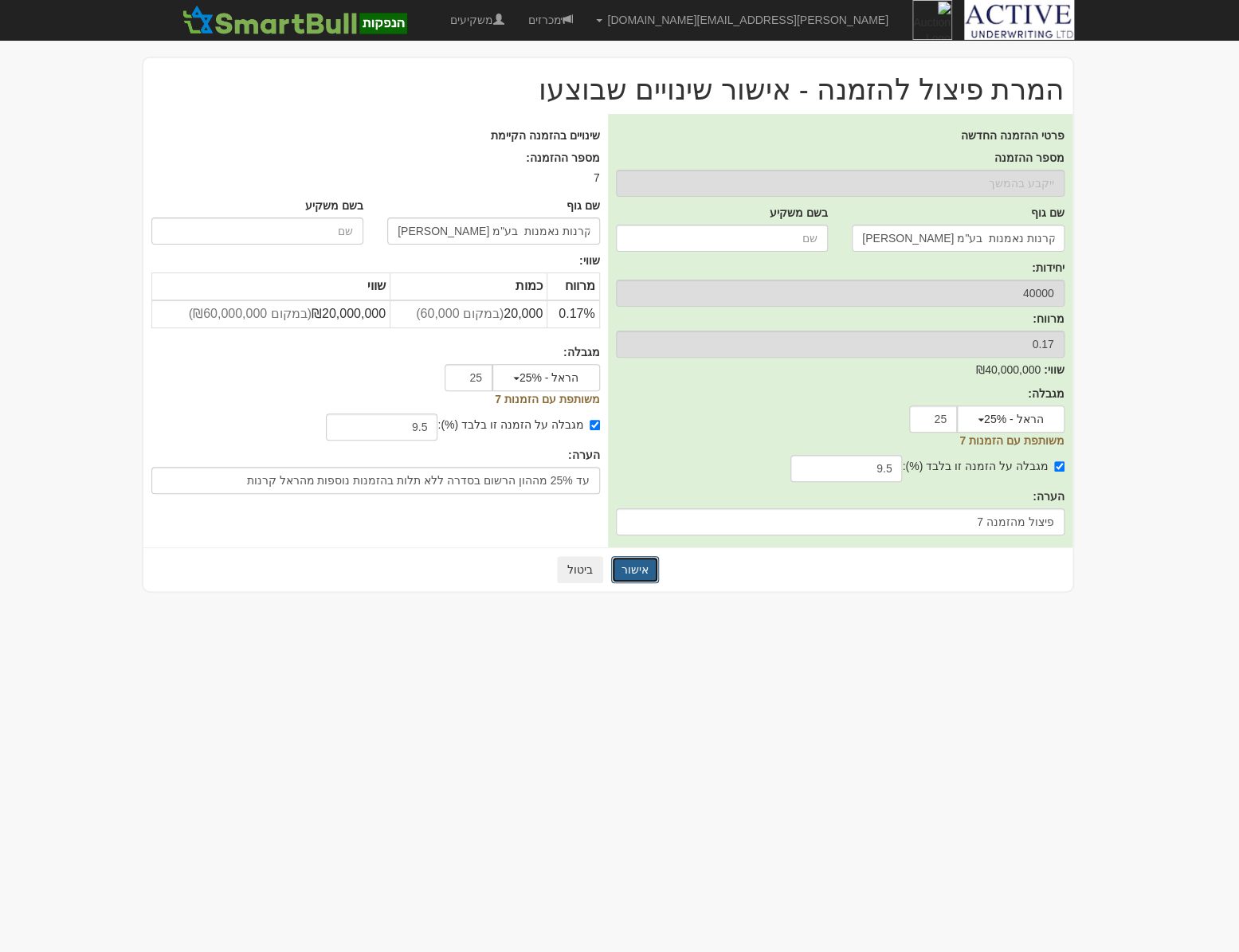
click at [628, 573] on button "אישור" at bounding box center [635, 570] width 48 height 28
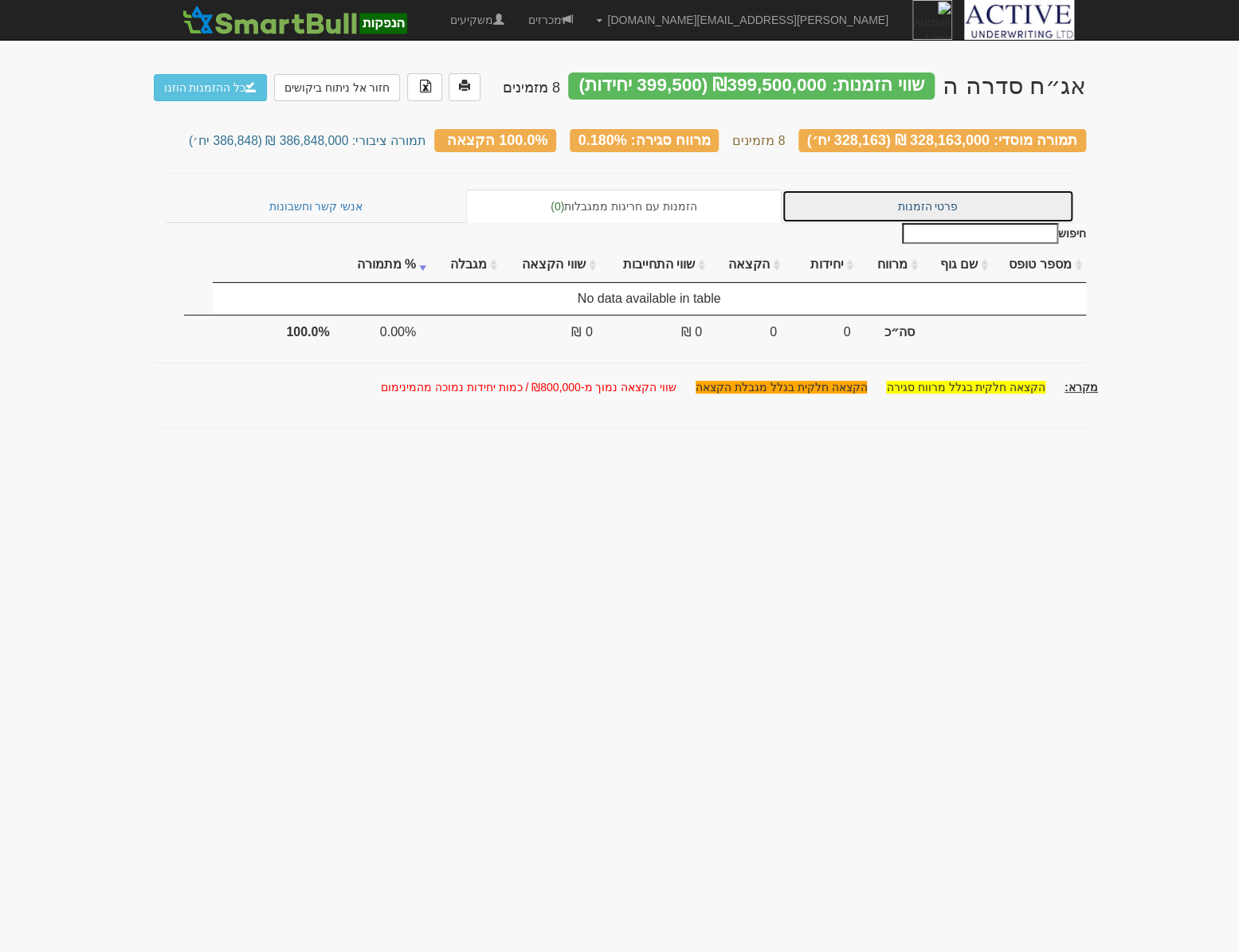
click at [891, 207] on link "פרטי הזמנות" at bounding box center [927, 206] width 293 height 33
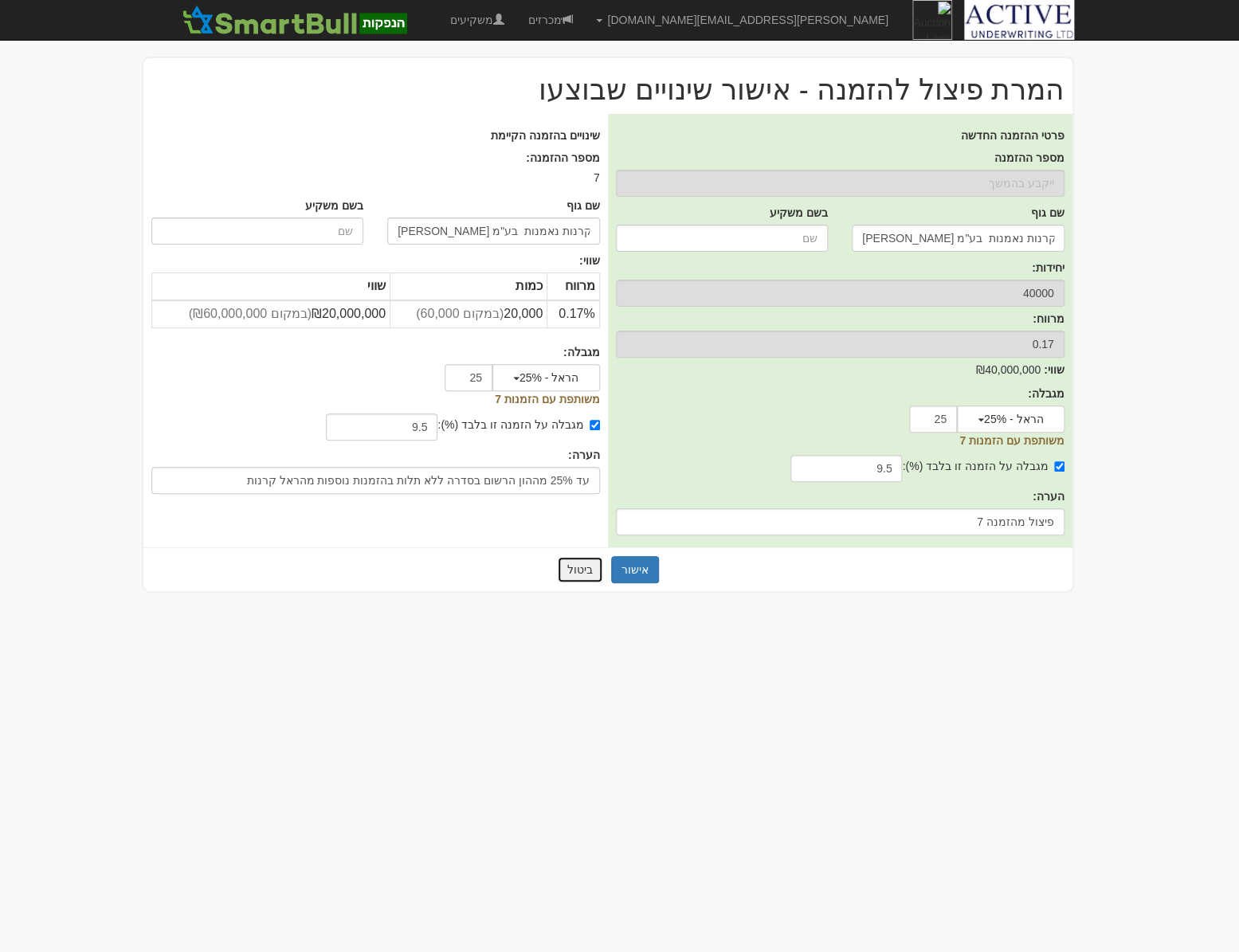
click at [564, 574] on button "ביטול" at bounding box center [580, 570] width 46 height 28
click at [578, 574] on button "ביטול" at bounding box center [580, 570] width 46 height 28
click at [646, 560] on button "אישור" at bounding box center [635, 570] width 48 height 28
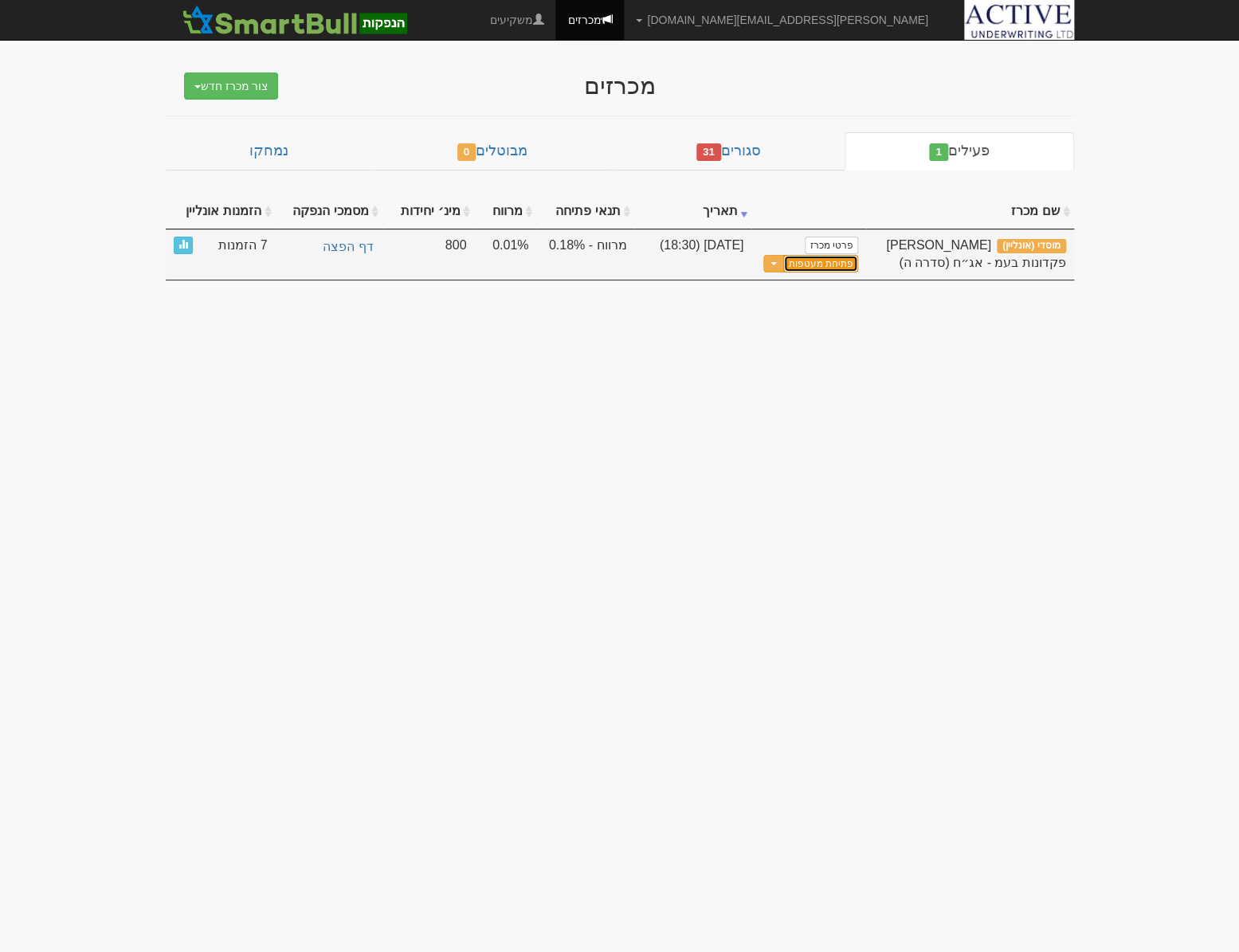
click at [828, 266] on button "פתיחת מעטפות" at bounding box center [820, 264] width 74 height 18
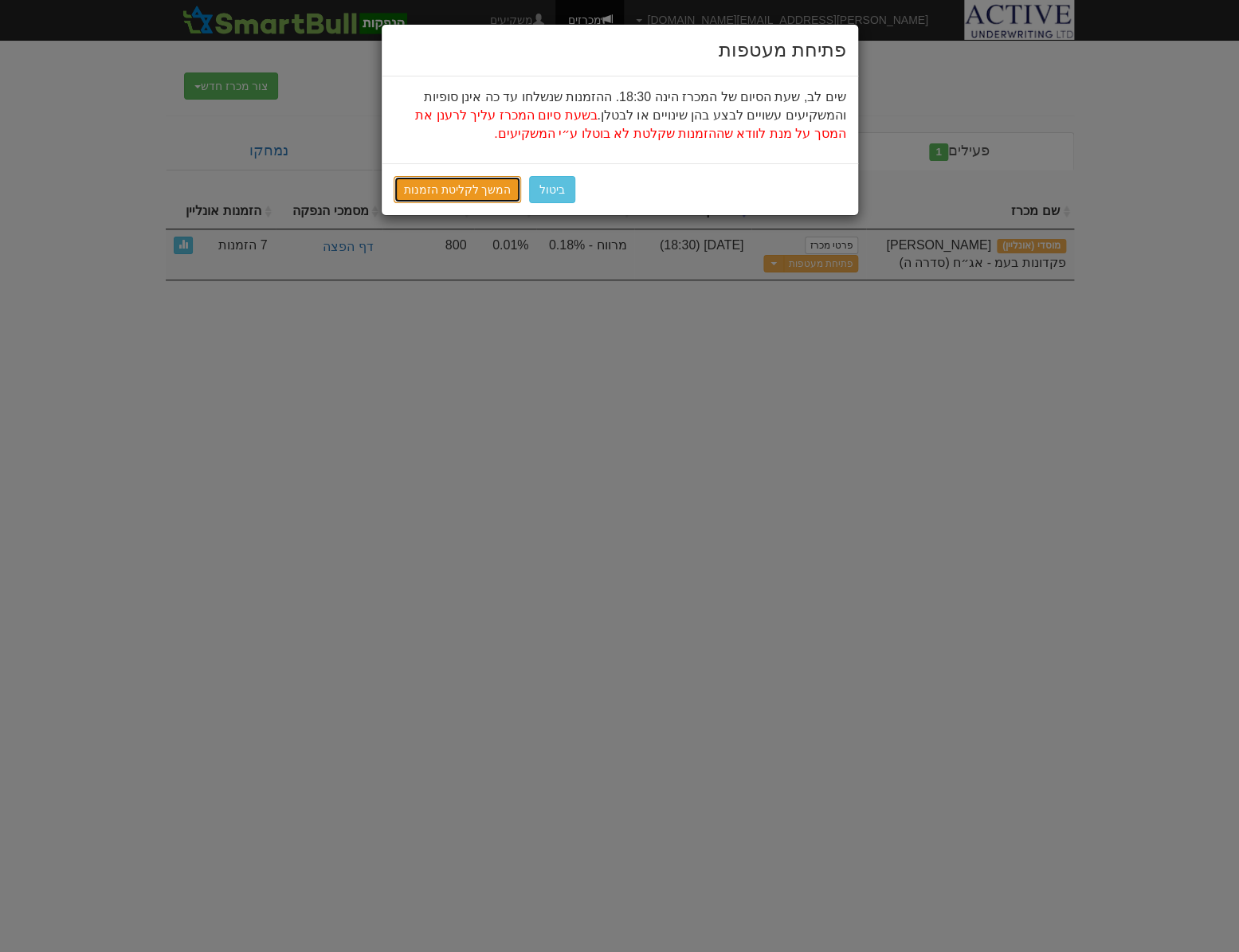
click at [476, 188] on link "המשך לקליטת הזמנות" at bounding box center [458, 190] width 128 height 28
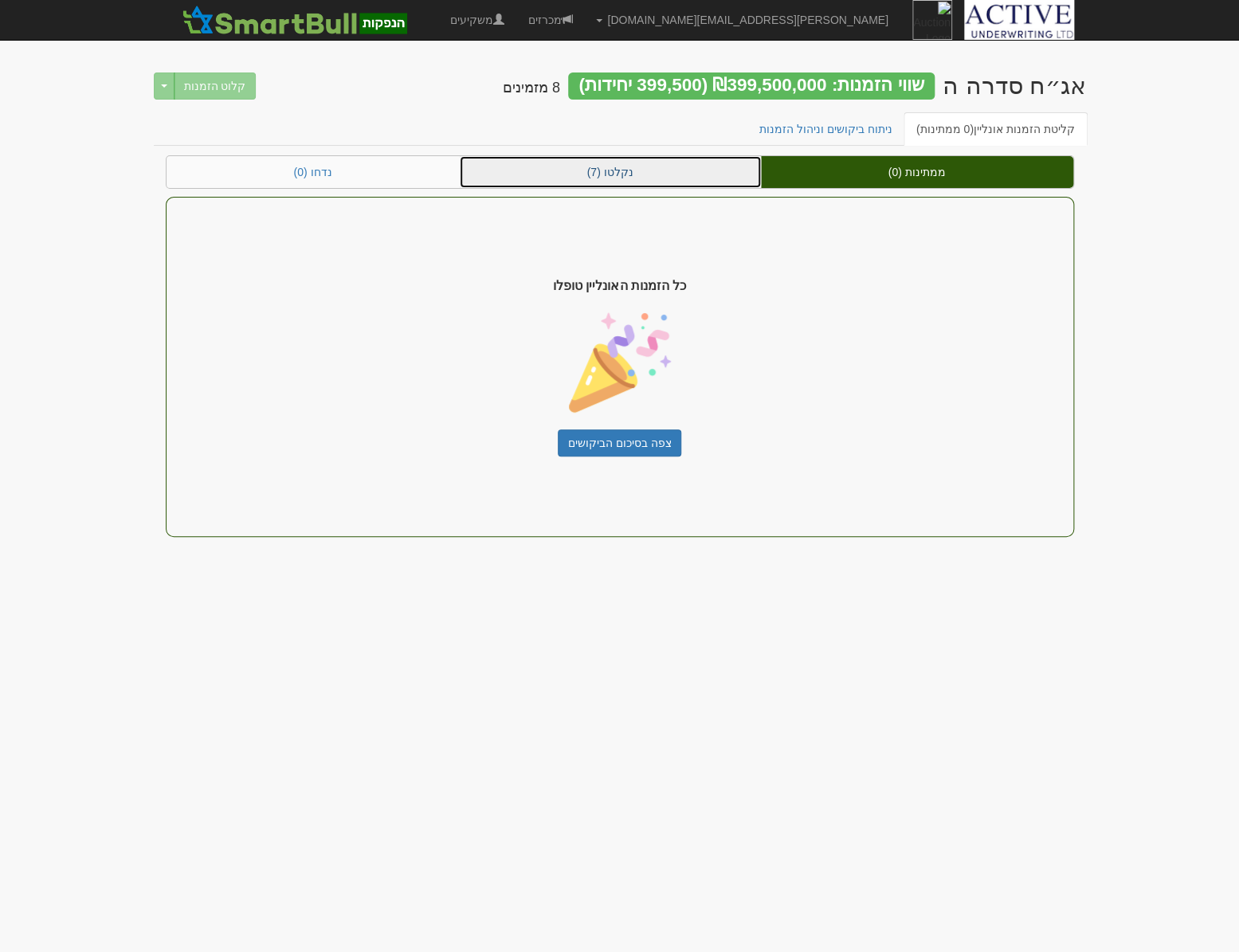
click at [656, 173] on link "נקלטו (7)" at bounding box center [610, 172] width 301 height 32
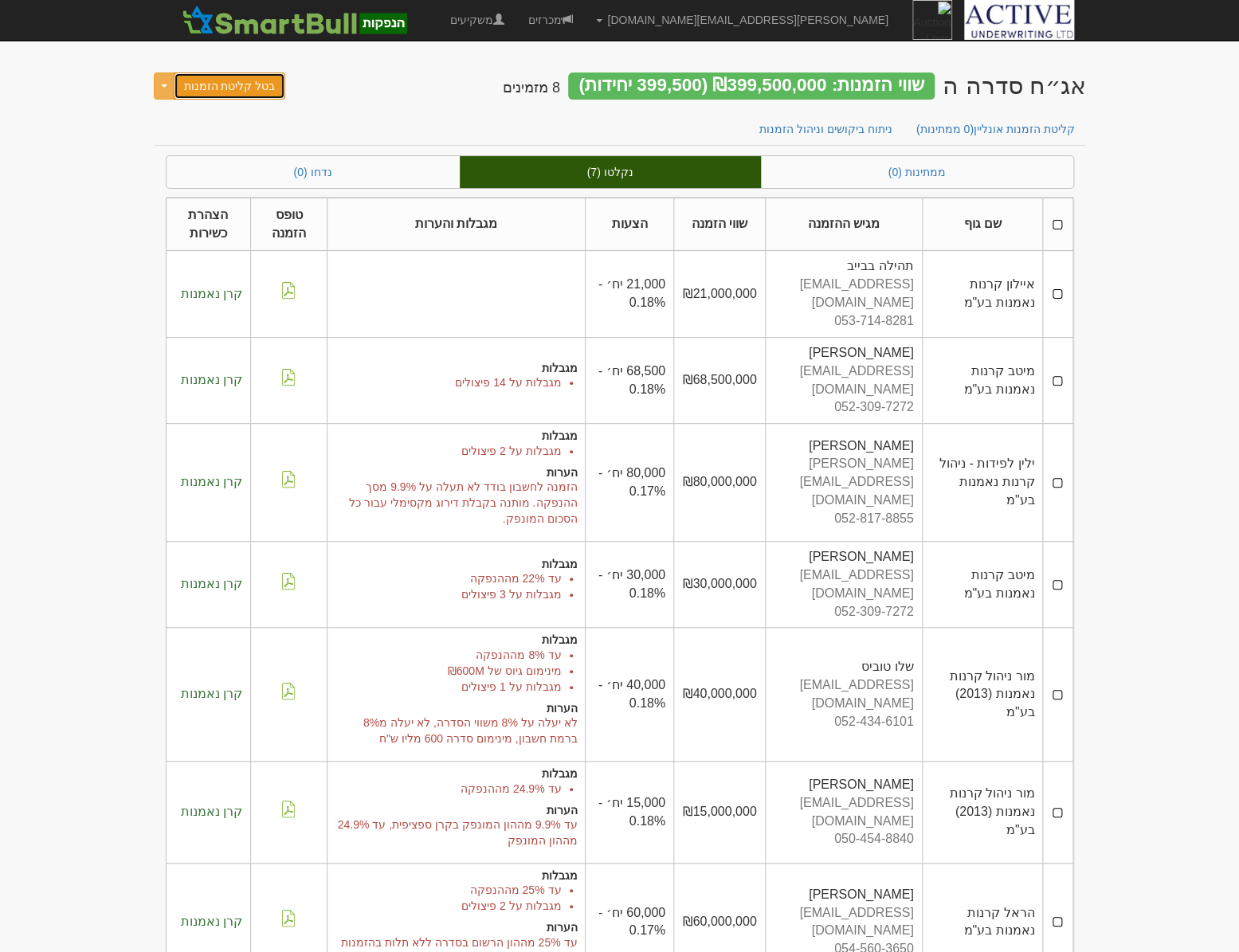
click at [179, 90] on button "בטל קליטת הזמנות" at bounding box center [229, 86] width 113 height 28
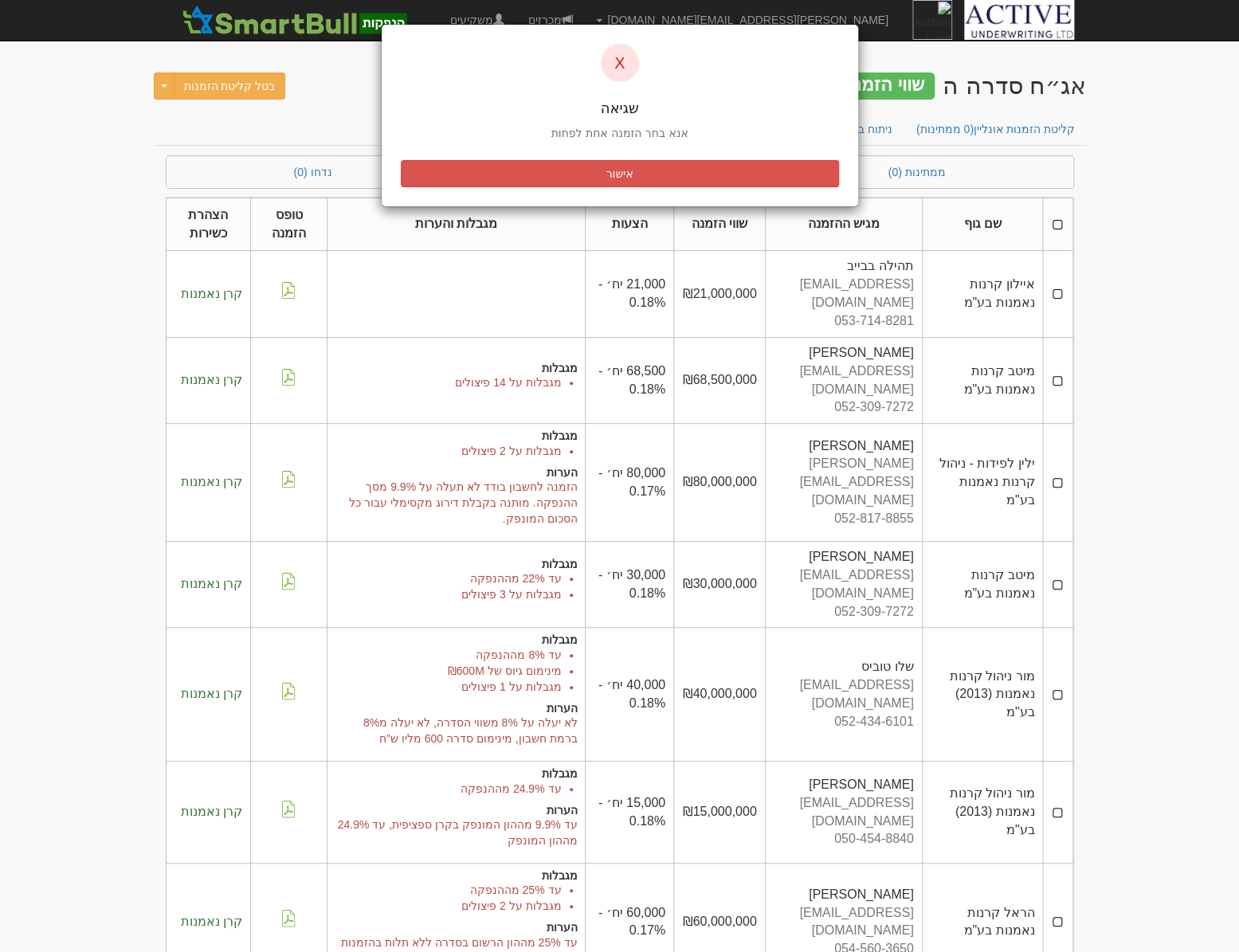
click at [496, 151] on div "X [PERSON_NAME] בחר הזמנה אחת לפחות אישור" at bounding box center [619, 116] width 478 height 183
click at [514, 167] on button "אישור" at bounding box center [620, 174] width 438 height 28
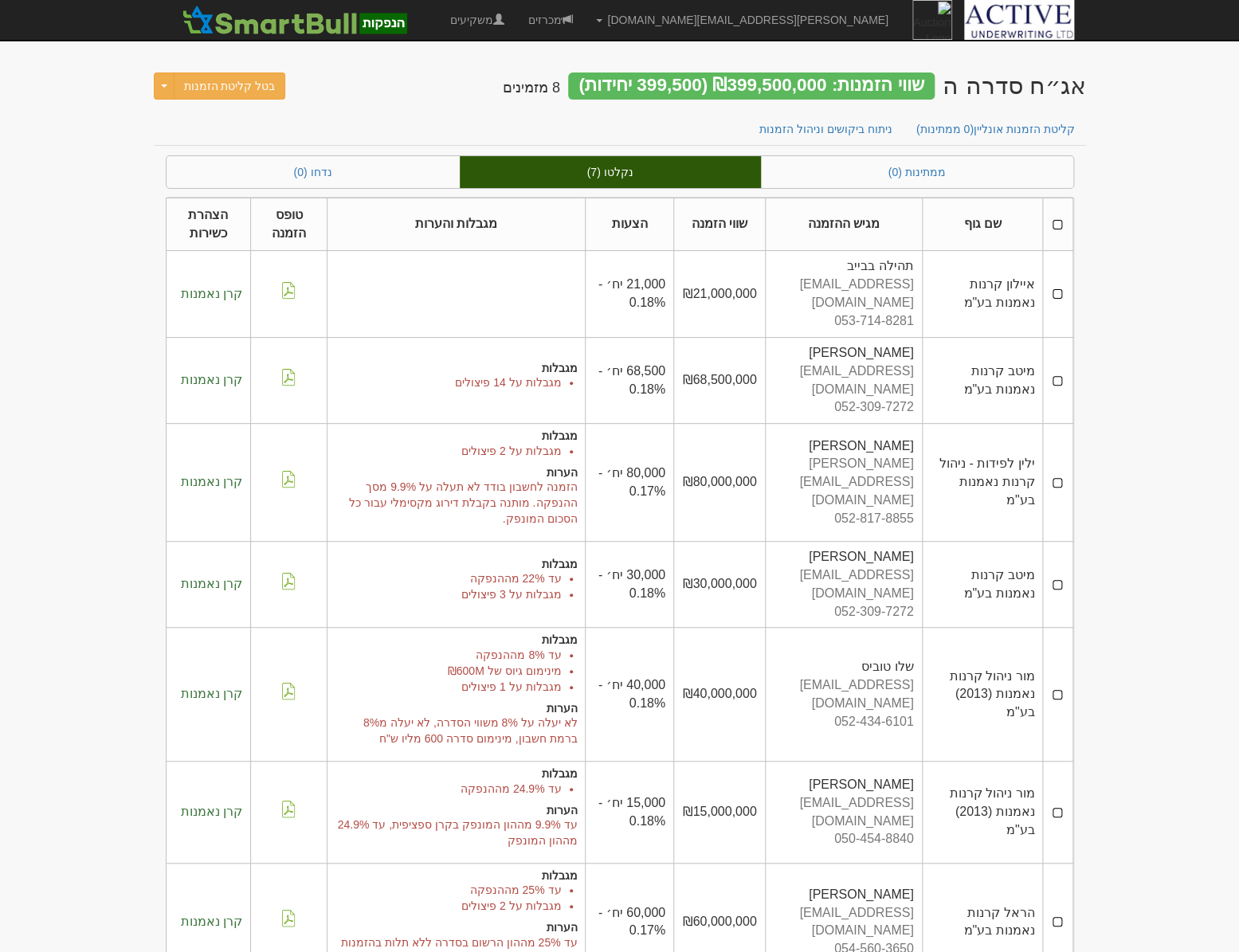
click at [1056, 223] on th at bounding box center [1057, 224] width 29 height 53
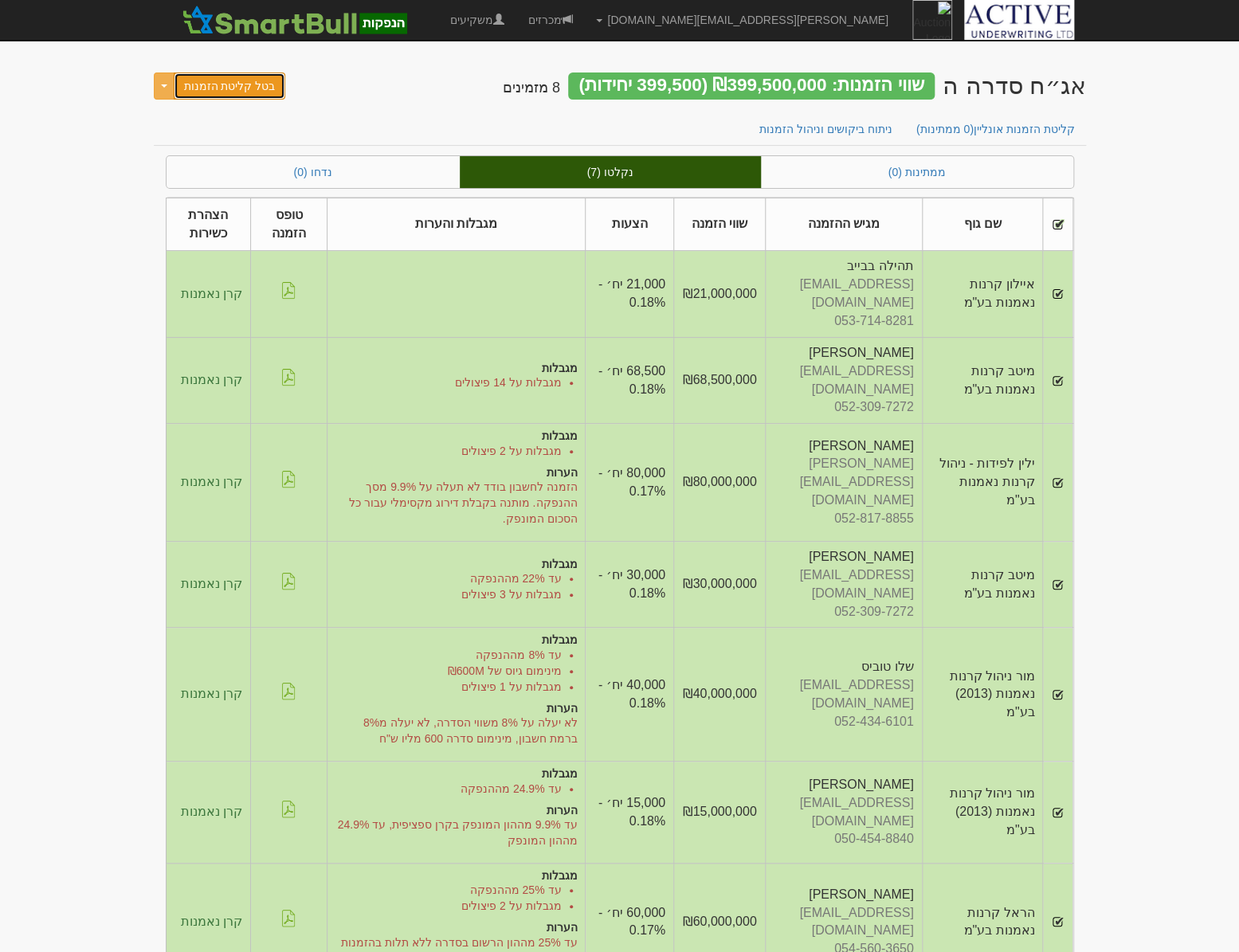
click at [248, 88] on button "בטל קליטת הזמנות" at bounding box center [229, 86] width 113 height 28
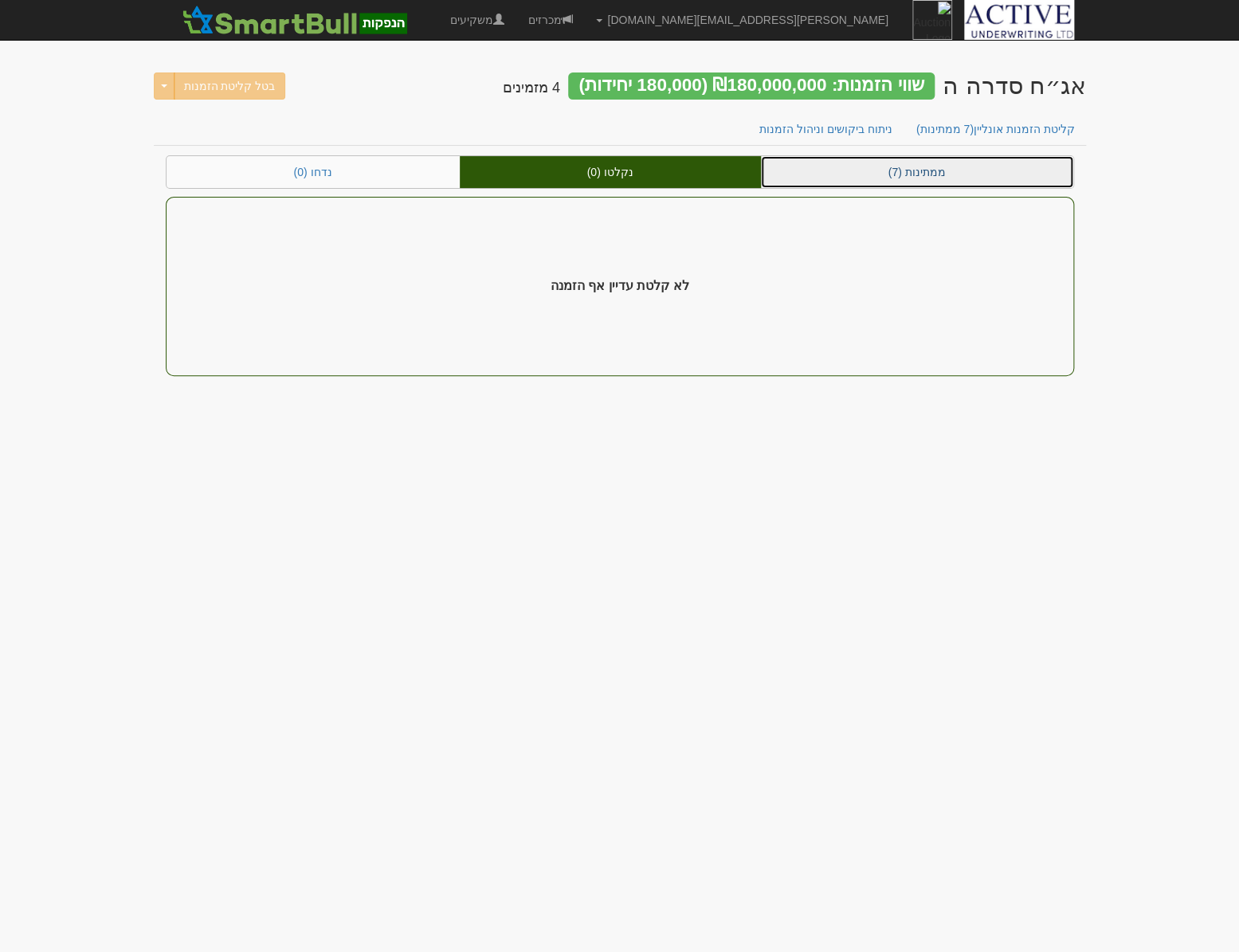
click at [857, 167] on link "ממתינות (7)" at bounding box center [917, 172] width 313 height 32
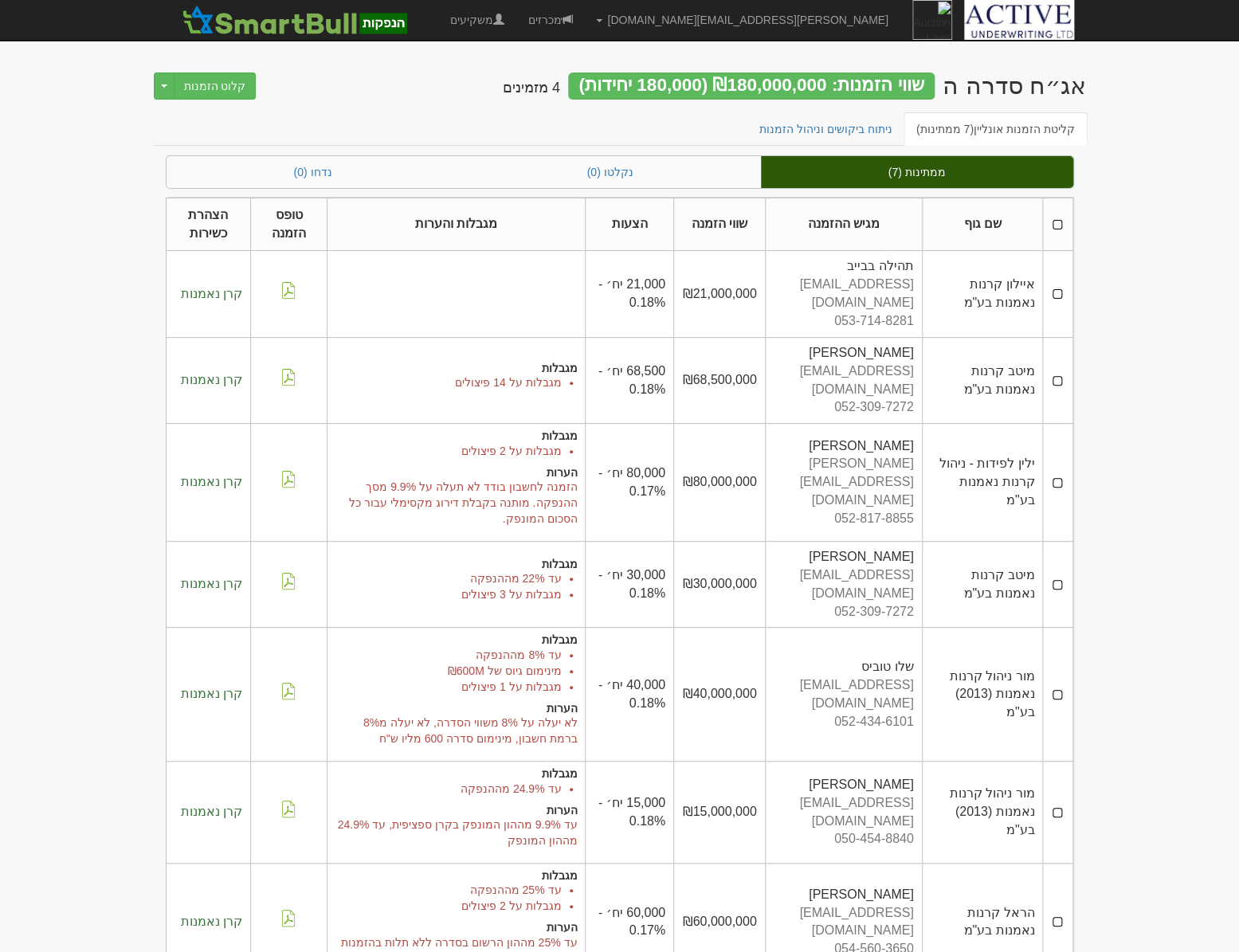
click at [1060, 226] on th at bounding box center [1057, 224] width 29 height 53
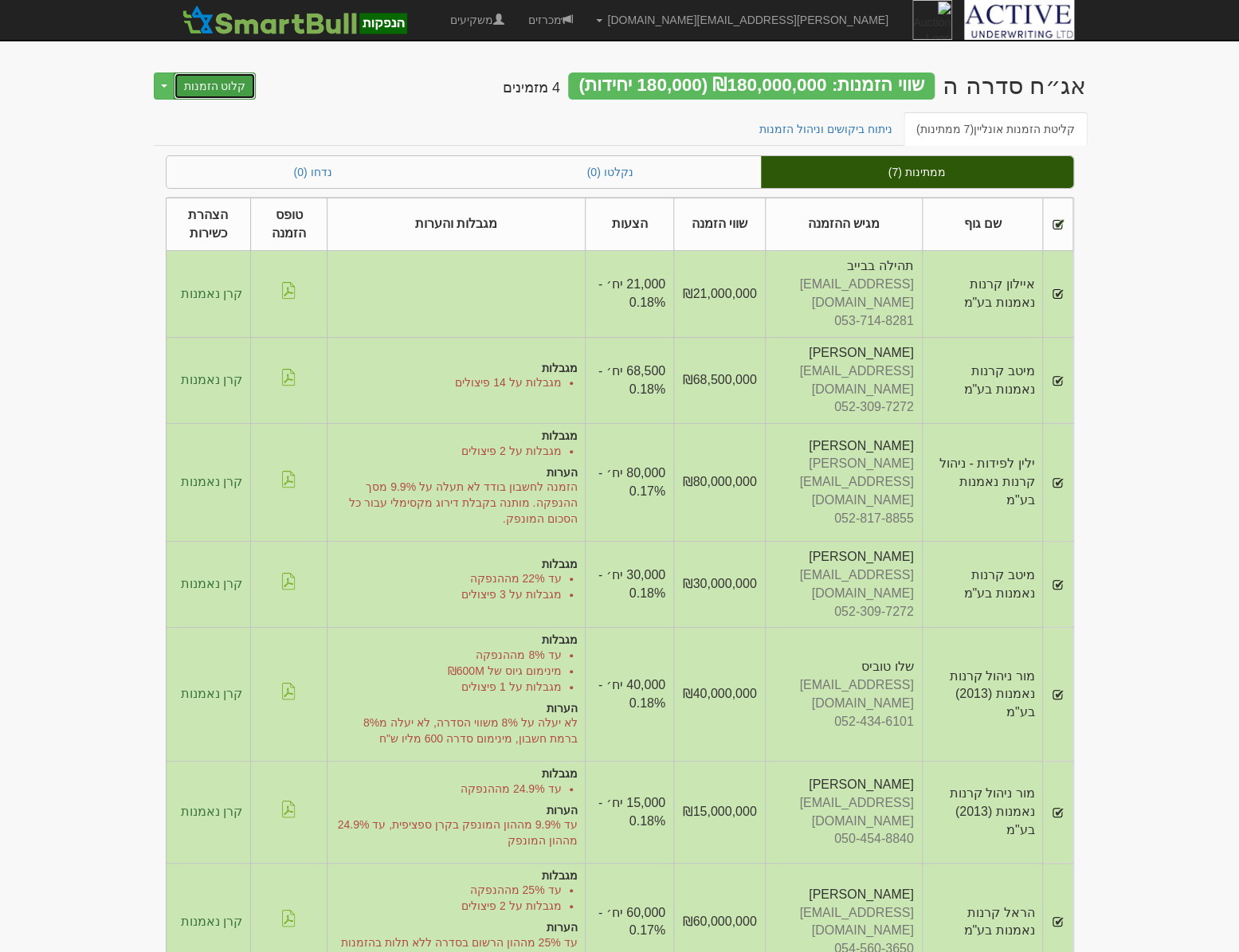
click at [208, 93] on button "קלוט הזמנות" at bounding box center [215, 86] width 83 height 28
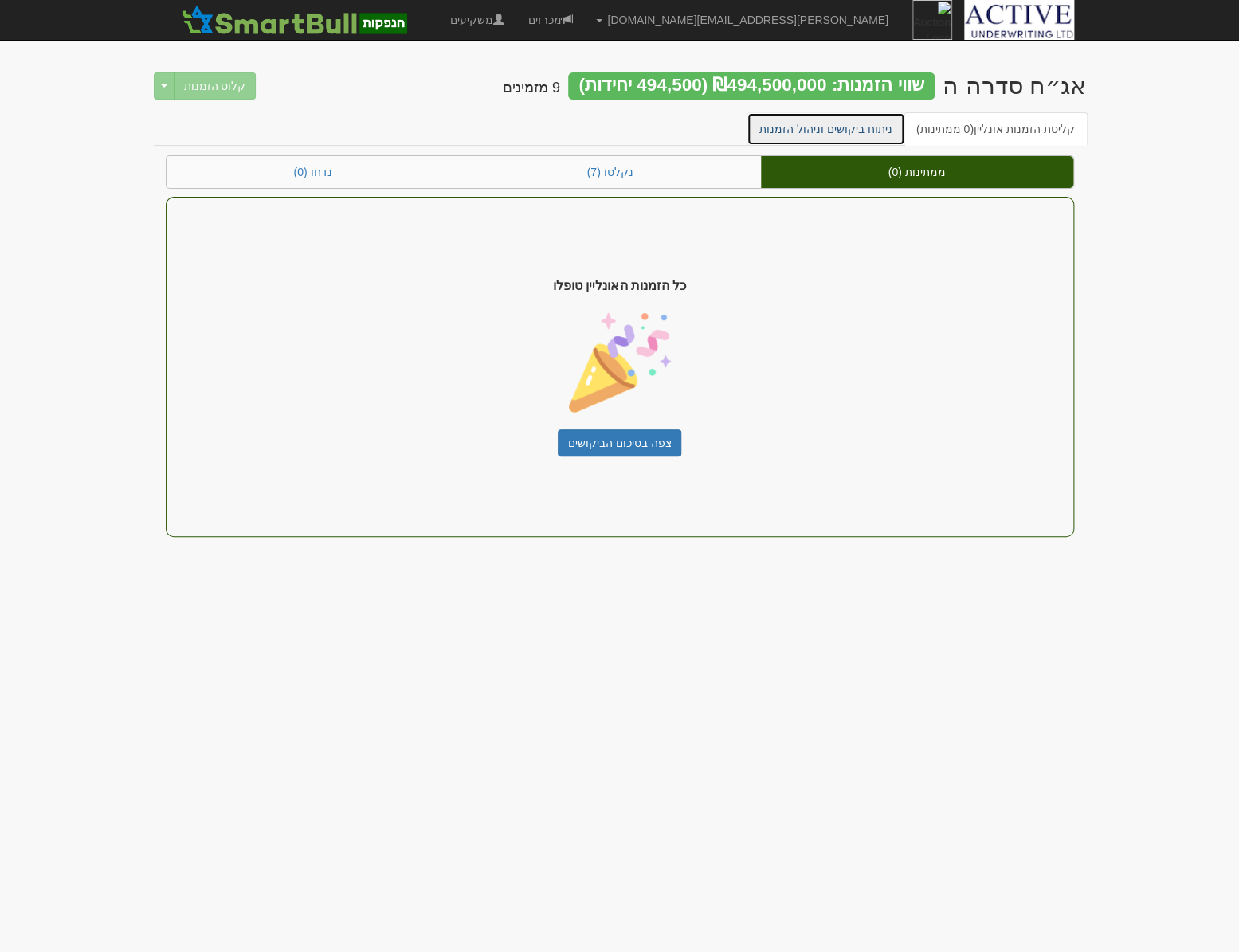
click at [850, 119] on link "ניתוח ביקושים וניהול הזמנות" at bounding box center [825, 129] width 159 height 33
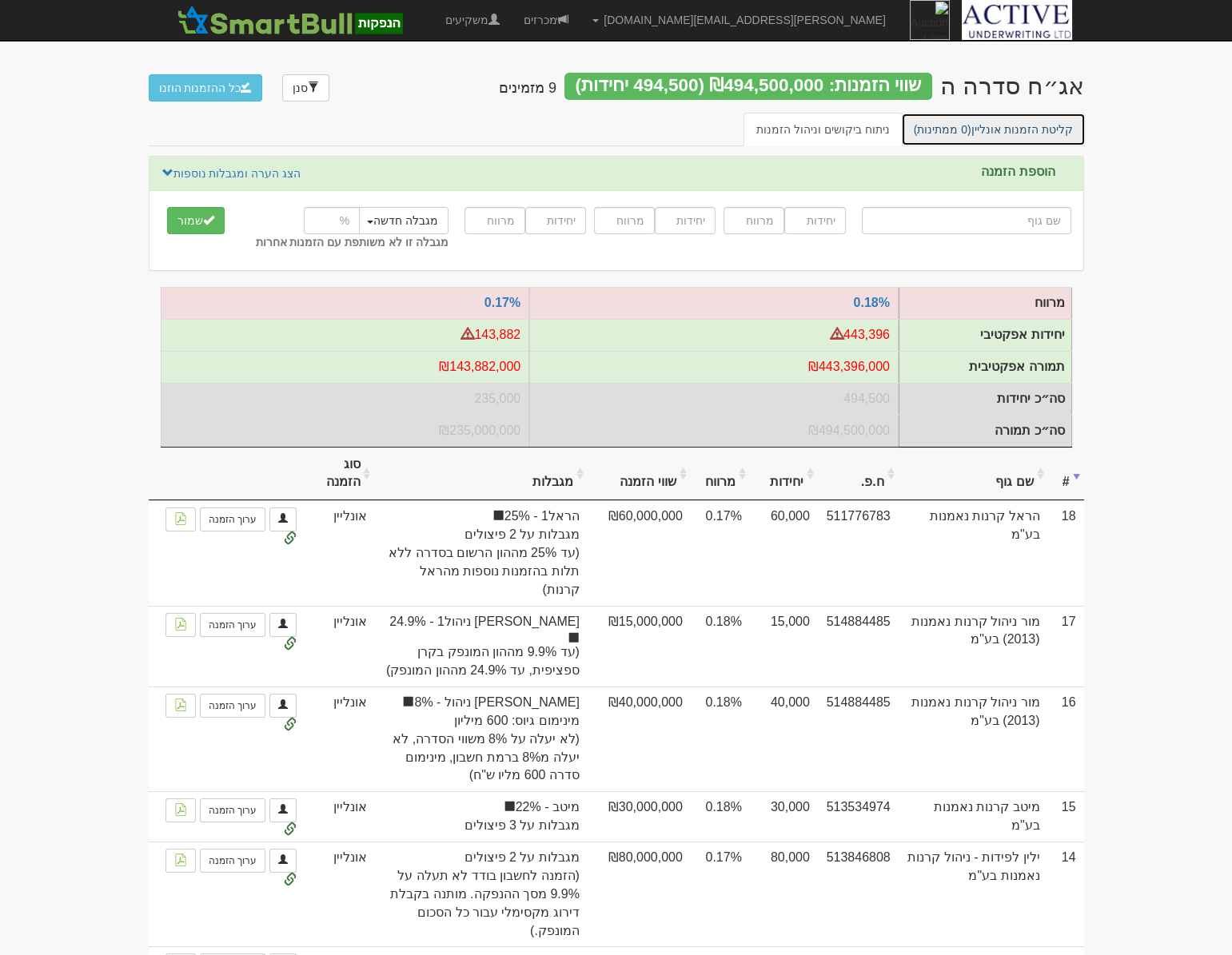
click at [962, 128] on span "(0 ממתינות)" at bounding box center [942, 130] width 58 height 13
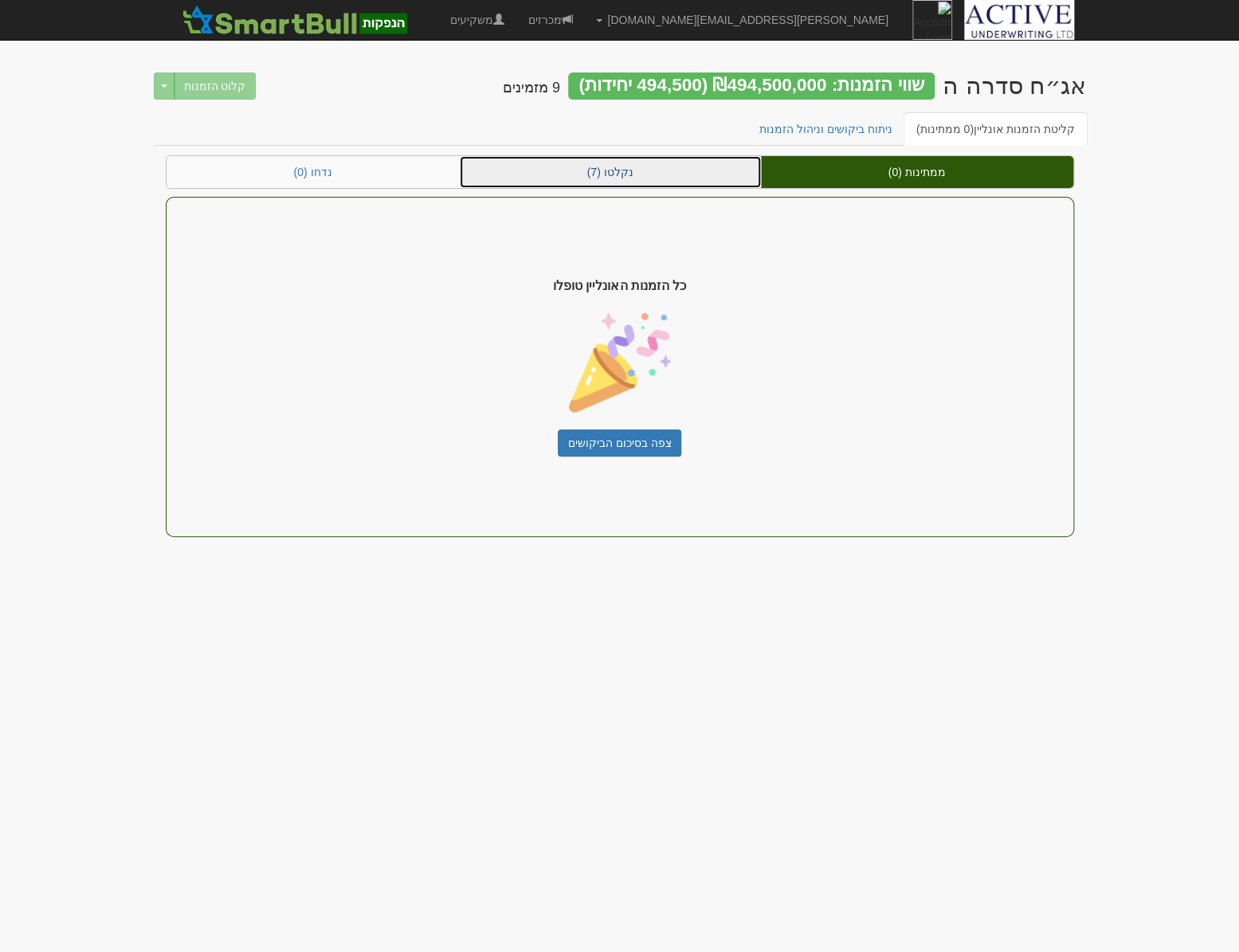
click at [637, 170] on link "נקלטו (7)" at bounding box center [610, 172] width 301 height 32
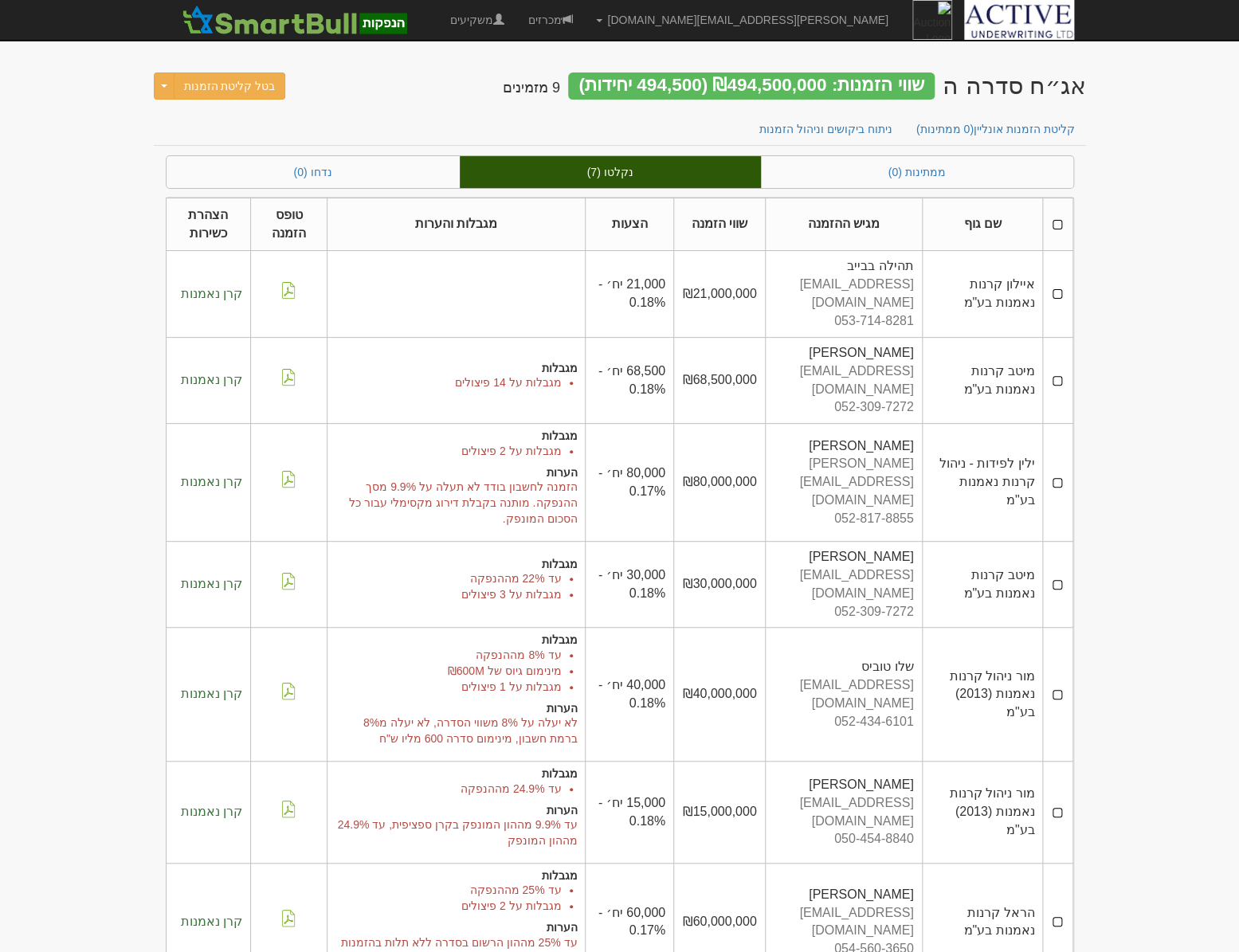
click at [1056, 225] on th at bounding box center [1057, 224] width 29 height 53
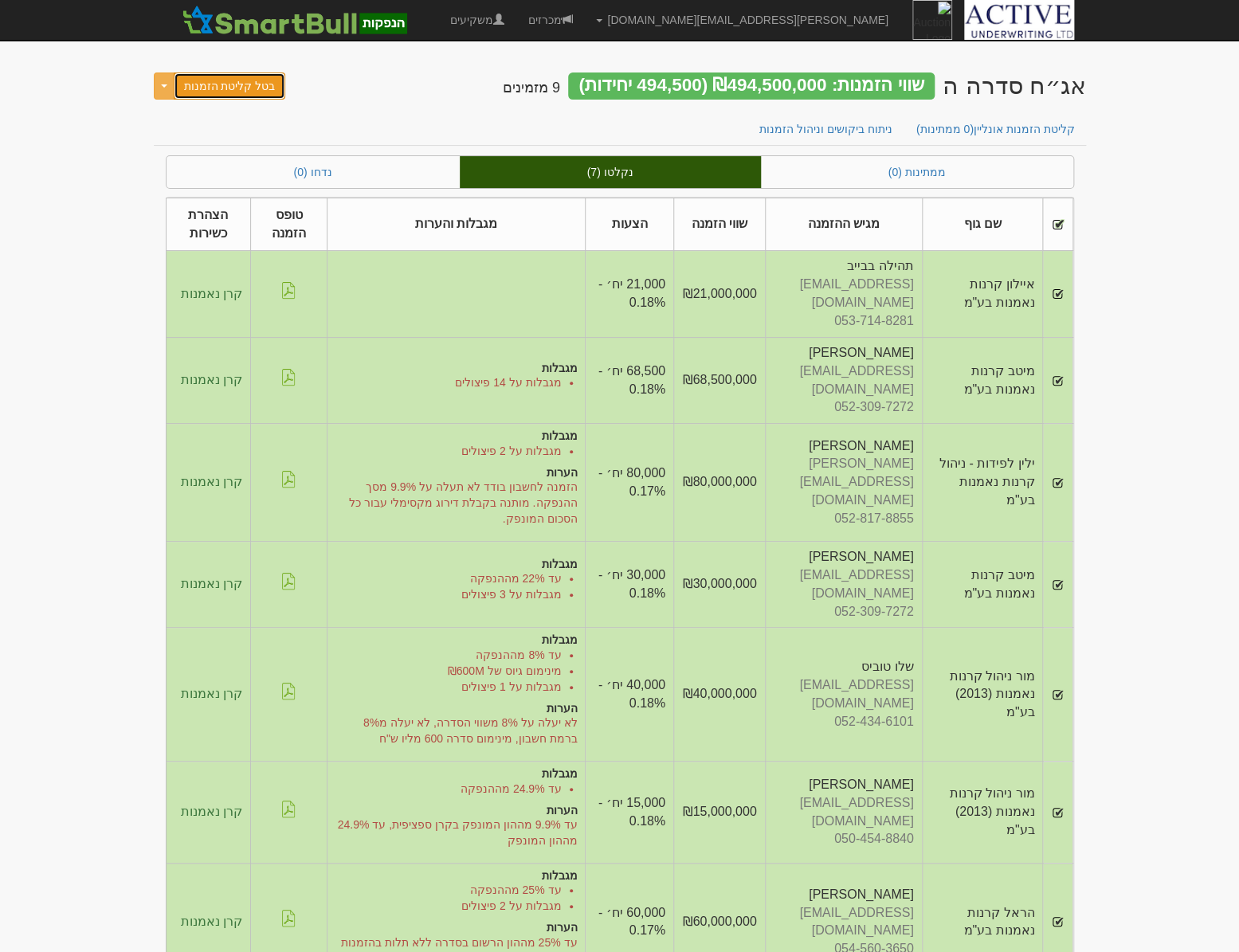
click at [207, 82] on button "בטל קליטת הזמנות" at bounding box center [229, 86] width 113 height 28
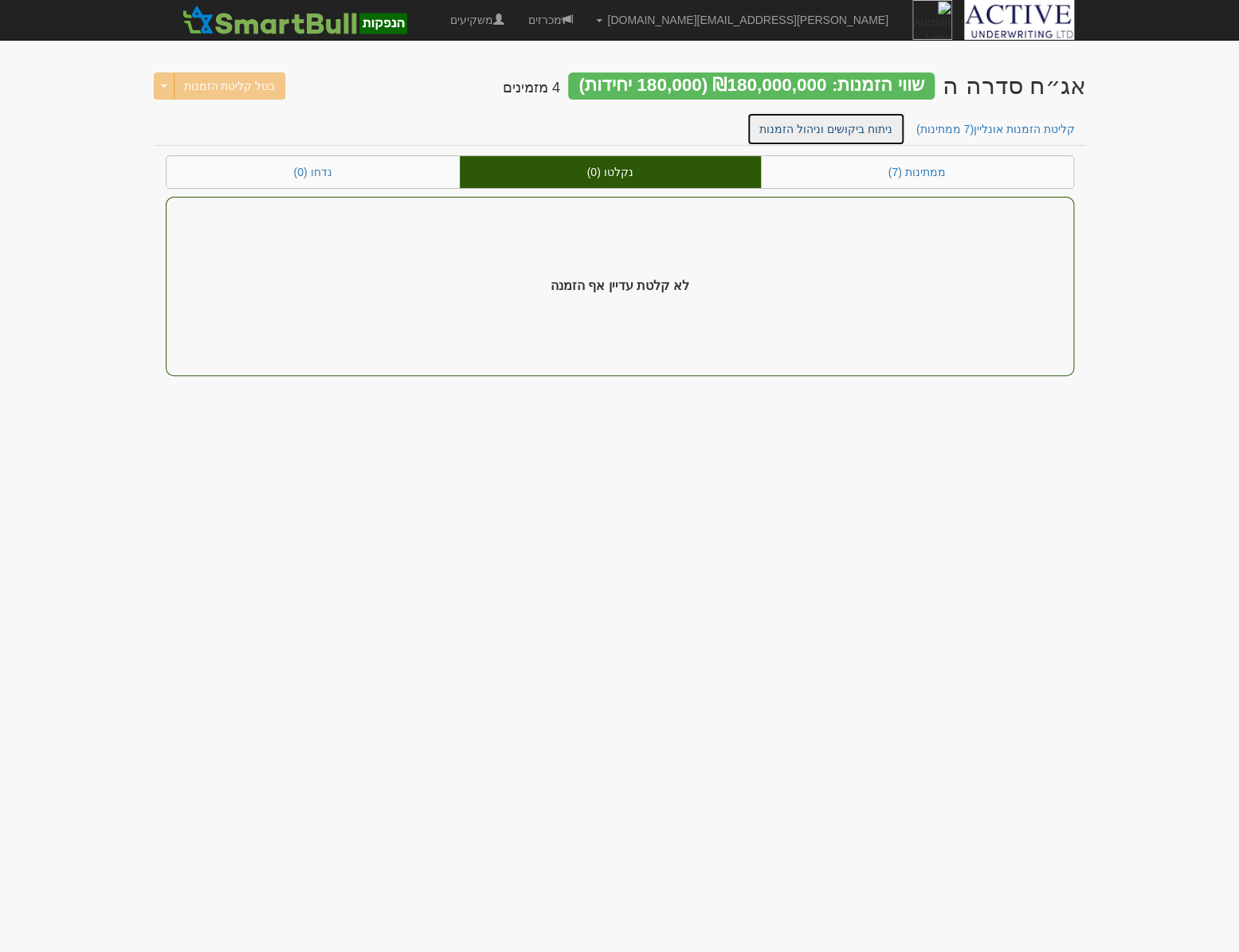
click at [886, 136] on link "ניתוח ביקושים וניהול הזמנות" at bounding box center [825, 129] width 159 height 33
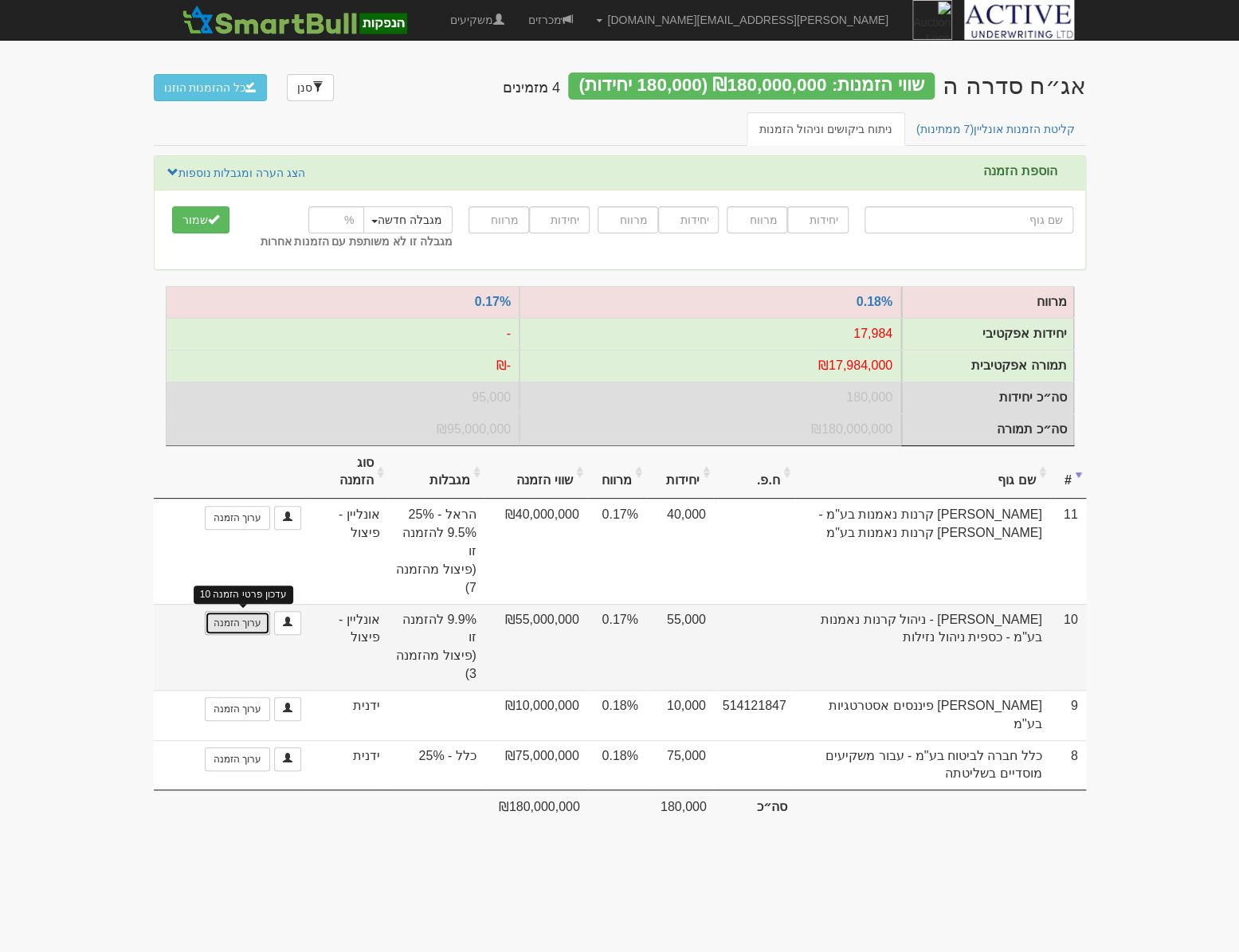
click at [240, 631] on link "ערוך הזמנה" at bounding box center [237, 623] width 65 height 24
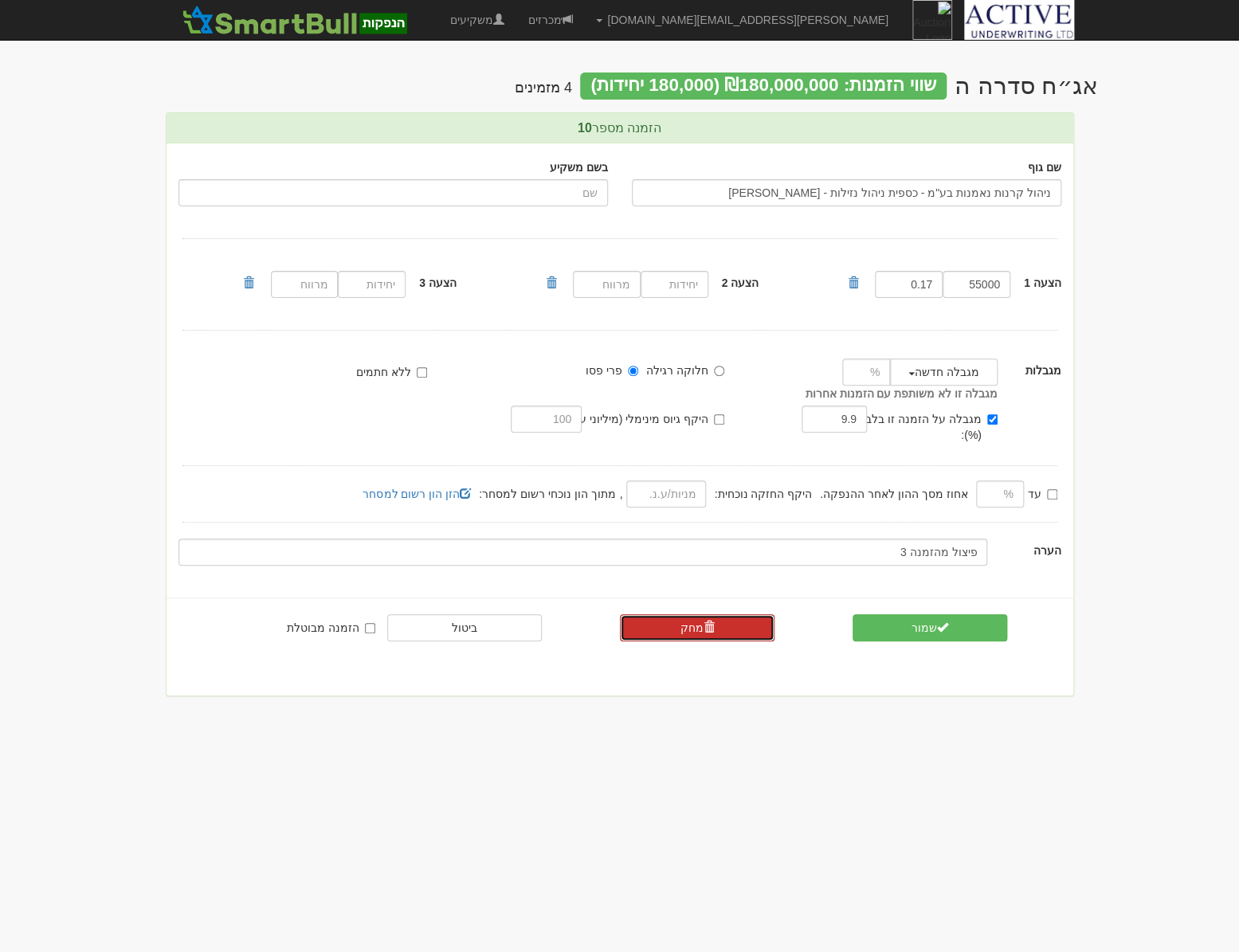
click at [714, 615] on link "מחק" at bounding box center [697, 628] width 155 height 28
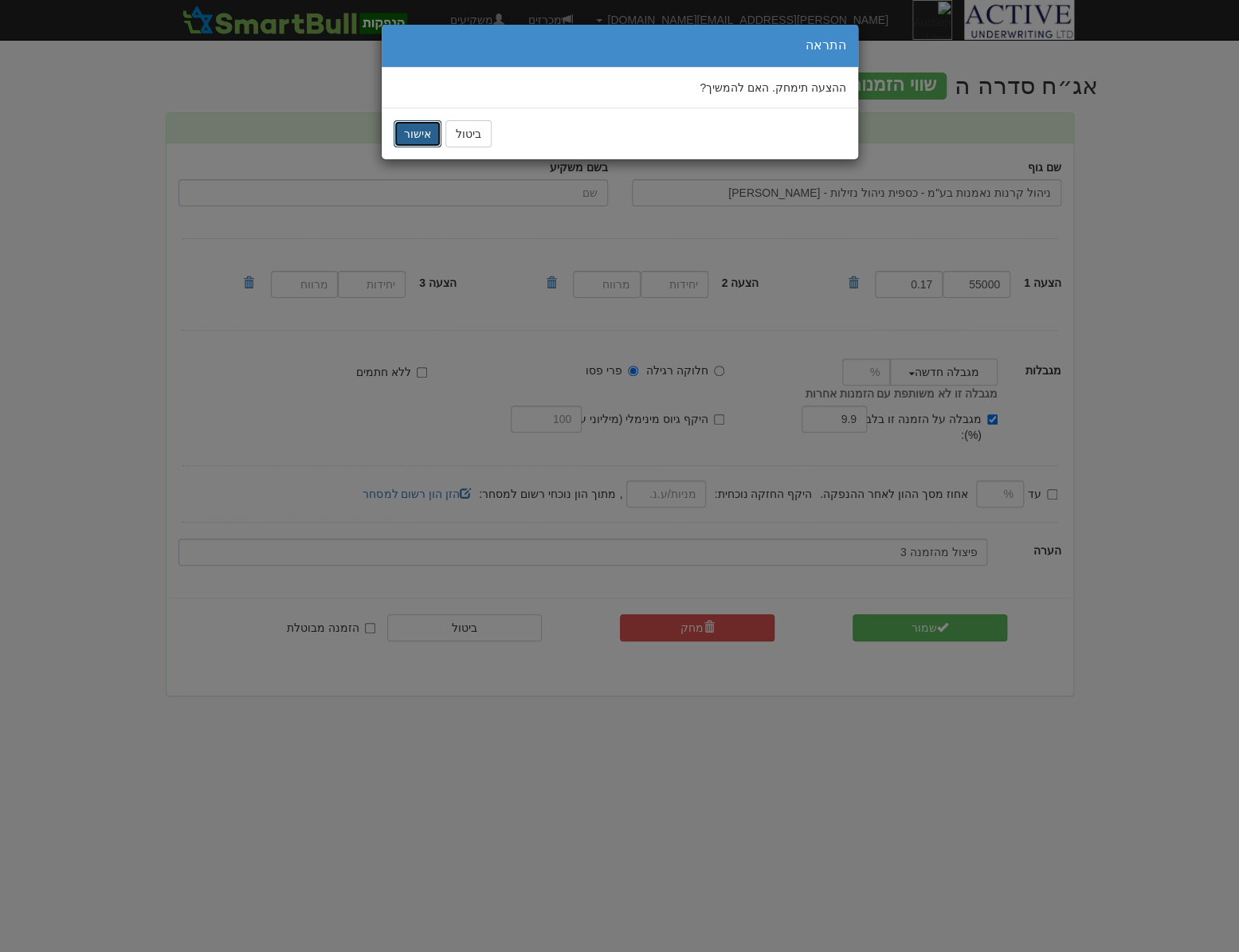
click at [416, 135] on button "אישור" at bounding box center [417, 134] width 48 height 28
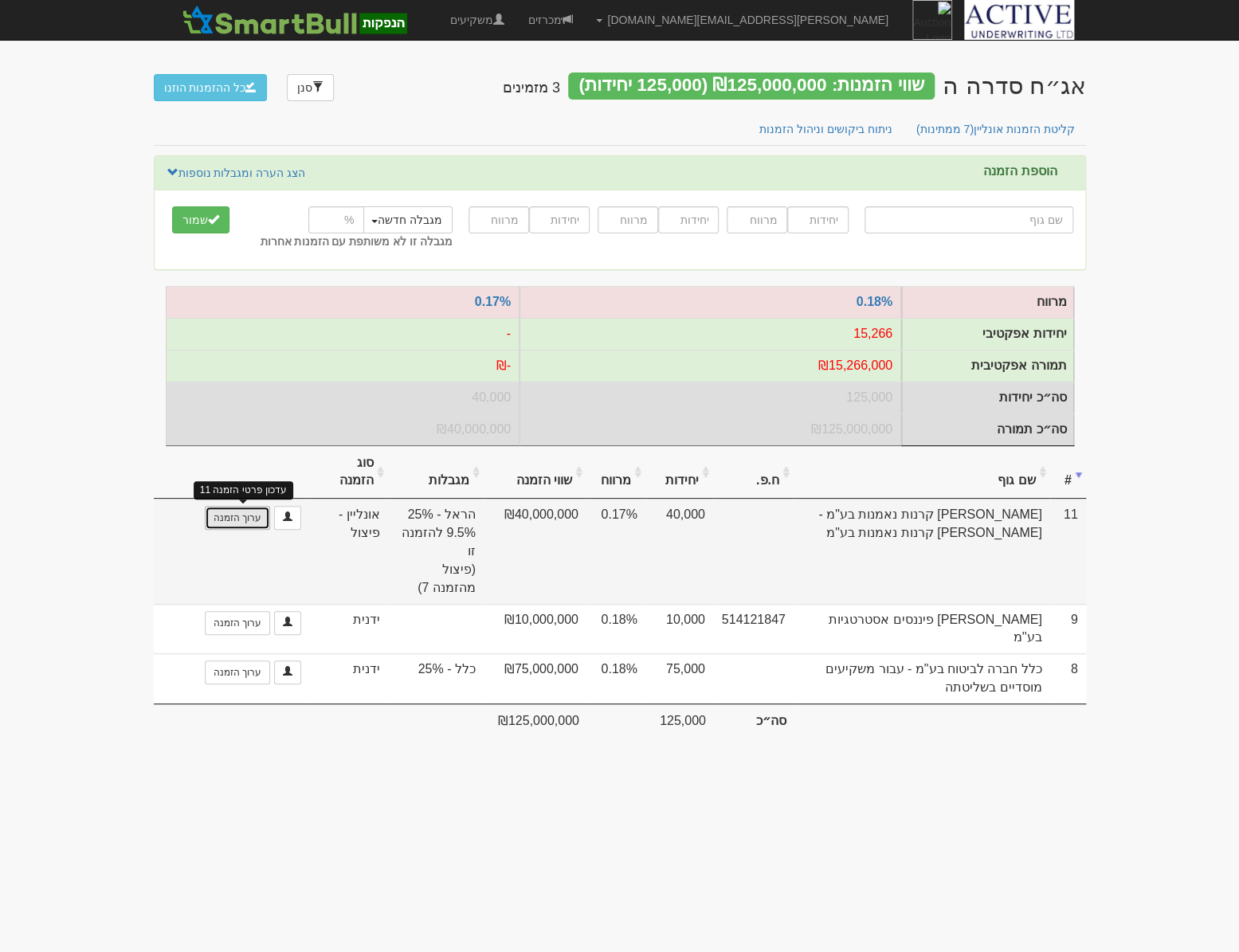
click at [240, 526] on link "ערוך הזמנה" at bounding box center [237, 518] width 65 height 24
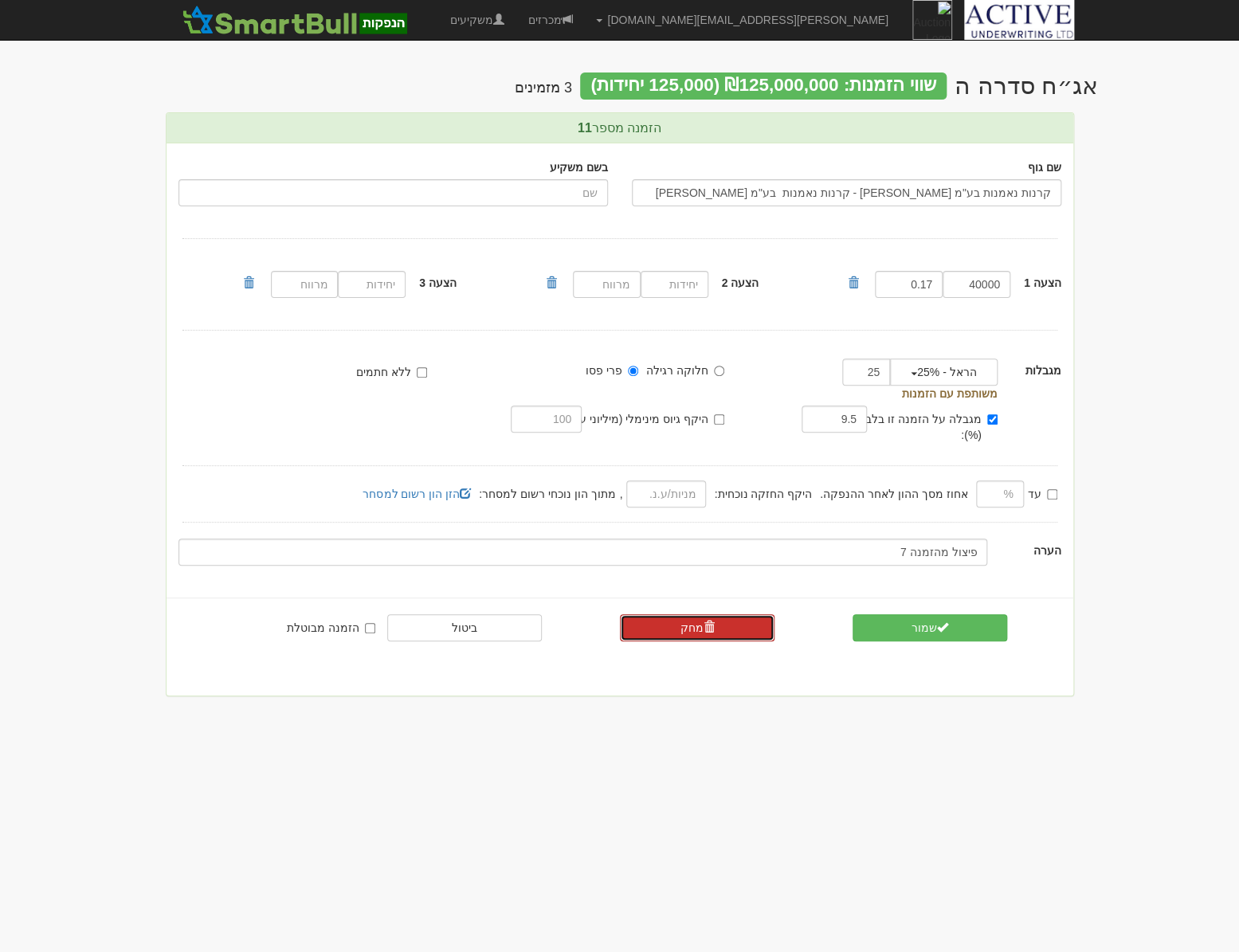
click at [702, 622] on span at bounding box center [708, 627] width 11 height 11
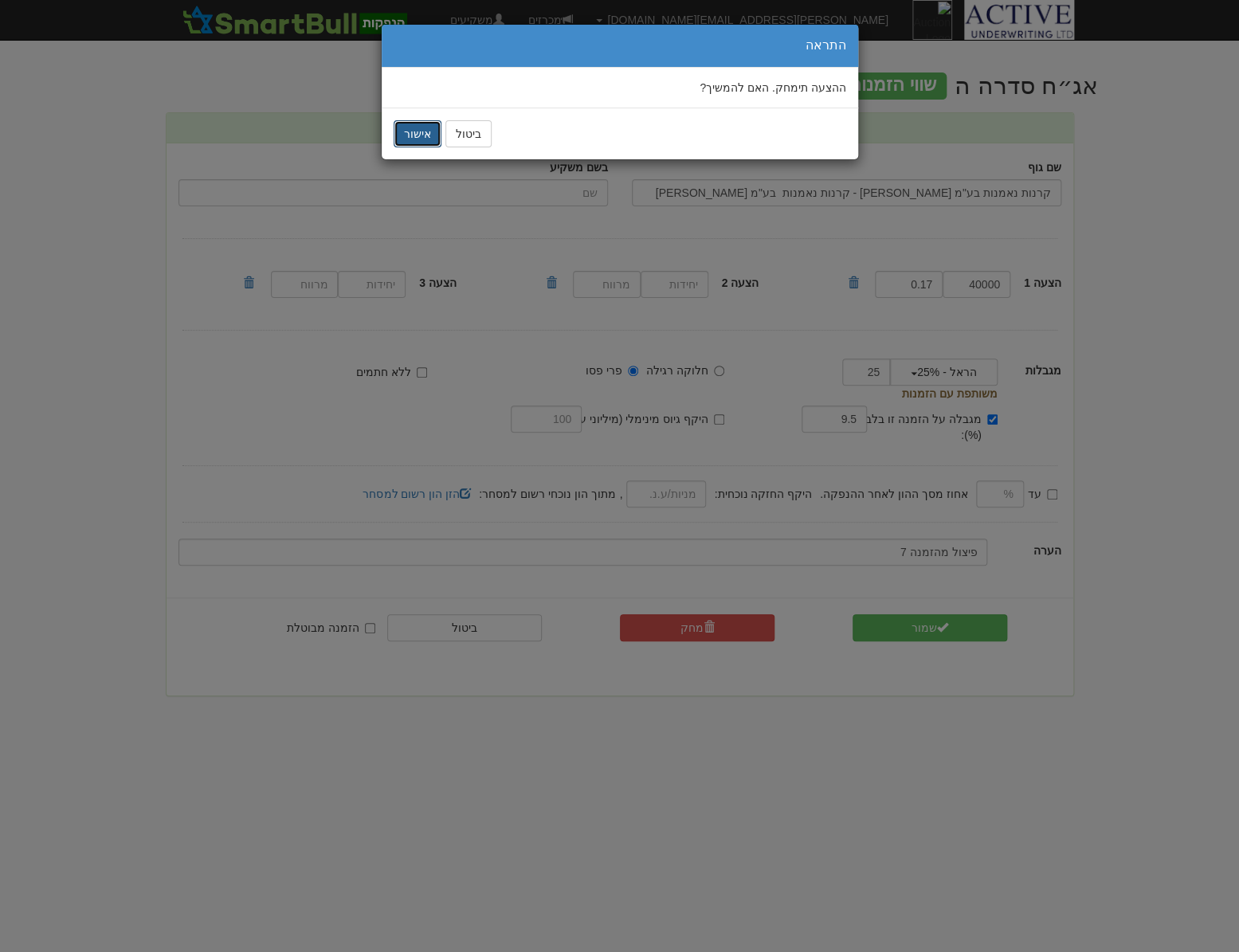
click at [422, 127] on button "אישור" at bounding box center [417, 134] width 48 height 28
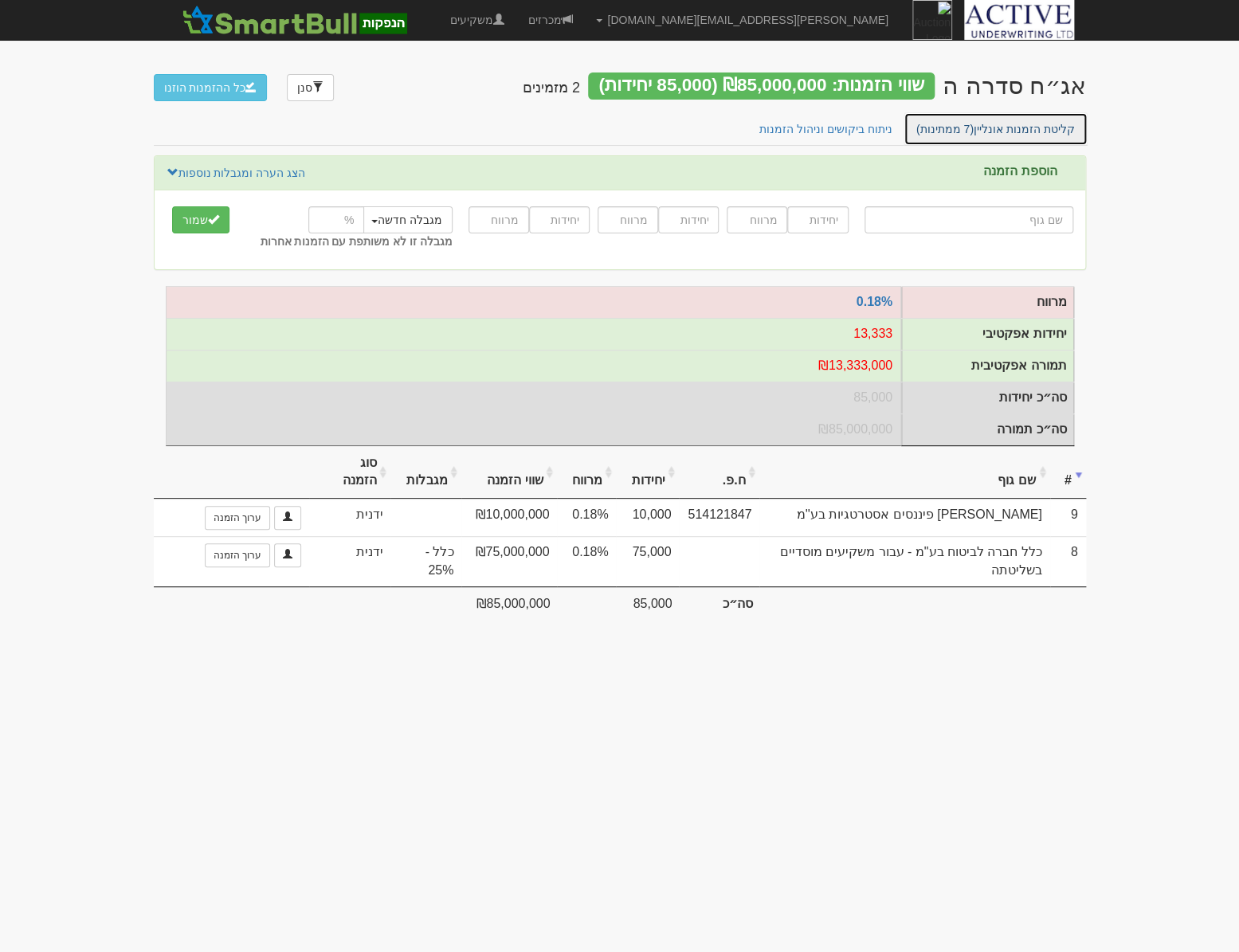
click at [1037, 130] on link "קליטת הזמנות אונליין (7 ממתינות)" at bounding box center [995, 129] width 184 height 33
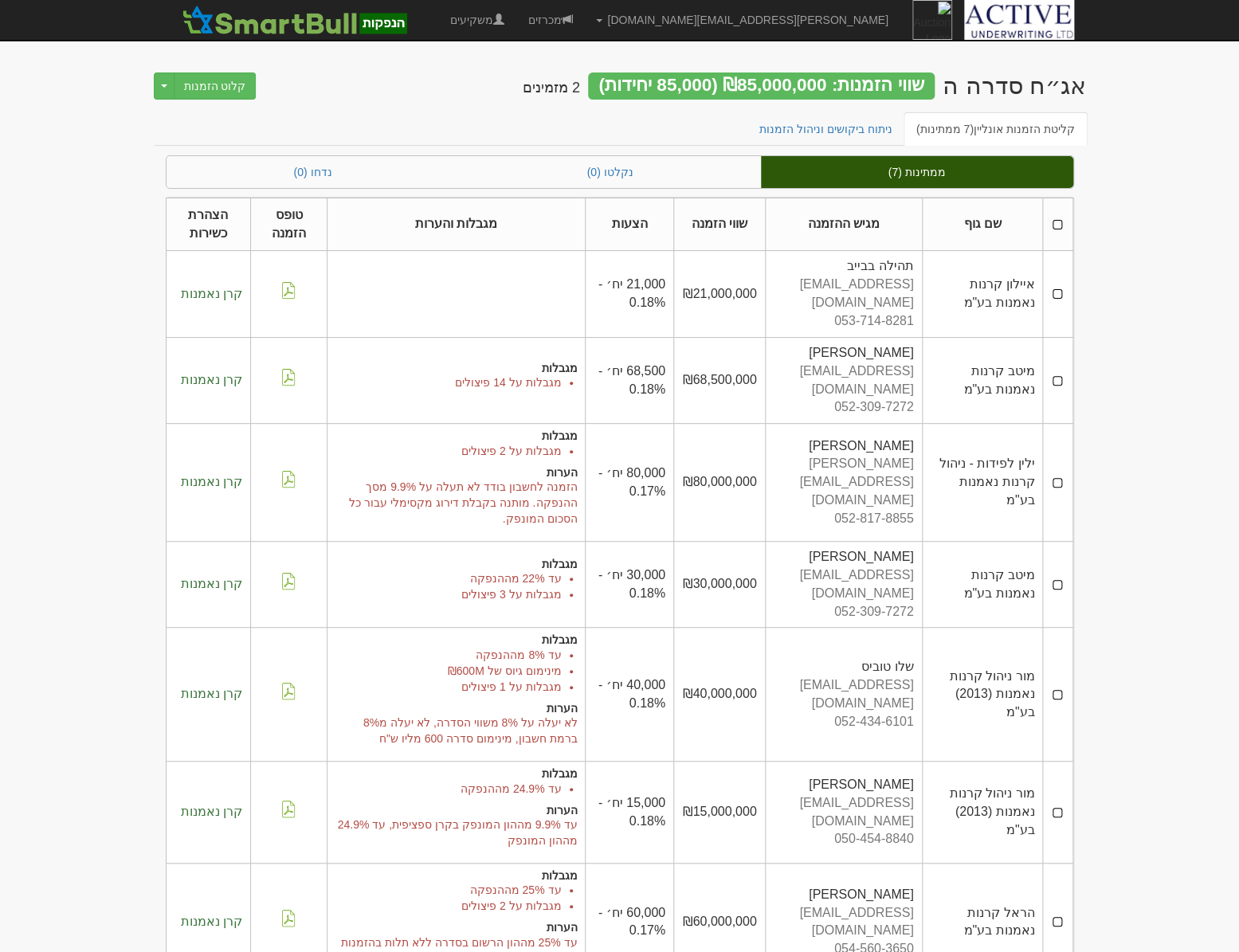
click at [1054, 223] on th at bounding box center [1057, 224] width 29 height 53
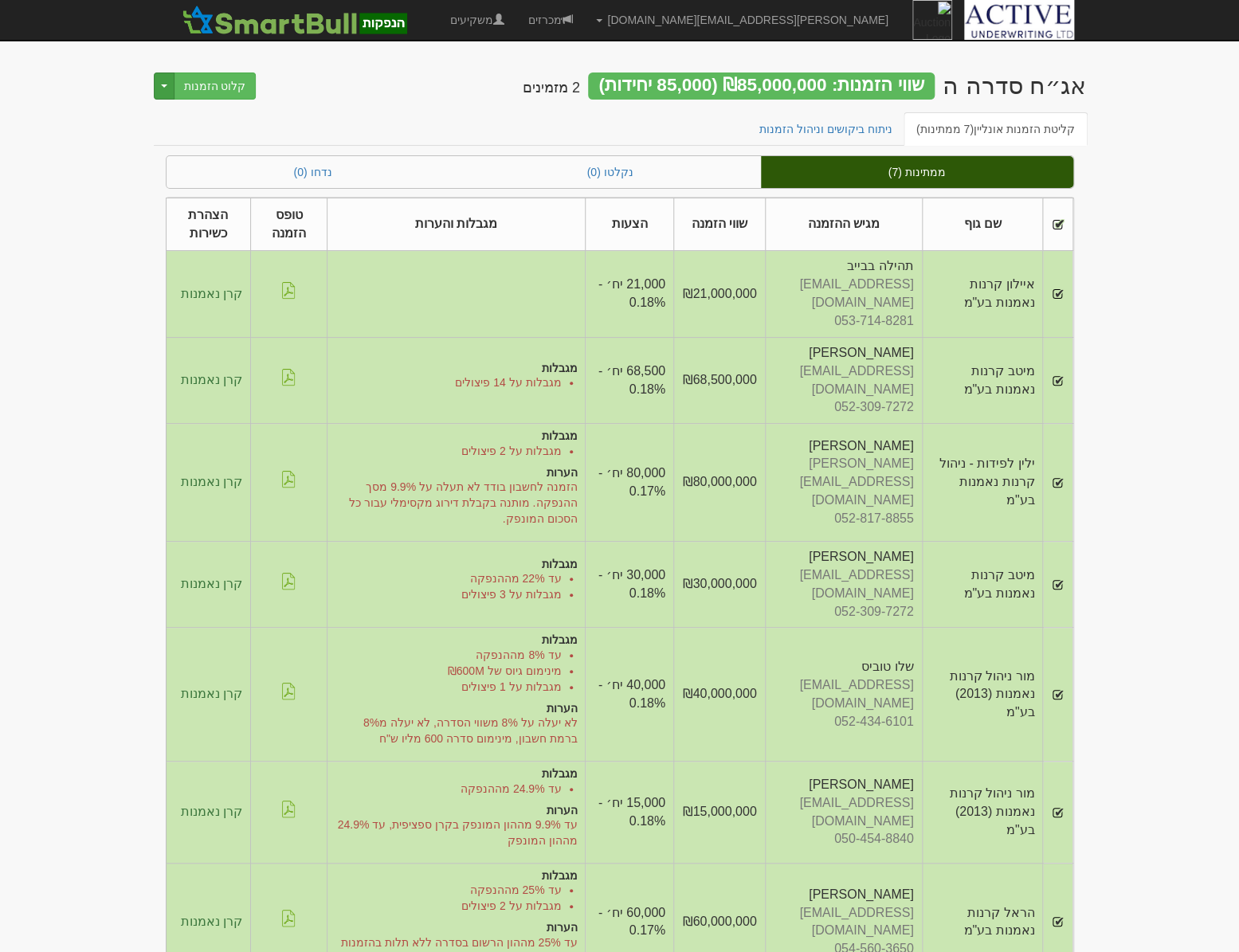
click at [156, 80] on button "Toggle Dropdown" at bounding box center [164, 86] width 21 height 28
click at [367, 118] on ul "קליטת הזמנות אונליין (7 ממתינות) ניתוח ביקושים וניהול הזמנות" at bounding box center [620, 129] width 933 height 33
click at [584, 23] on link "מכרזים" at bounding box center [549, 19] width 69 height 39
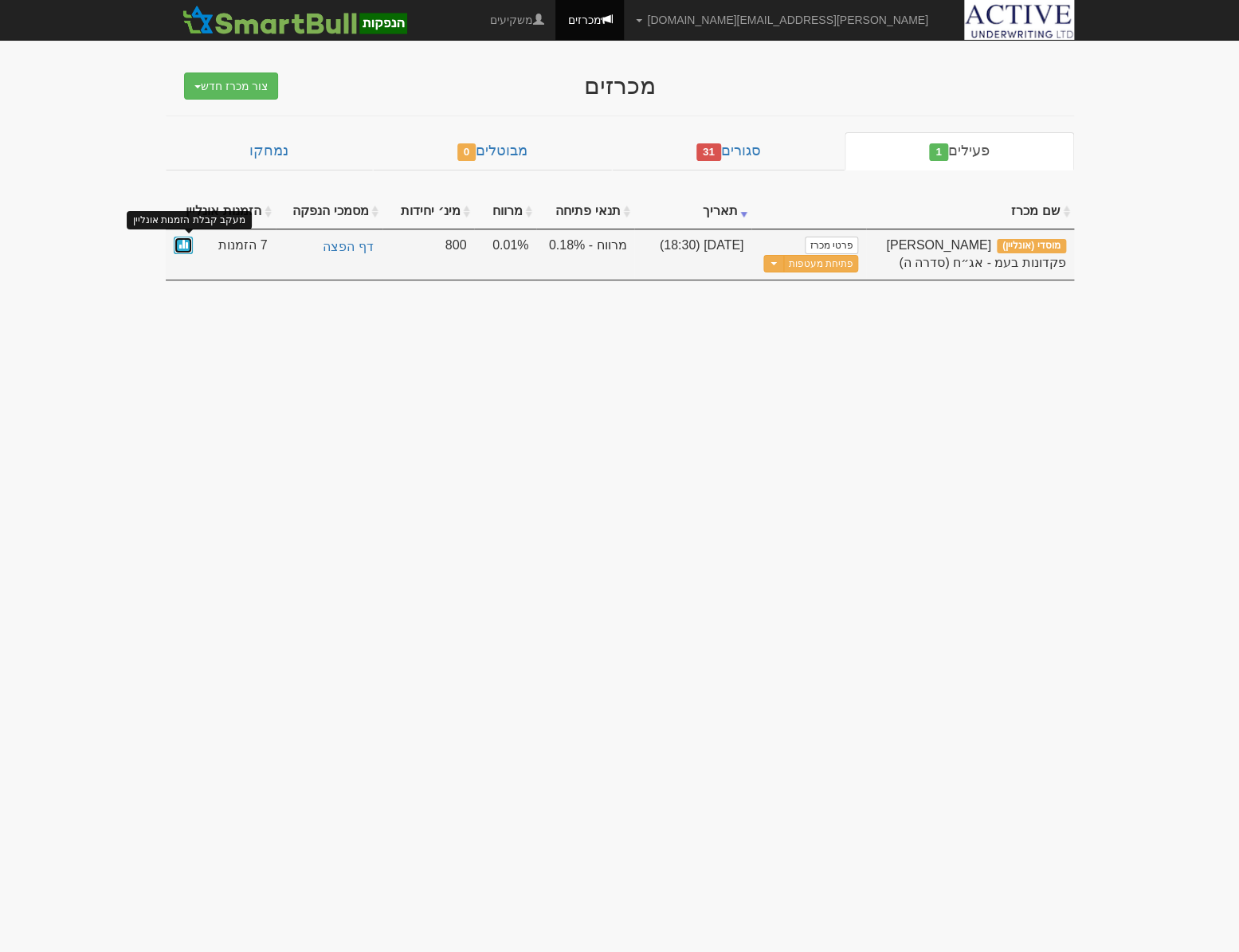
click at [181, 246] on span at bounding box center [183, 244] width 9 height 9
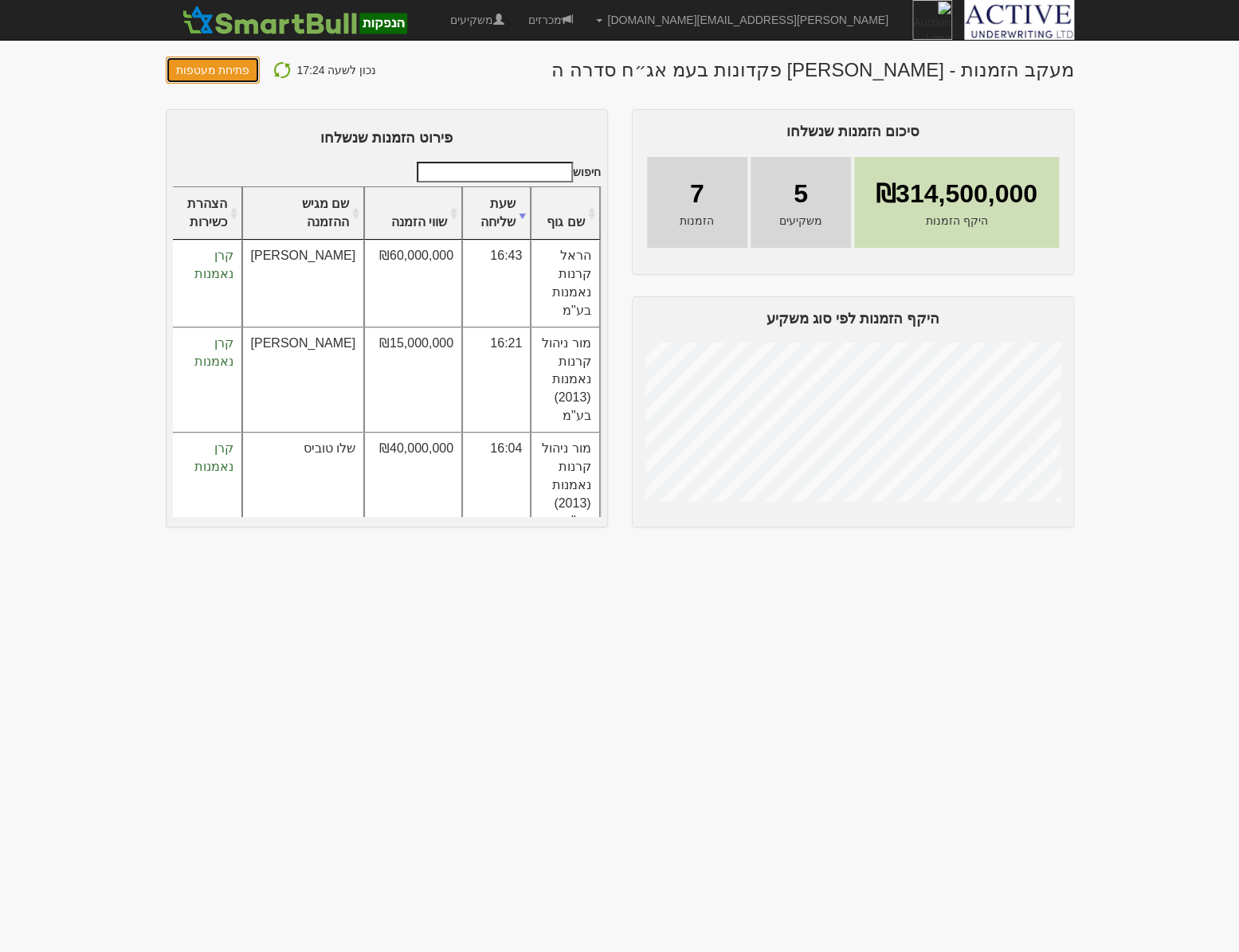
click at [209, 66] on button "פתיחת מעטפות" at bounding box center [213, 71] width 94 height 28
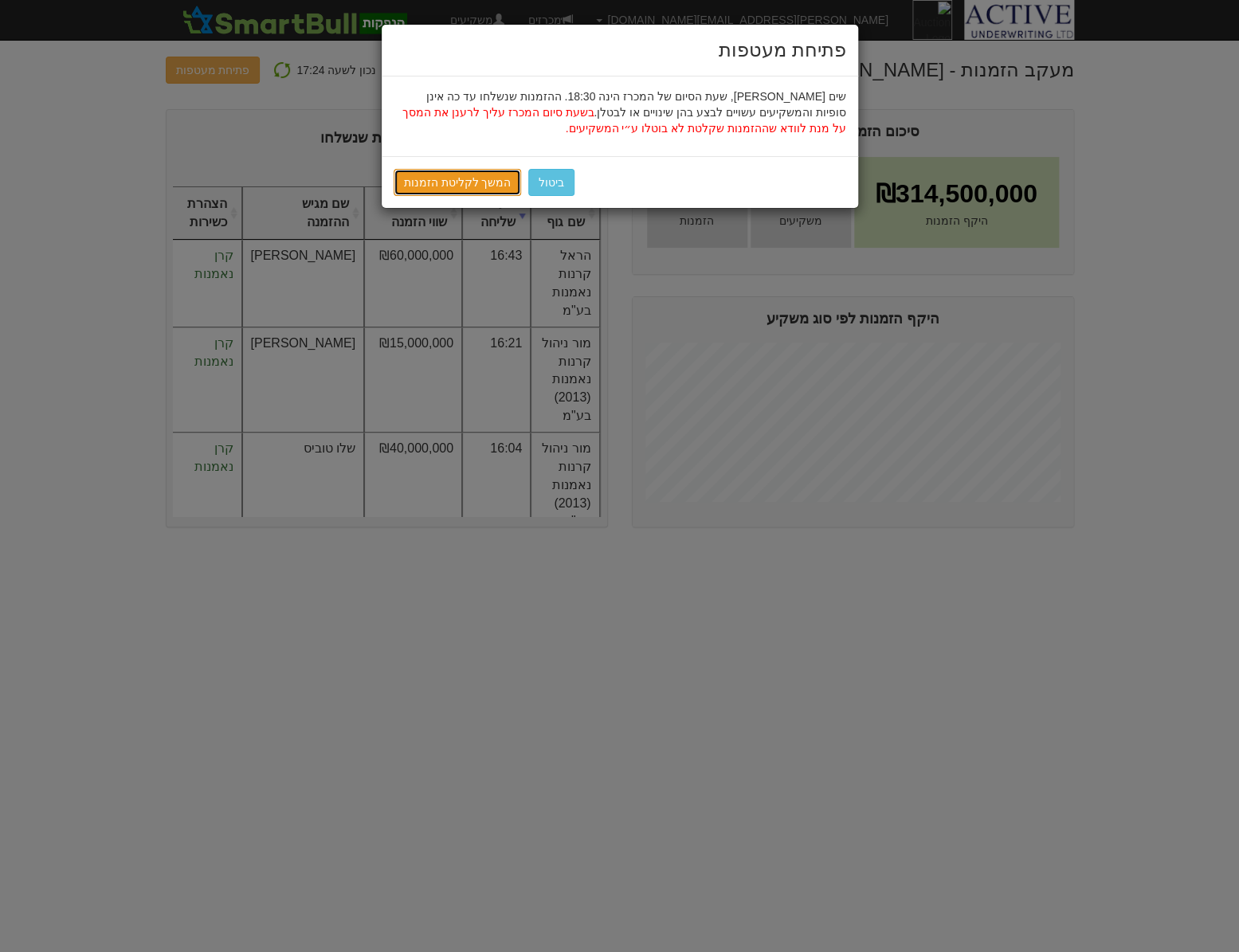
click at [451, 182] on link "המשך לקליטת הזמנות" at bounding box center [458, 183] width 128 height 28
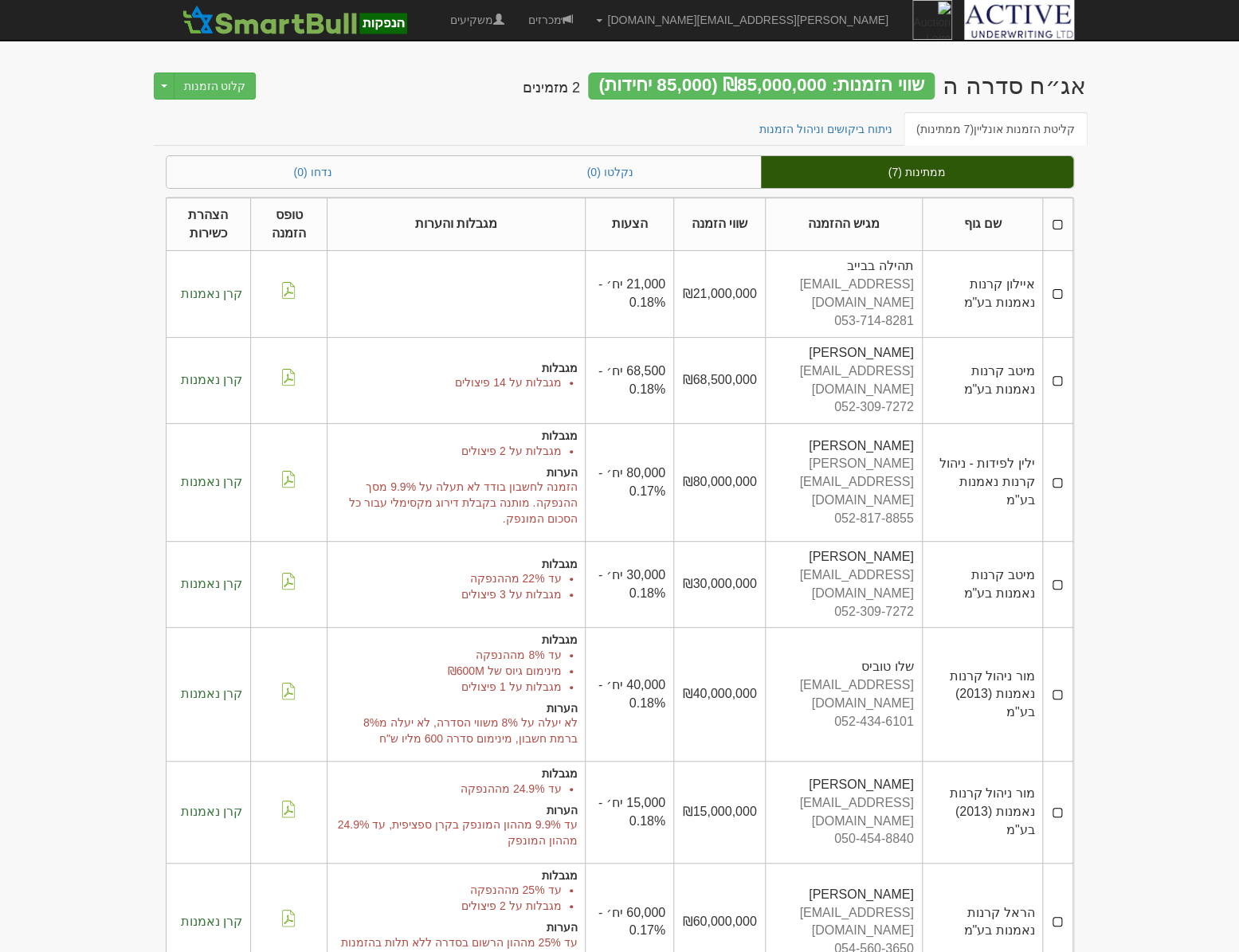
click at [1058, 227] on th at bounding box center [1057, 224] width 29 height 53
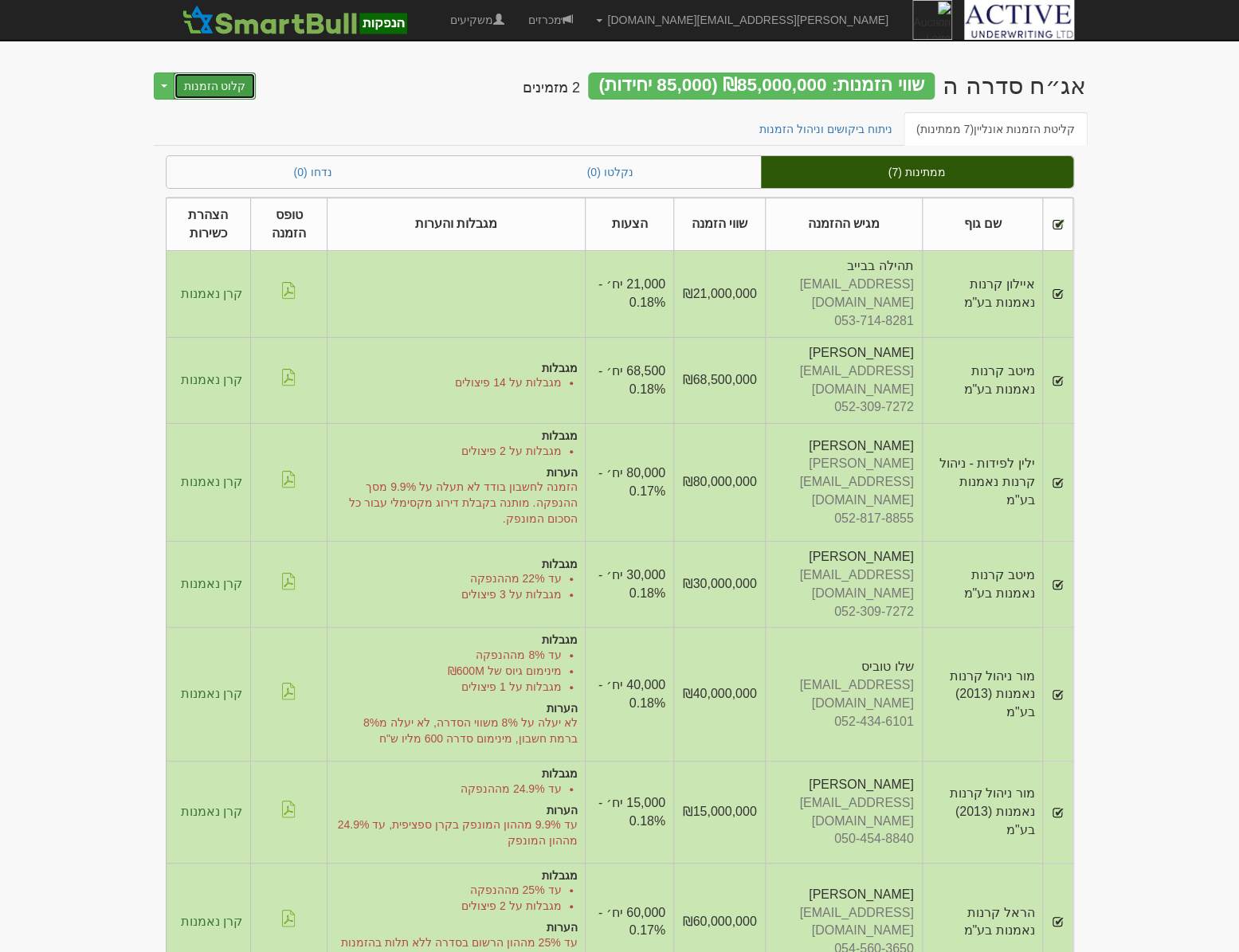
click at [203, 90] on button "קלוט הזמנות" at bounding box center [215, 86] width 83 height 28
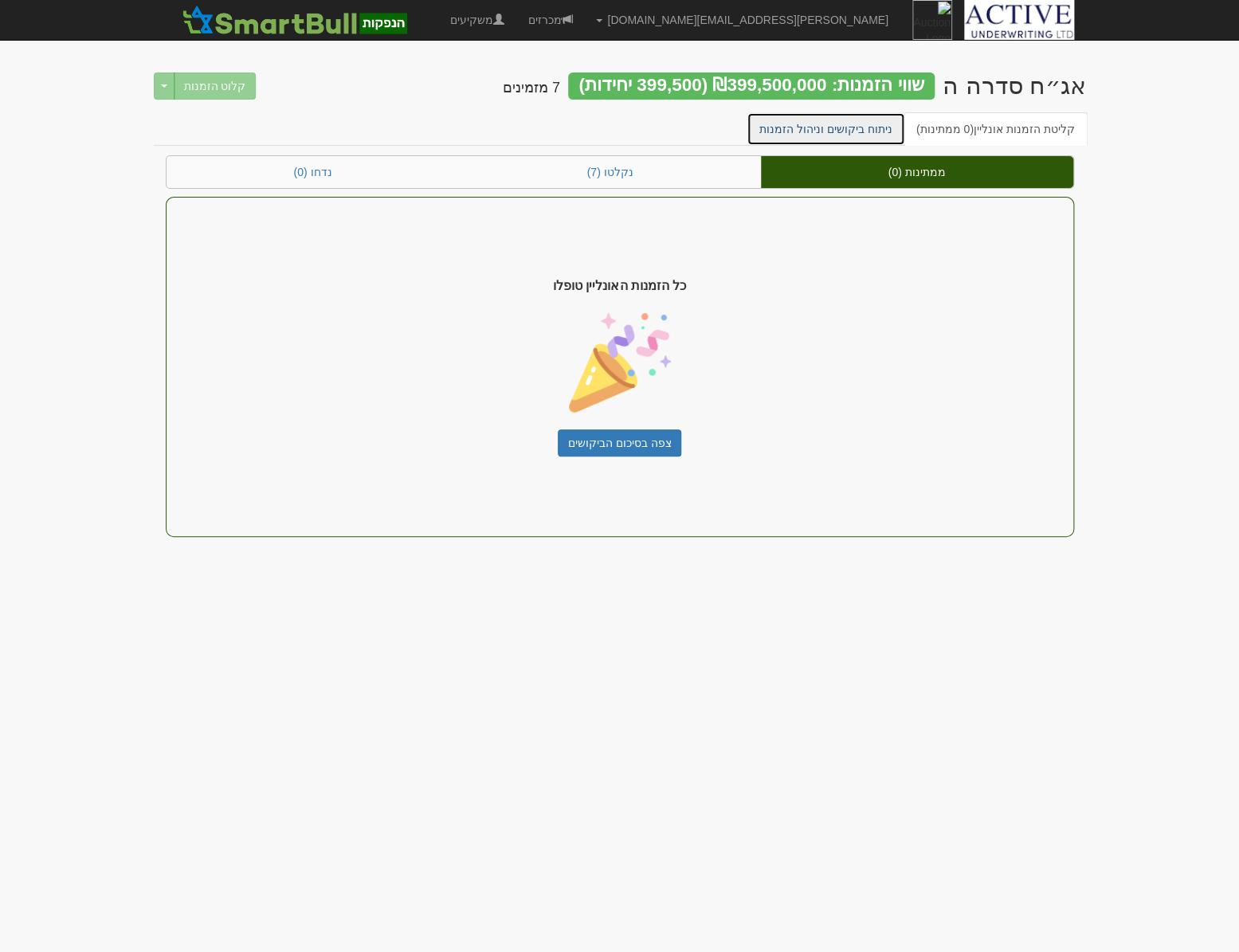
click at [835, 124] on link "ניתוח ביקושים וניהול הזמנות" at bounding box center [825, 129] width 159 height 33
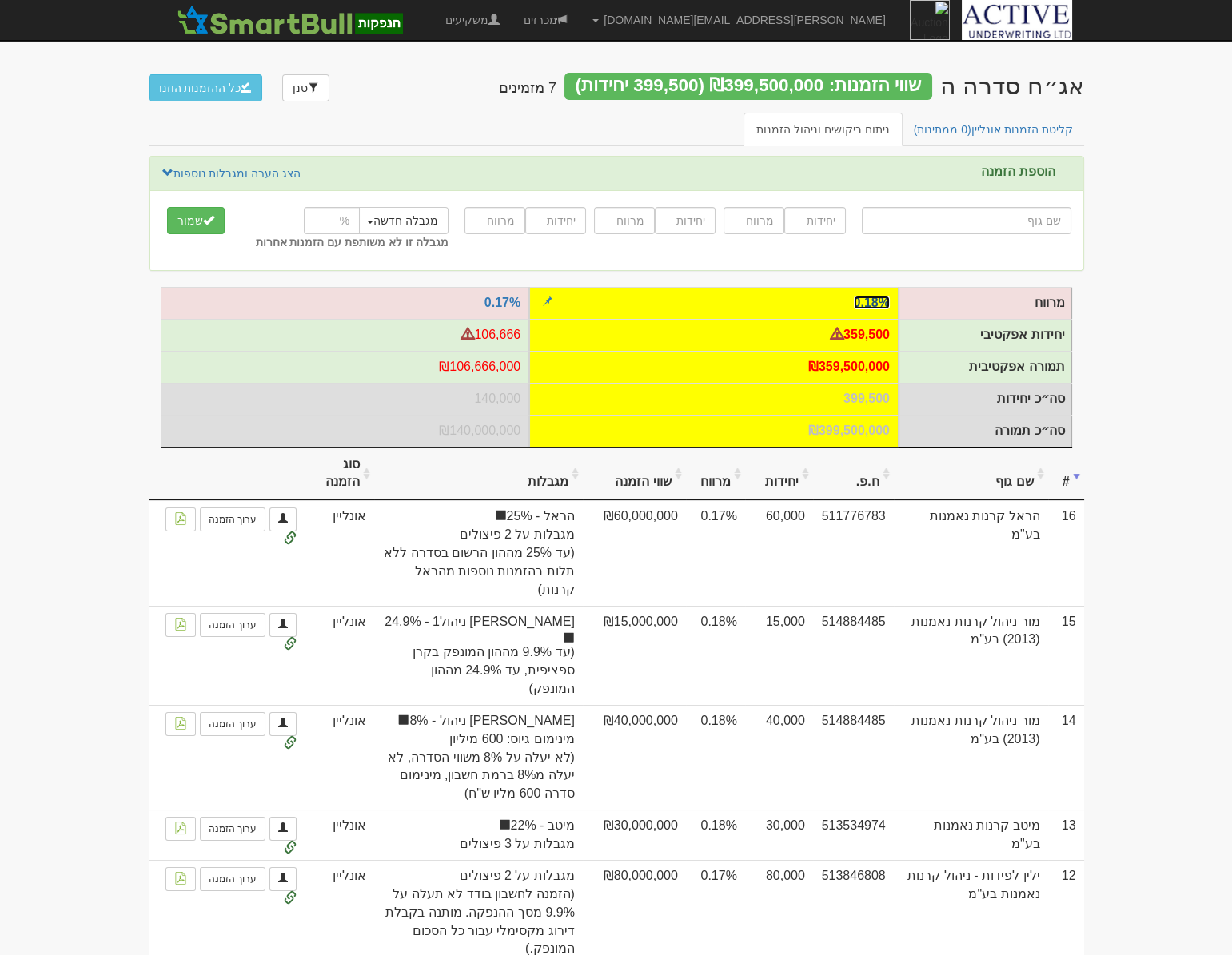
click at [872, 305] on link "0.18%" at bounding box center [871, 302] width 36 height 14
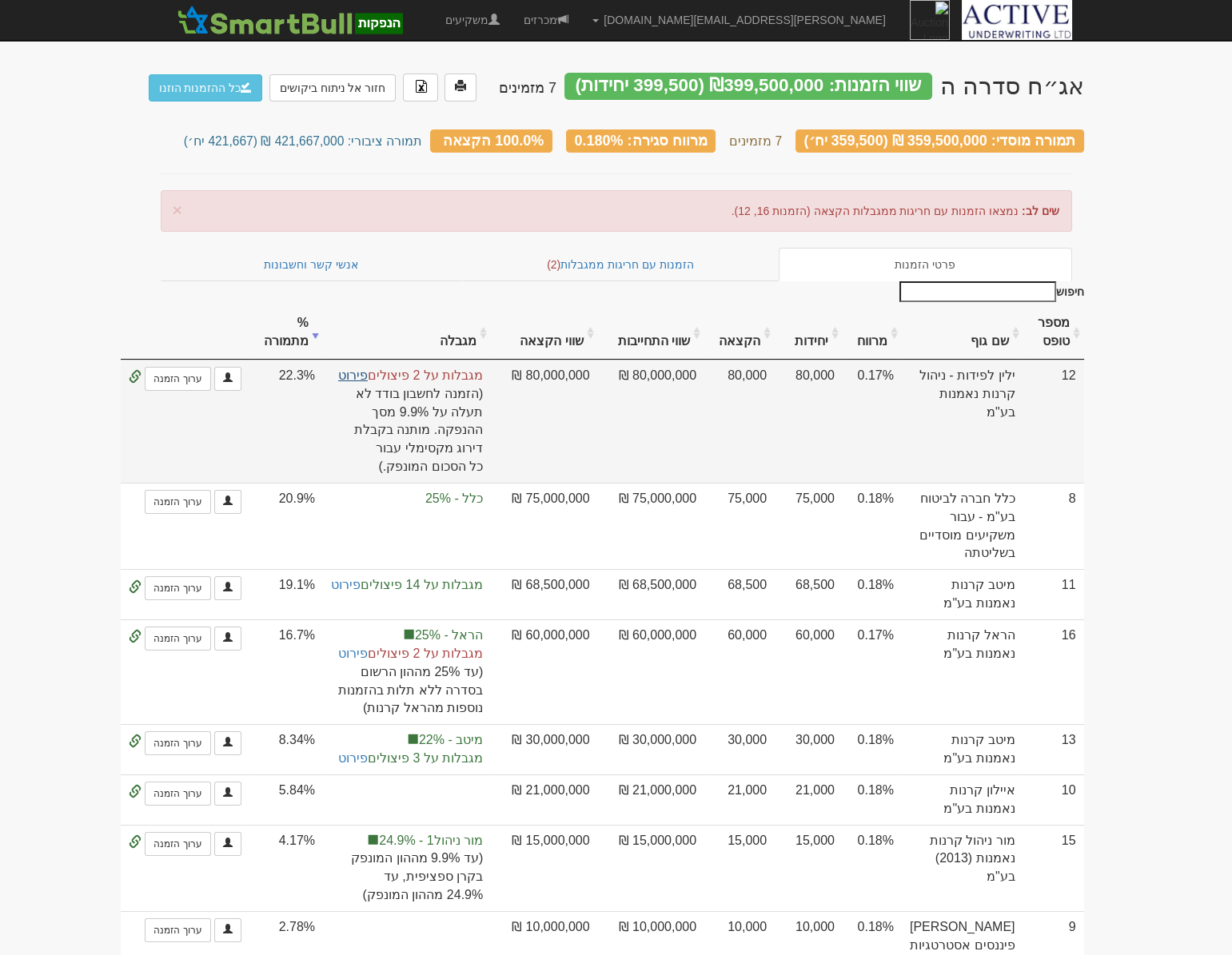
click at [368, 369] on link "פירוט" at bounding box center [353, 375] width 29 height 14
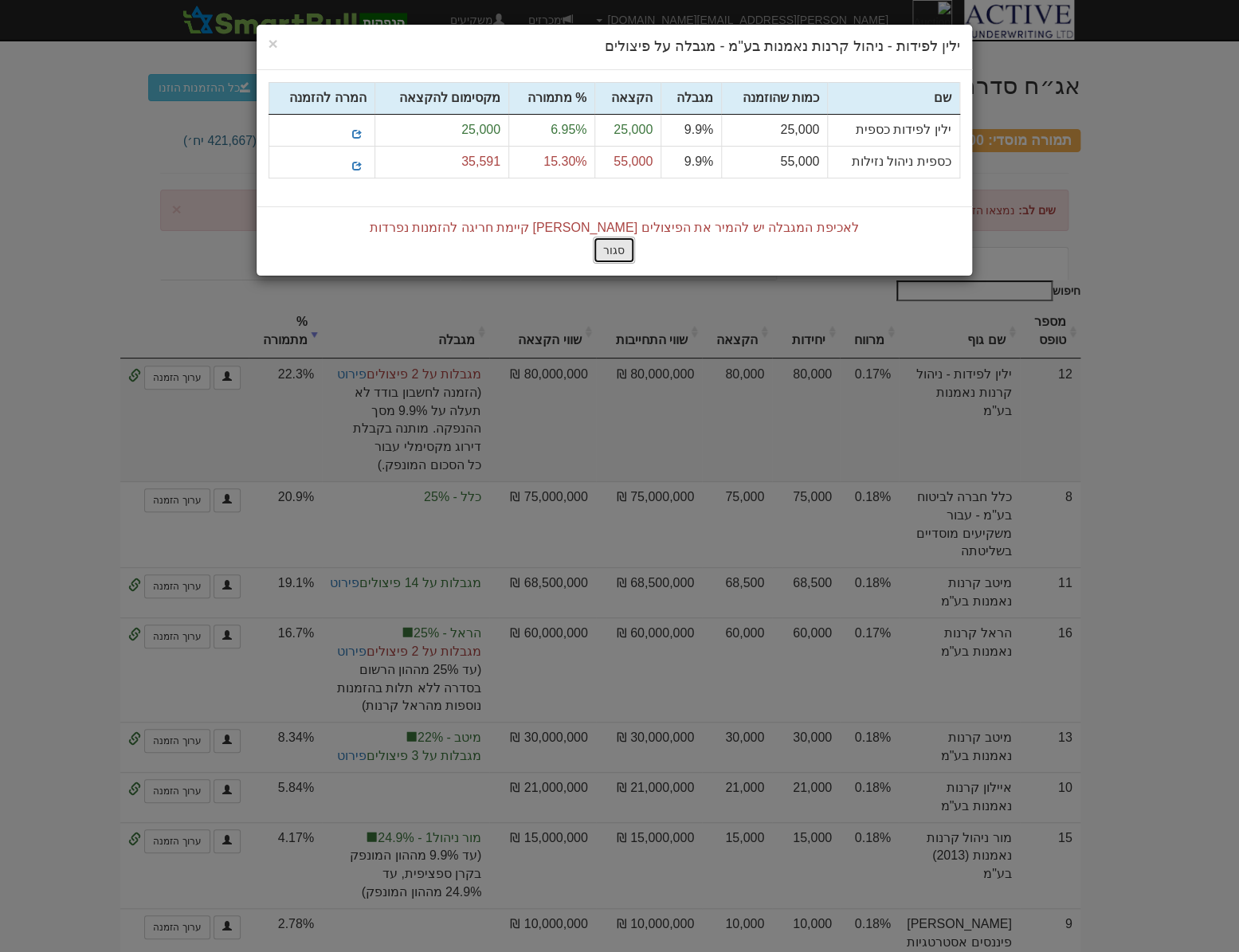
click at [601, 245] on button "סגור" at bounding box center [614, 250] width 42 height 28
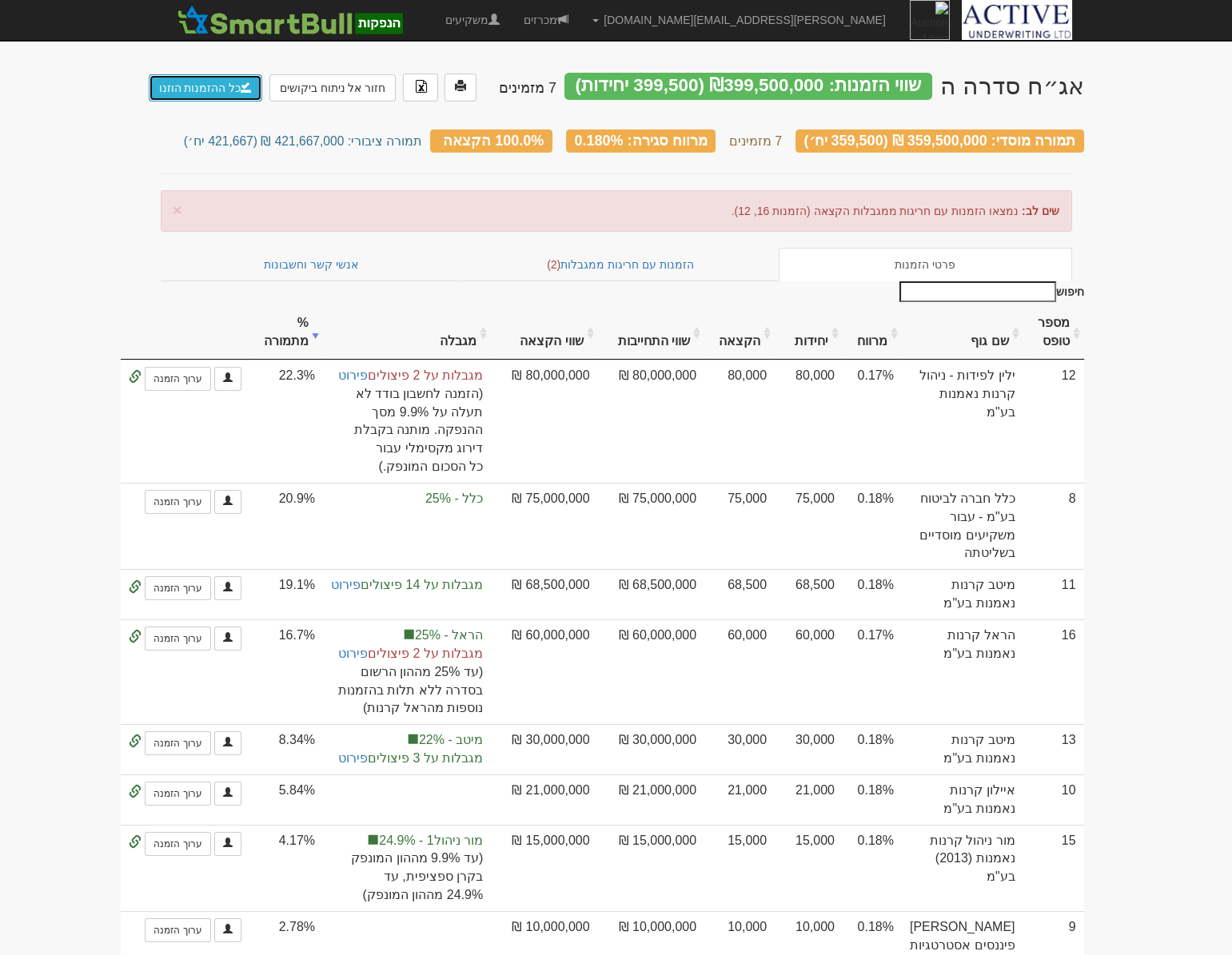
click at [192, 93] on link "כל ההזמנות הוזנו" at bounding box center [206, 88] width 114 height 28
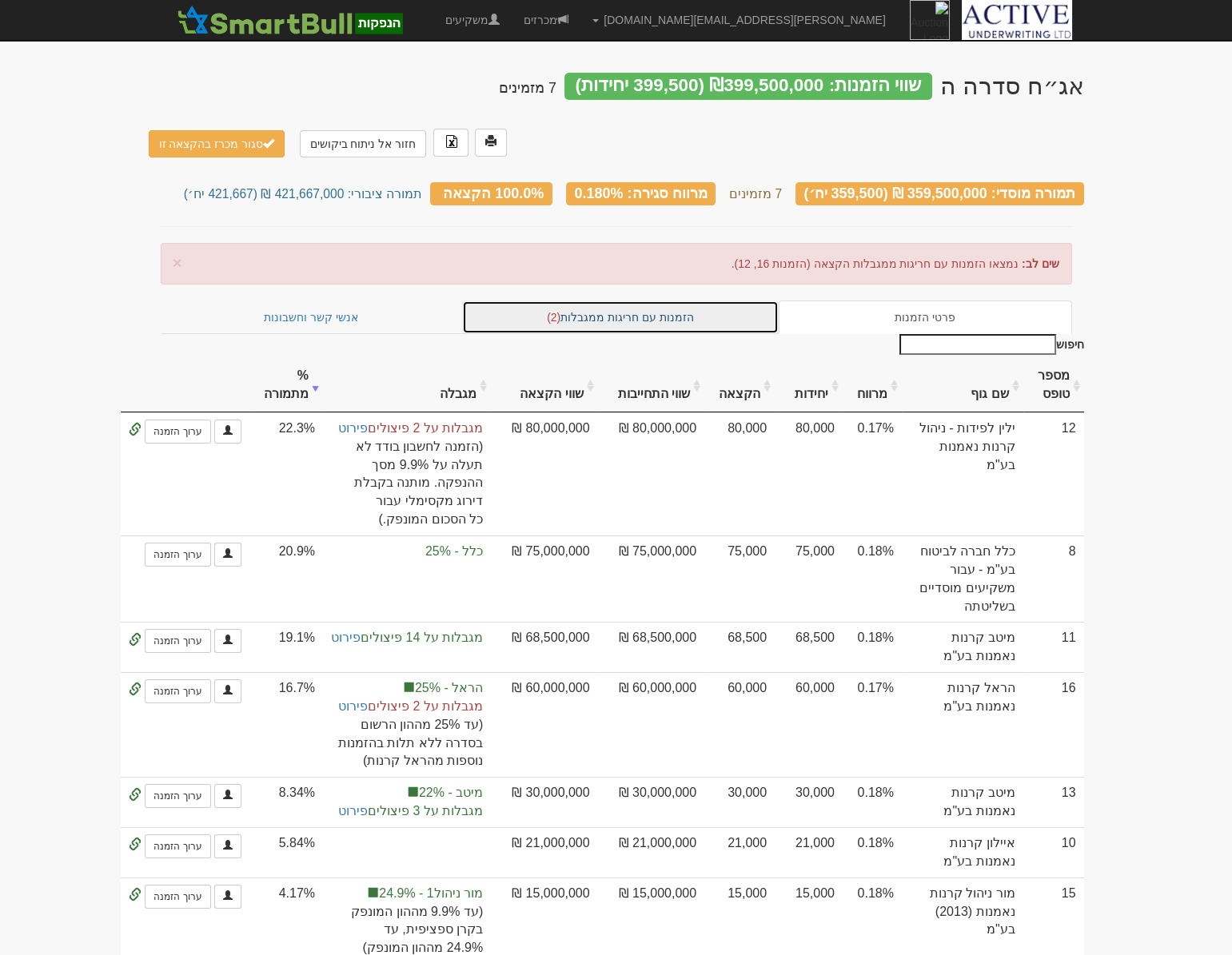
click at [649, 301] on link "הזמנות עם חריגות ממגבלות (2)" at bounding box center [620, 317] width 317 height 33
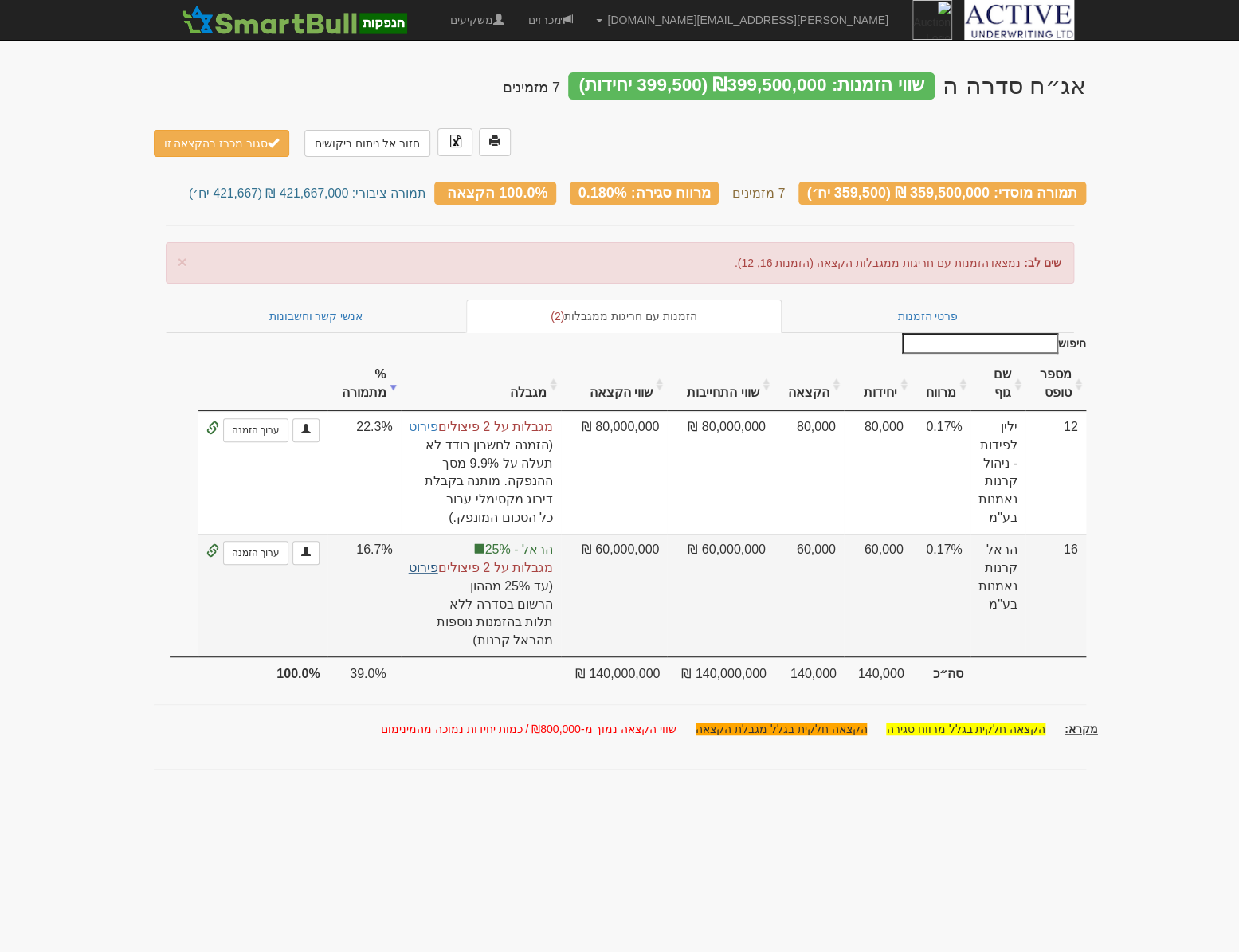
click at [428, 561] on link "פירוט" at bounding box center [424, 568] width 29 height 14
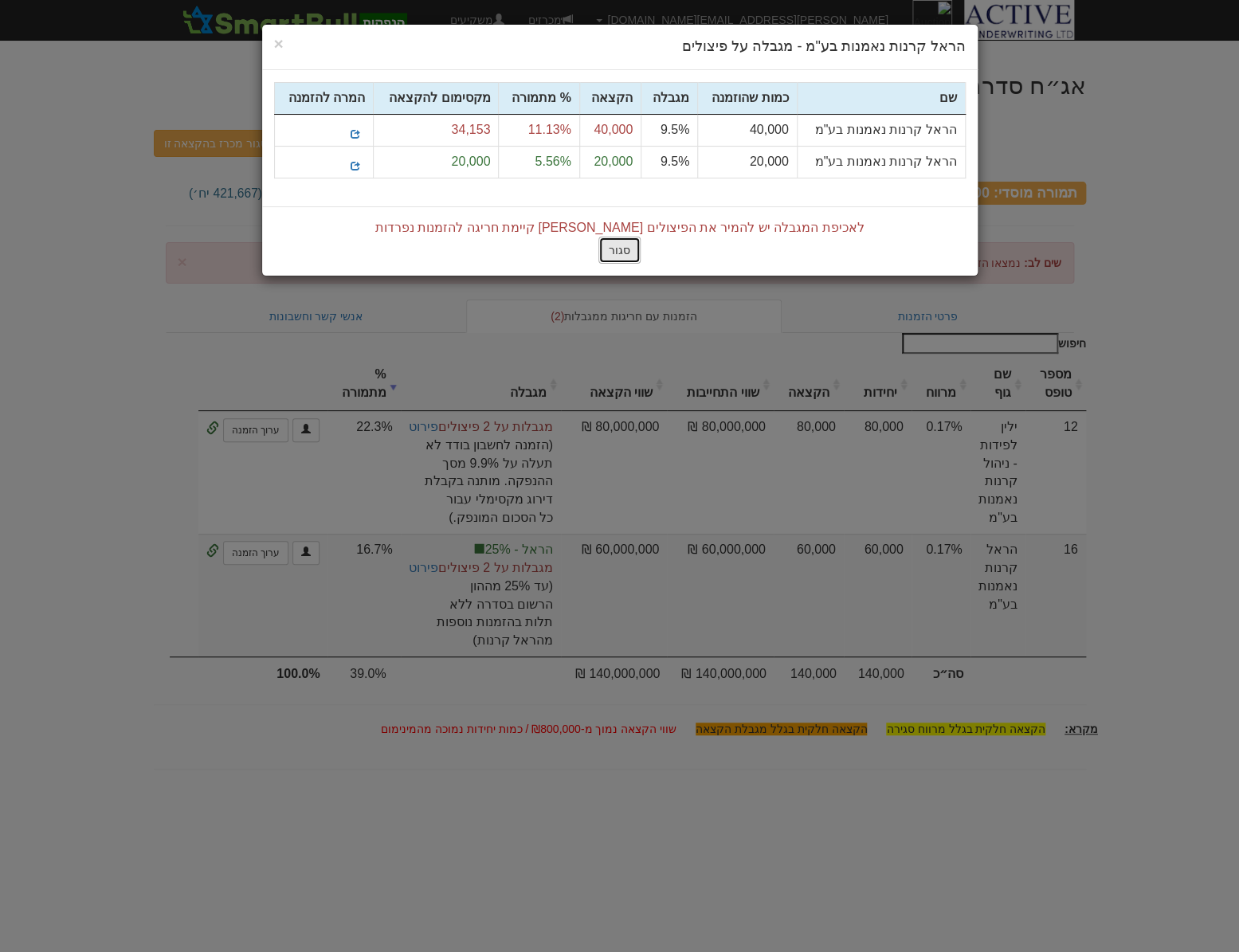
click at [614, 253] on button "סגור" at bounding box center [619, 250] width 42 height 28
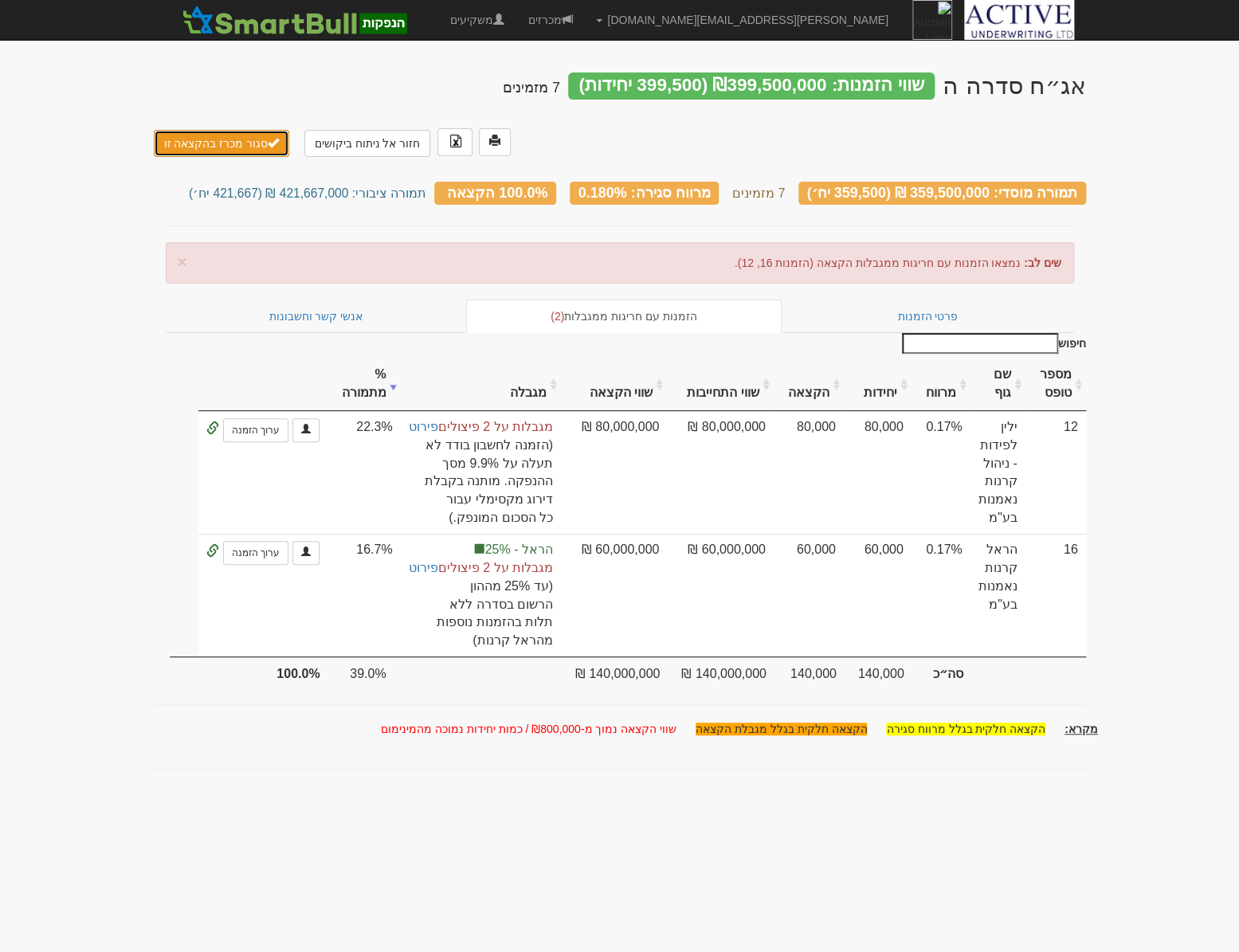
click at [227, 130] on button "סגור מכרז בהקצאה זו" at bounding box center [222, 144] width 137 height 28
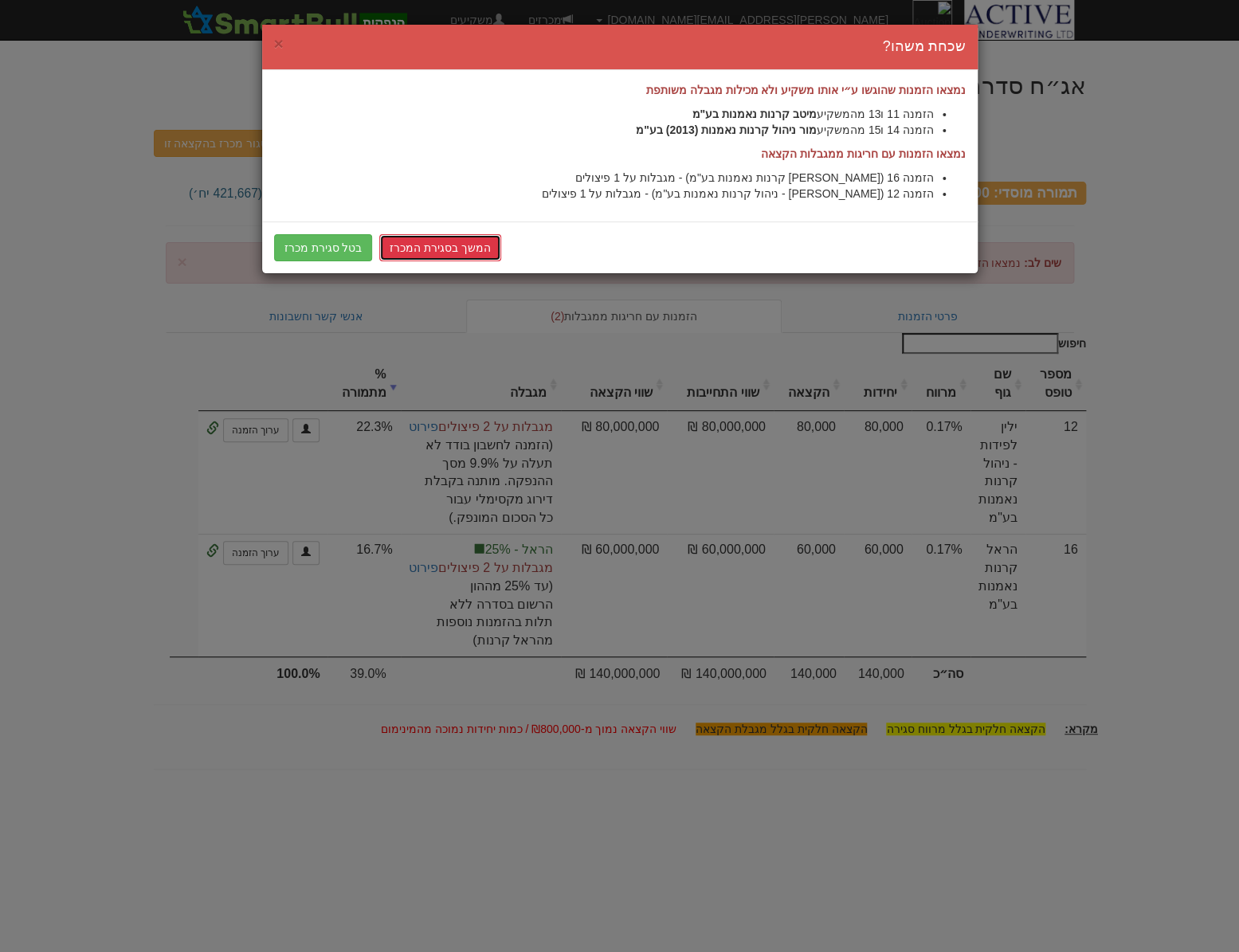
click at [428, 246] on link "המשך בסגירת המכרז" at bounding box center [440, 248] width 122 height 28
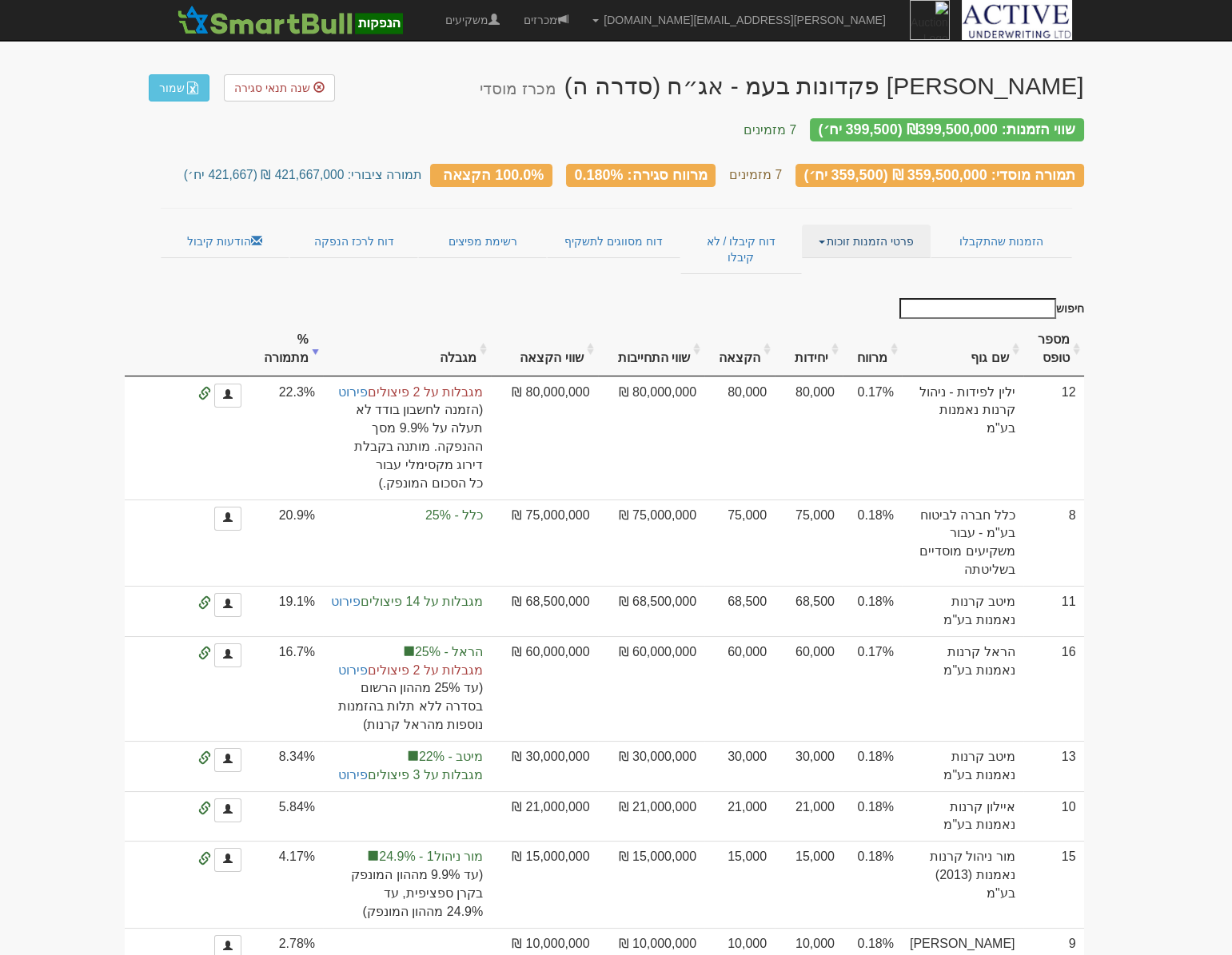
click at [831, 235] on link "פרטי הזמנות זוכות" at bounding box center [866, 241] width 129 height 33
click at [832, 262] on link "אנשי קשר וחשבונות" at bounding box center [866, 272] width 126 height 21
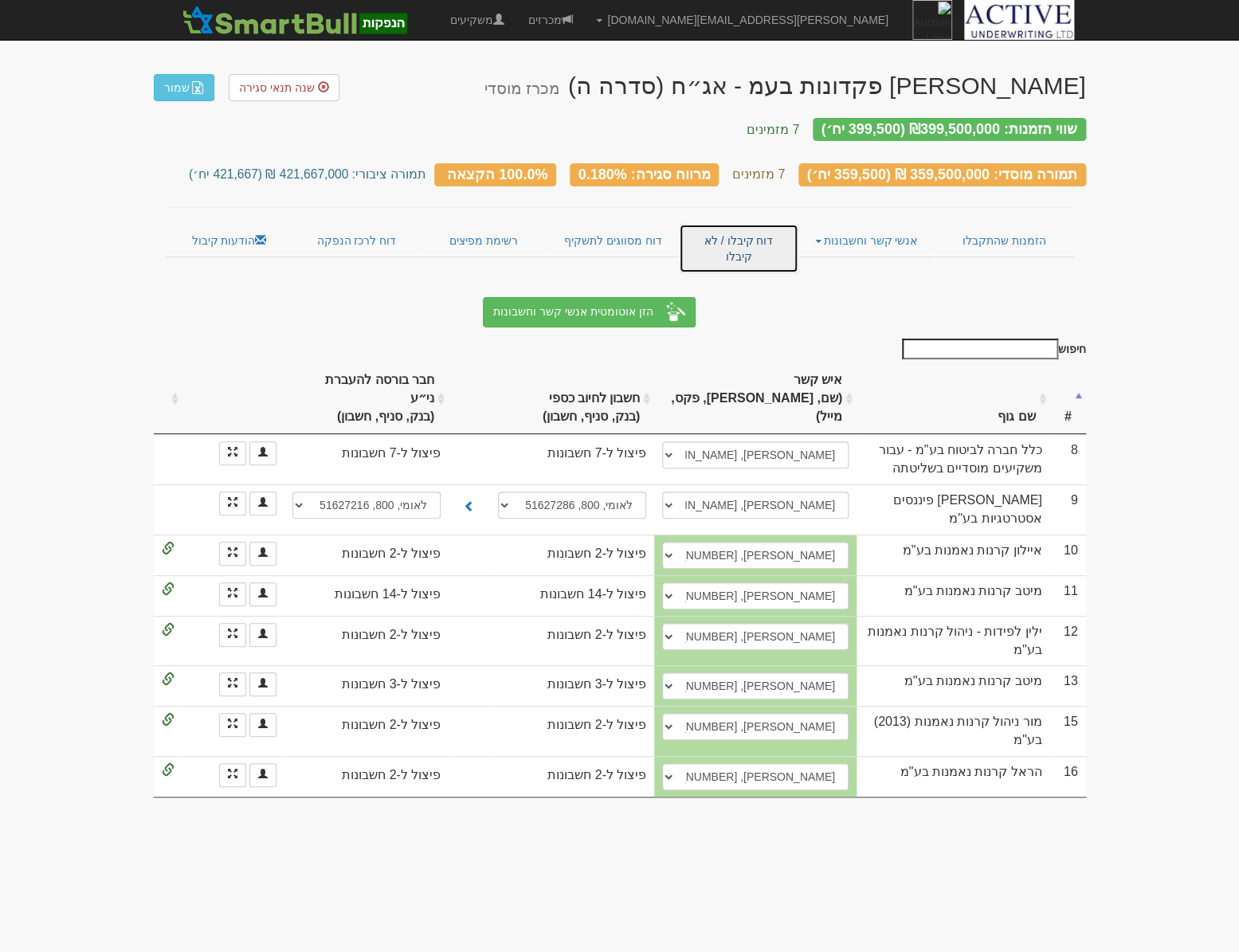
click at [733, 232] on link "דוח קיבלו / לא קיבלו" at bounding box center [738, 249] width 119 height 50
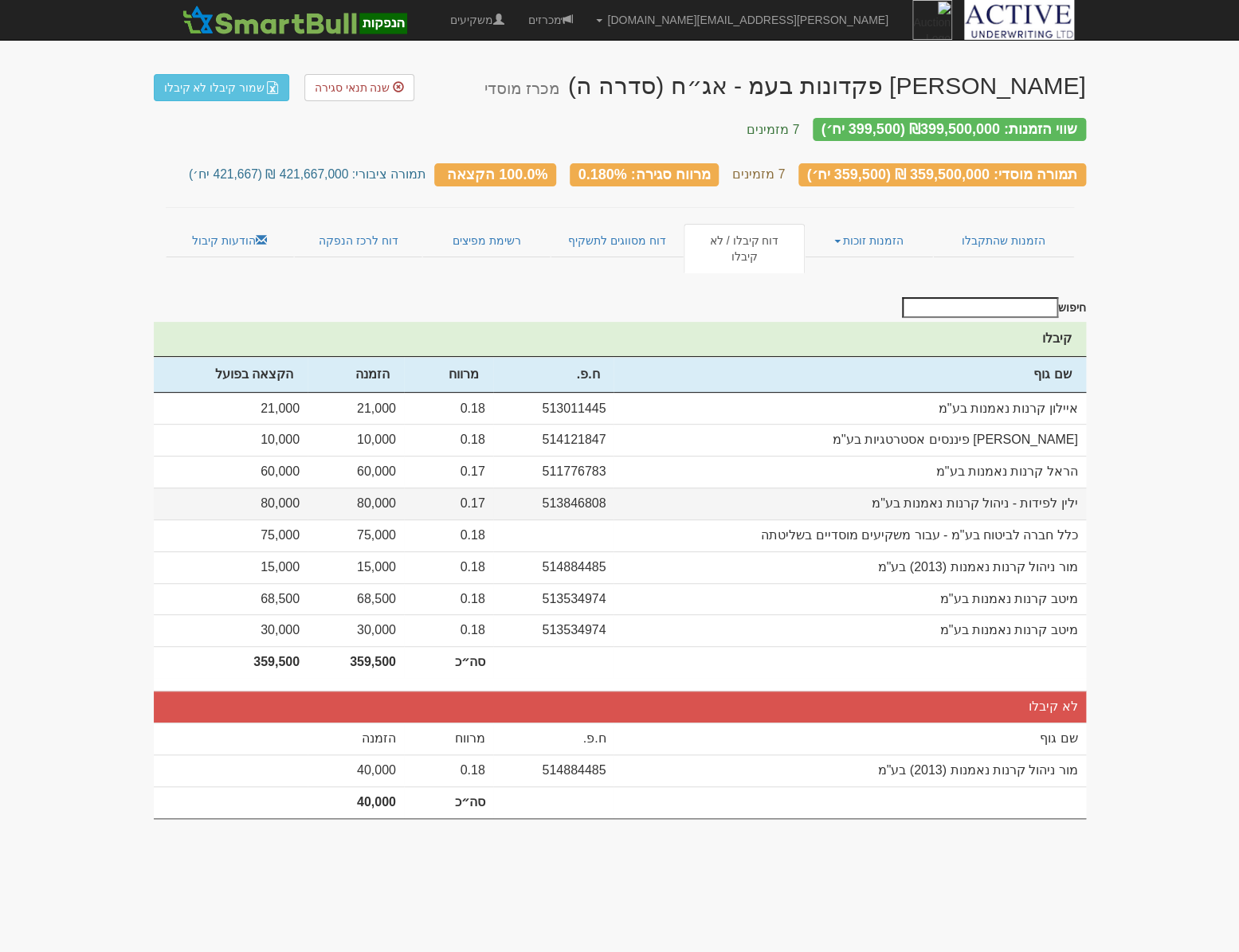
click at [386, 488] on td "80,000" at bounding box center [355, 504] width 96 height 32
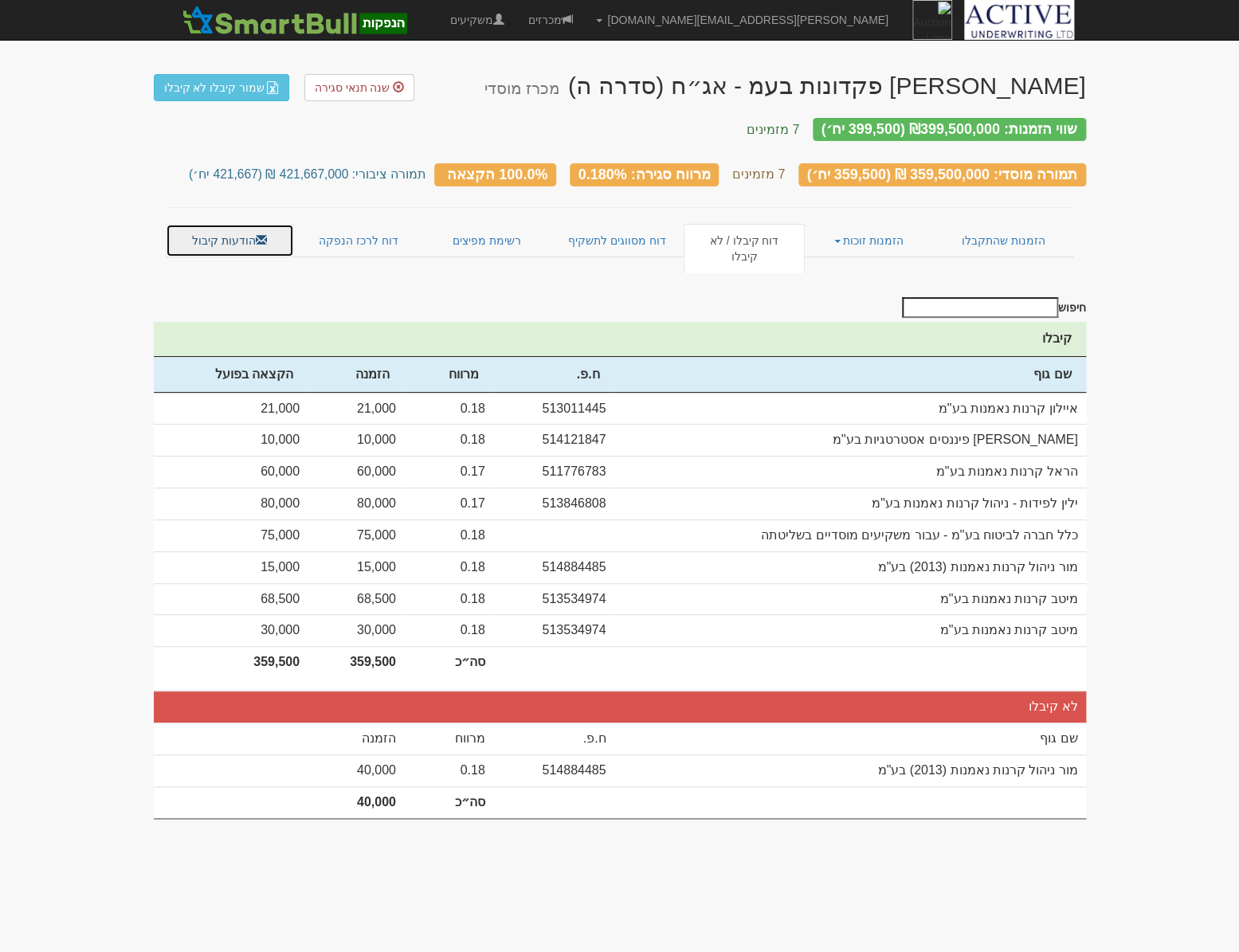
click at [214, 226] on link "הודעות קיבול" at bounding box center [230, 240] width 128 height 33
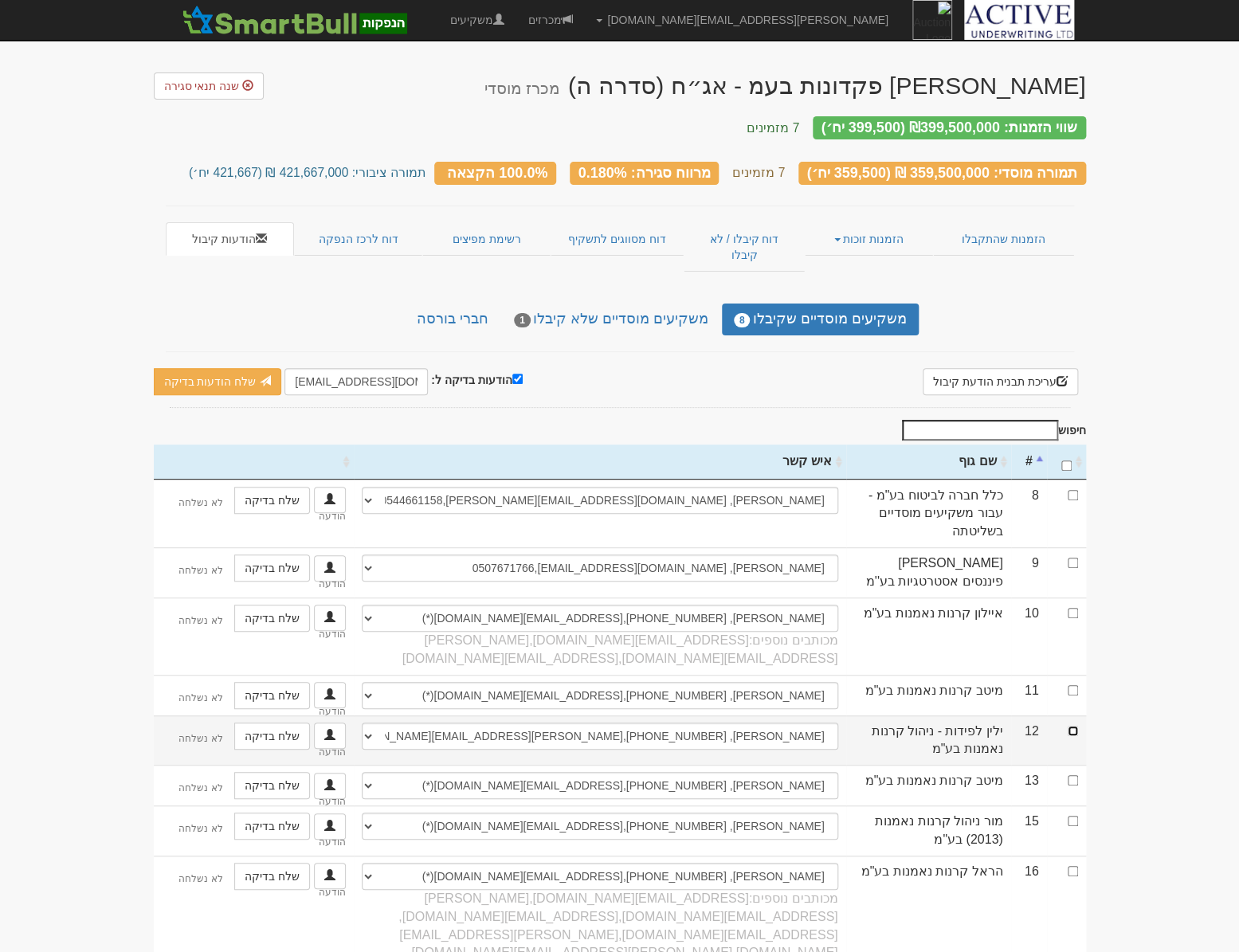
click at [1075, 725] on input "checkbox" at bounding box center [1072, 730] width 10 height 10
checkbox input "true"
drag, startPoint x: 313, startPoint y: 349, endPoint x: 283, endPoint y: 356, distance: 30.8
click at [284, 368] on input "[EMAIL_ADDRESS][DOMAIN_NAME]" at bounding box center [356, 382] width 143 height 28
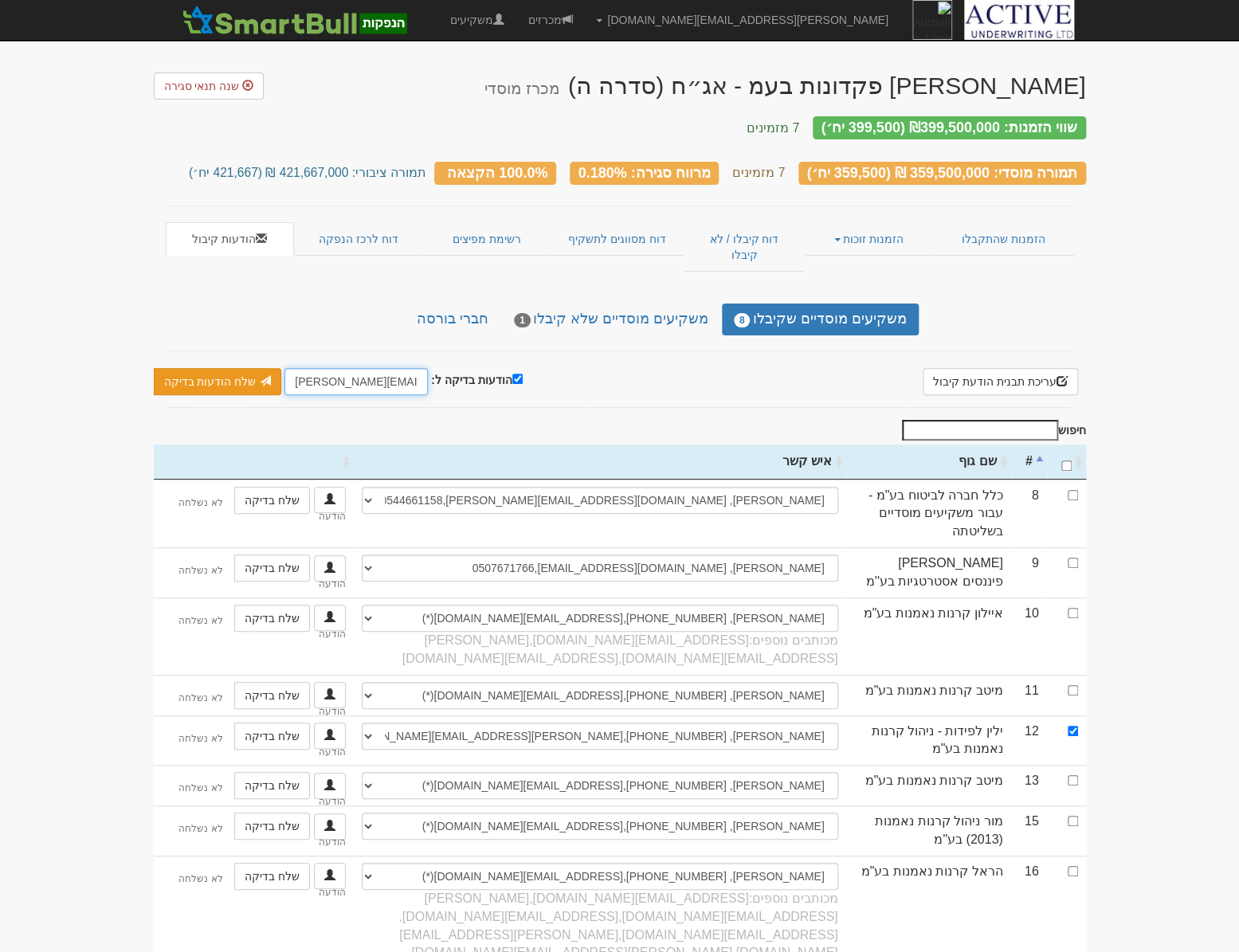
type input "[PERSON_NAME][EMAIL_ADDRESS][DOMAIN_NAME]"
click at [222, 368] on link "שלח הודעות בדיקה" at bounding box center [218, 382] width 128 height 28
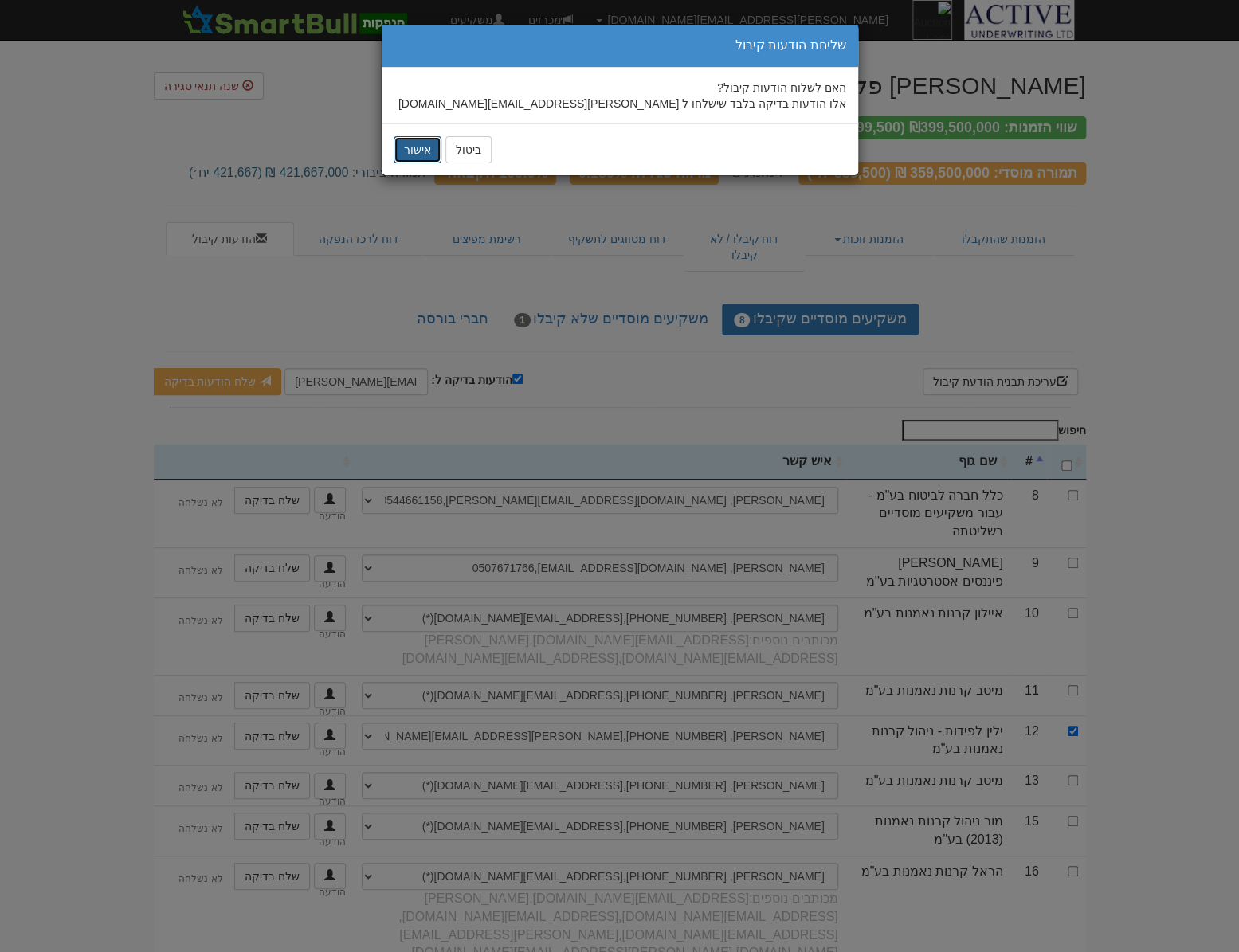
click at [409, 149] on button "אישור" at bounding box center [417, 150] width 48 height 28
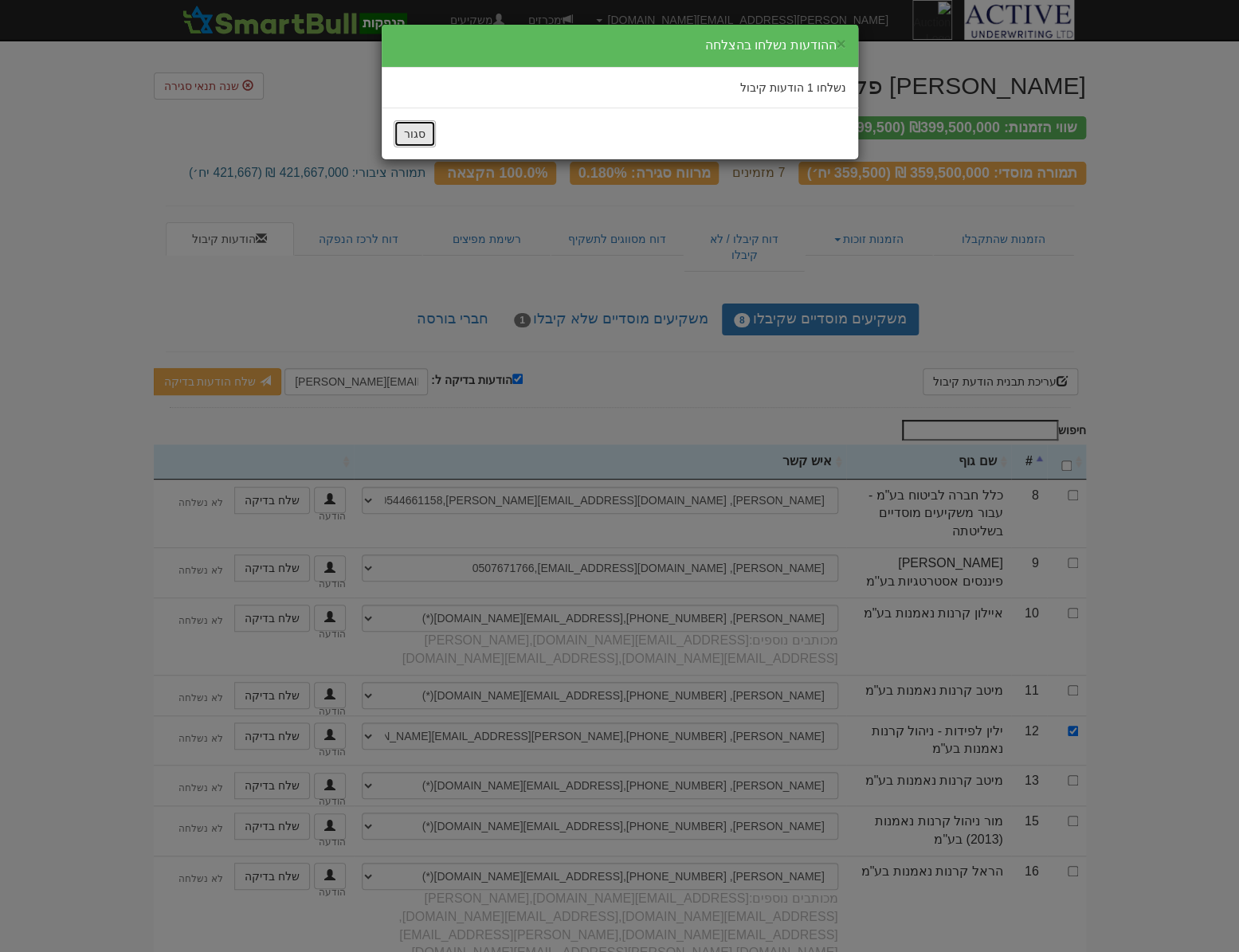
click at [401, 125] on button "סגור" at bounding box center [415, 134] width 42 height 28
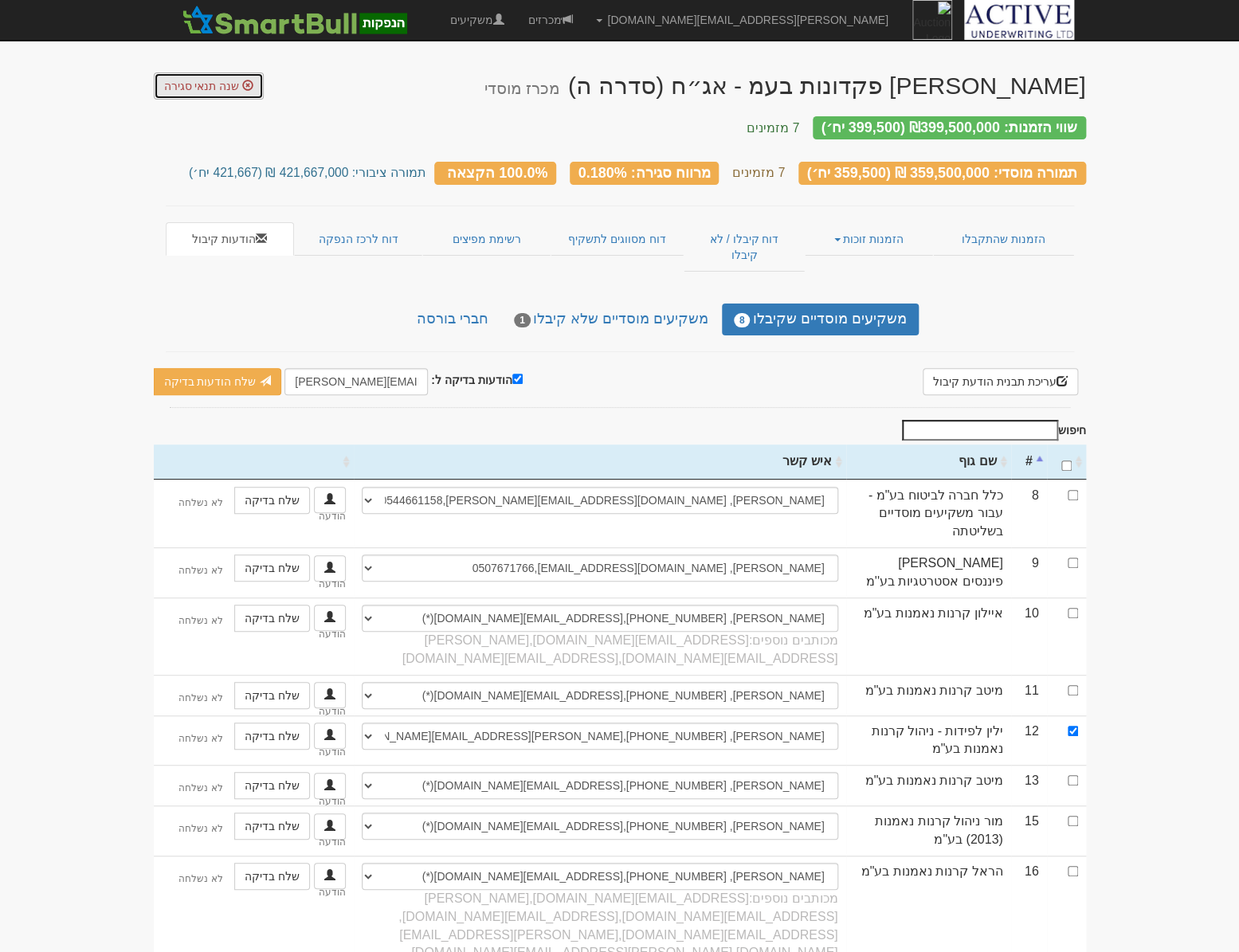
click at [203, 92] on link "שנה תנאי סגירה" at bounding box center [209, 86] width 111 height 28
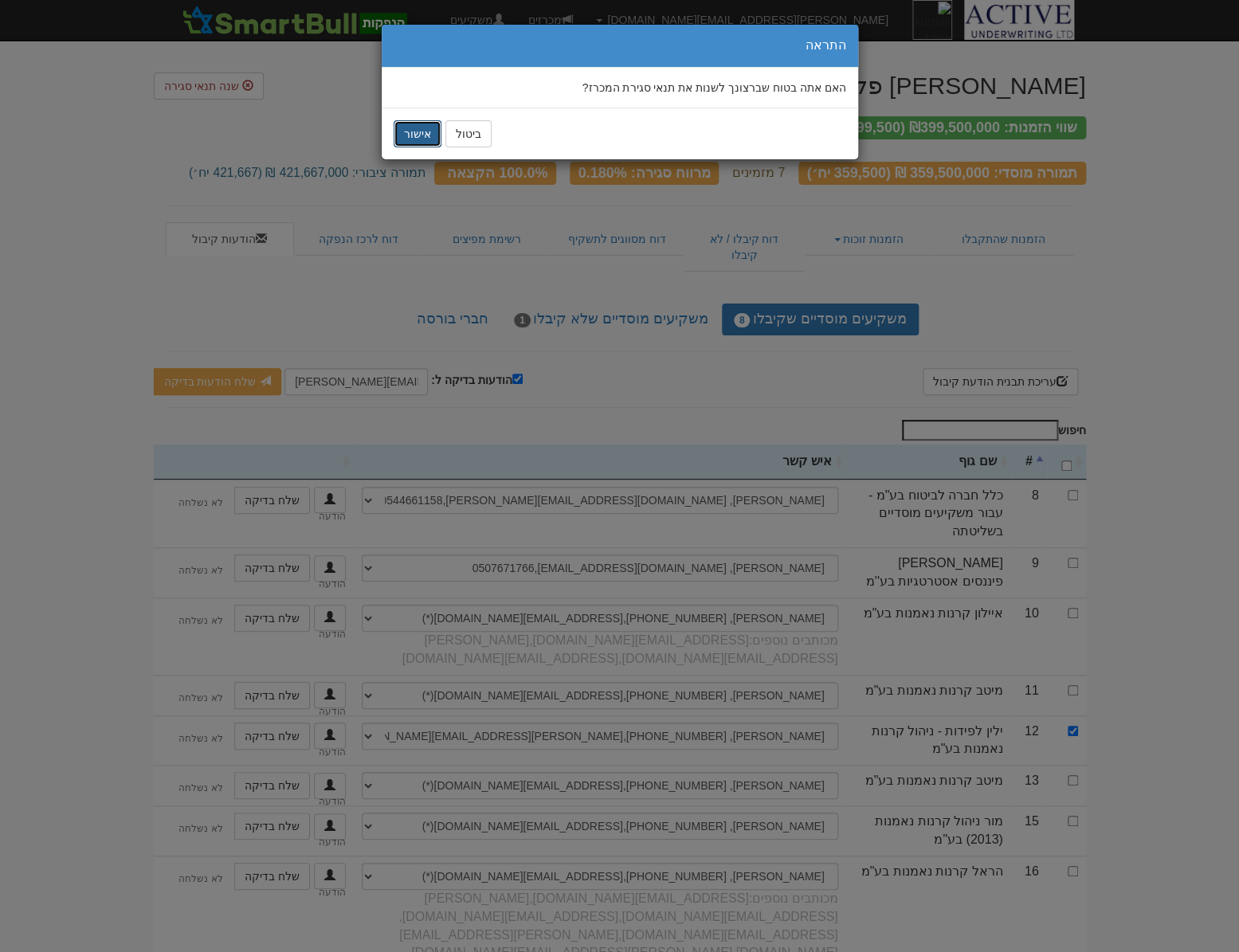
click at [416, 140] on button "אישור" at bounding box center [417, 134] width 48 height 28
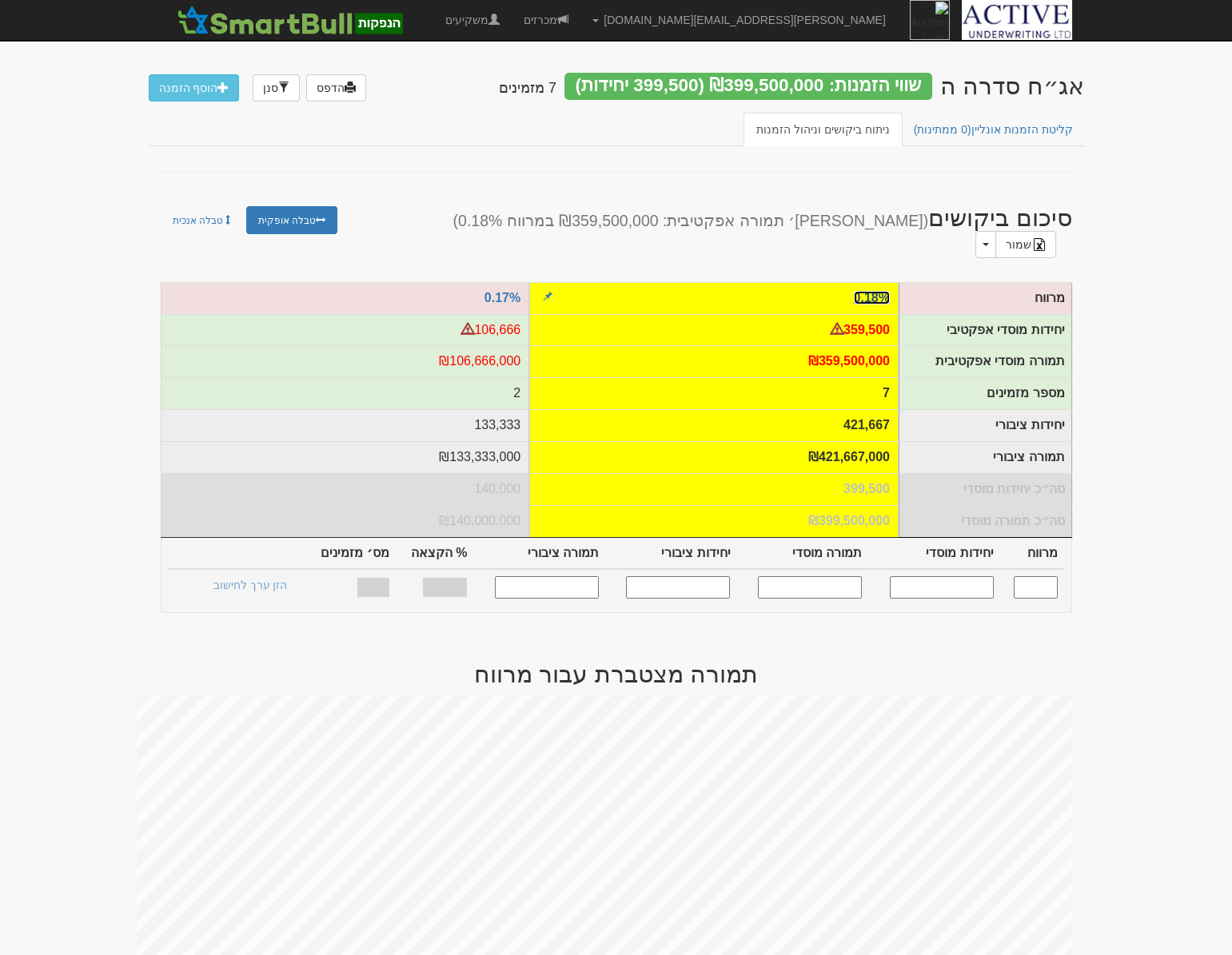
click at [868, 291] on link "0.18%" at bounding box center [871, 297] width 36 height 14
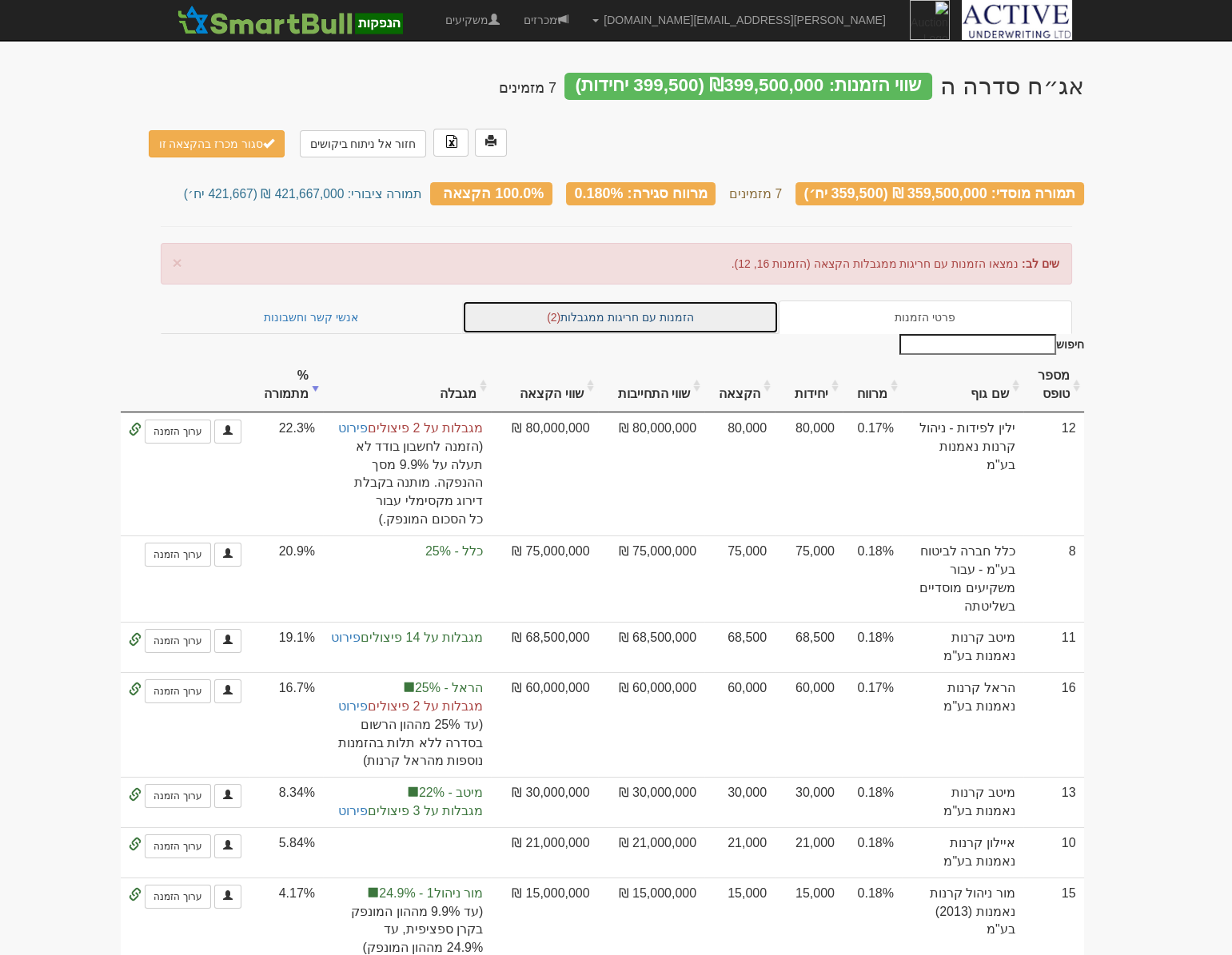
click at [650, 301] on link "הזמנות עם חריגות ממגבלות (2)" at bounding box center [620, 317] width 317 height 33
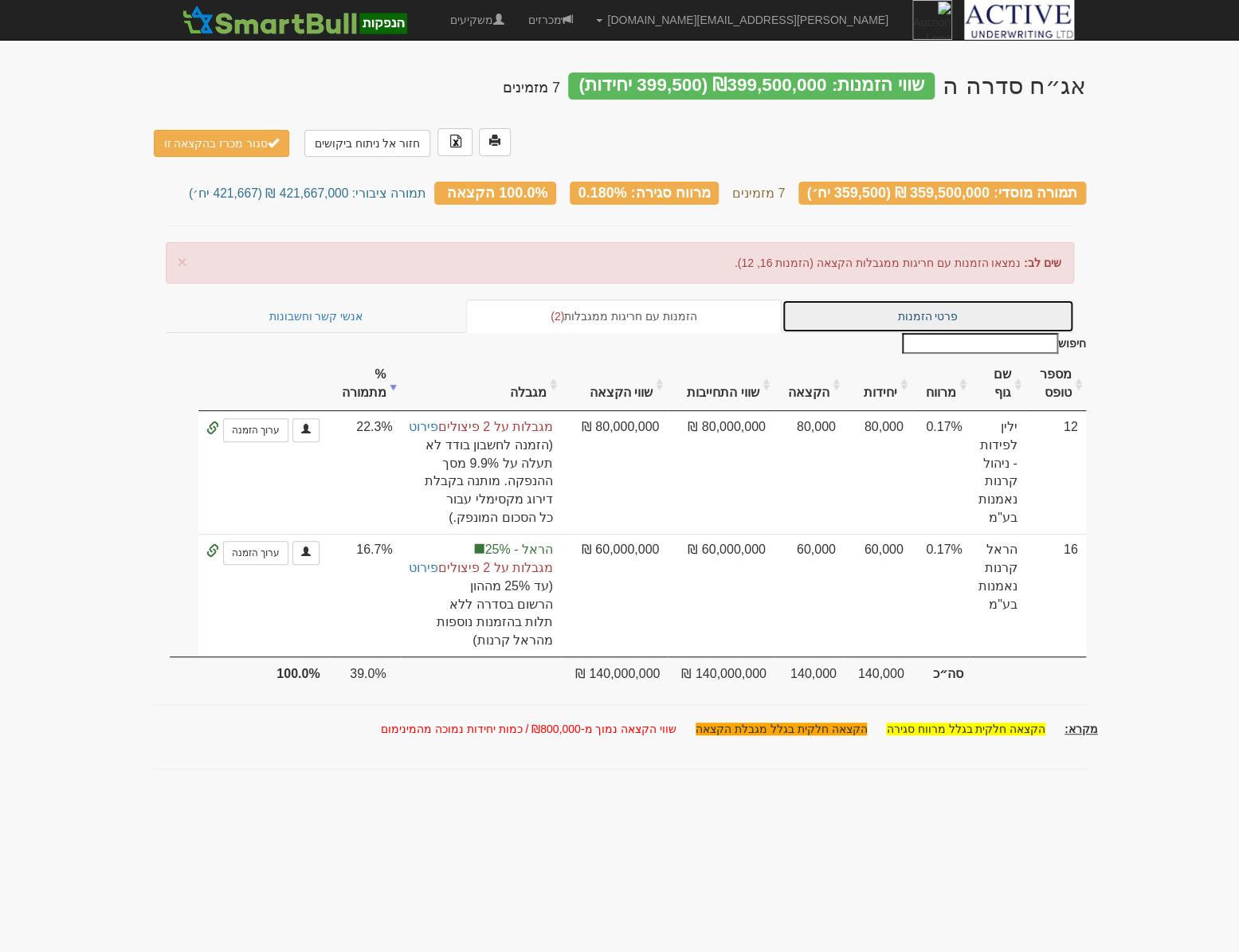
click at [868, 300] on link "פרטי הזמנות" at bounding box center [927, 316] width 293 height 33
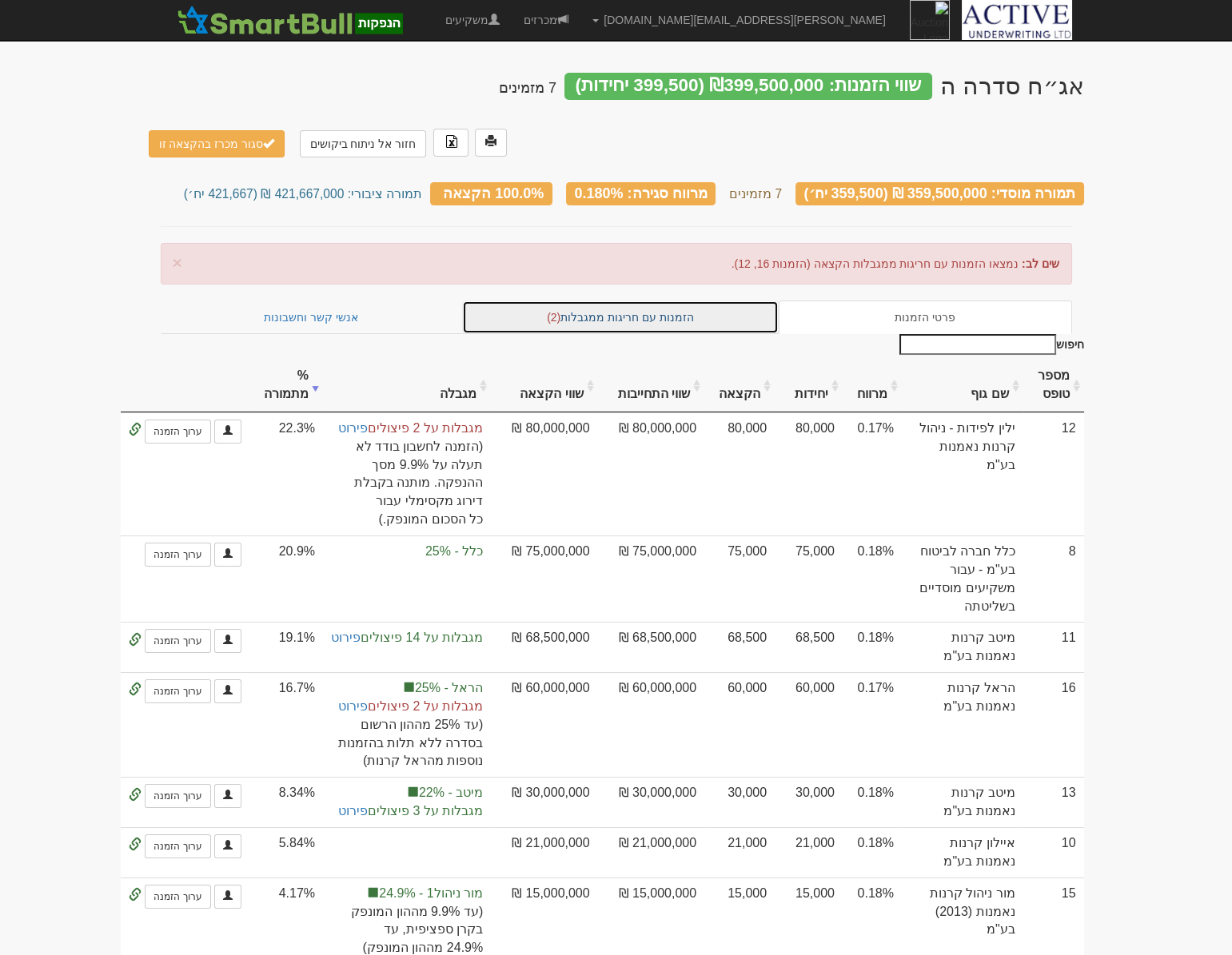
click at [636, 301] on link "הזמנות עם חריגות ממגבלות (2)" at bounding box center [620, 317] width 317 height 33
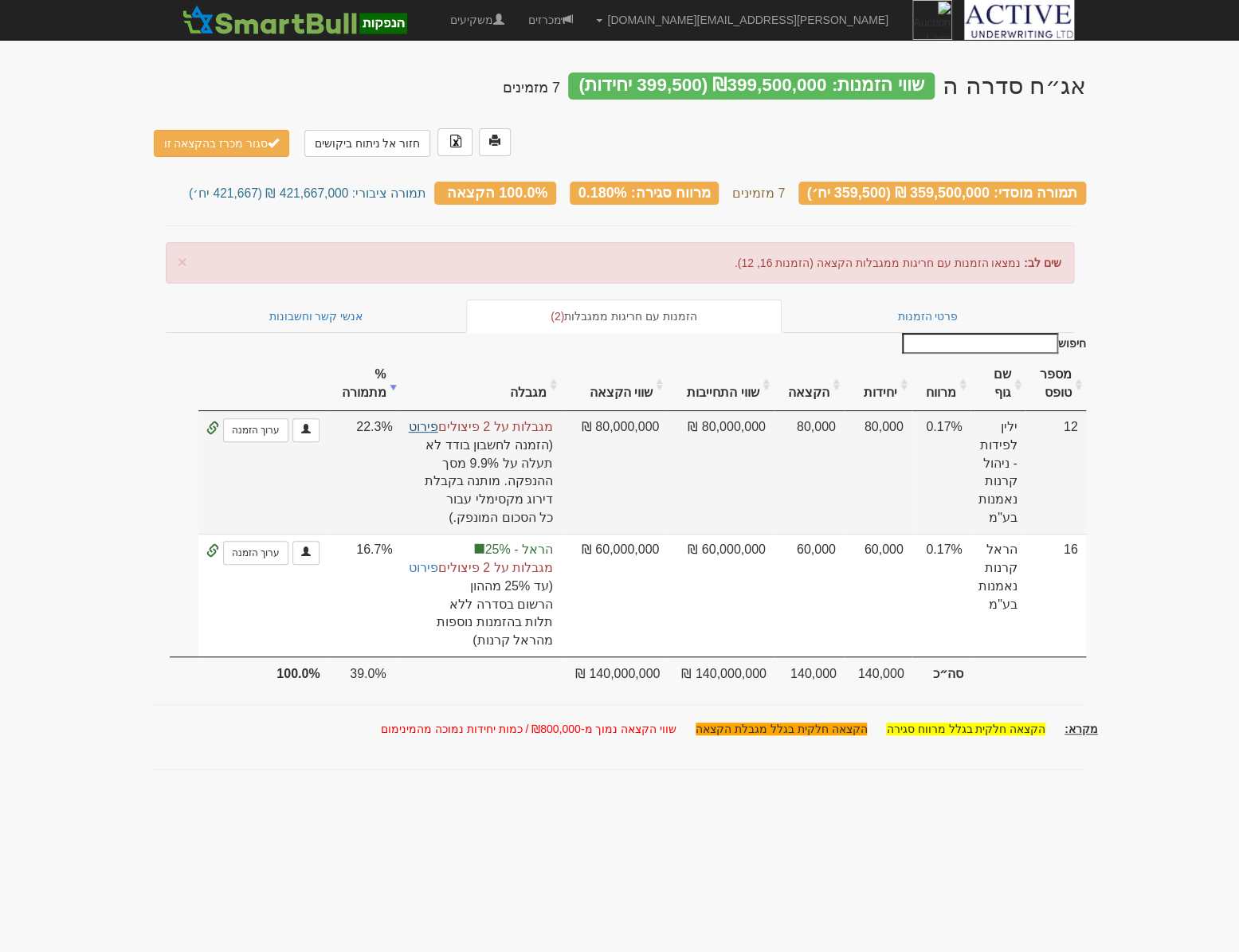
click at [438, 420] on link "פירוט" at bounding box center [424, 426] width 29 height 14
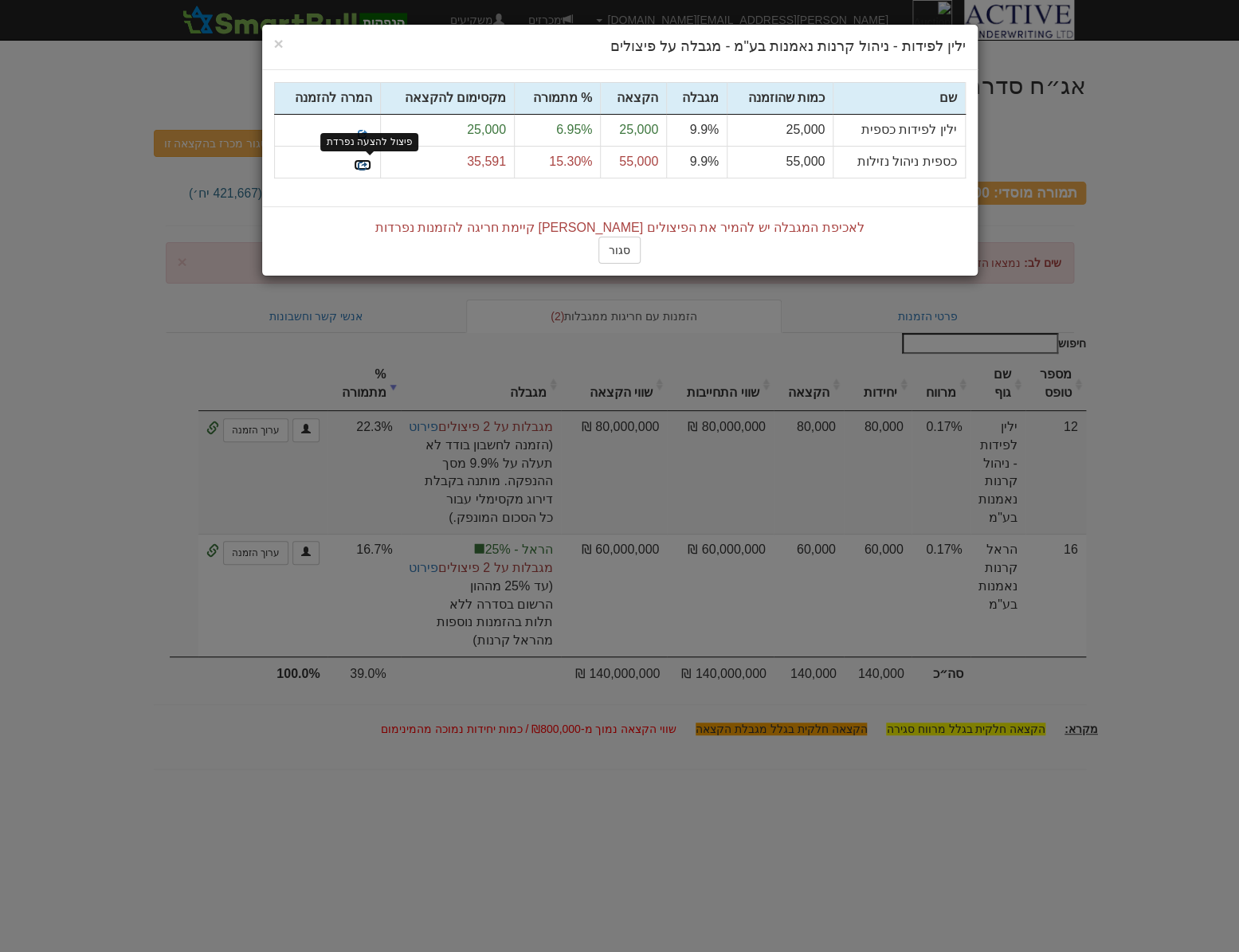
click at [365, 167] on span at bounding box center [362, 166] width 9 height 9
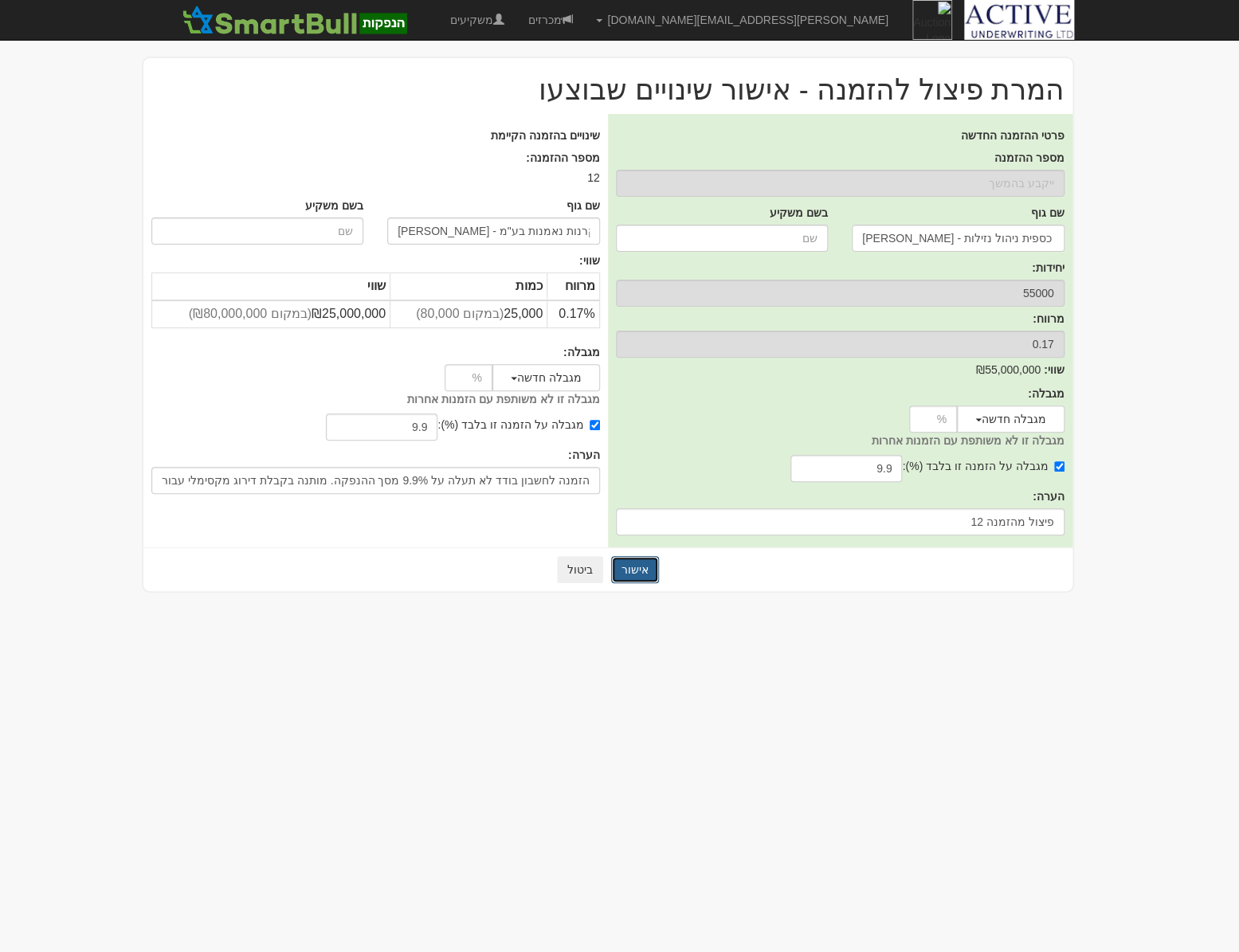
click at [647, 563] on button "אישור" at bounding box center [635, 570] width 48 height 28
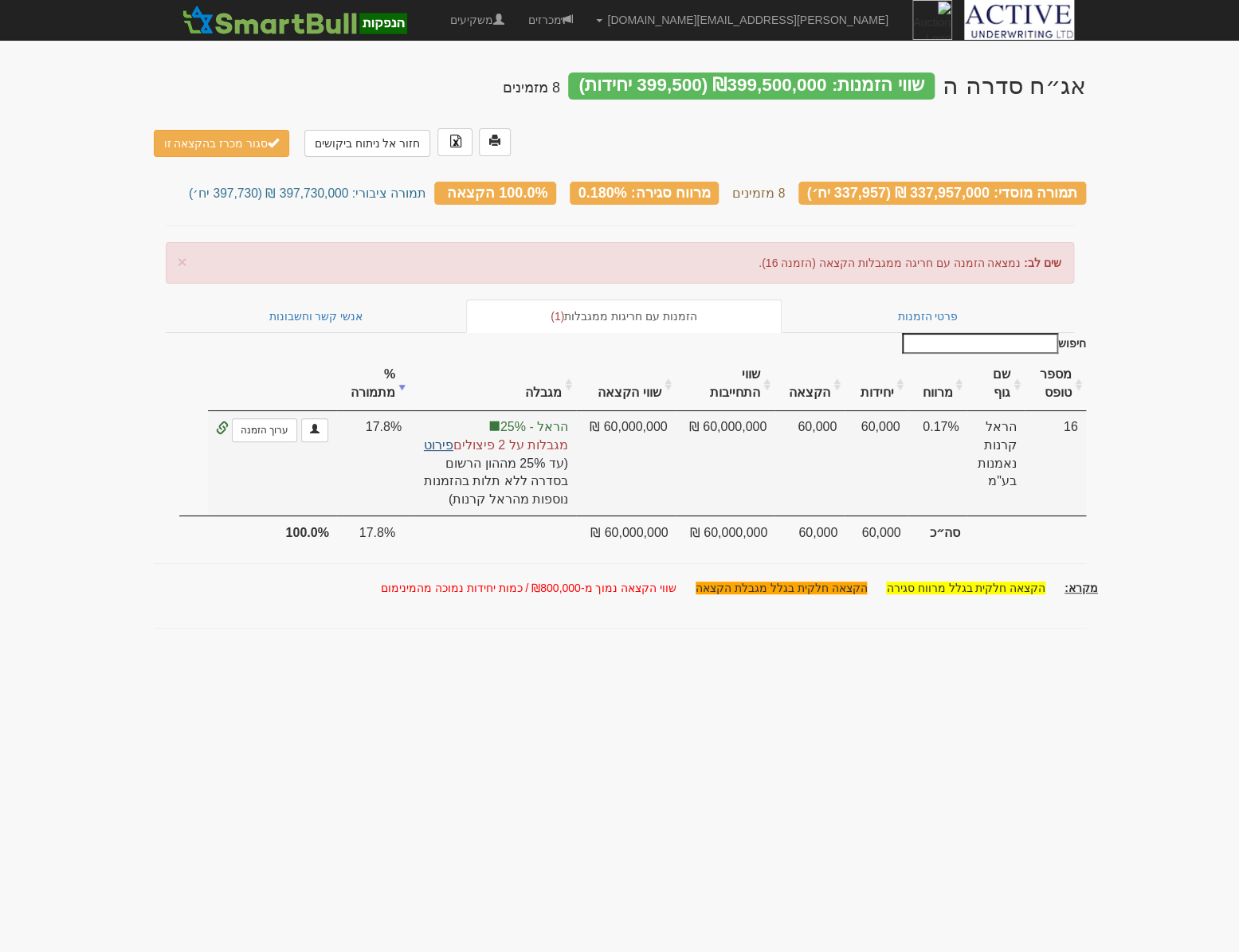
click at [447, 438] on link "פירוט" at bounding box center [438, 445] width 29 height 14
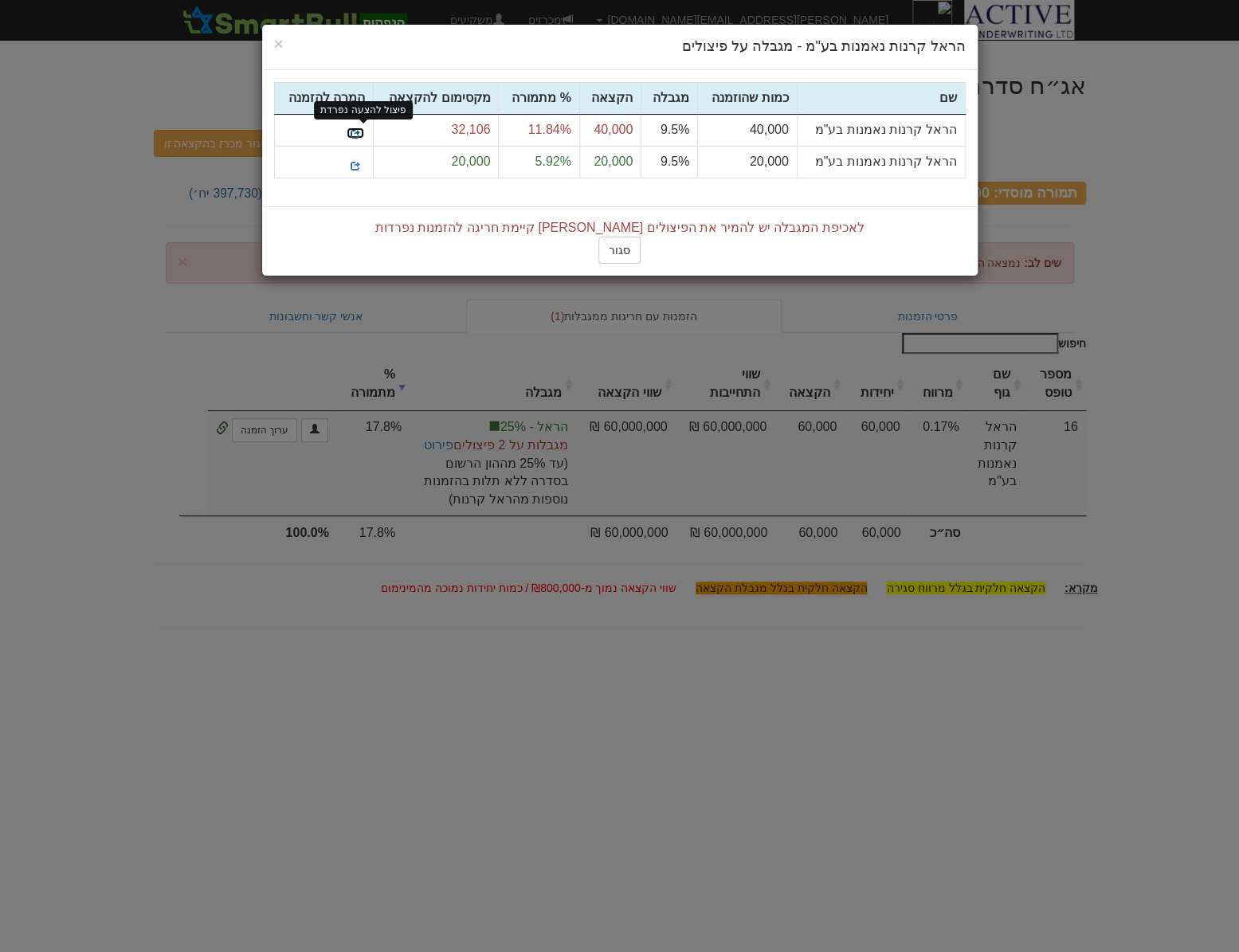
click at [358, 133] on span at bounding box center [355, 134] width 9 height 9
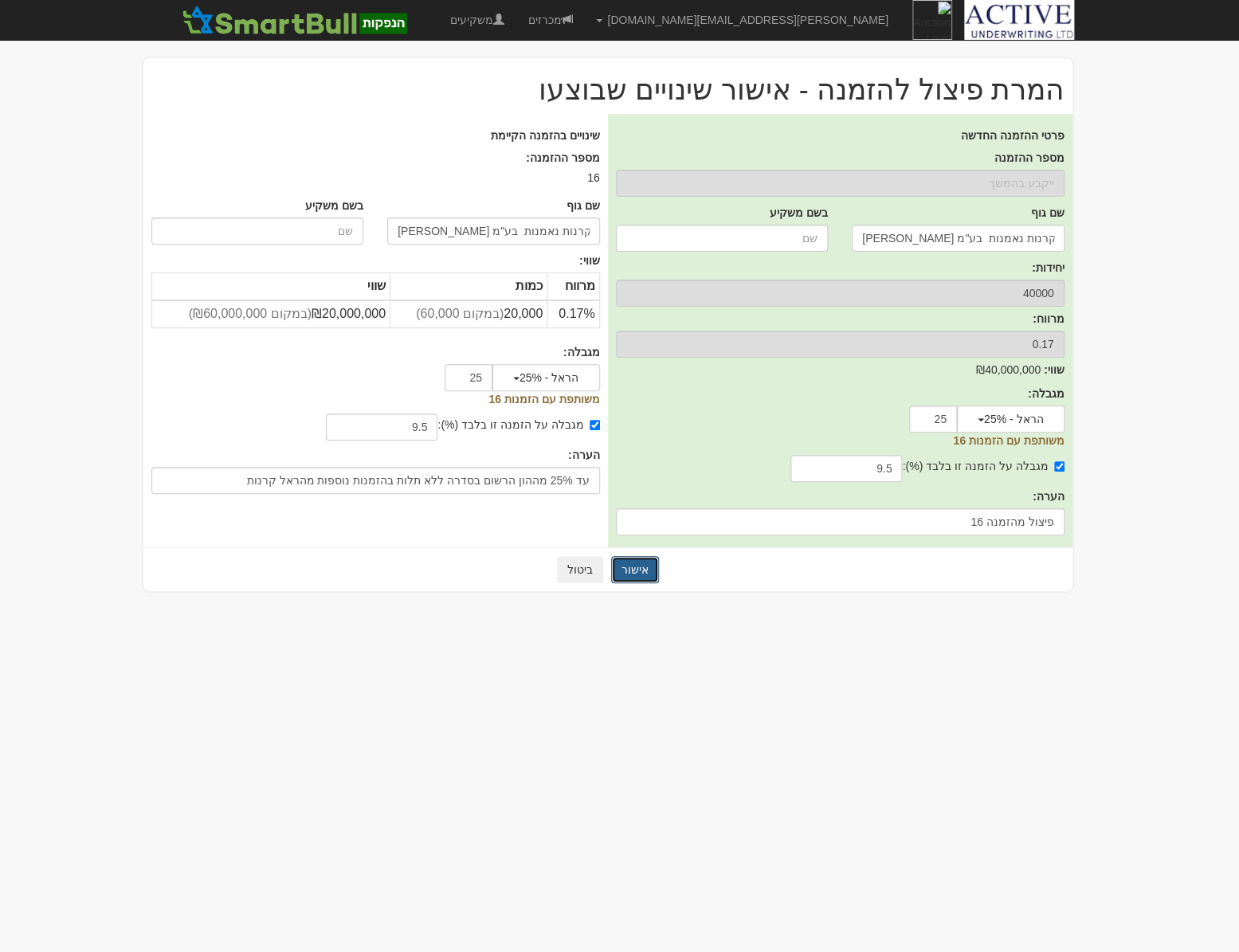
click at [641, 574] on button "אישור" at bounding box center [635, 570] width 48 height 28
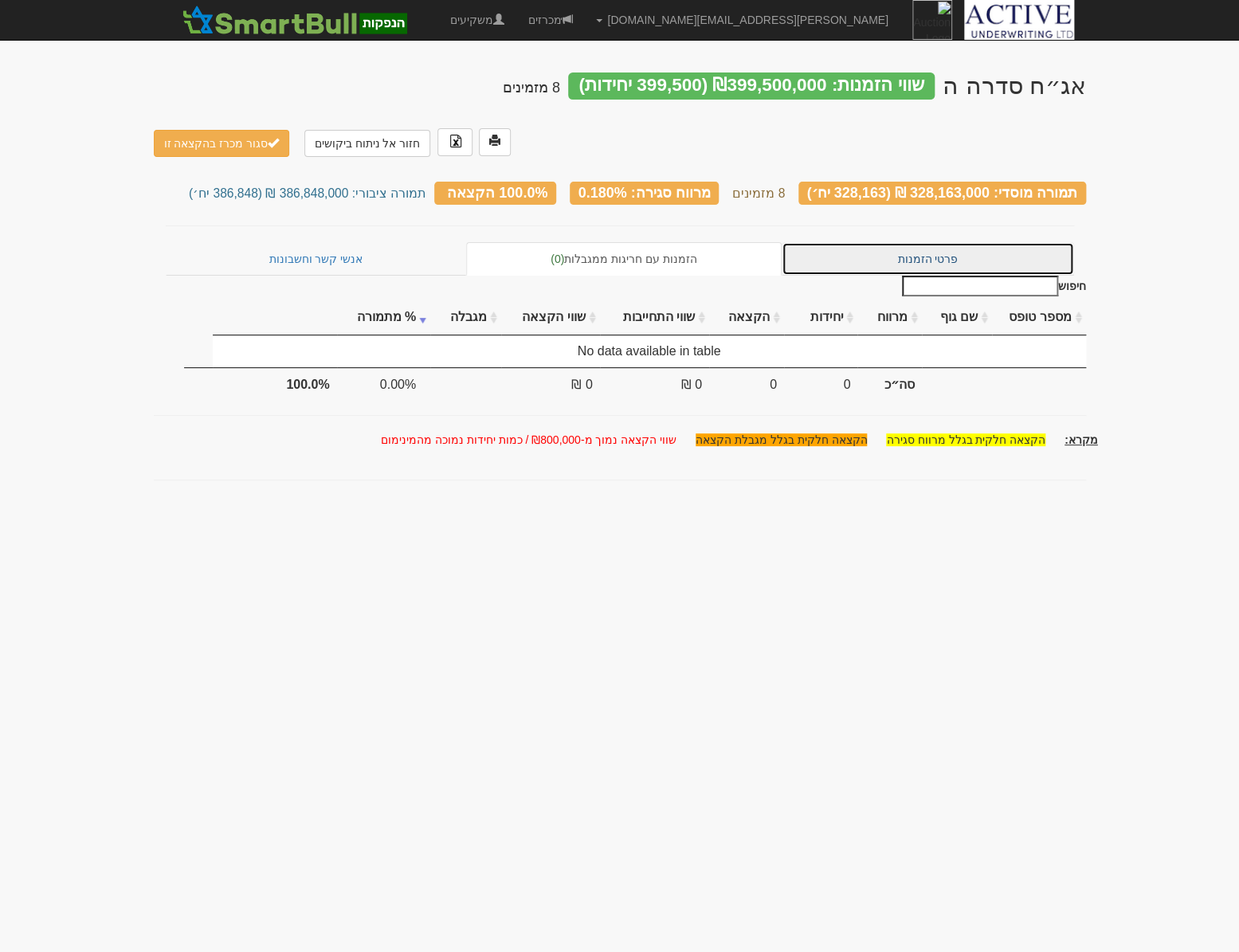
click at [859, 242] on link "פרטי הזמנות" at bounding box center [927, 259] width 293 height 33
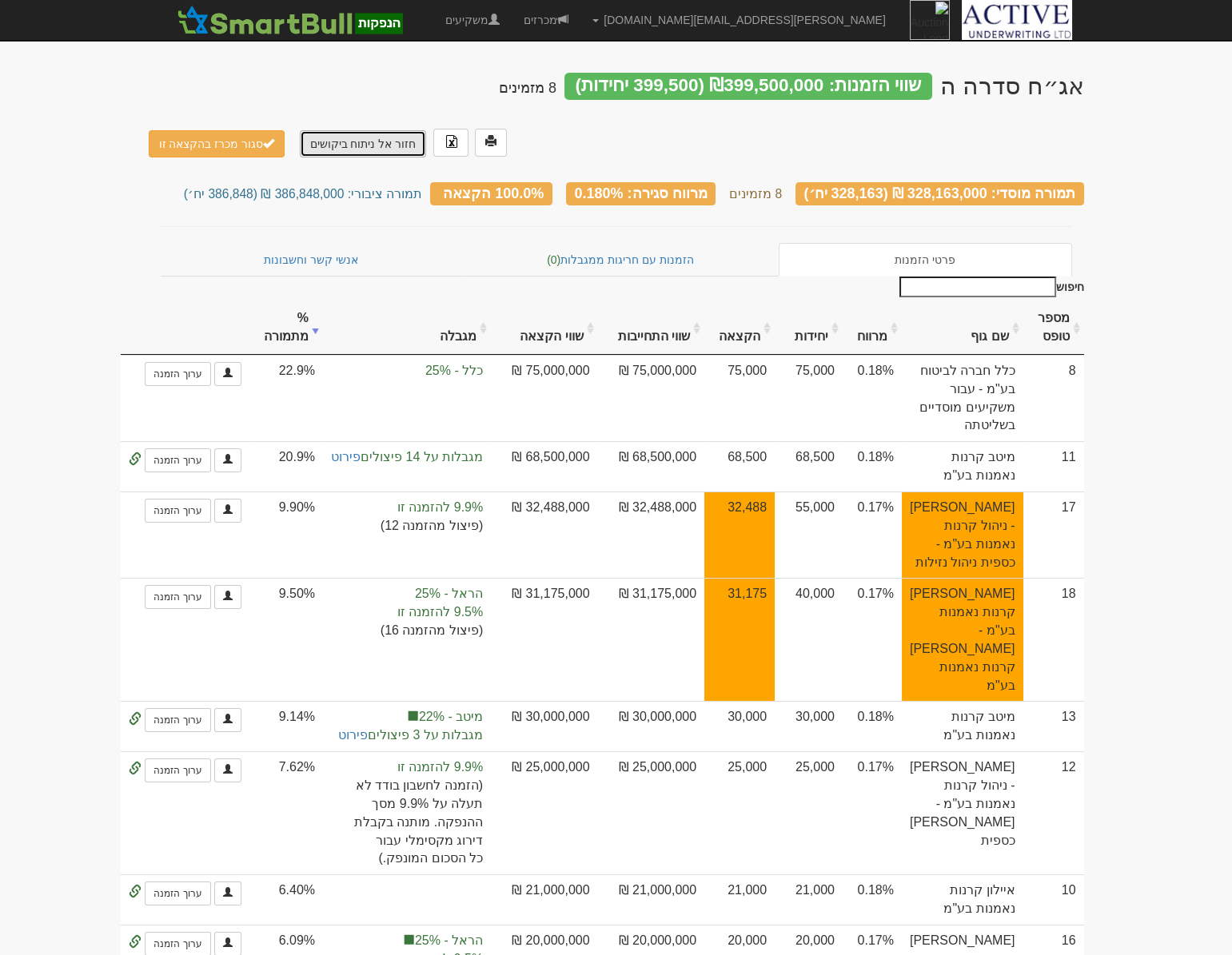
click at [359, 131] on link "חזור אל ניתוח ביקושים" at bounding box center [363, 144] width 127 height 28
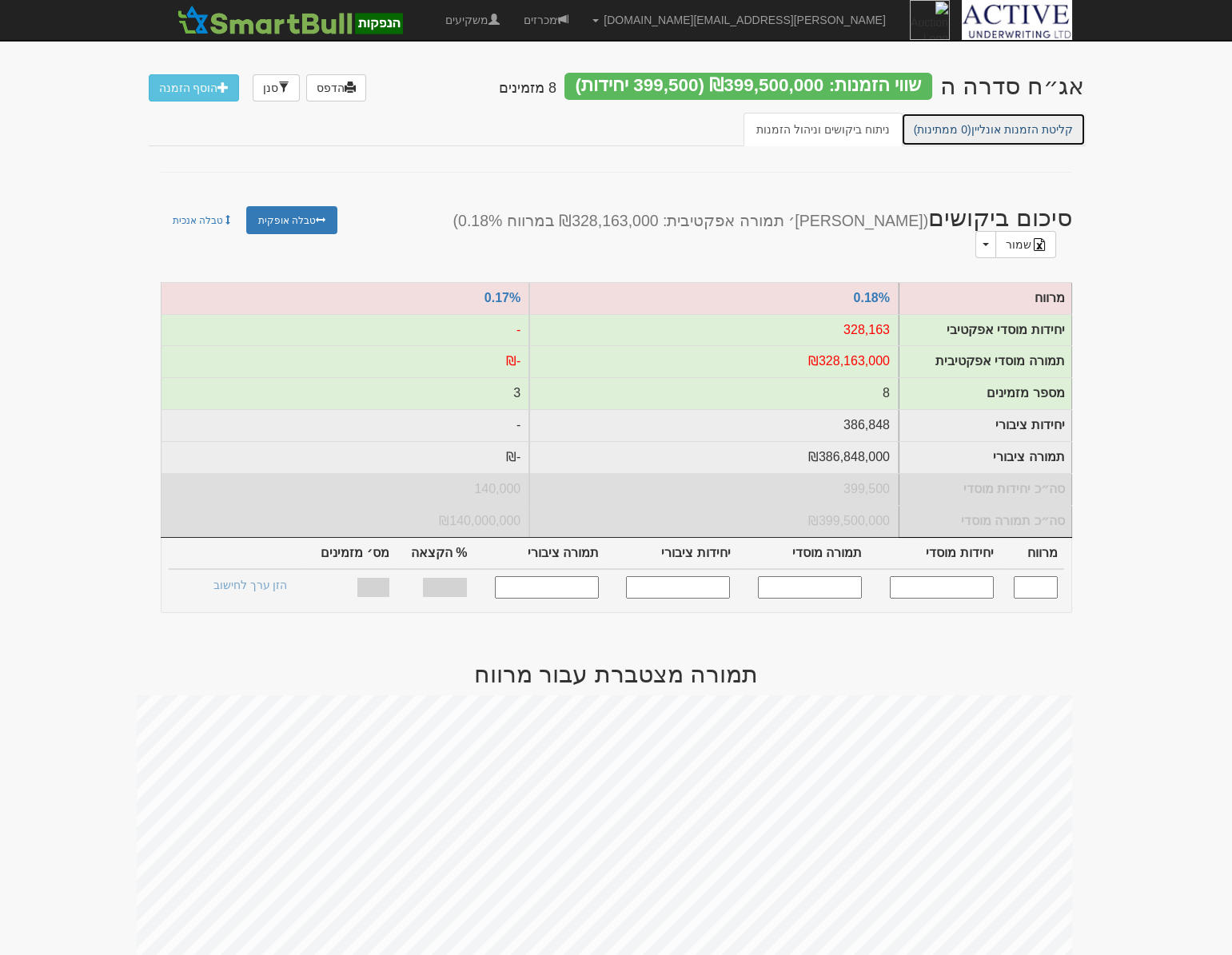
click at [954, 136] on link "קליטת הזמנות אונליין (0 ממתינות)" at bounding box center [993, 130] width 185 height 33
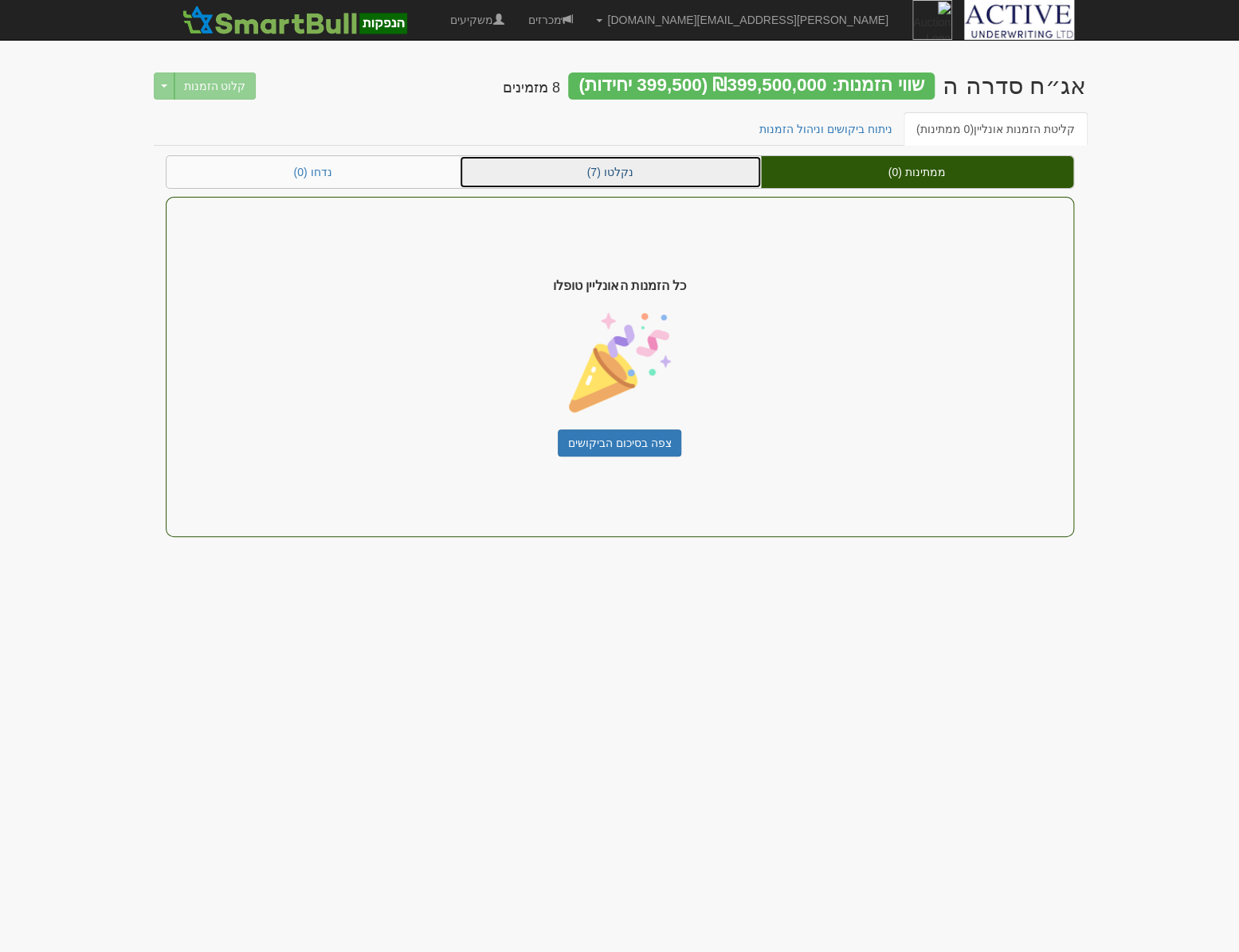
click at [659, 178] on link "נקלטו (7)" at bounding box center [610, 172] width 301 height 32
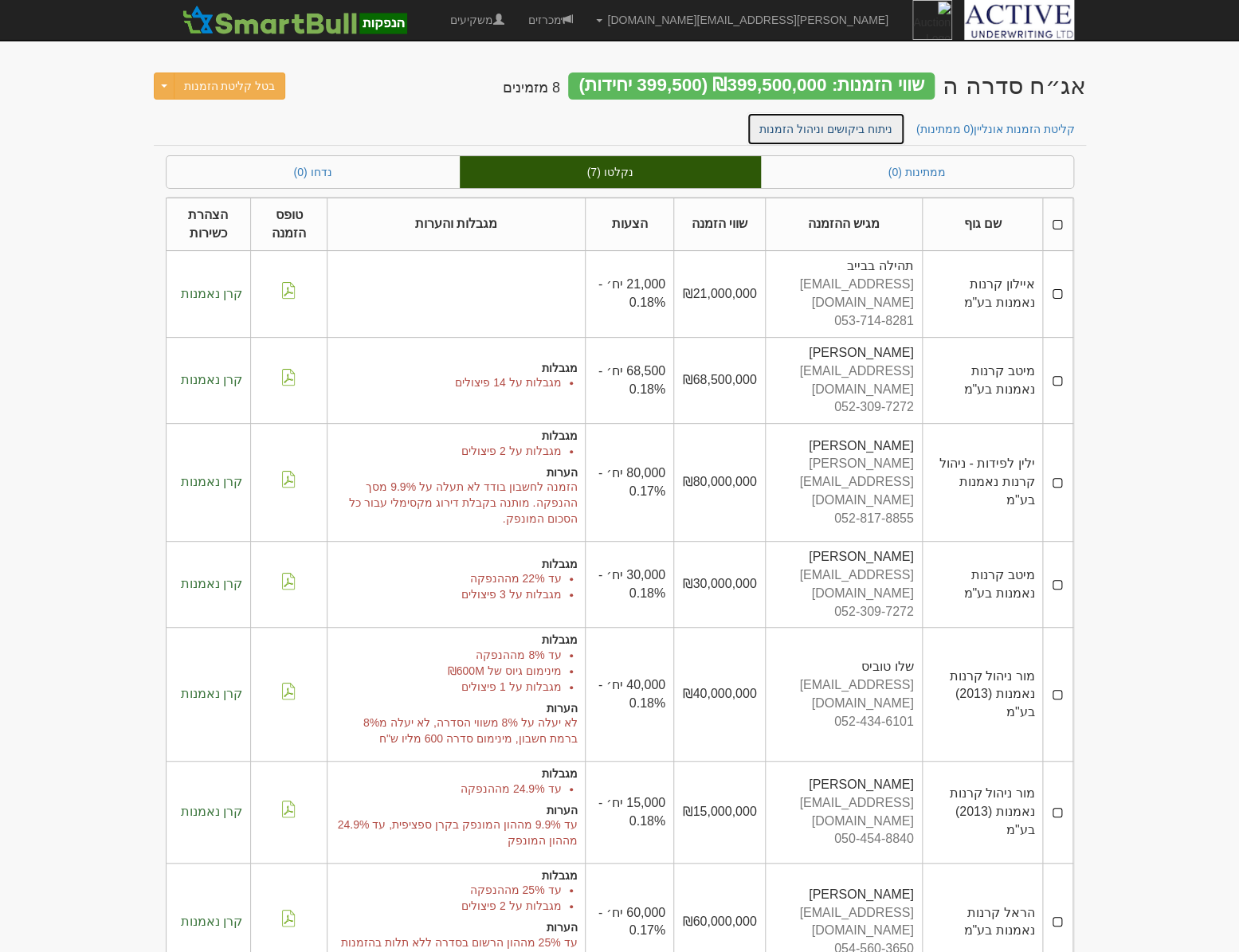
click at [793, 130] on link "ניתוח ביקושים וניהול הזמנות" at bounding box center [825, 129] width 159 height 33
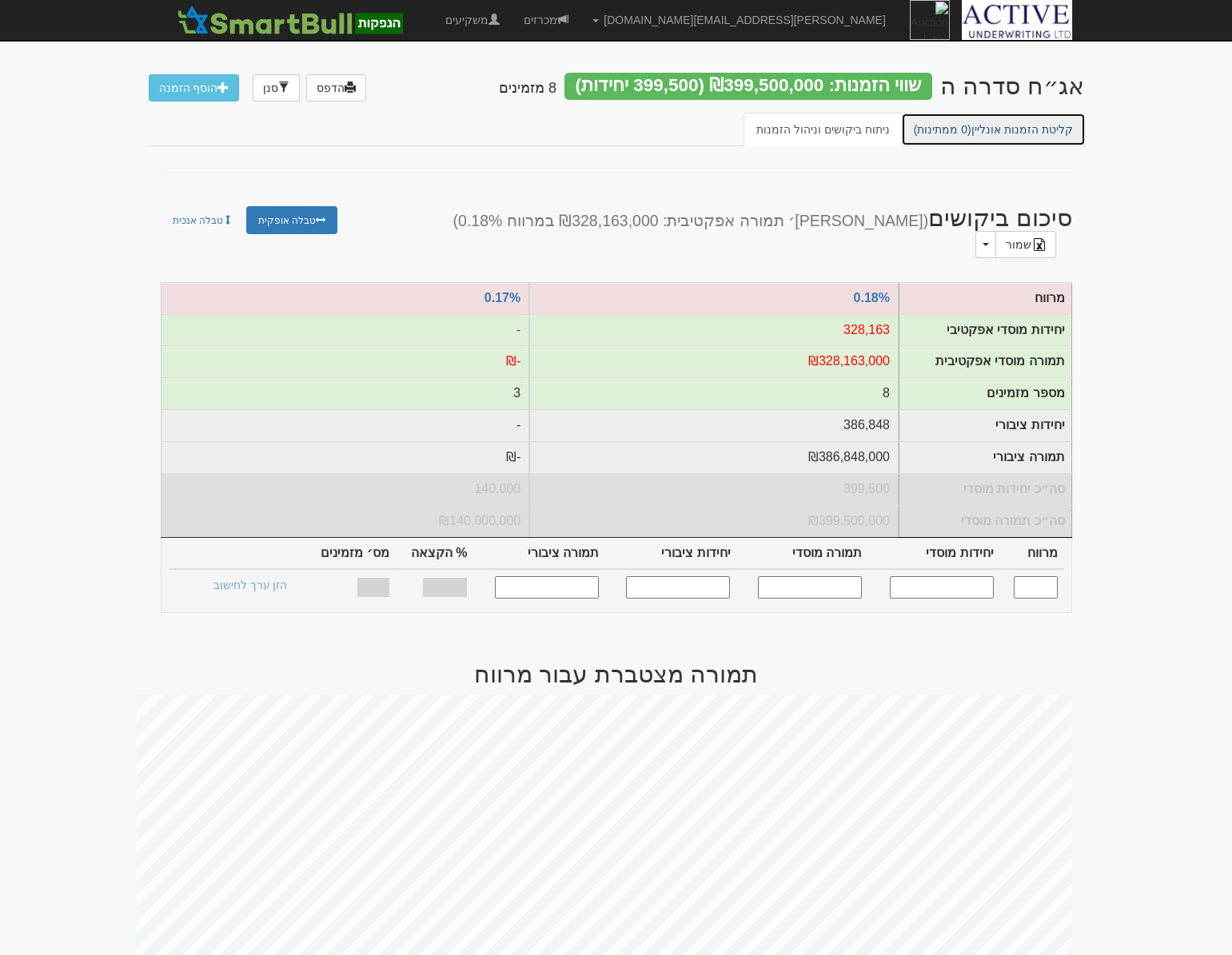
click at [1014, 131] on link "קליטת הזמנות אונליין (0 ממתינות)" at bounding box center [993, 130] width 185 height 33
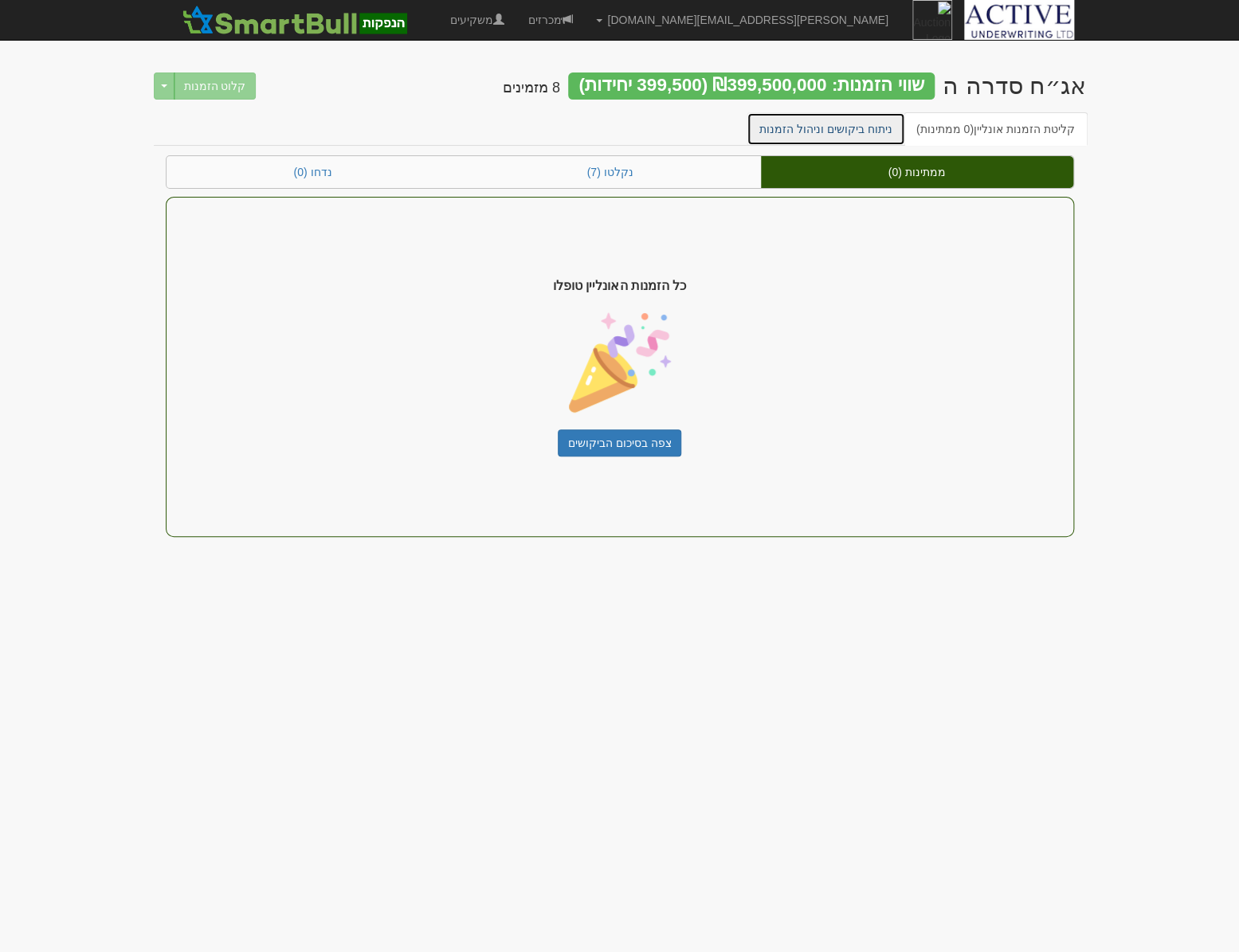
click at [817, 128] on link "ניתוח ביקושים וניהול הזמנות" at bounding box center [825, 129] width 159 height 33
